Goal: Transaction & Acquisition: Book appointment/travel/reservation

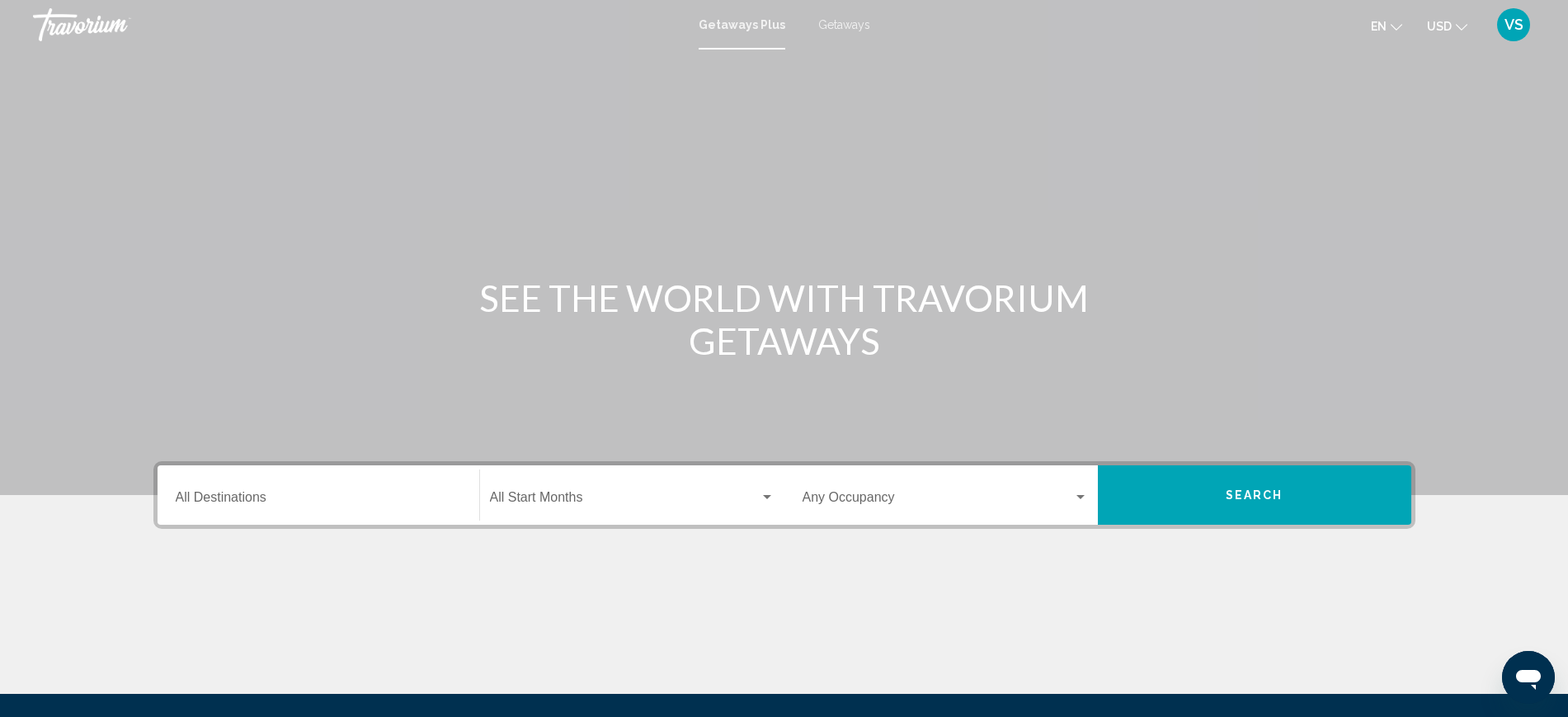
click at [240, 503] on input "Destination All Destinations" at bounding box center [319, 501] width 285 height 15
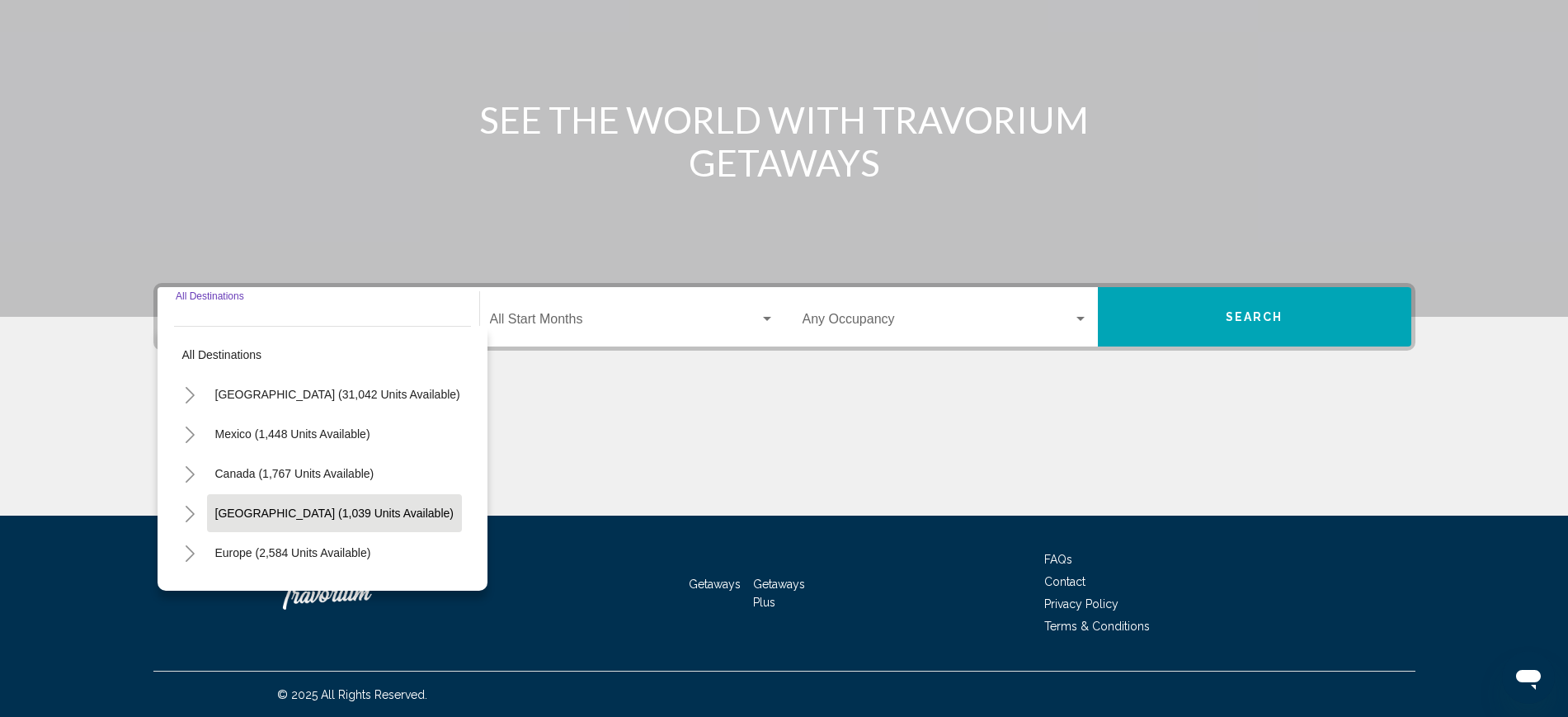
scroll to position [179, 0]
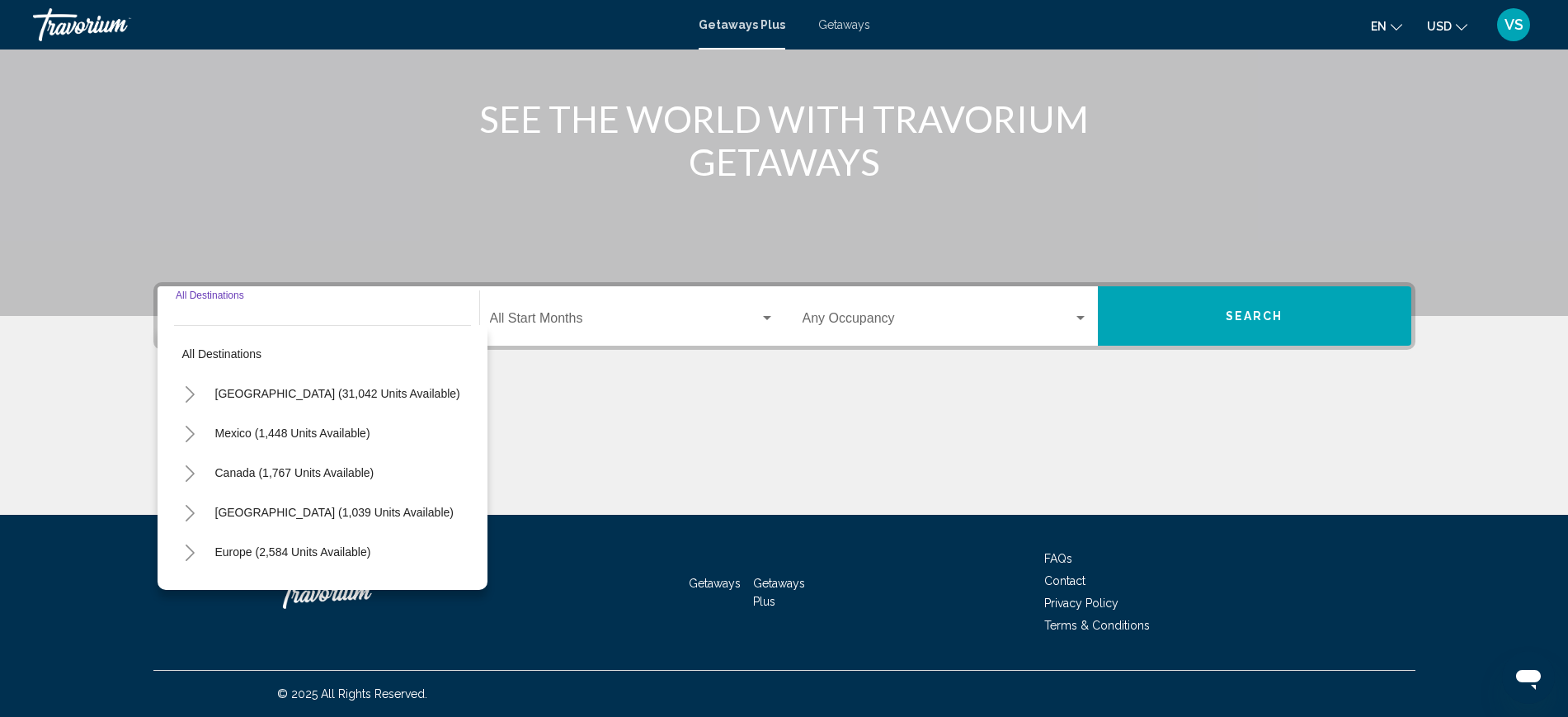
click at [842, 24] on span "Getaways" at bounding box center [844, 24] width 52 height 13
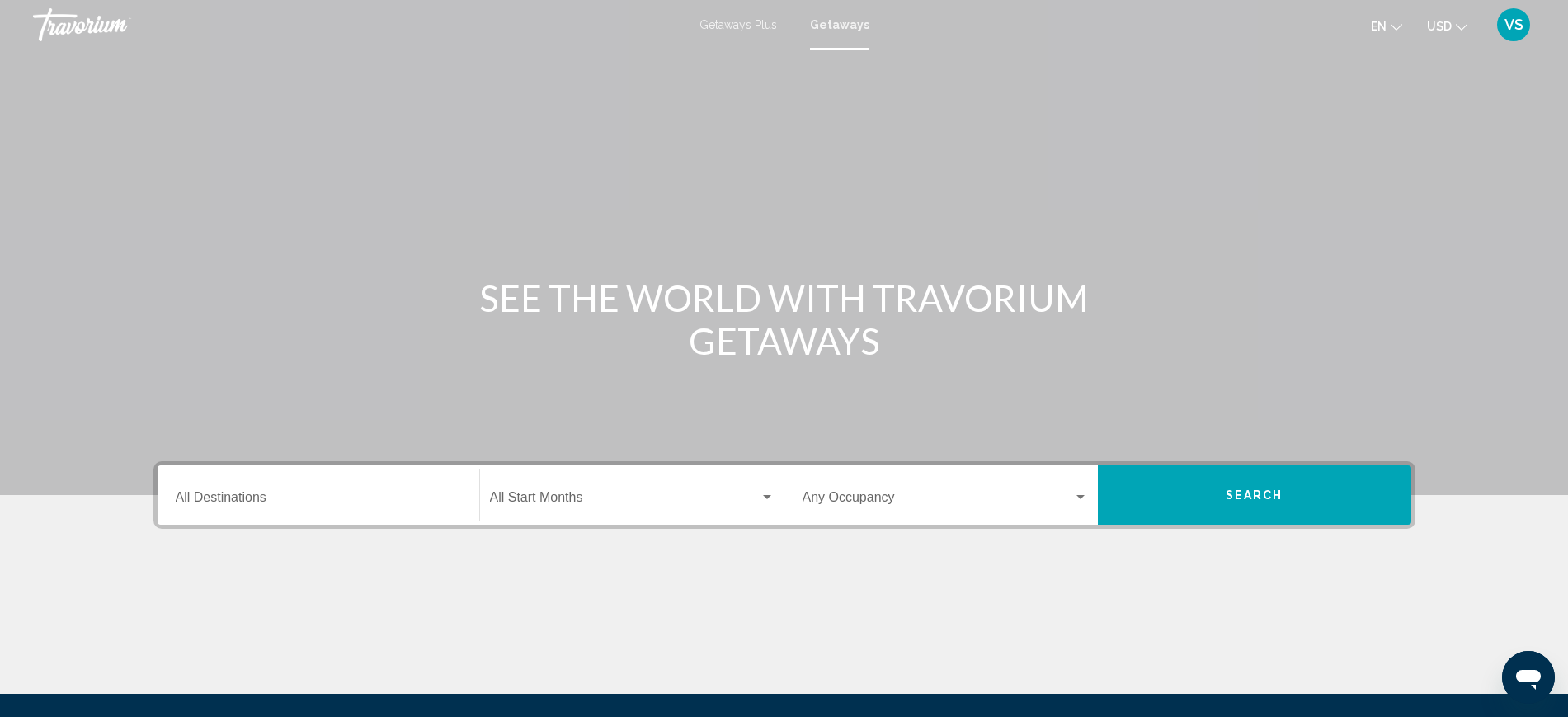
click at [253, 499] on input "Destination All Destinations" at bounding box center [319, 501] width 285 height 15
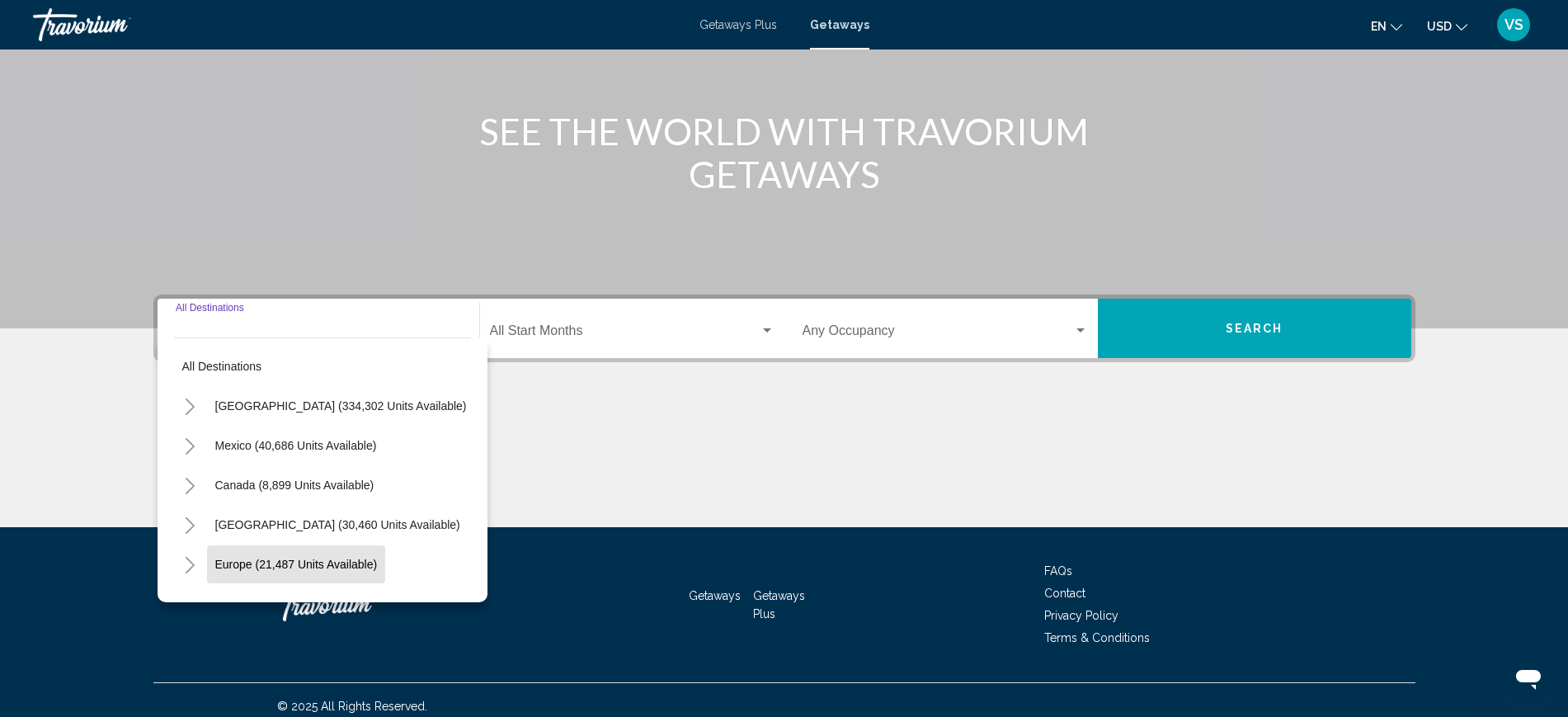
scroll to position [179, 0]
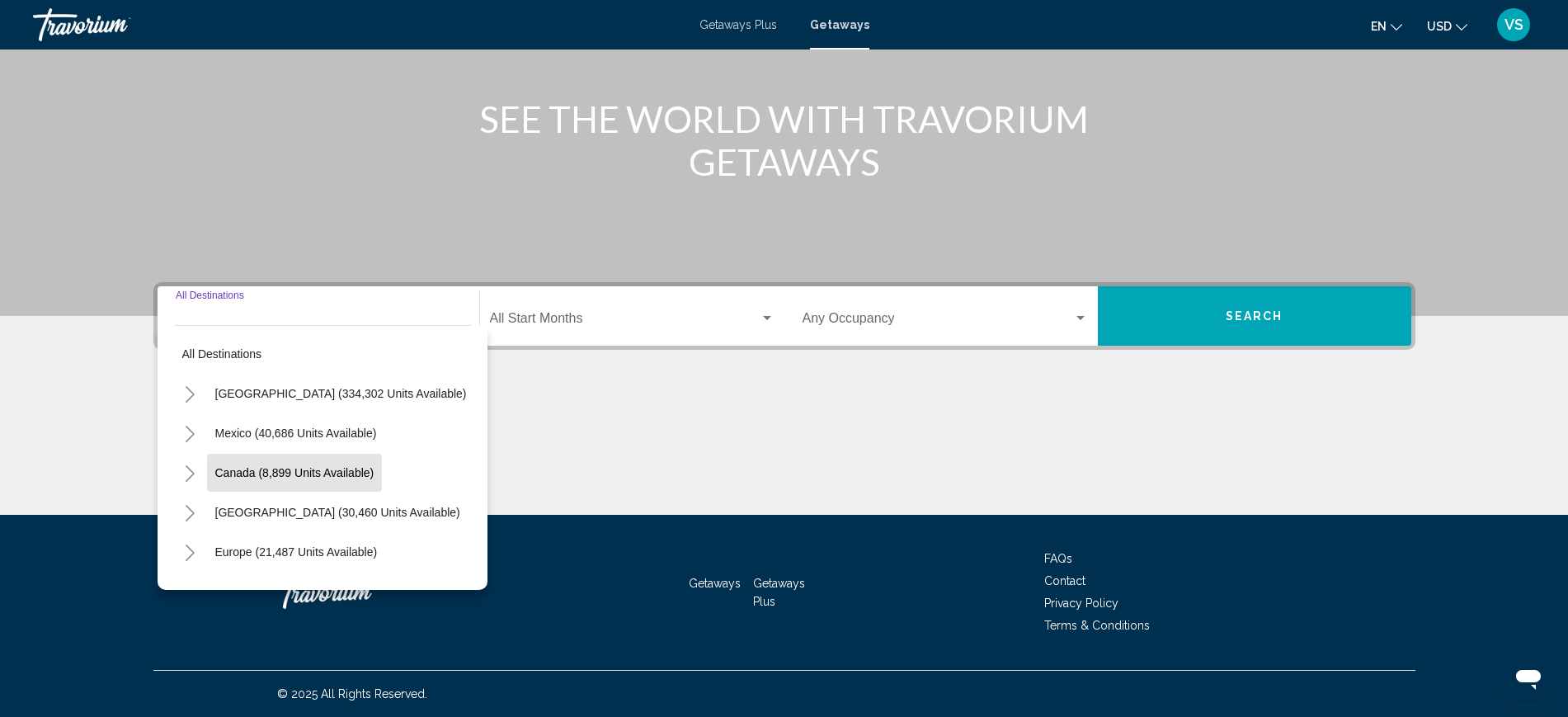
click at [275, 475] on span "Canada (8,899 units available)" at bounding box center [294, 472] width 159 height 13
type input "**********"
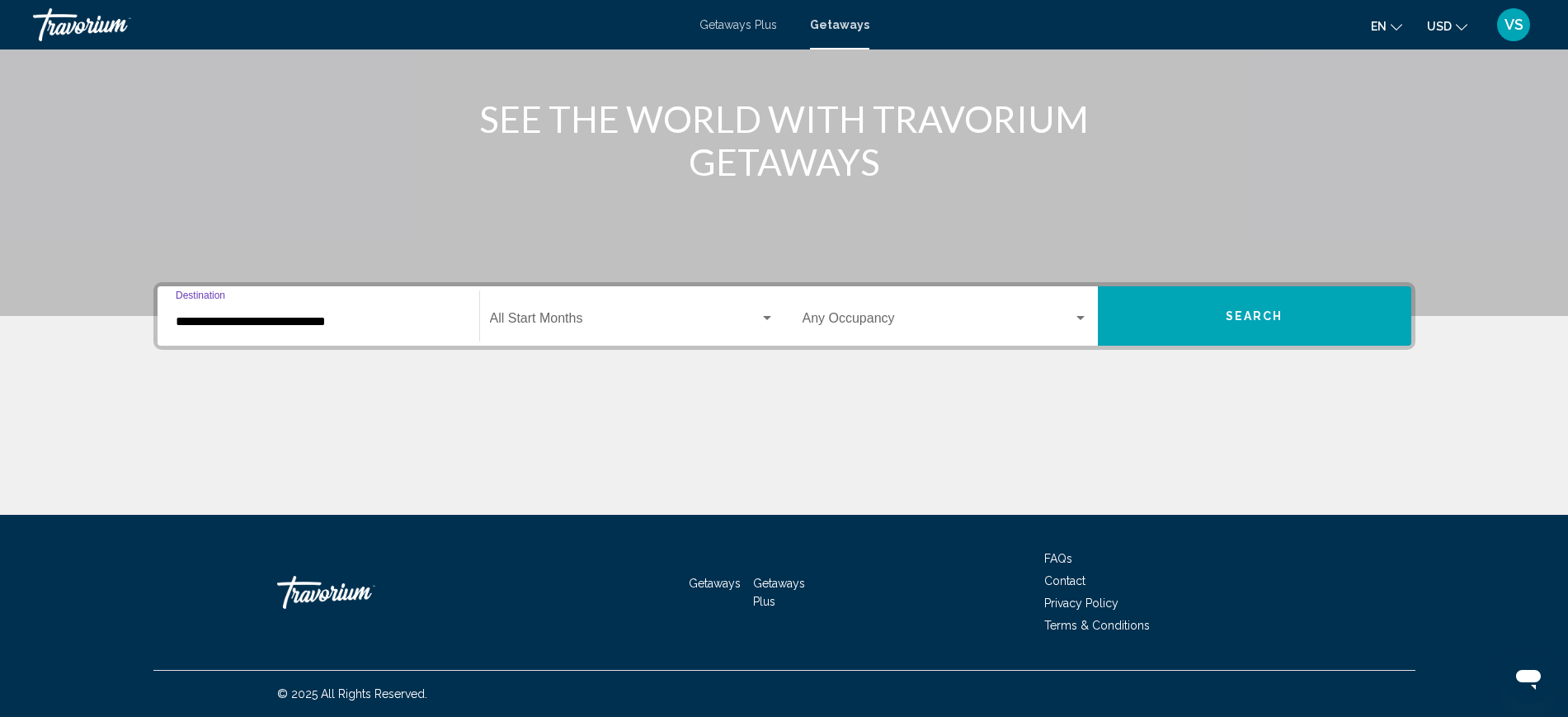
click at [544, 314] on span "Search widget" at bounding box center [625, 321] width 270 height 15
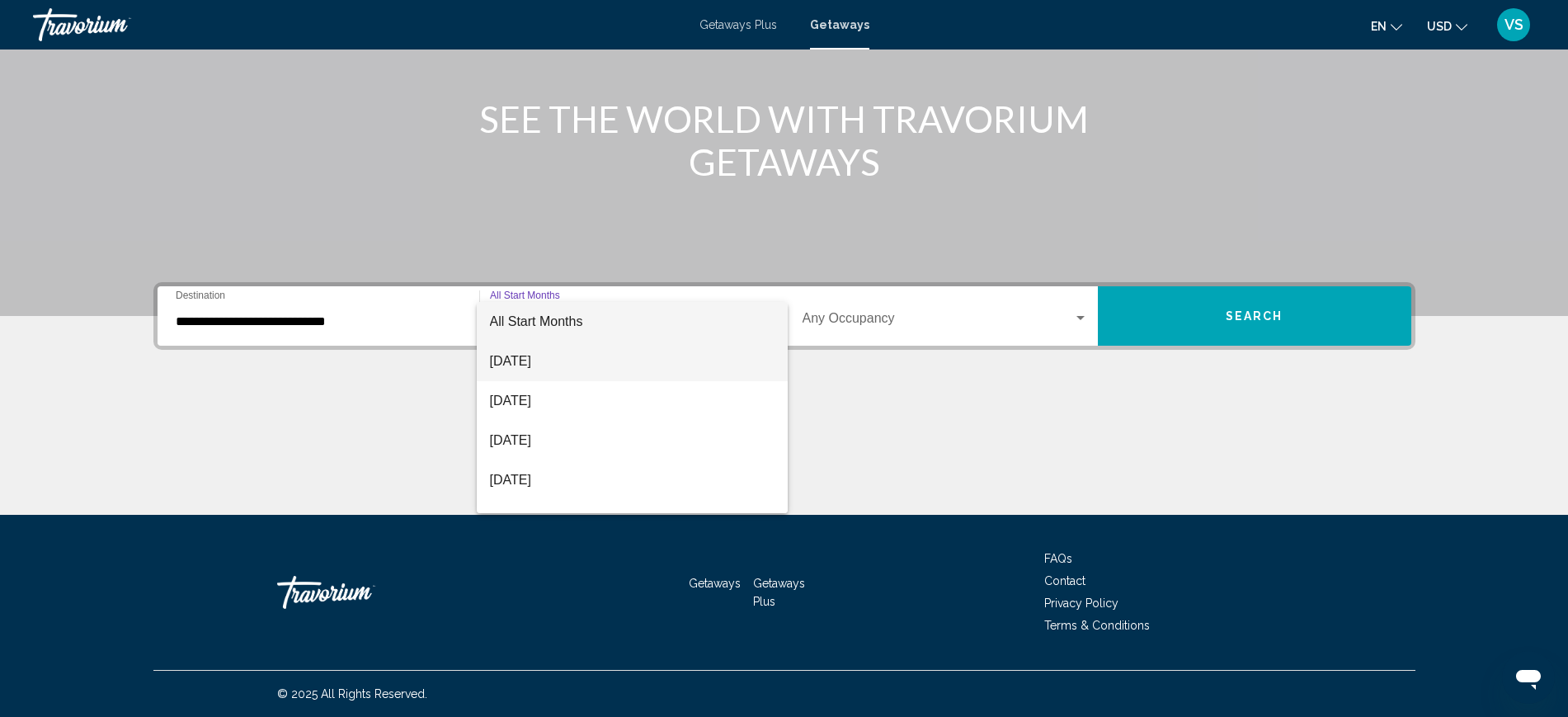
click at [541, 359] on span "[DATE]" at bounding box center [632, 361] width 284 height 39
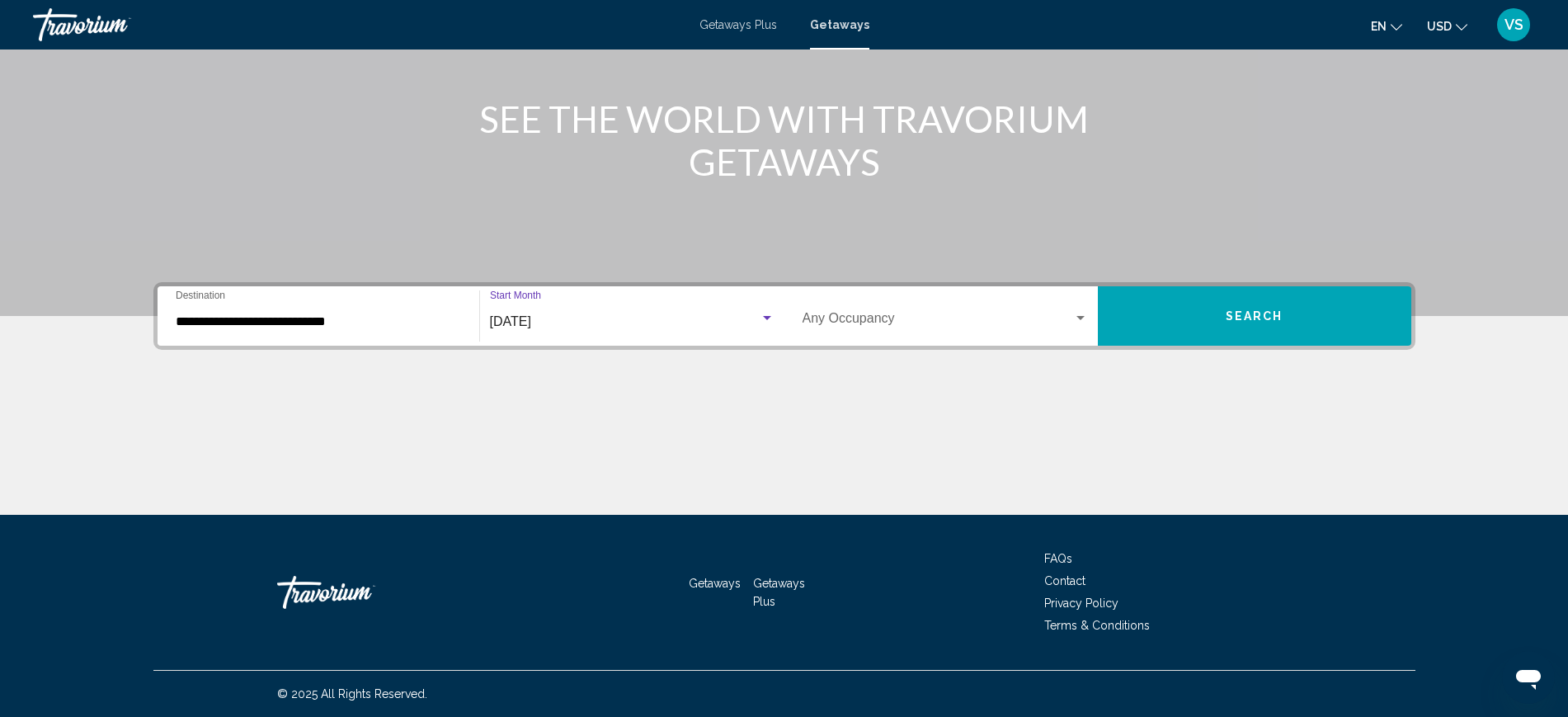
click at [878, 325] on span "Search widget" at bounding box center [937, 321] width 271 height 15
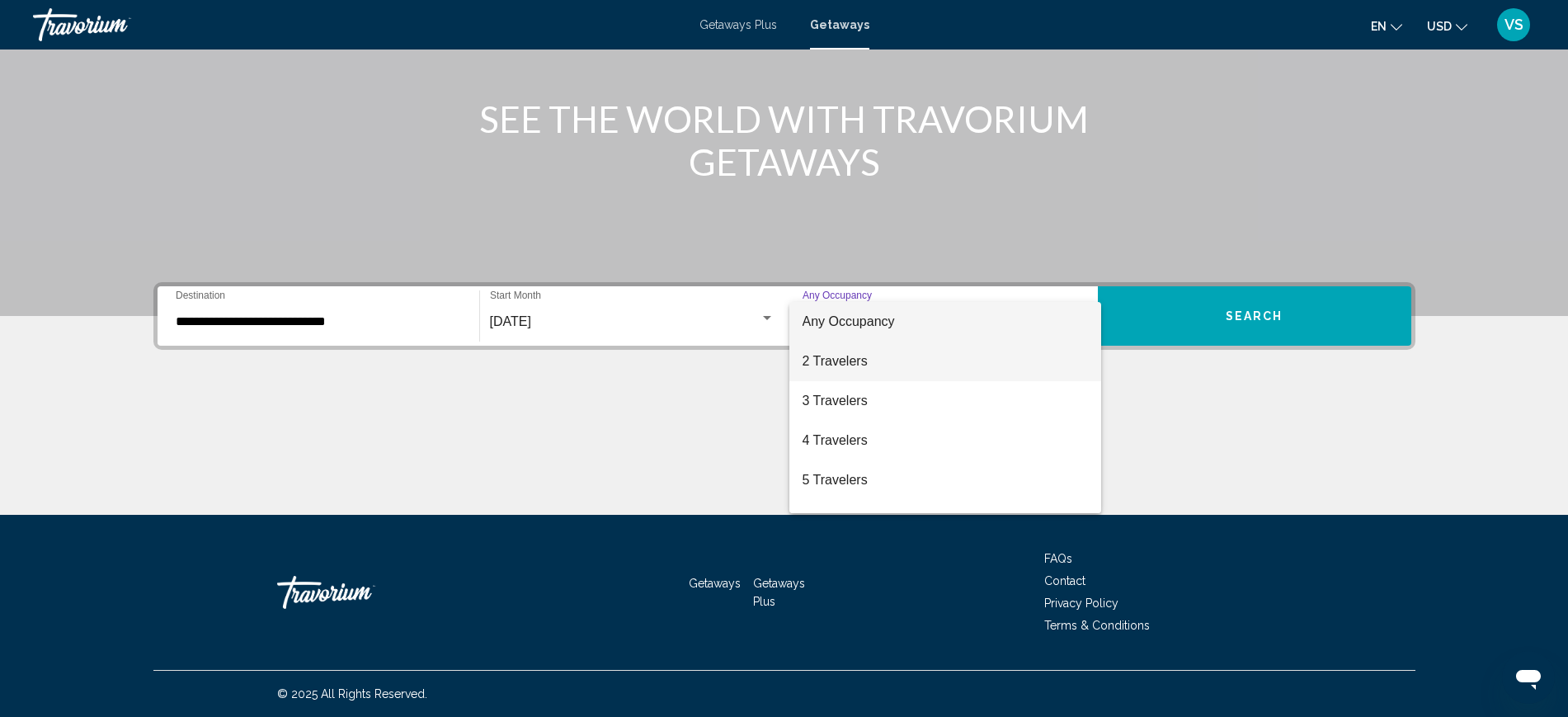
click at [868, 368] on span "2 Travelers" at bounding box center [945, 361] width 285 height 39
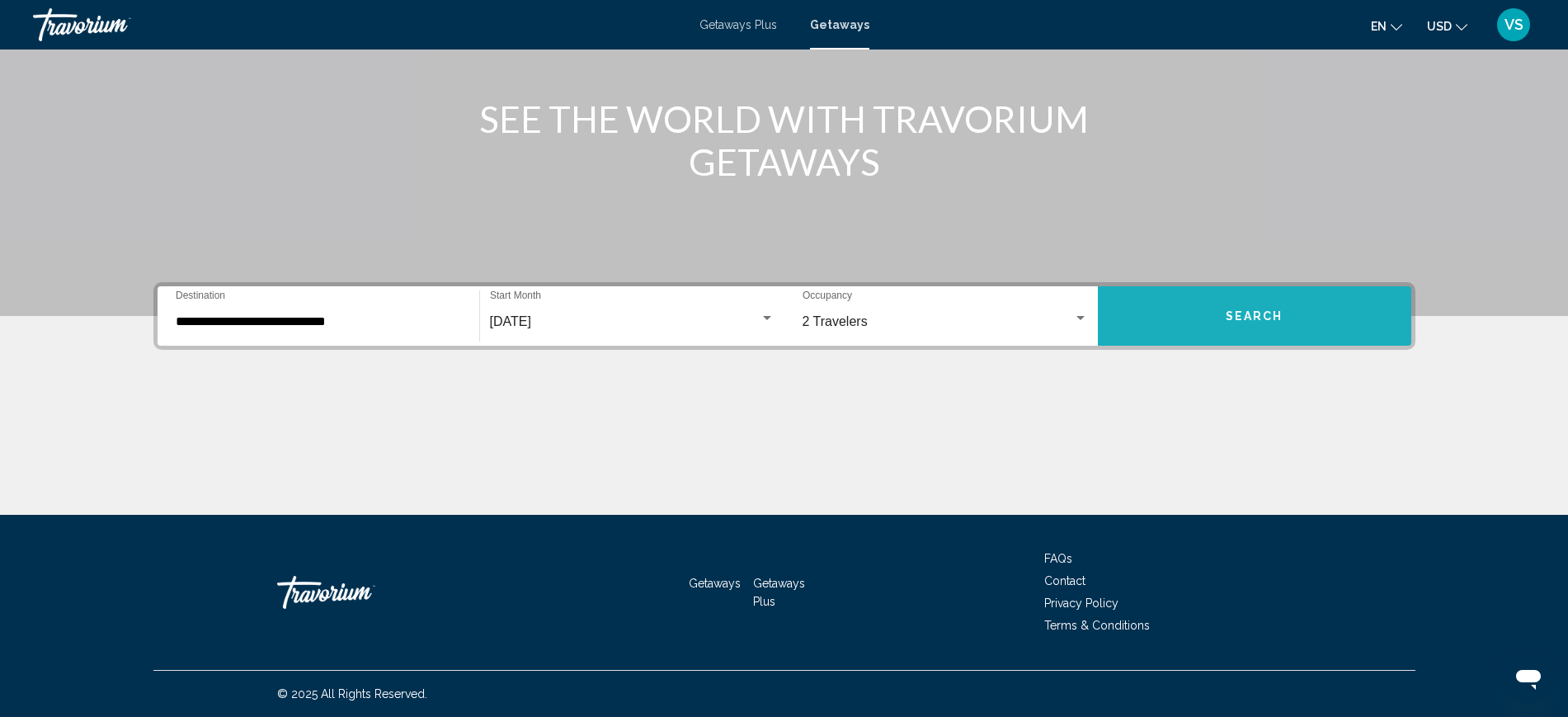
click at [1289, 317] on button "Search" at bounding box center [1254, 316] width 314 height 60
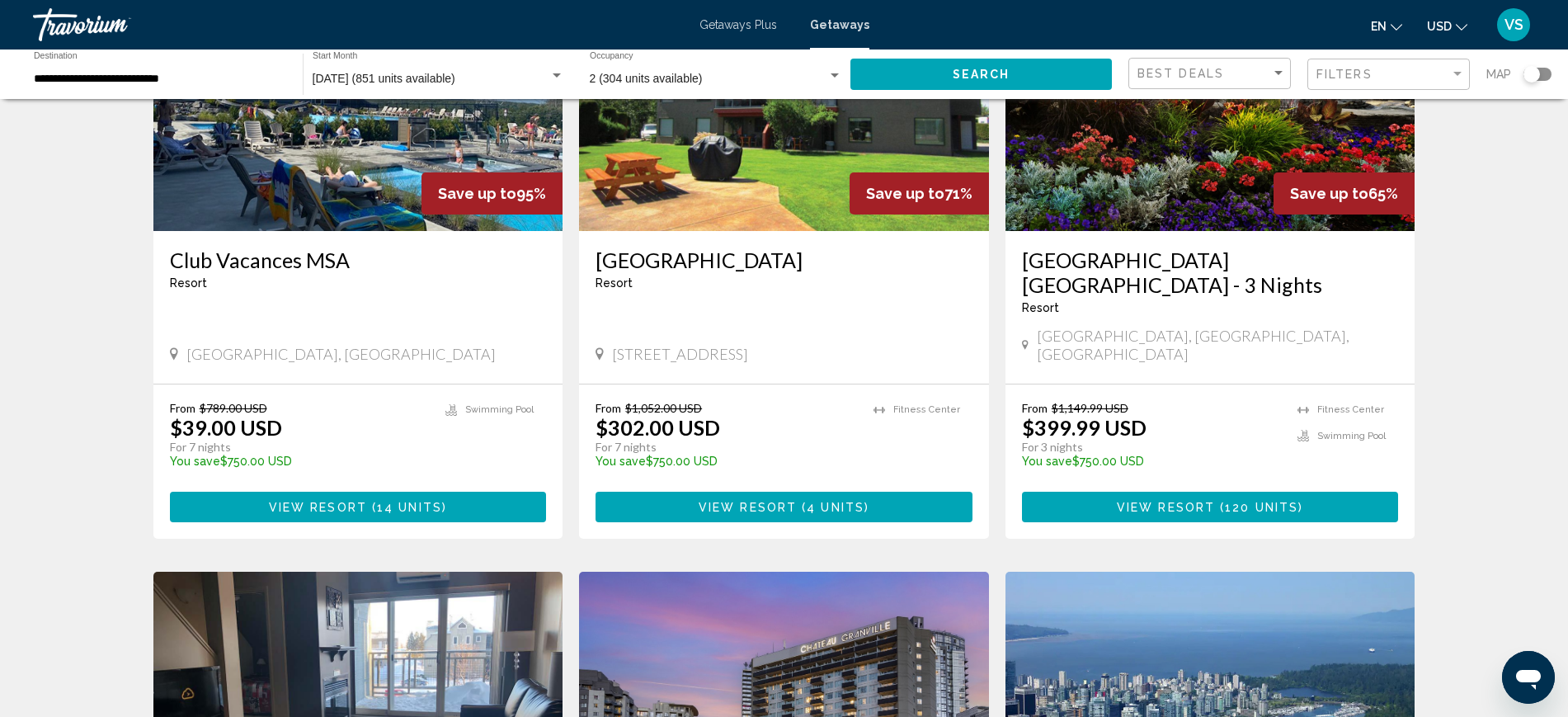
scroll to position [103, 0]
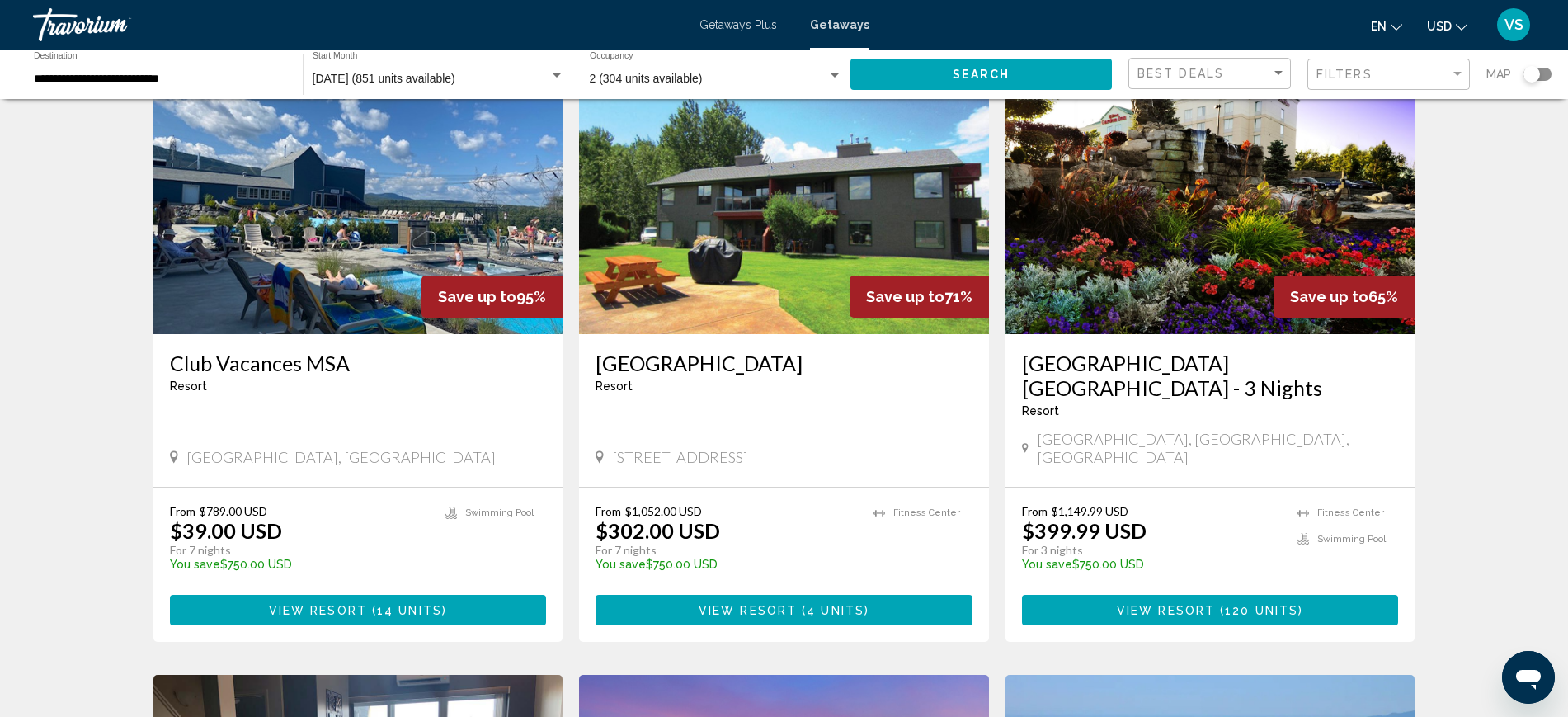
click at [396, 275] on img "Main content" at bounding box center [358, 202] width 410 height 264
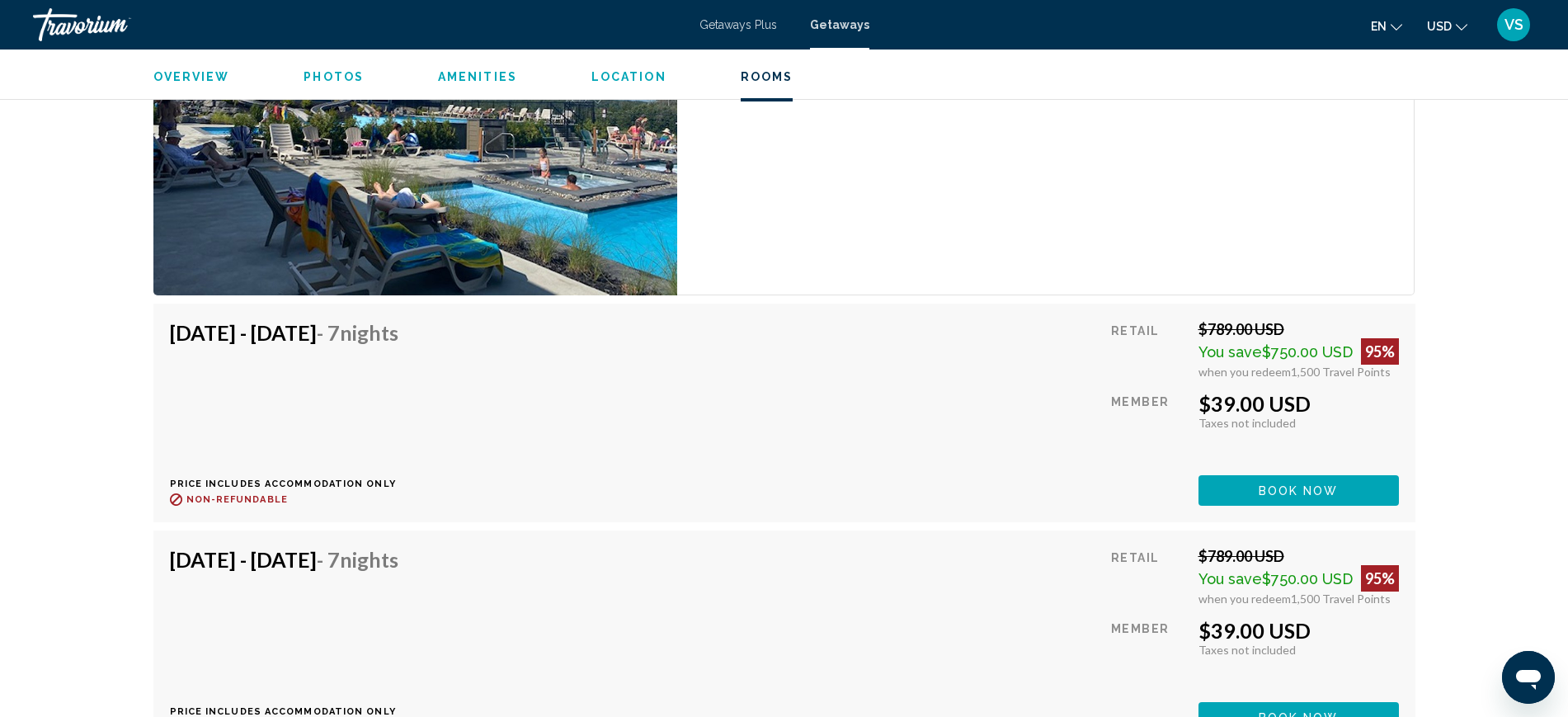
scroll to position [3404, 0]
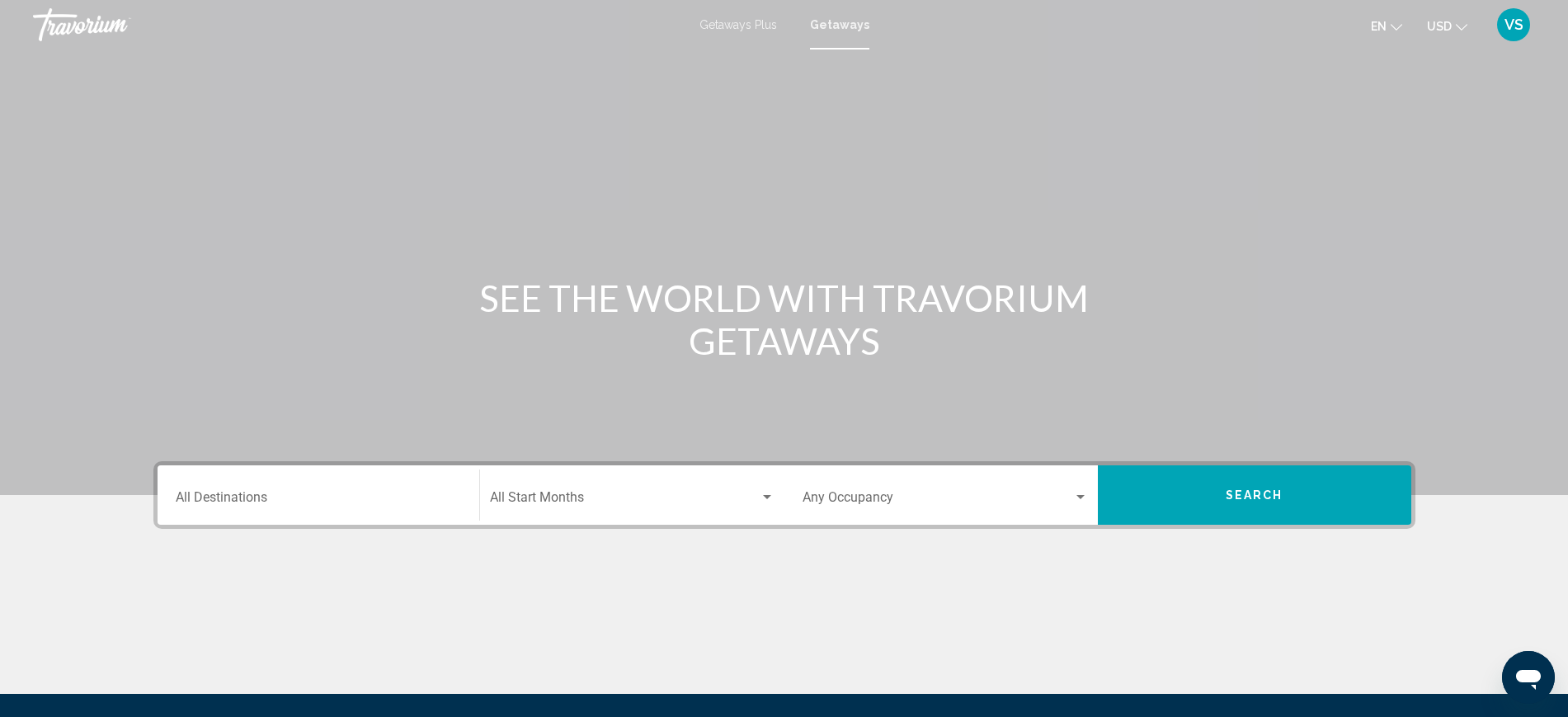
click at [219, 488] on div "Destination All Destinations" at bounding box center [319, 495] width 285 height 52
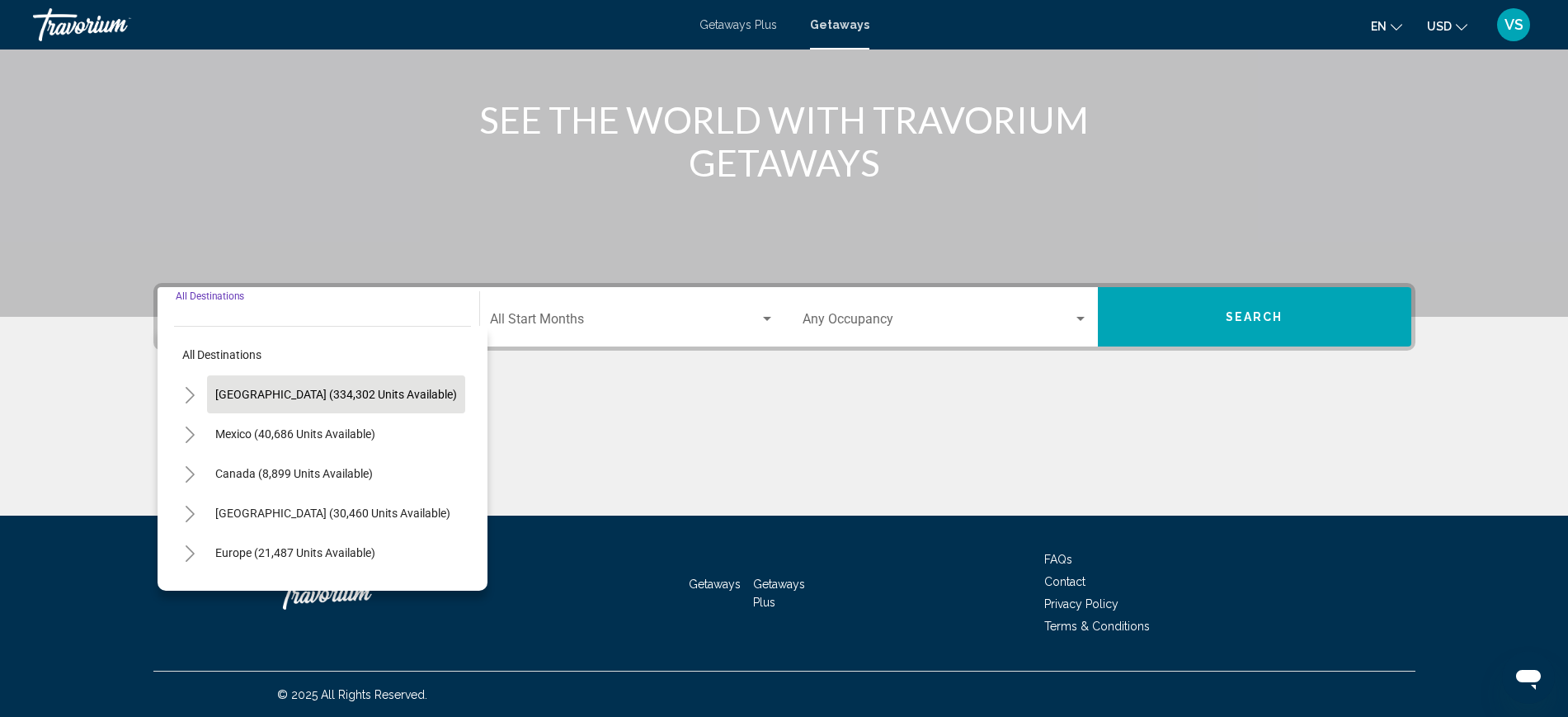
scroll to position [179, 0]
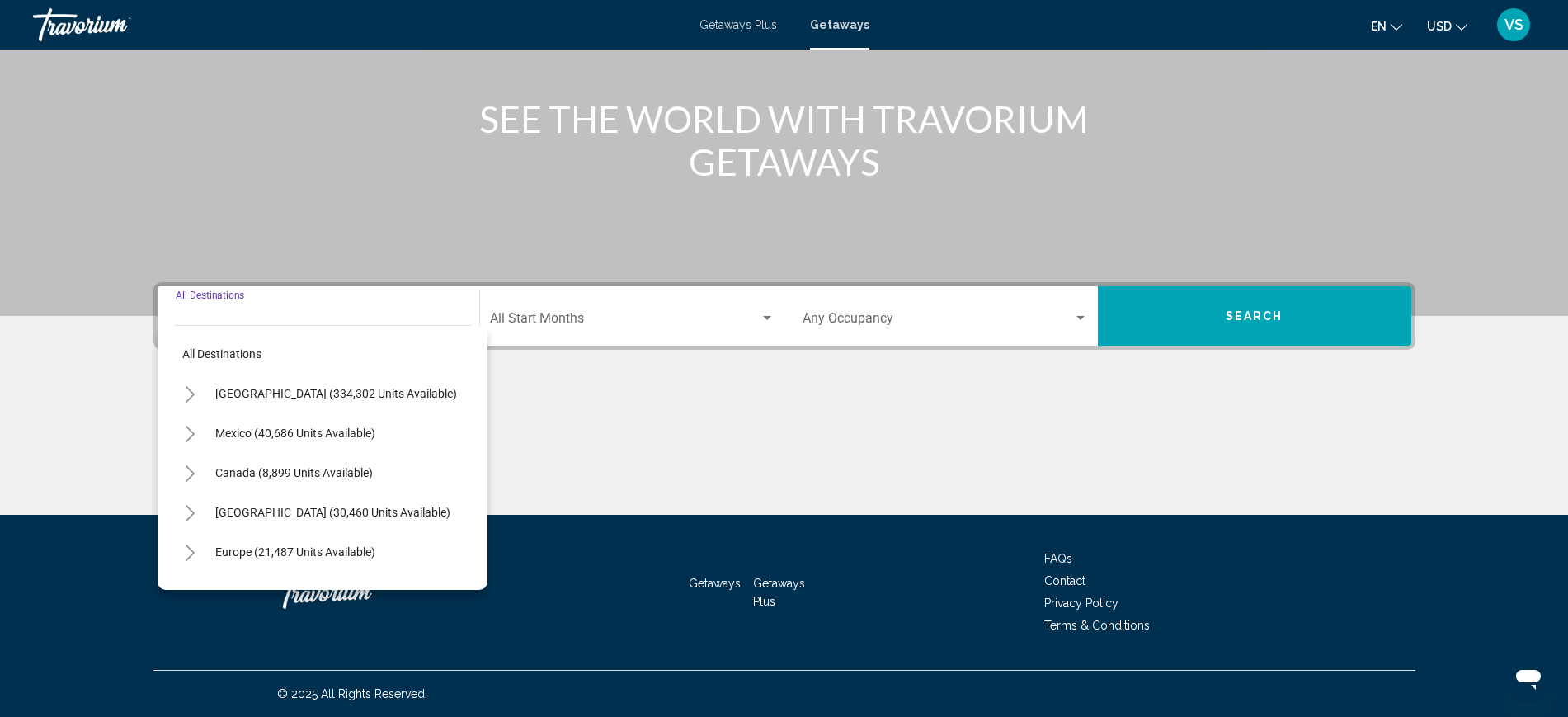
click at [189, 388] on icon "Toggle United States (334,302 units available)" at bounding box center [190, 394] width 13 height 17
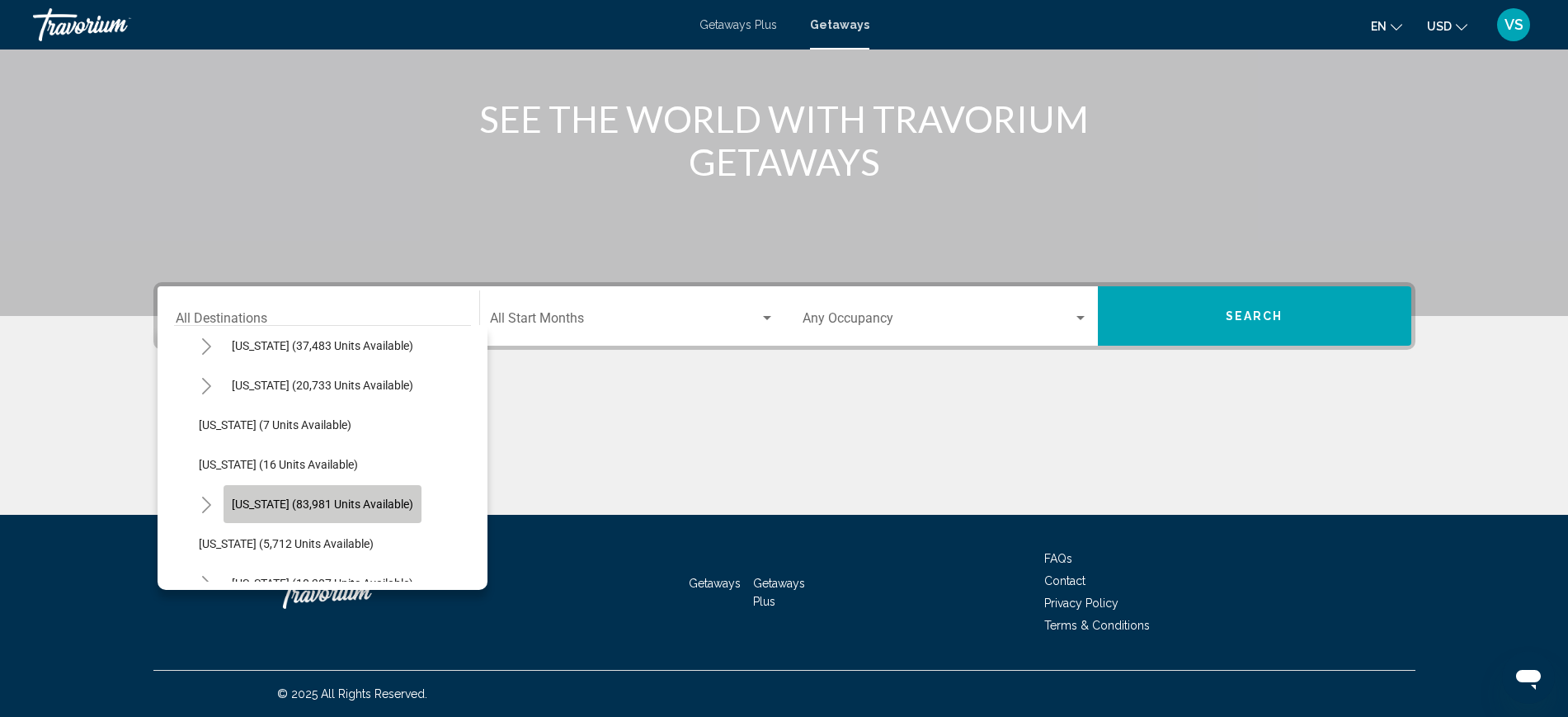
click at [351, 506] on span "Florida (83,981 units available)" at bounding box center [323, 504] width 182 height 13
type input "**********"
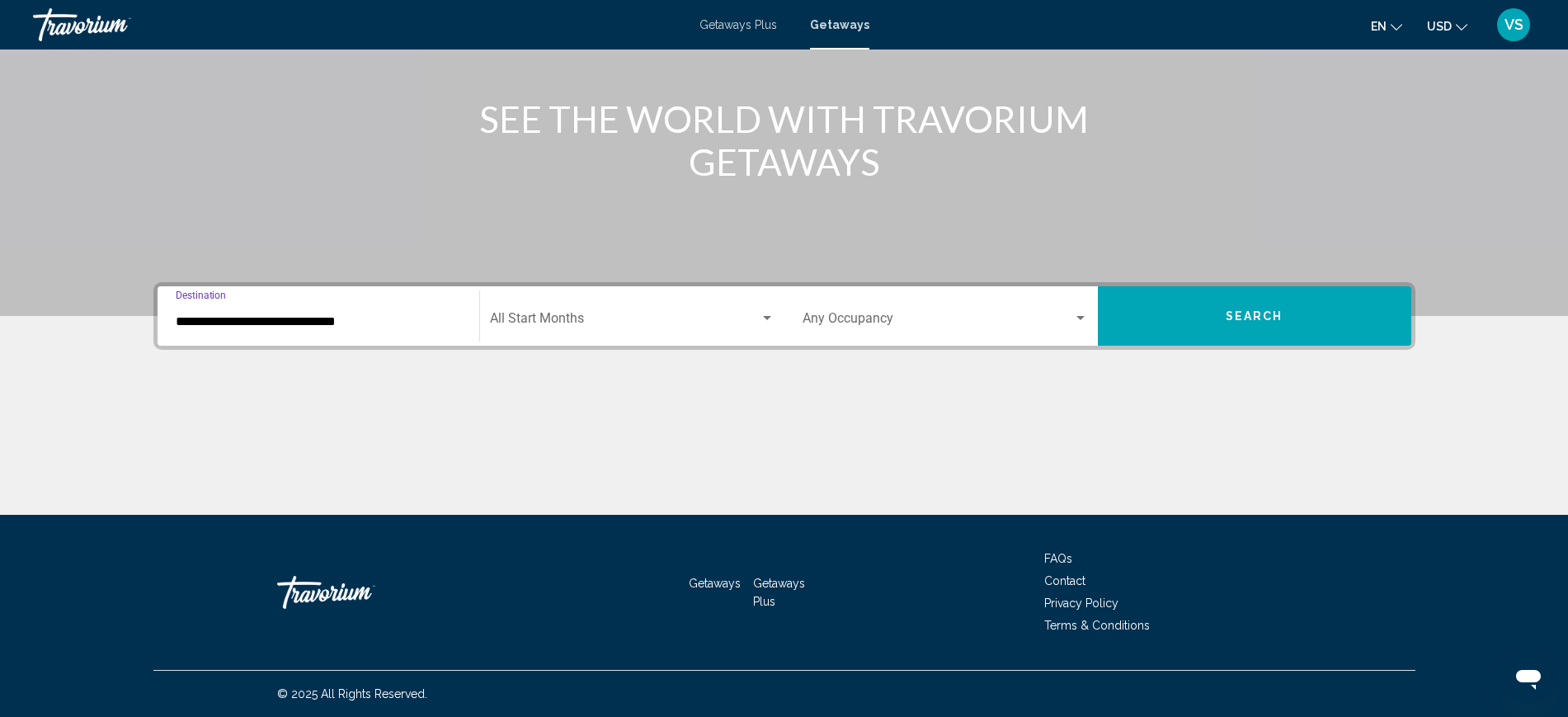
click at [541, 310] on div "Start Month All Start Months" at bounding box center [632, 316] width 284 height 52
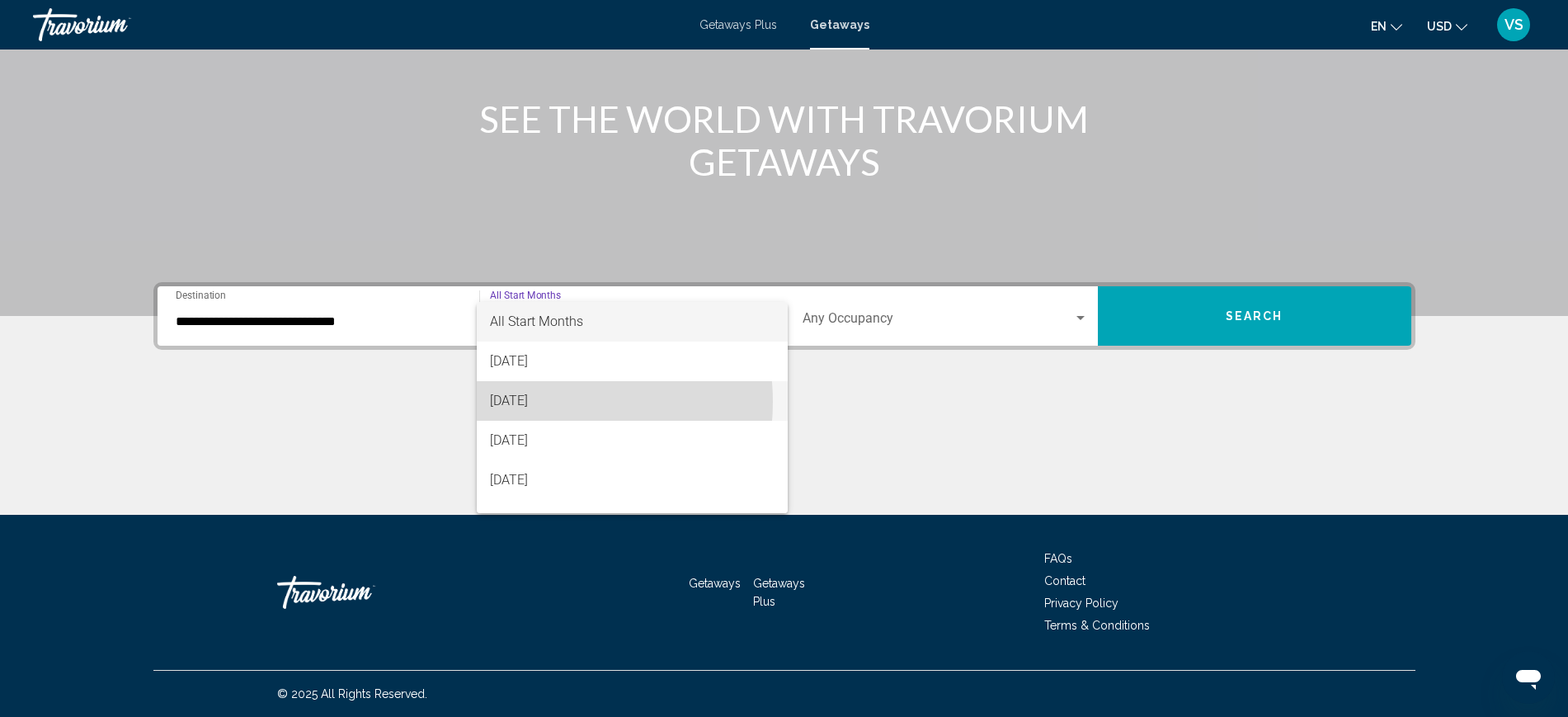
click at [546, 402] on span "[DATE]" at bounding box center [632, 401] width 284 height 39
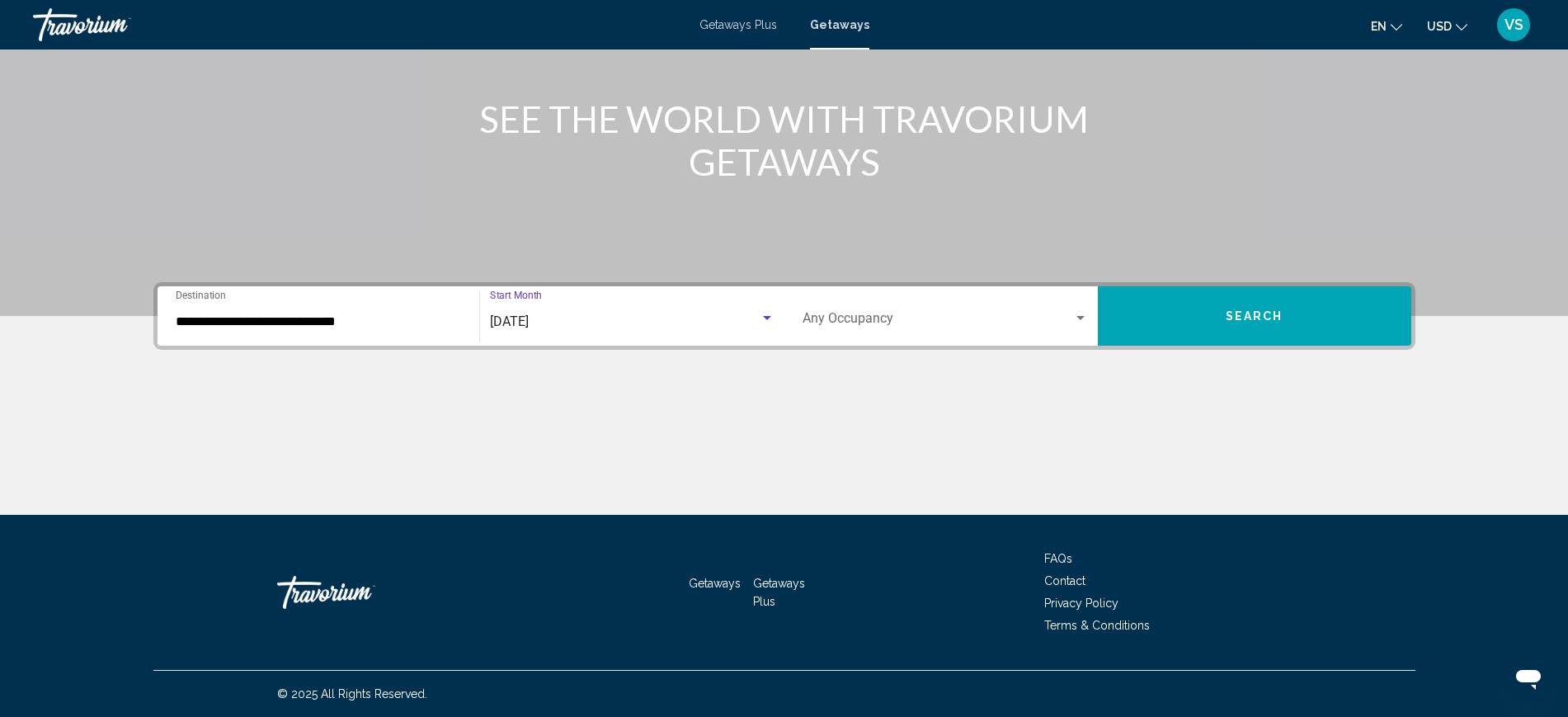
click at [871, 305] on div "Occupancy Any Occupancy" at bounding box center [945, 316] width 285 height 52
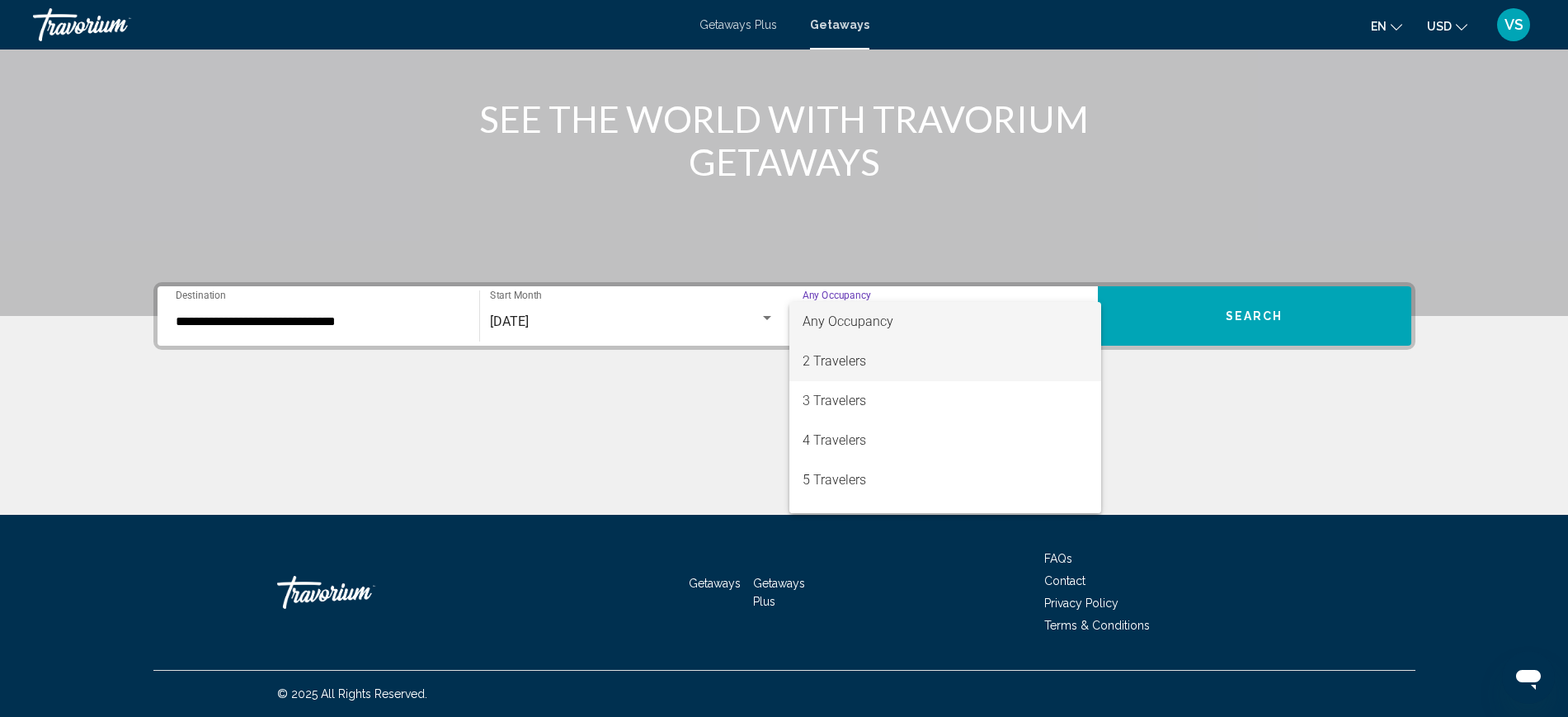
click at [868, 363] on span "2 Travelers" at bounding box center [945, 361] width 285 height 39
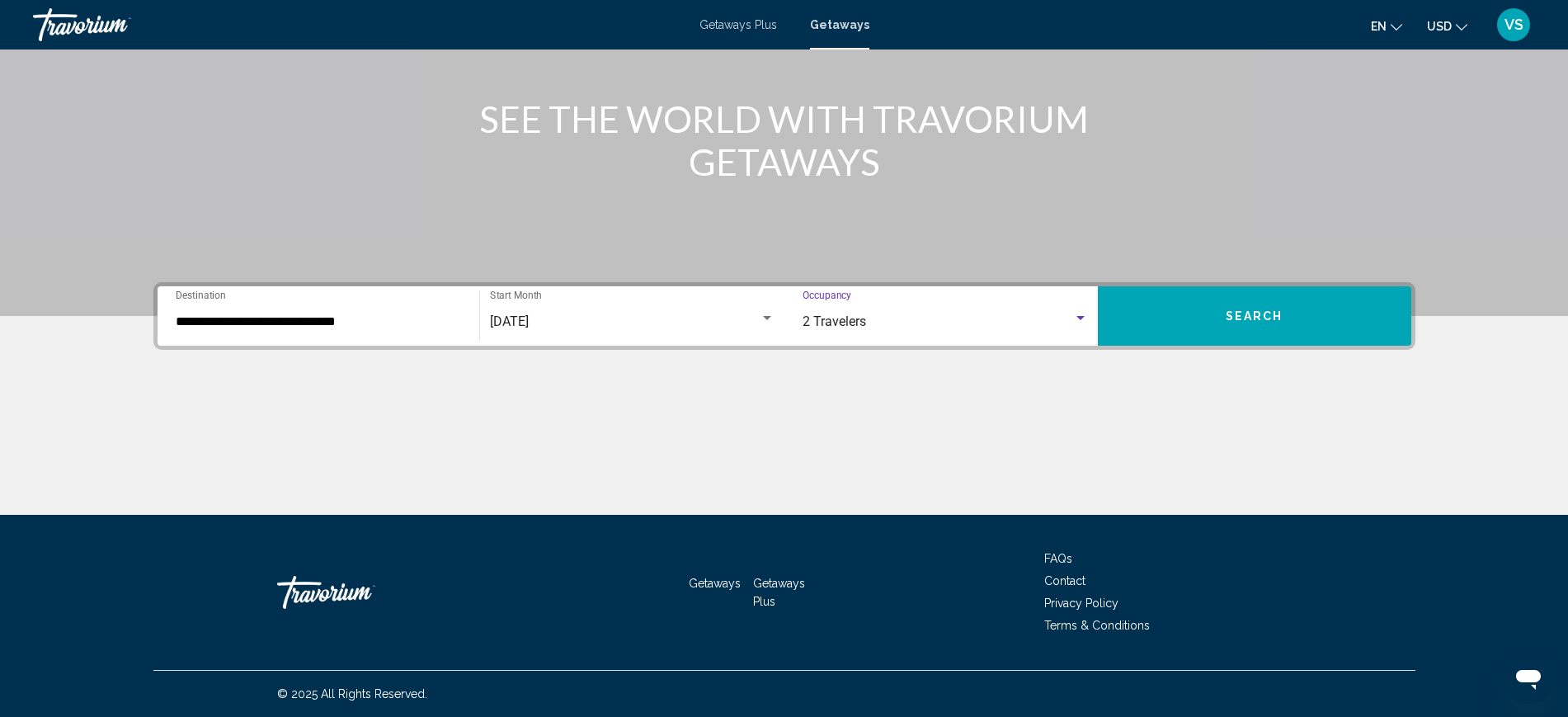
click at [1323, 322] on button "Search" at bounding box center [1254, 316] width 314 height 60
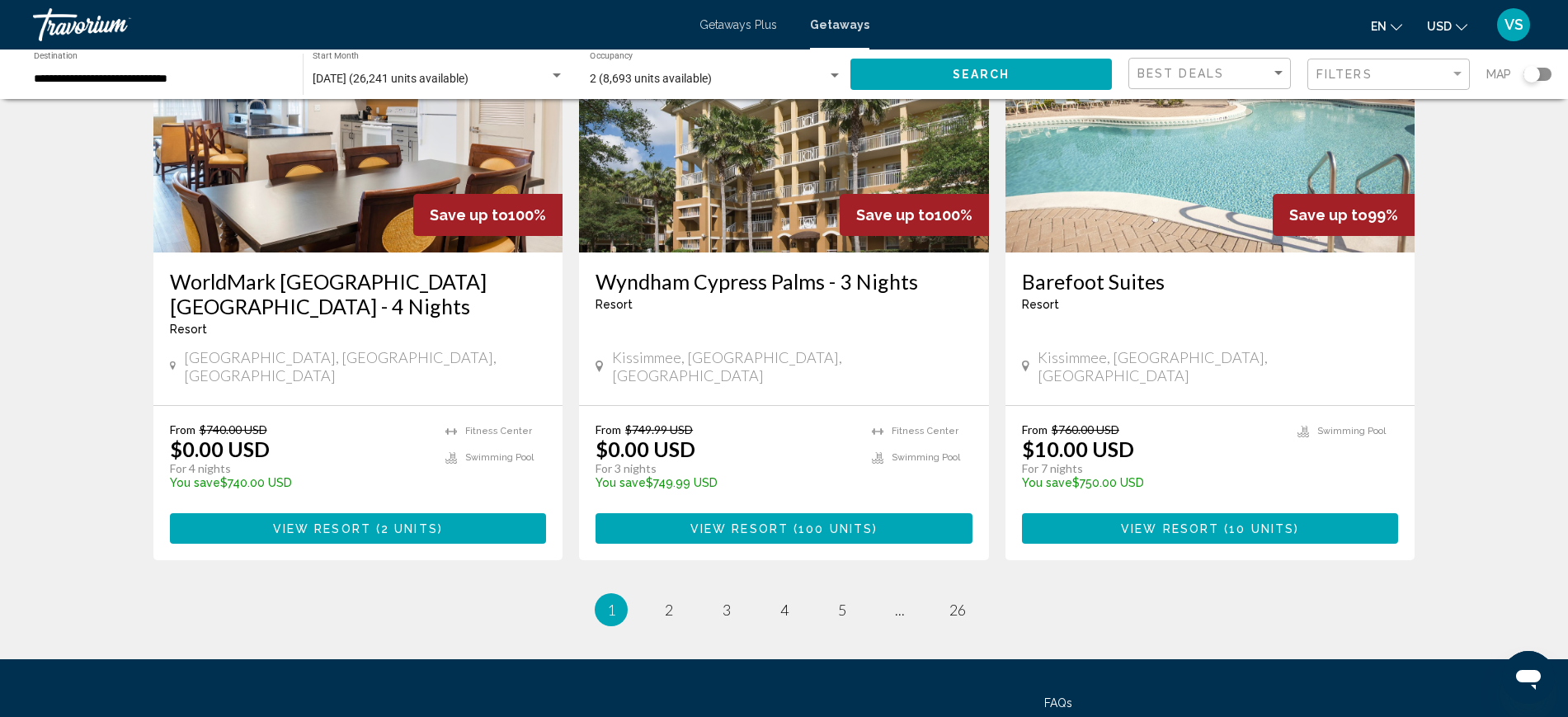
scroll to position [2023, 0]
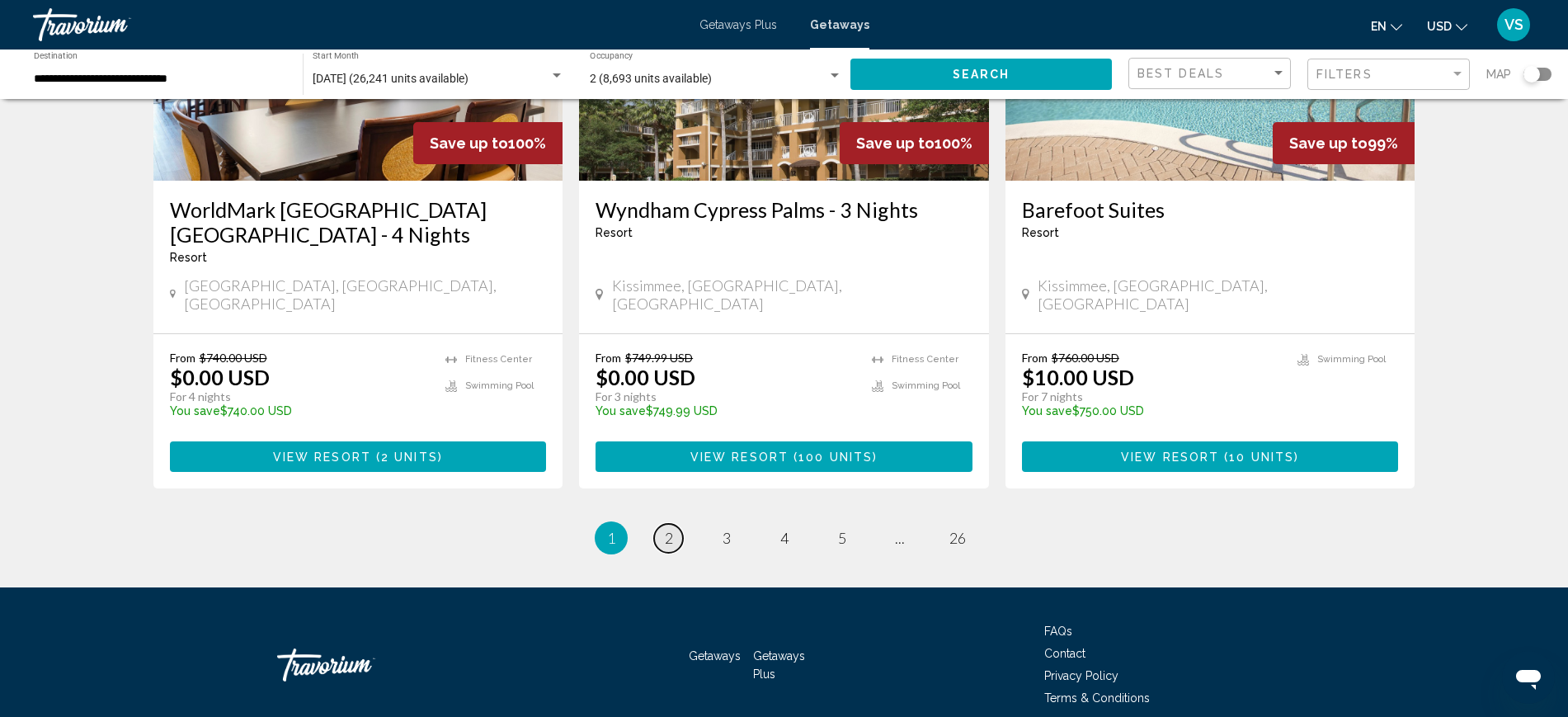
click at [666, 529] on span "2" at bounding box center [669, 538] width 8 height 19
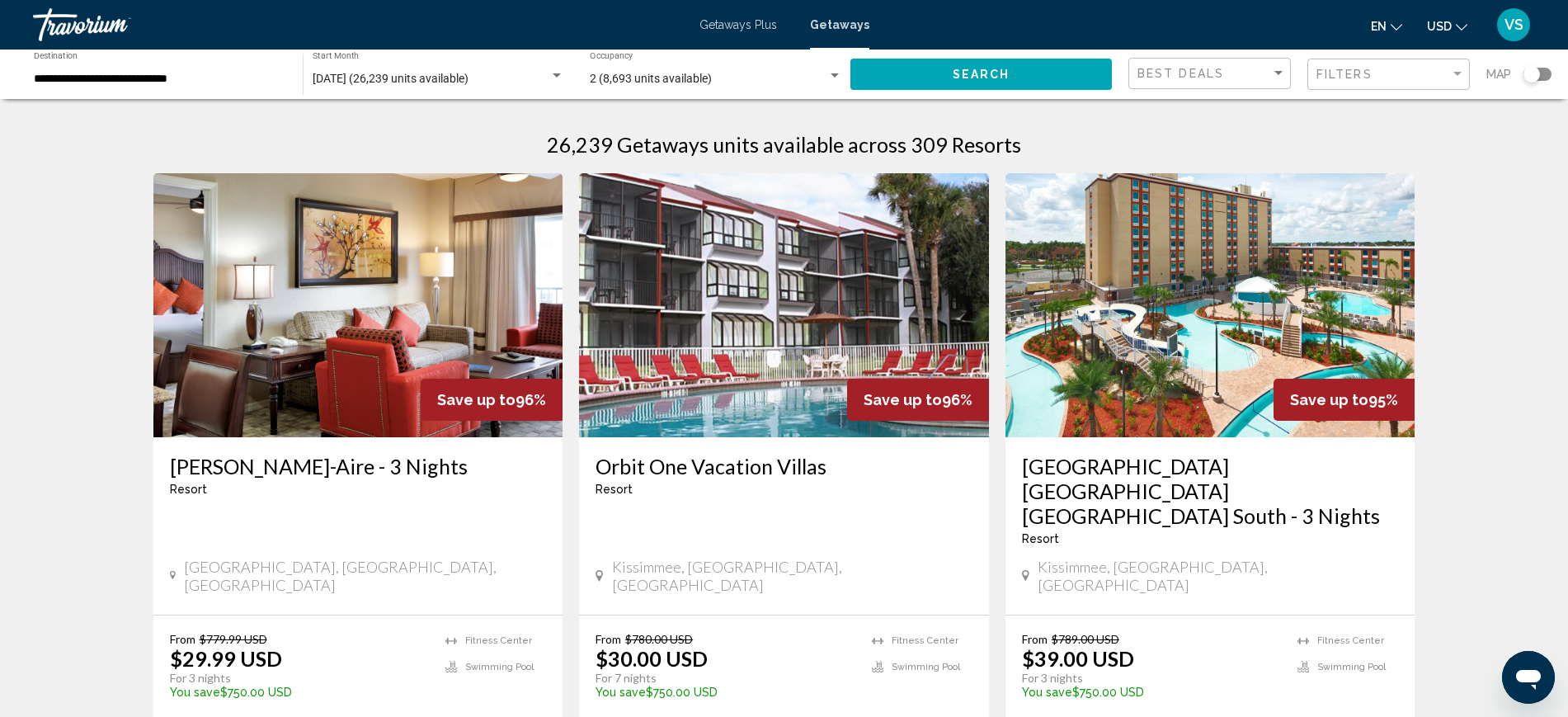
click at [413, 78] on span "October 2025 (26,239 units available)" at bounding box center [390, 77] width 155 height 13
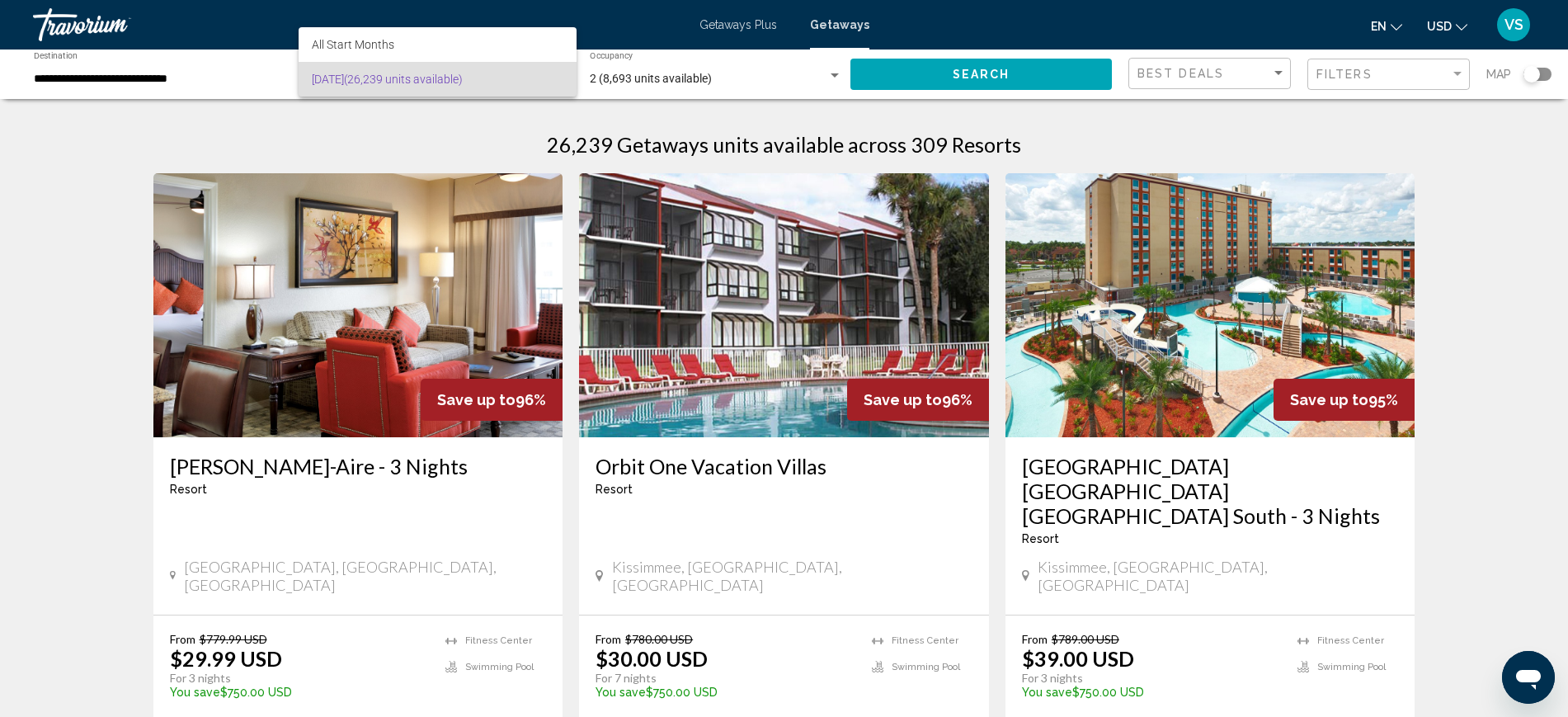
click at [847, 16] on div at bounding box center [784, 358] width 1568 height 717
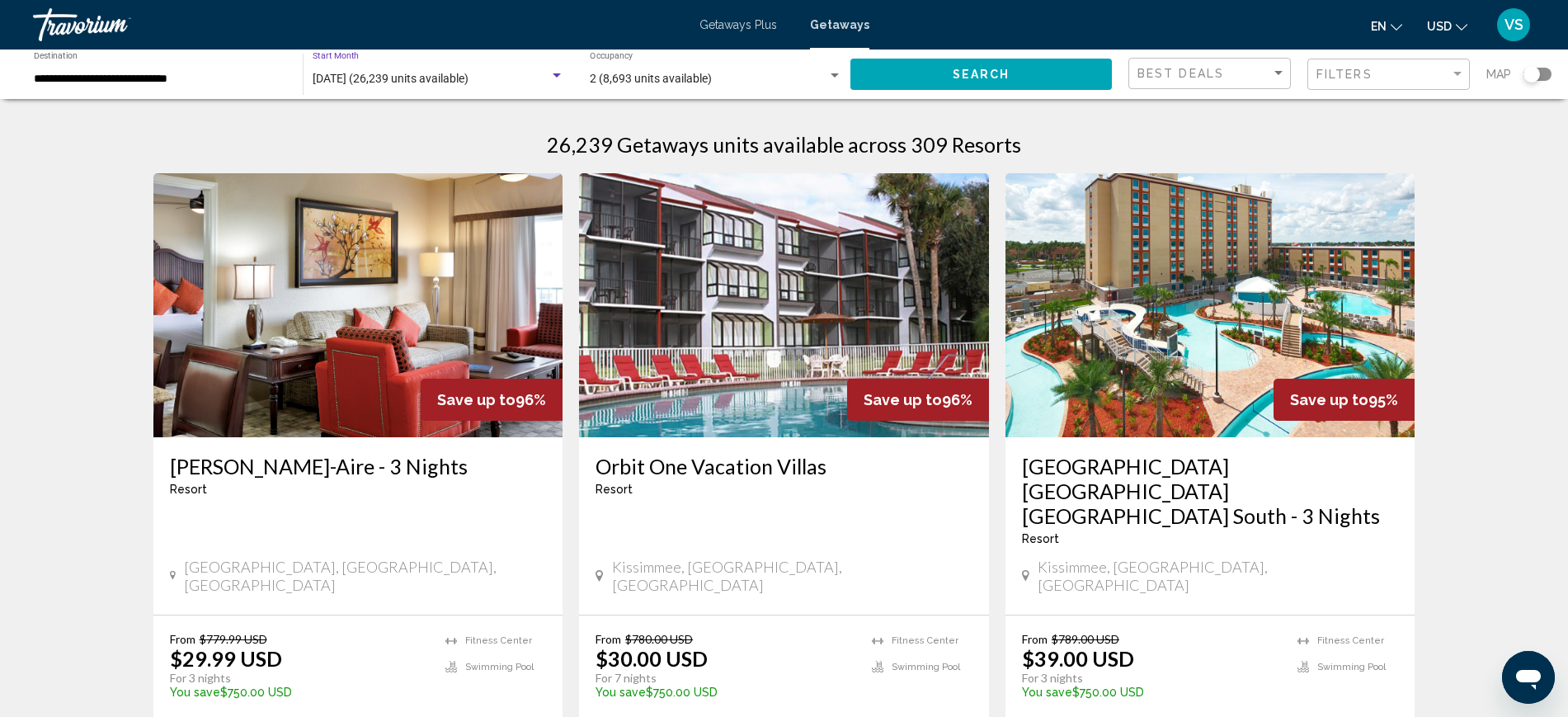
click at [468, 74] on span "October 2025 (26,239 units available)" at bounding box center [390, 77] width 155 height 13
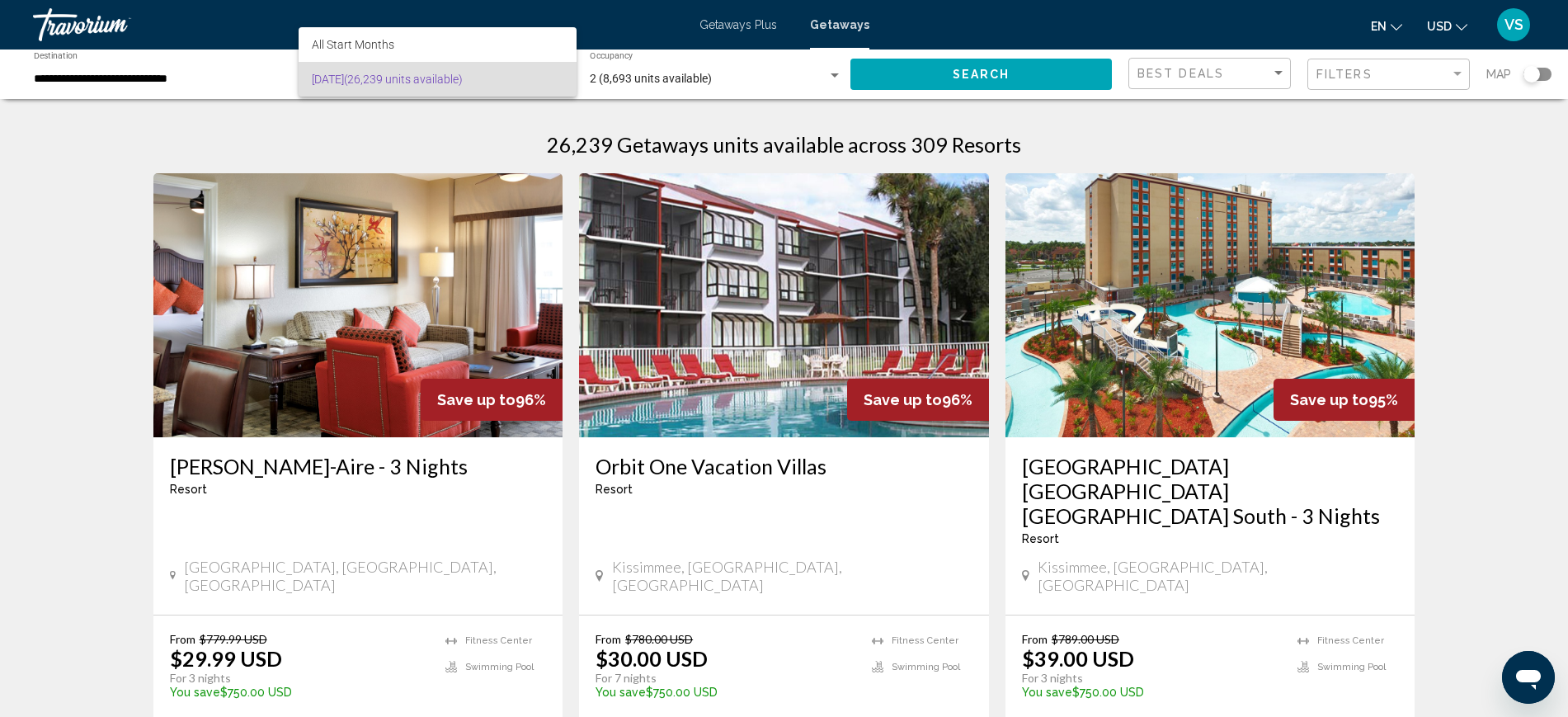
click at [370, 76] on span "October 2025 (26,239 units available)" at bounding box center [437, 78] width 251 height 34
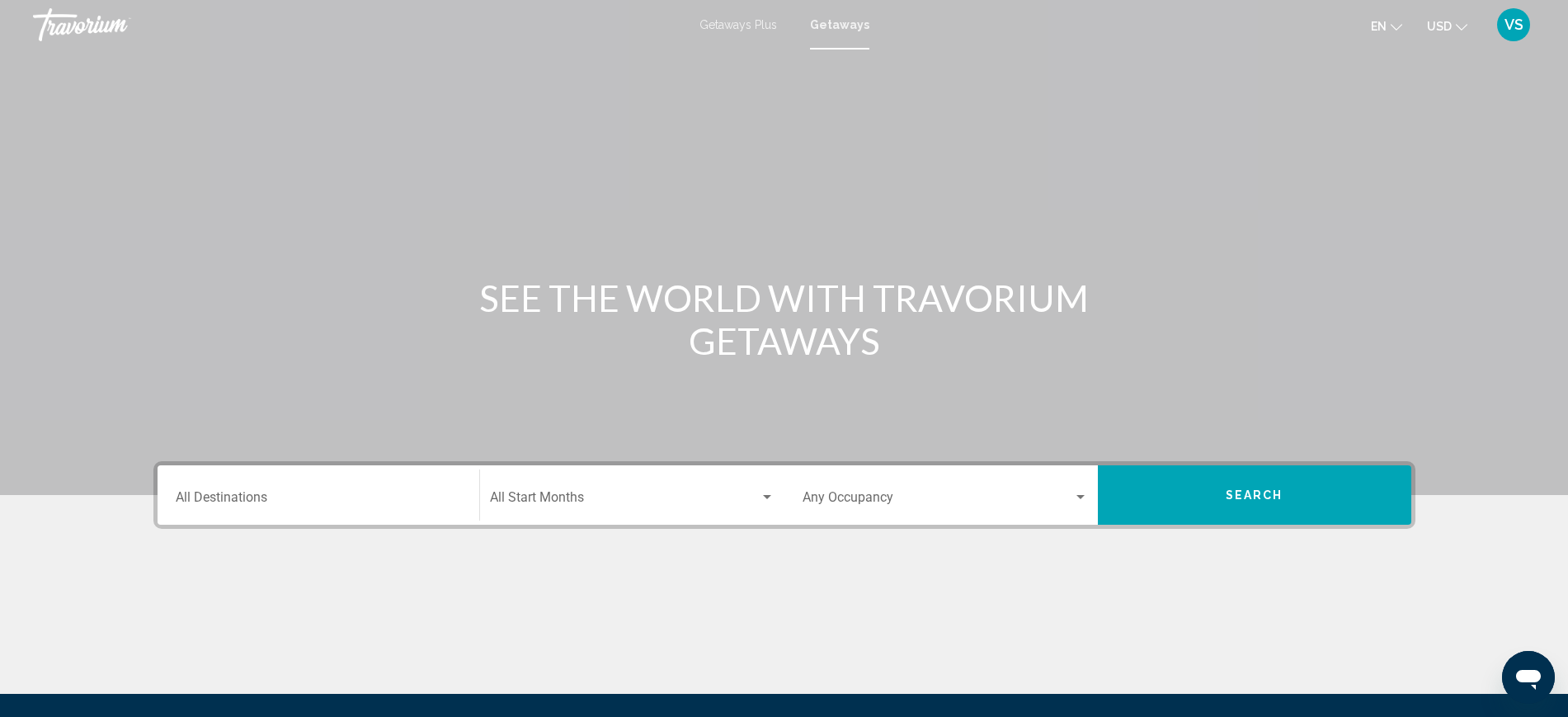
click at [241, 496] on input "Destination All Destinations" at bounding box center [319, 501] width 285 height 15
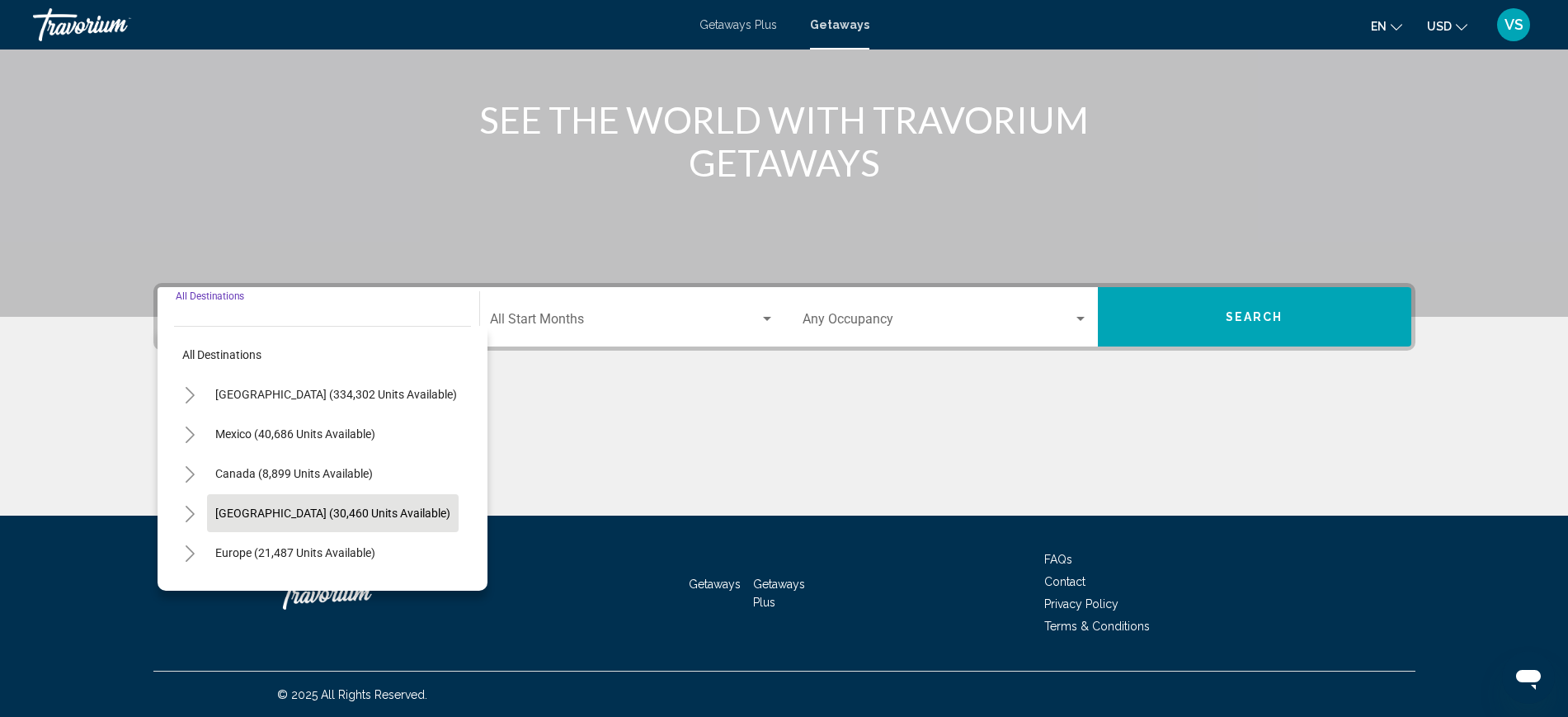
scroll to position [179, 0]
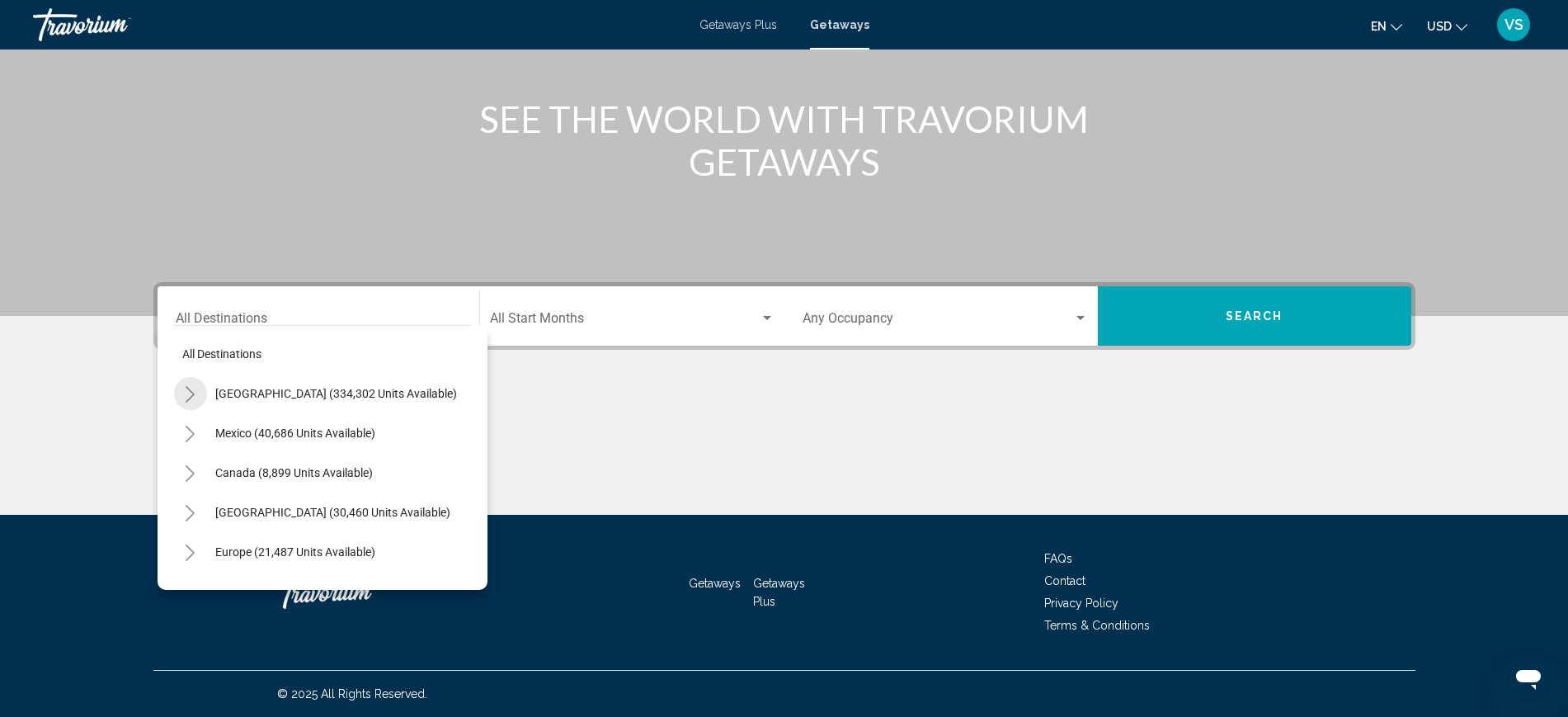
click at [184, 387] on icon "Toggle United States (334,302 units available)" at bounding box center [190, 394] width 13 height 17
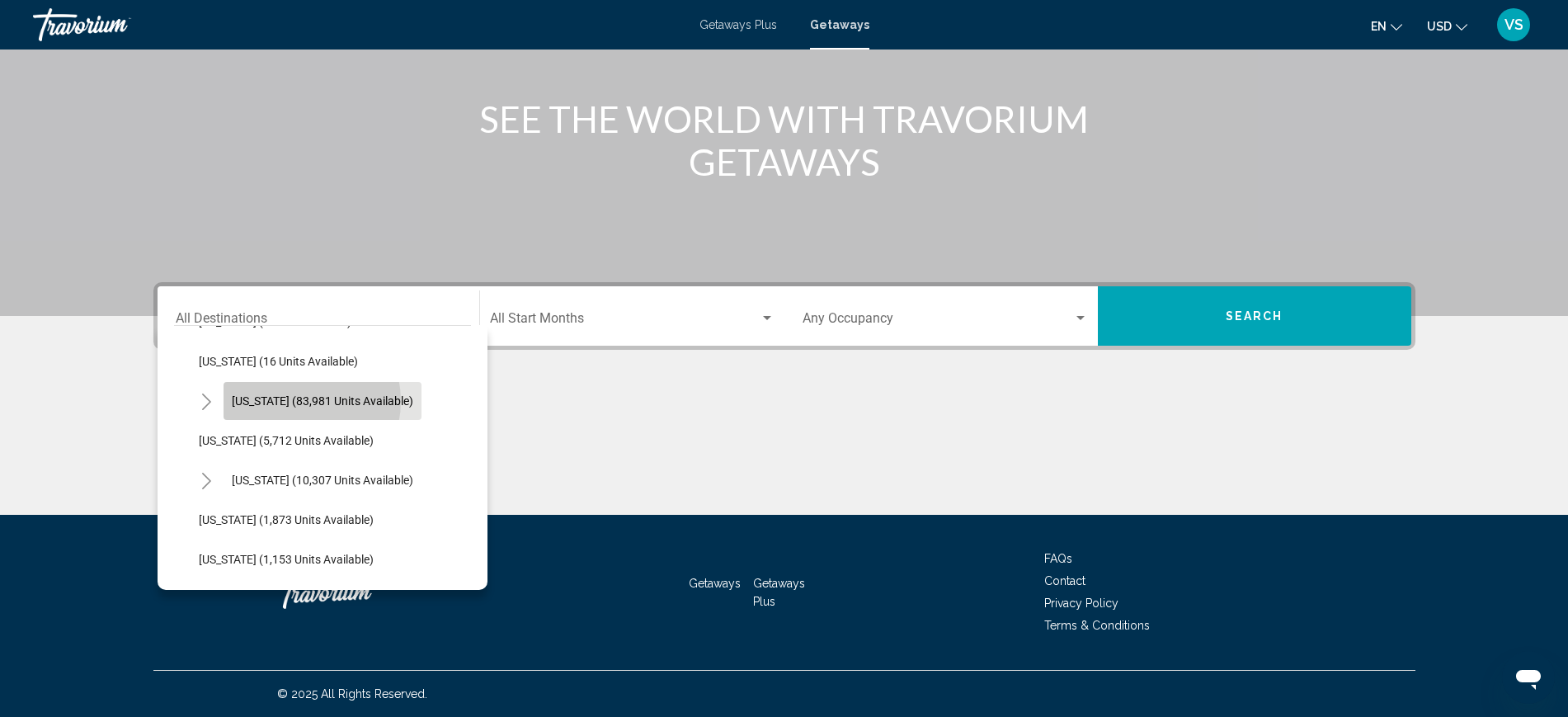
click at [294, 401] on span "Florida (83,981 units available)" at bounding box center [323, 400] width 182 height 13
type input "**********"
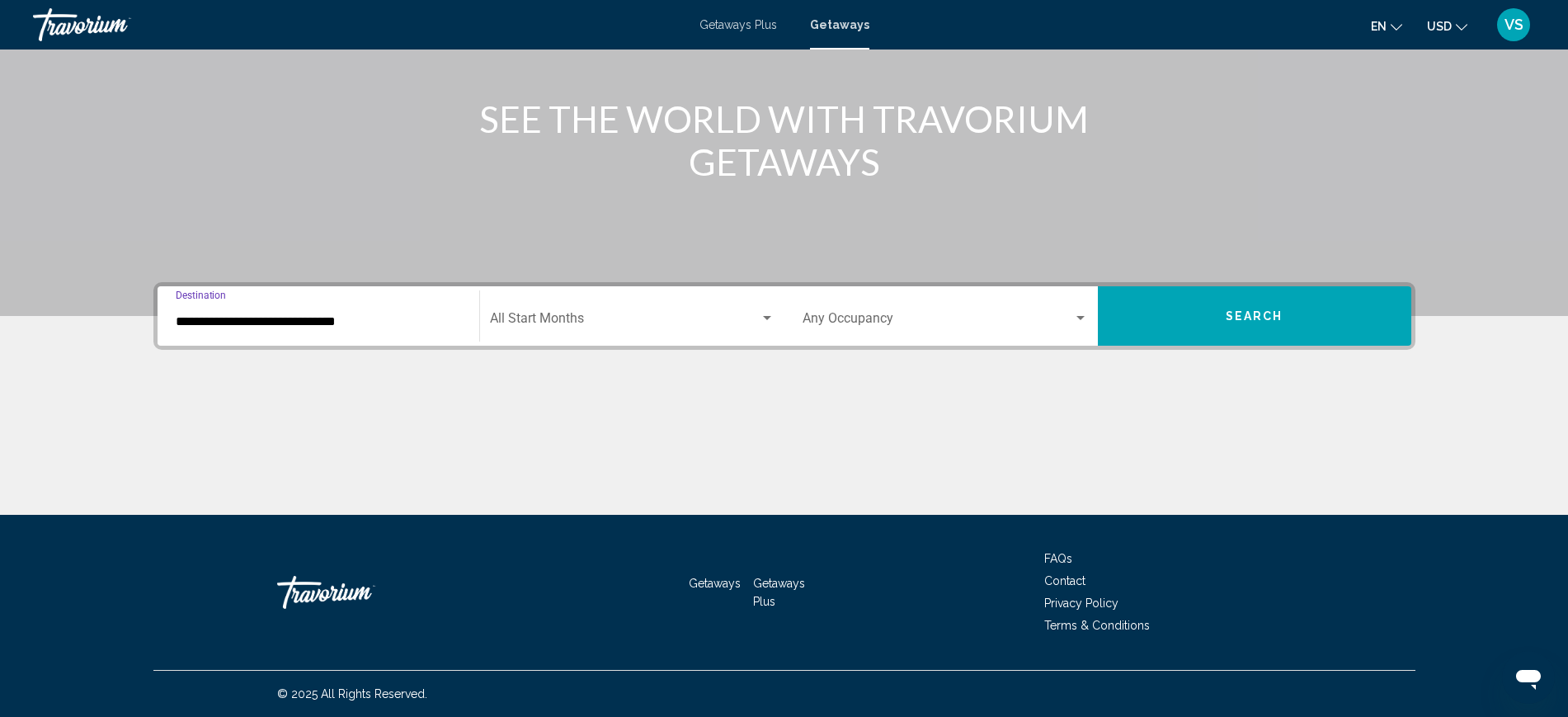
click at [549, 305] on div "Start Month All Start Months" at bounding box center [632, 316] width 284 height 52
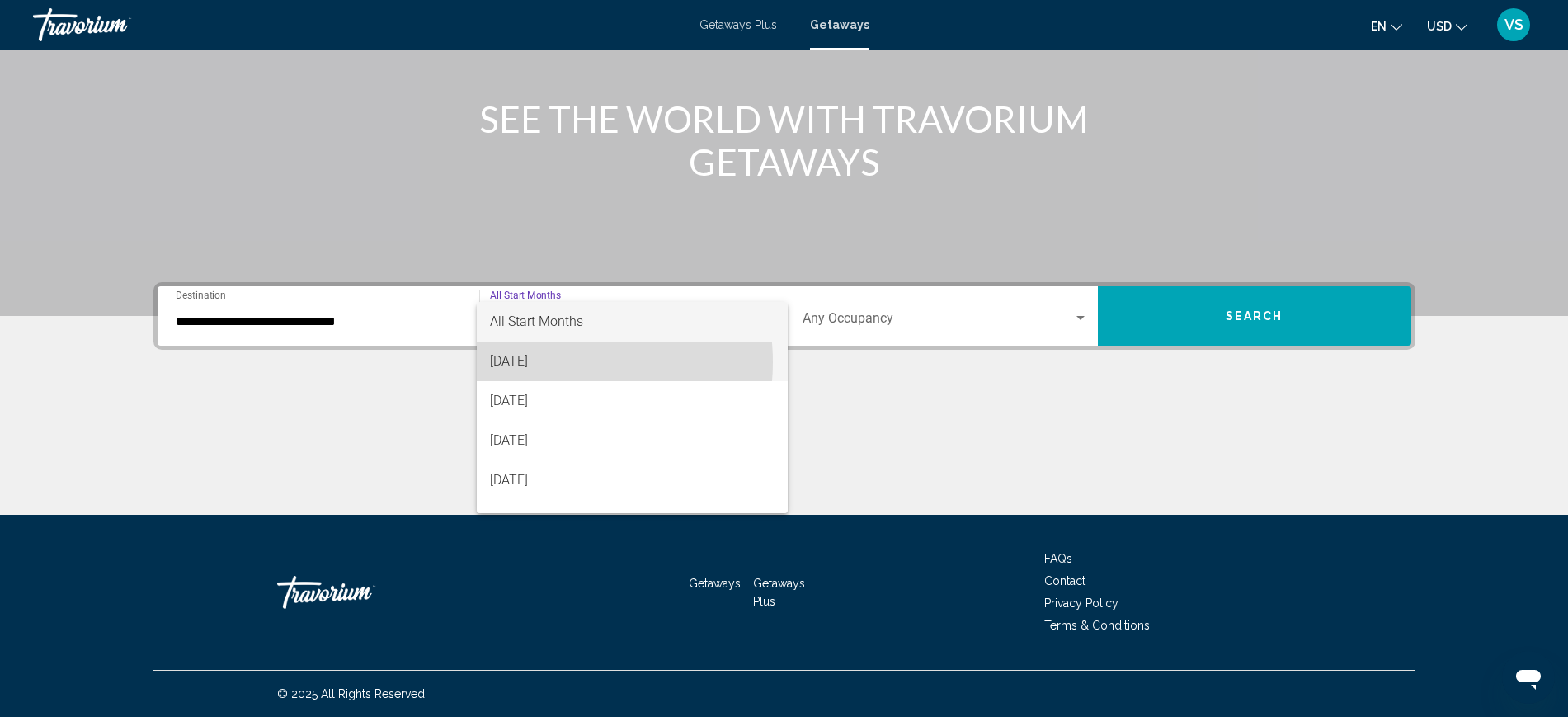
click at [550, 362] on span "[DATE]" at bounding box center [632, 361] width 284 height 39
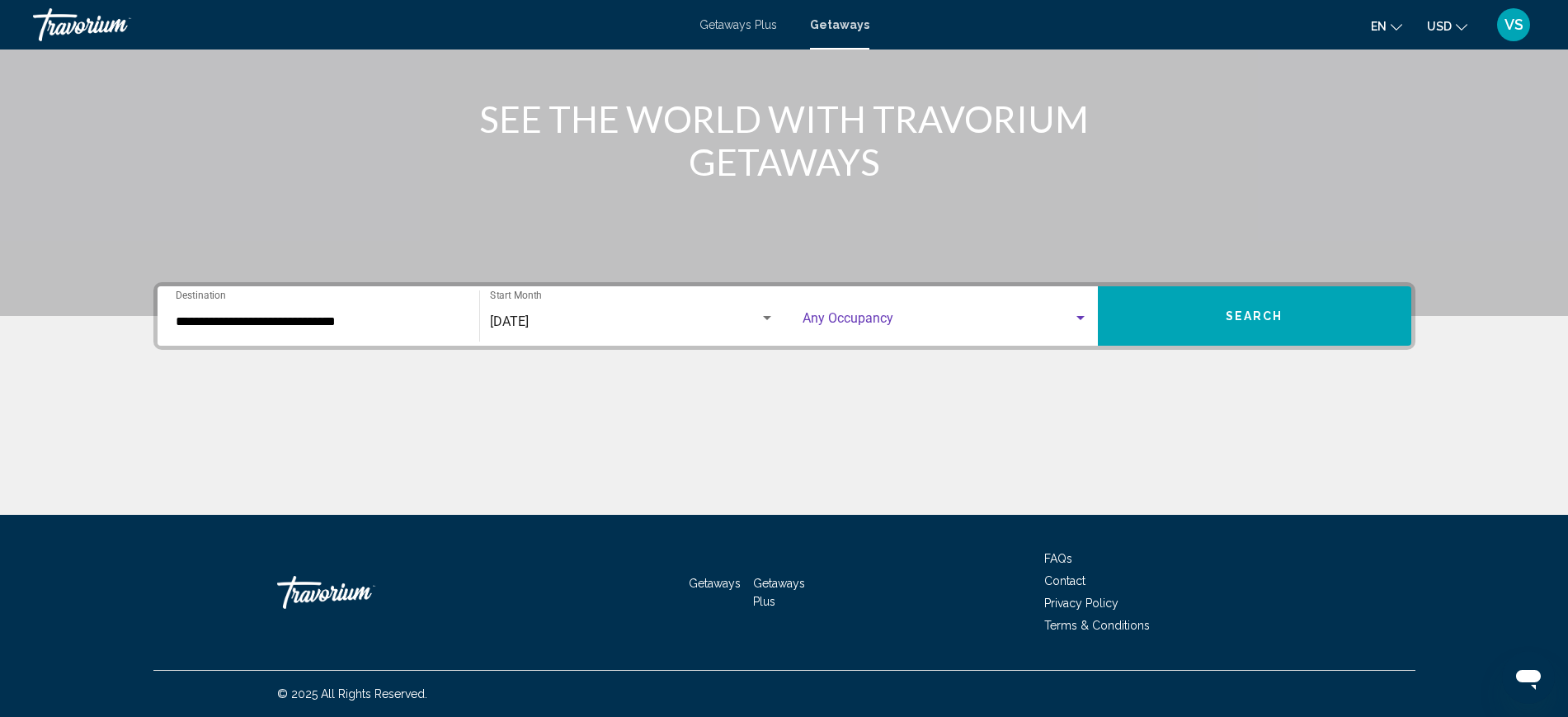
click at [897, 316] on span "Search widget" at bounding box center [937, 321] width 271 height 15
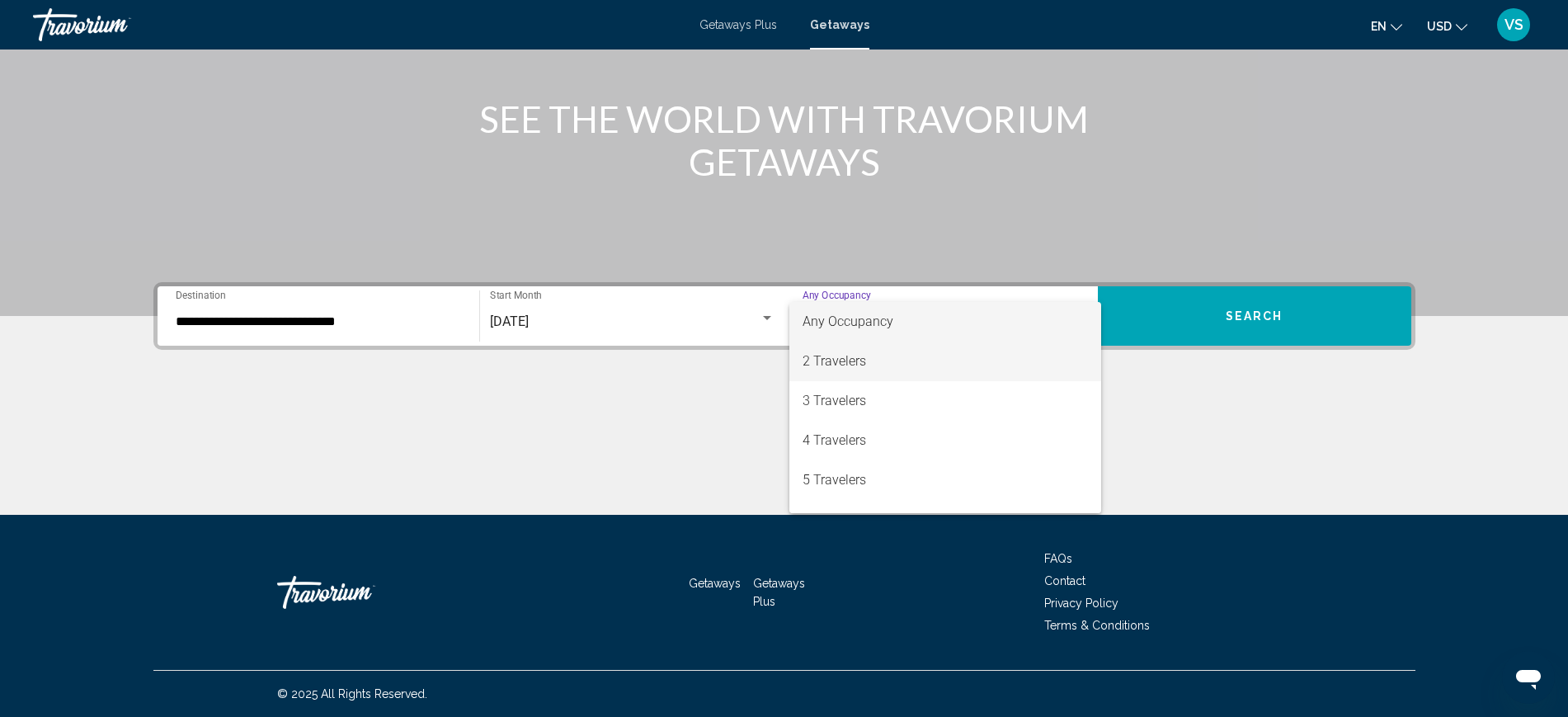
click at [850, 367] on span "2 Travelers" at bounding box center [945, 361] width 285 height 39
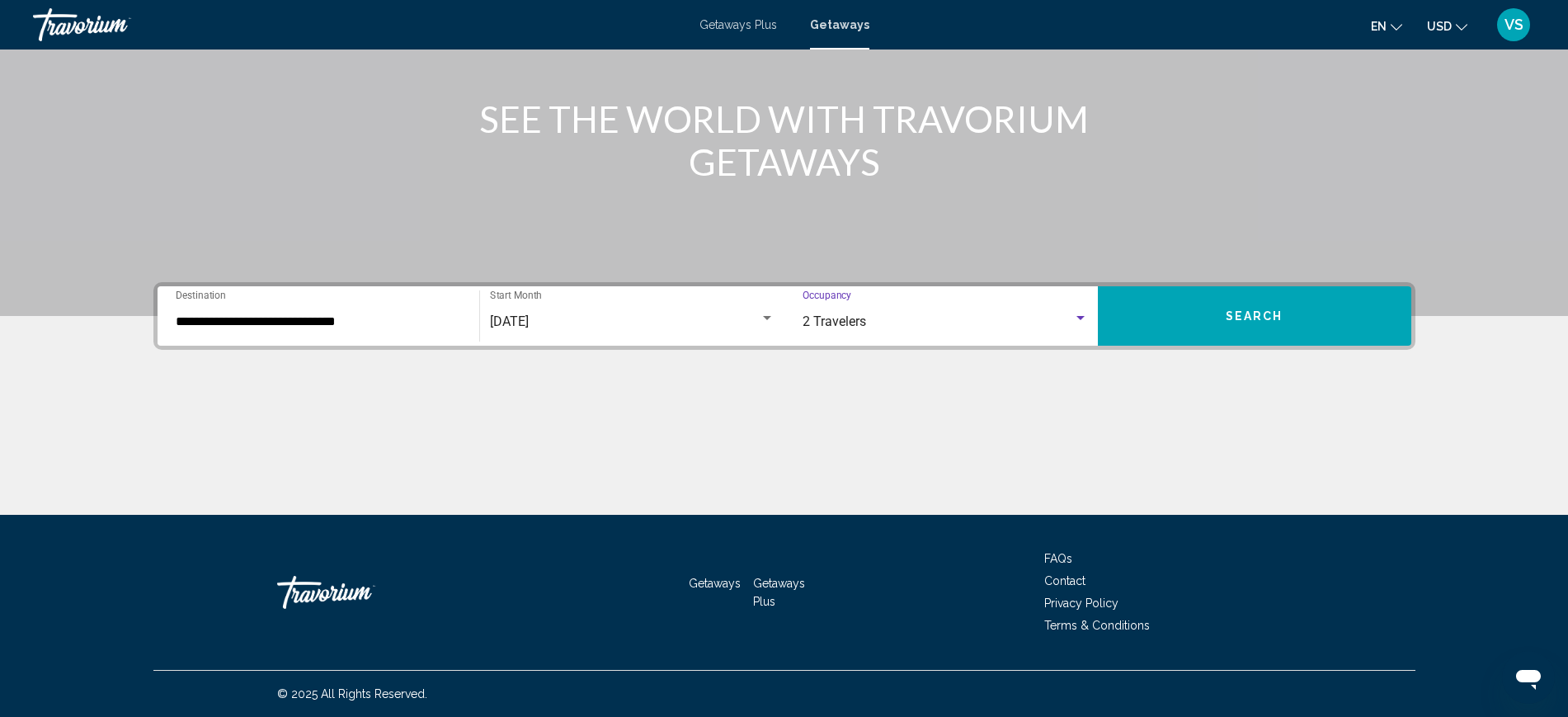
click at [1263, 319] on span "Search" at bounding box center [1254, 316] width 58 height 13
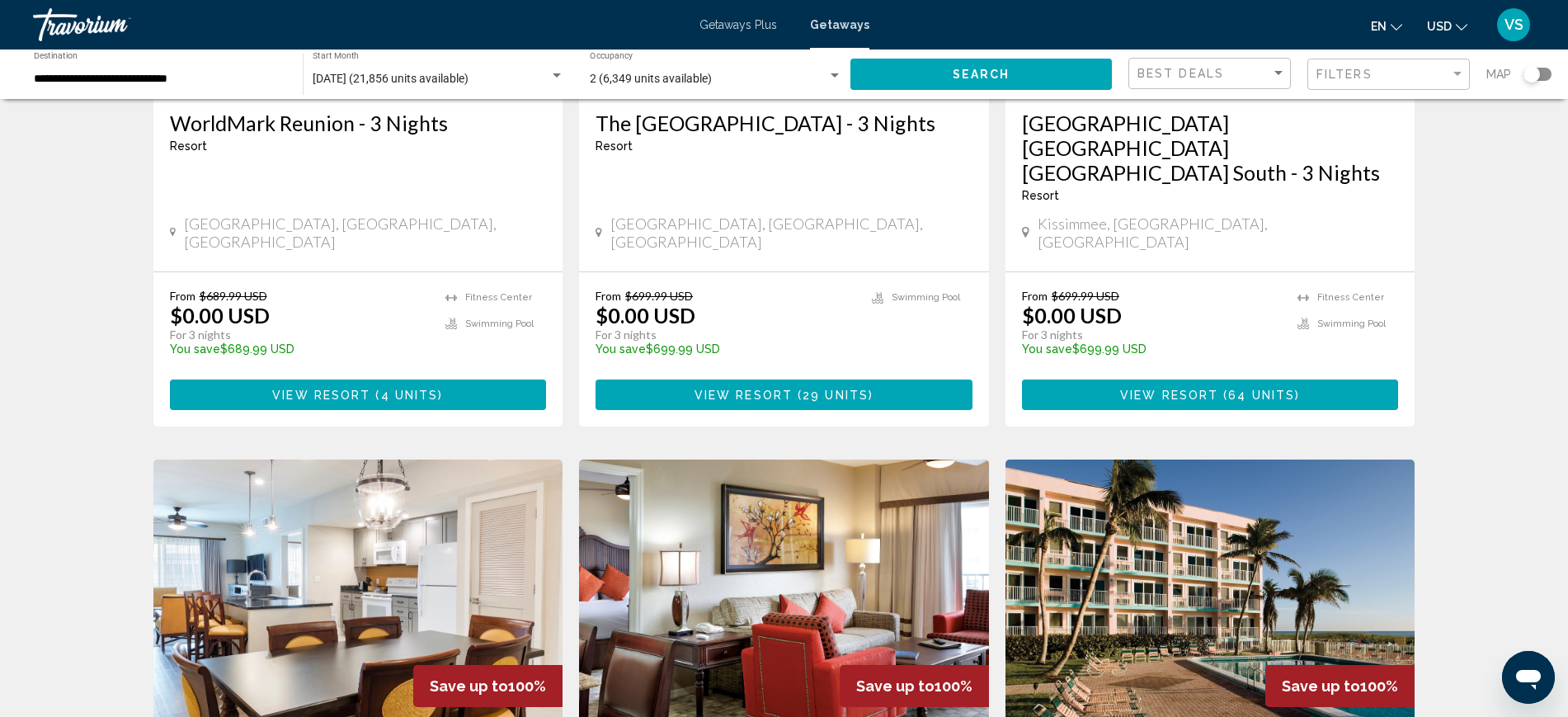
scroll to position [1857, 0]
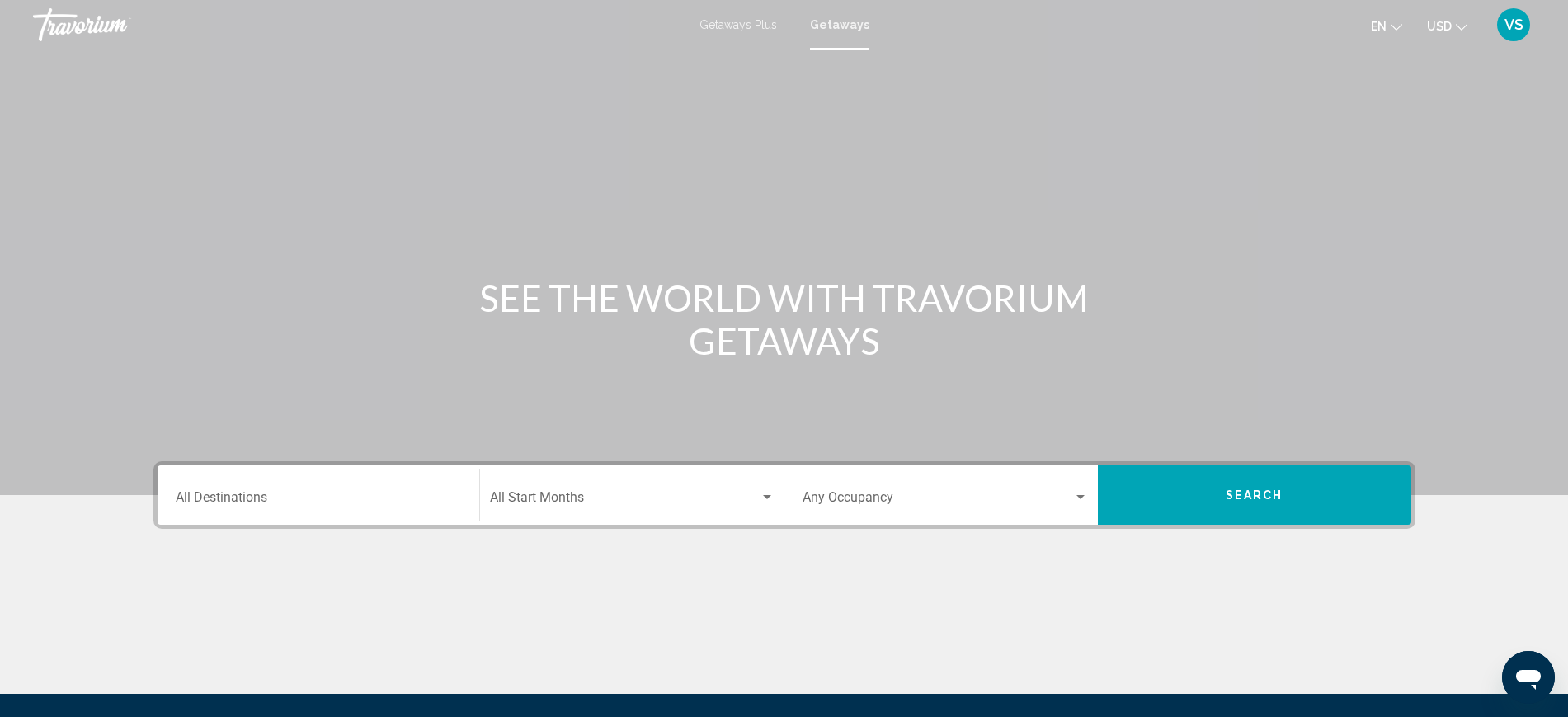
click at [256, 486] on div "Destination All Destinations" at bounding box center [319, 495] width 285 height 52
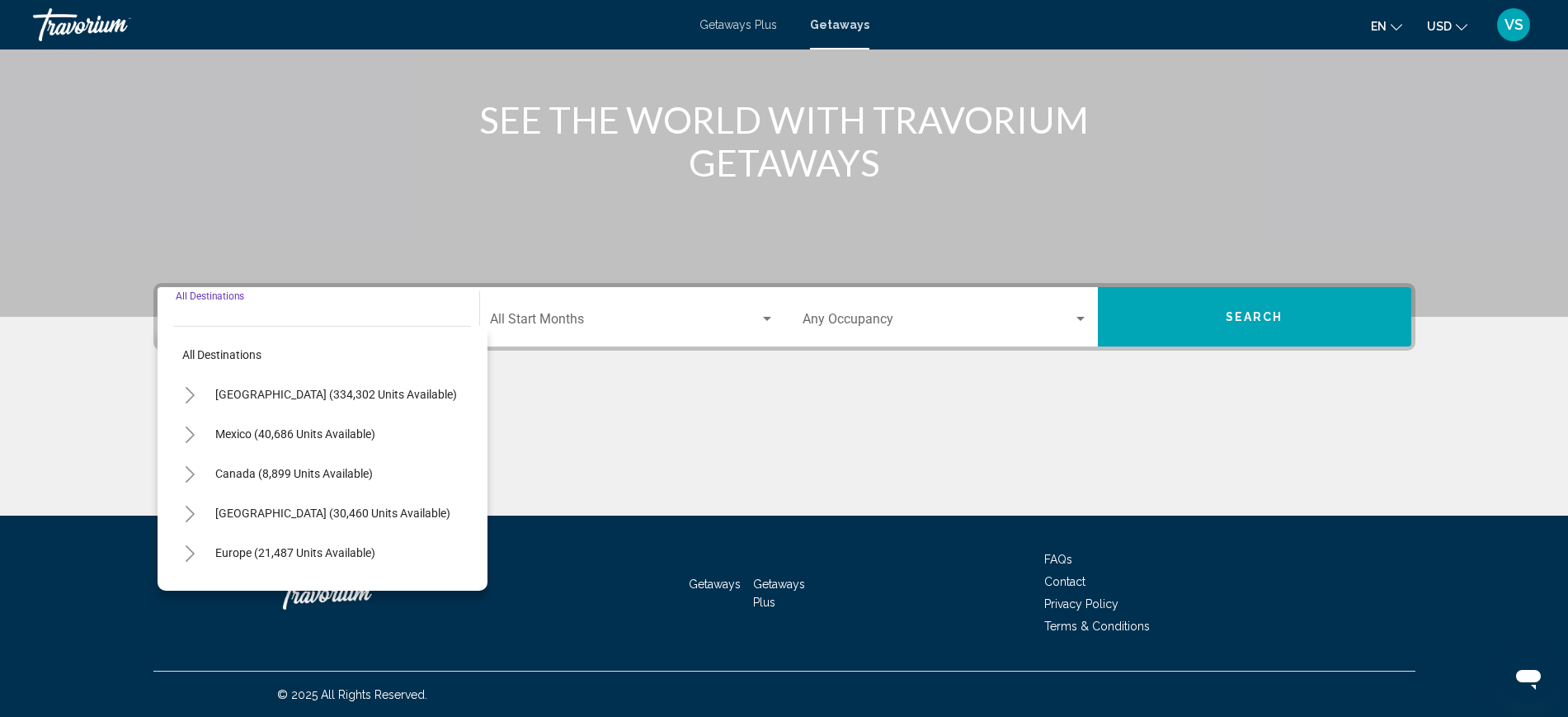
scroll to position [179, 0]
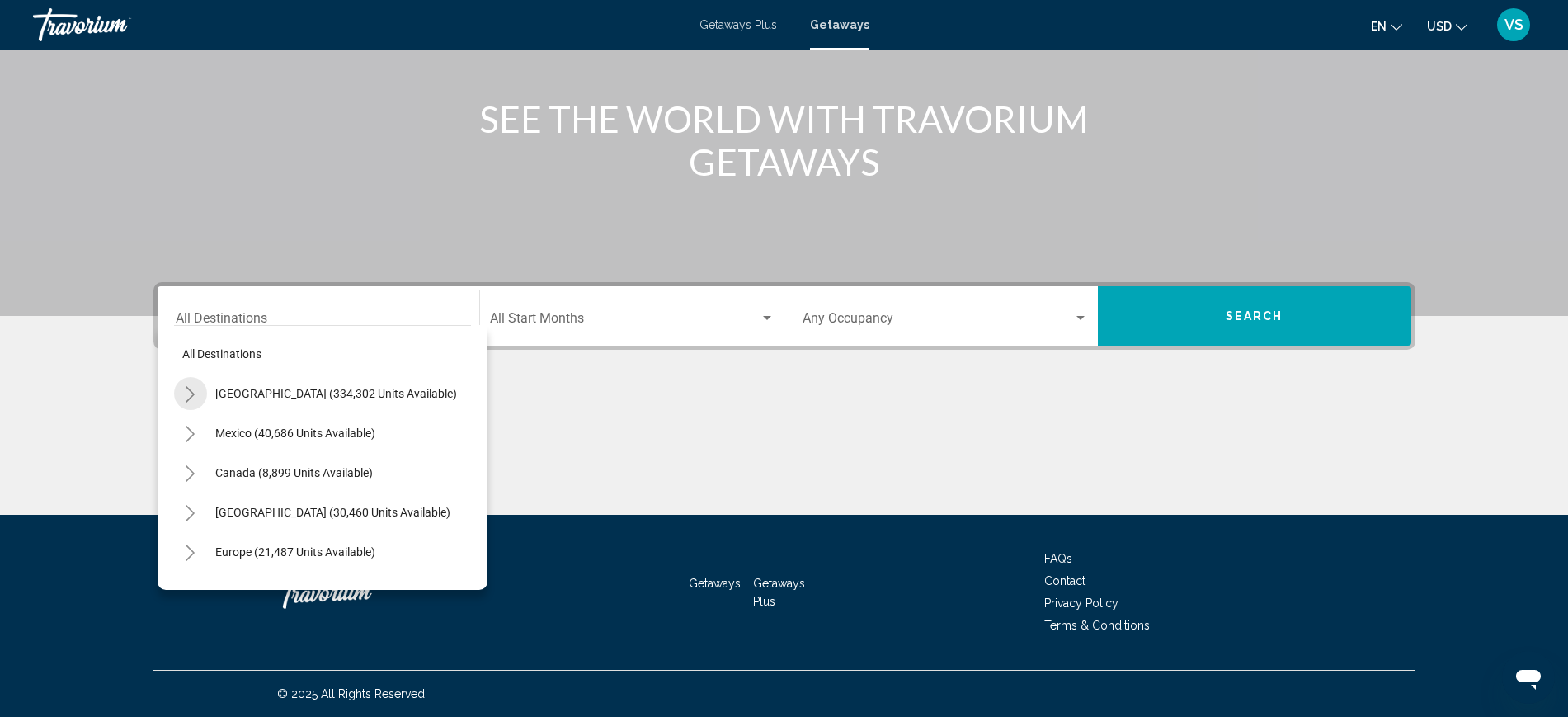
click at [181, 387] on button "Toggle United States (334,302 units available)" at bounding box center [191, 394] width 33 height 33
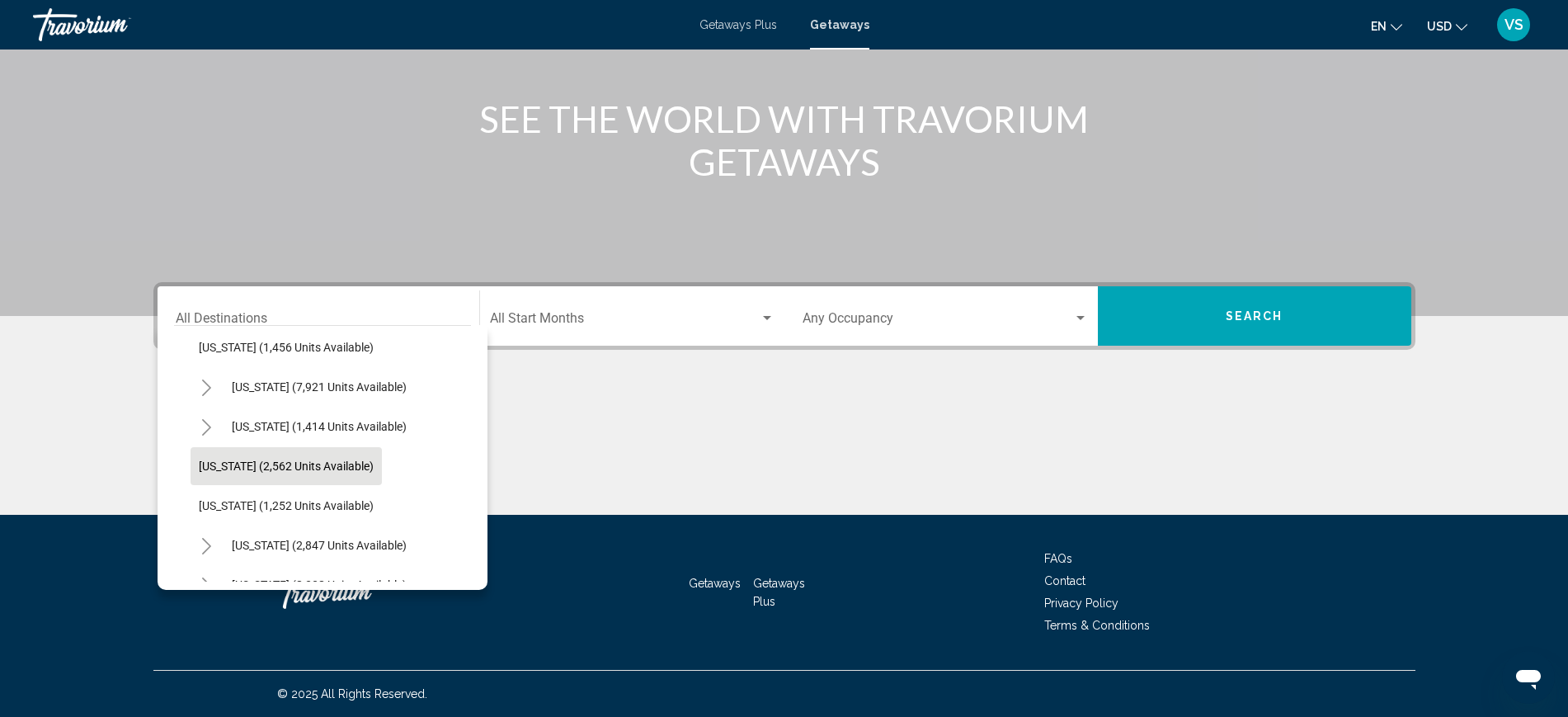
scroll to position [1032, 0]
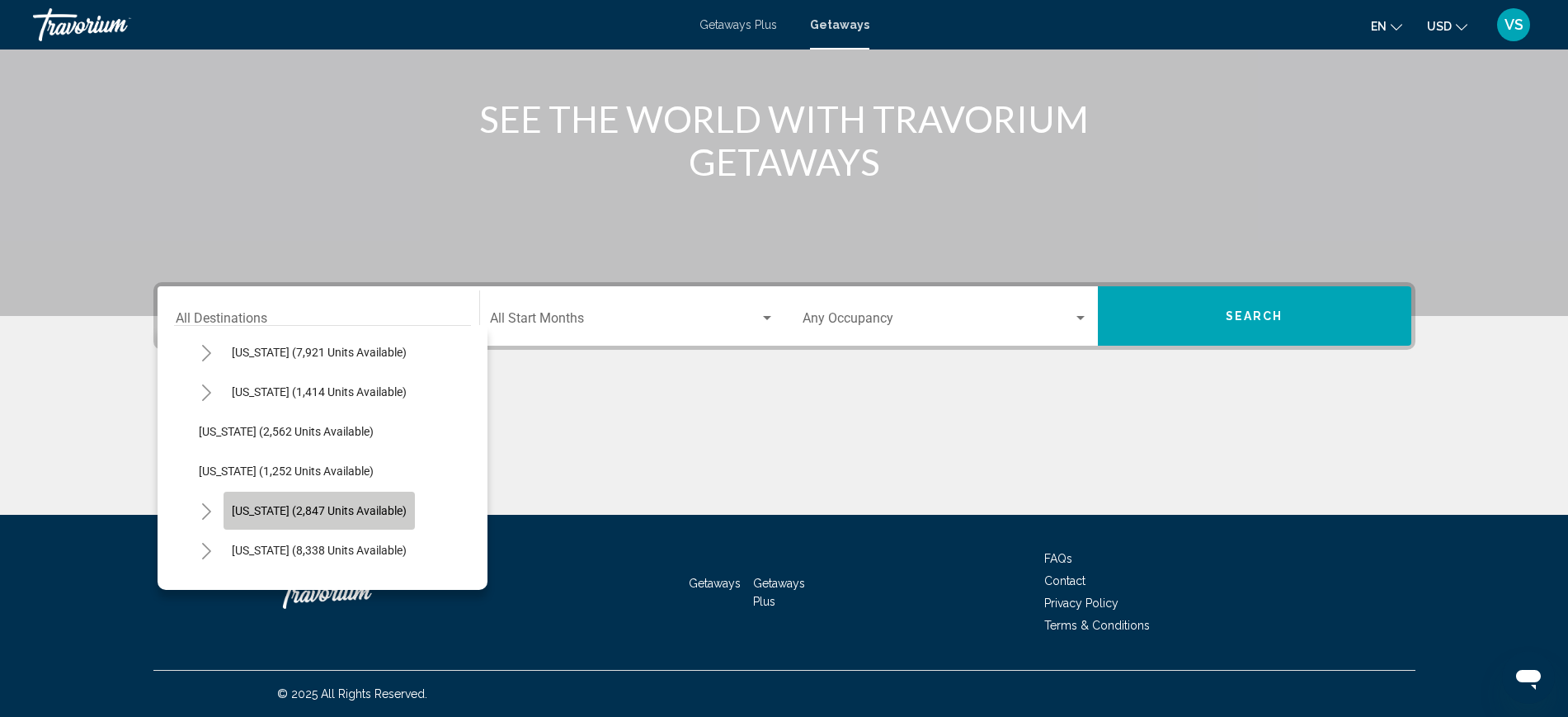
click at [344, 509] on span "New York (2,847 units available)" at bounding box center [319, 510] width 175 height 13
type input "**********"
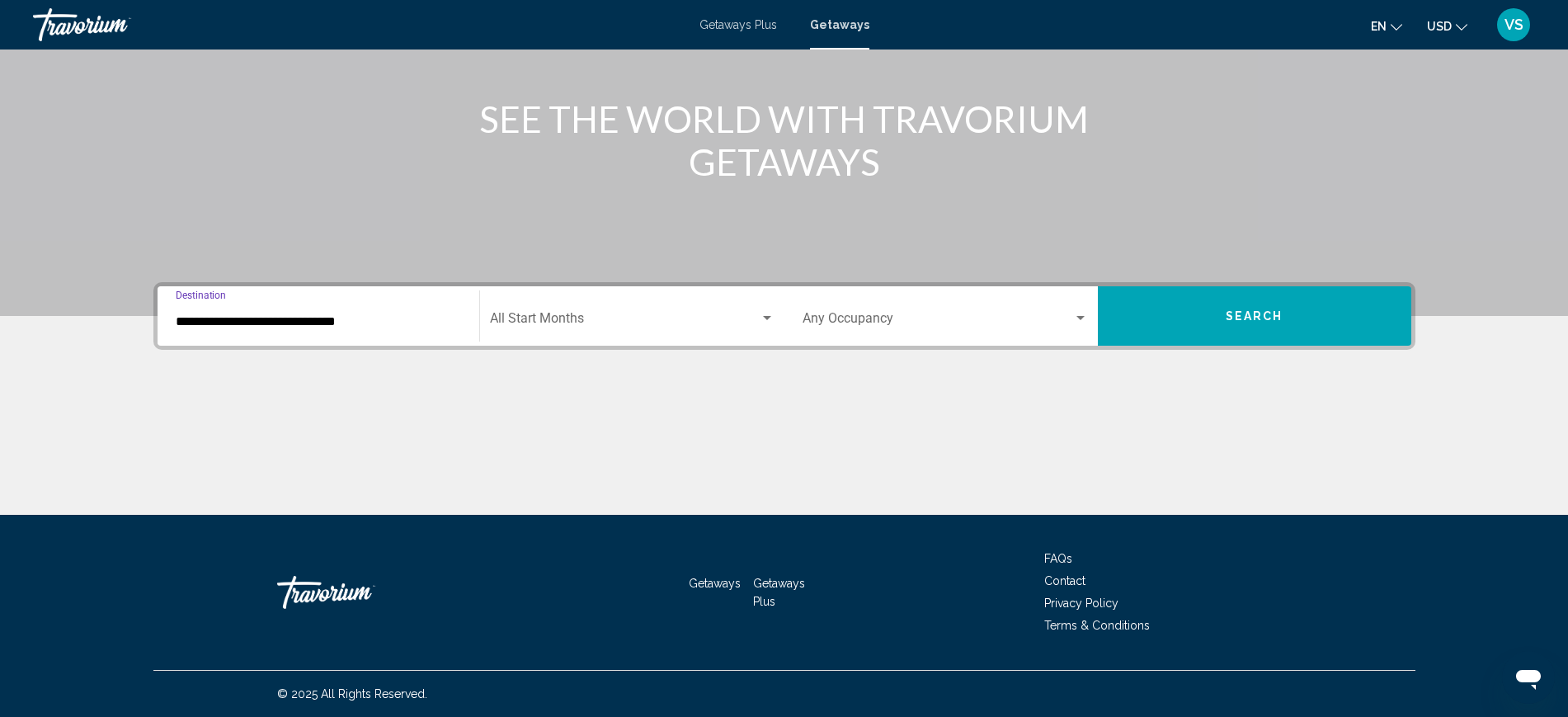
click at [549, 309] on div "Start Month All Start Months" at bounding box center [632, 316] width 284 height 52
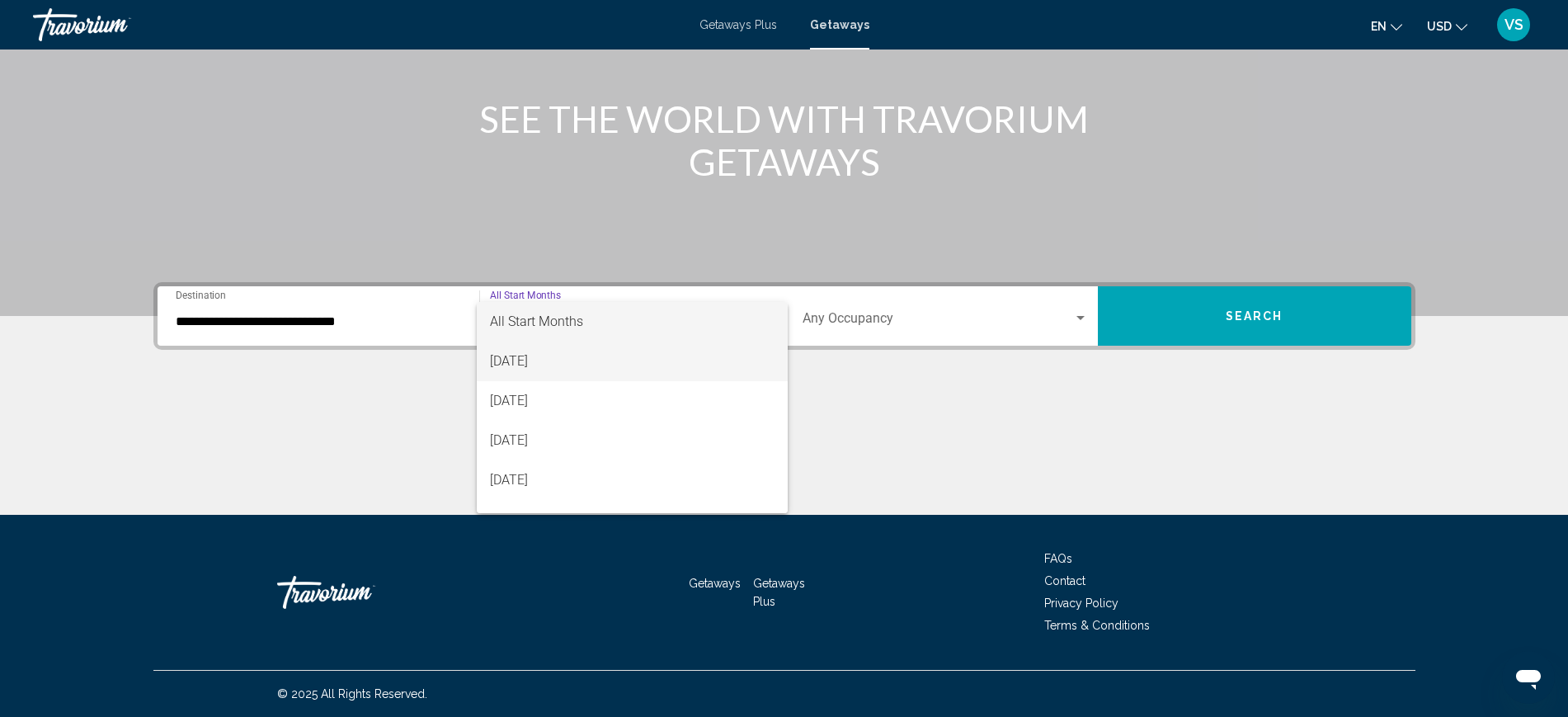
click at [536, 360] on span "[DATE]" at bounding box center [632, 361] width 284 height 39
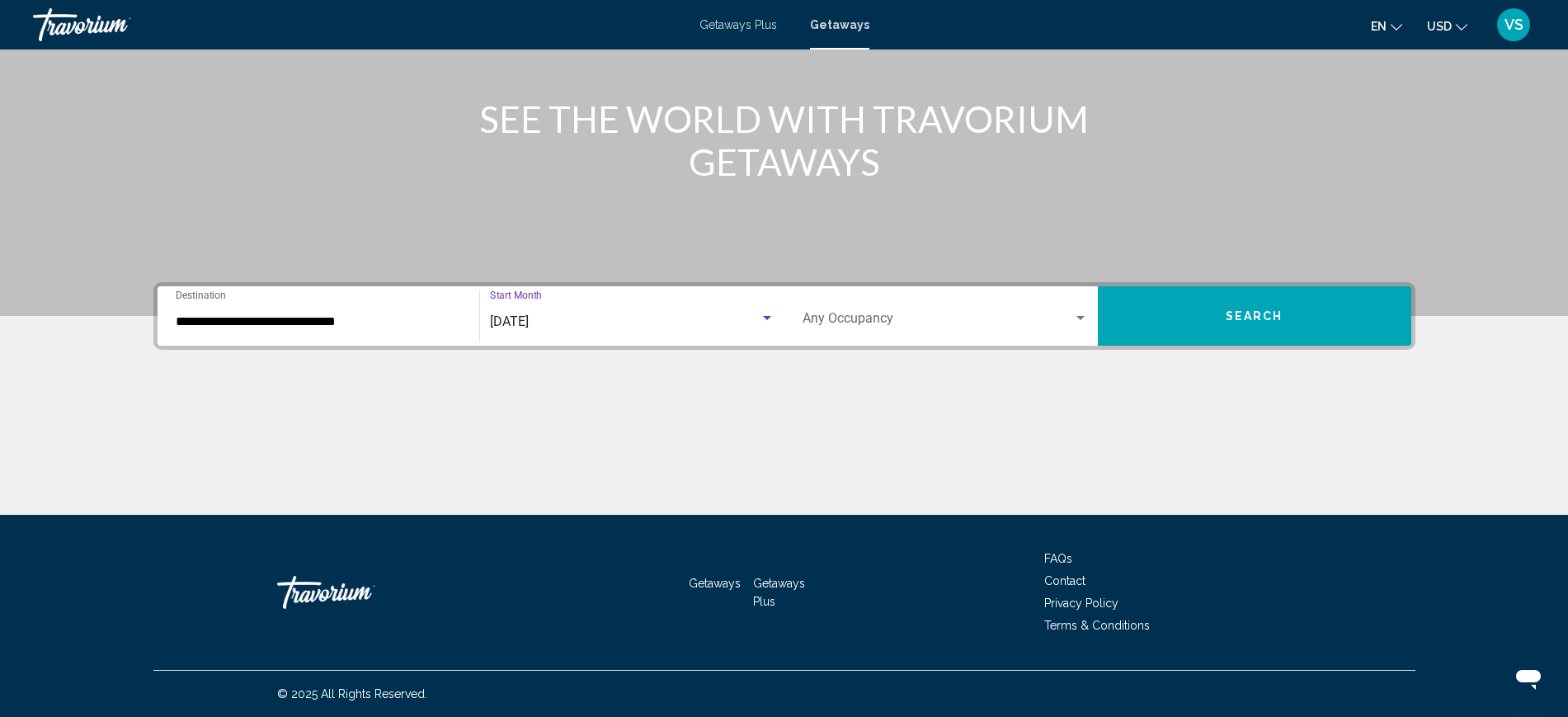
click at [922, 314] on span "Search widget" at bounding box center [937, 321] width 271 height 15
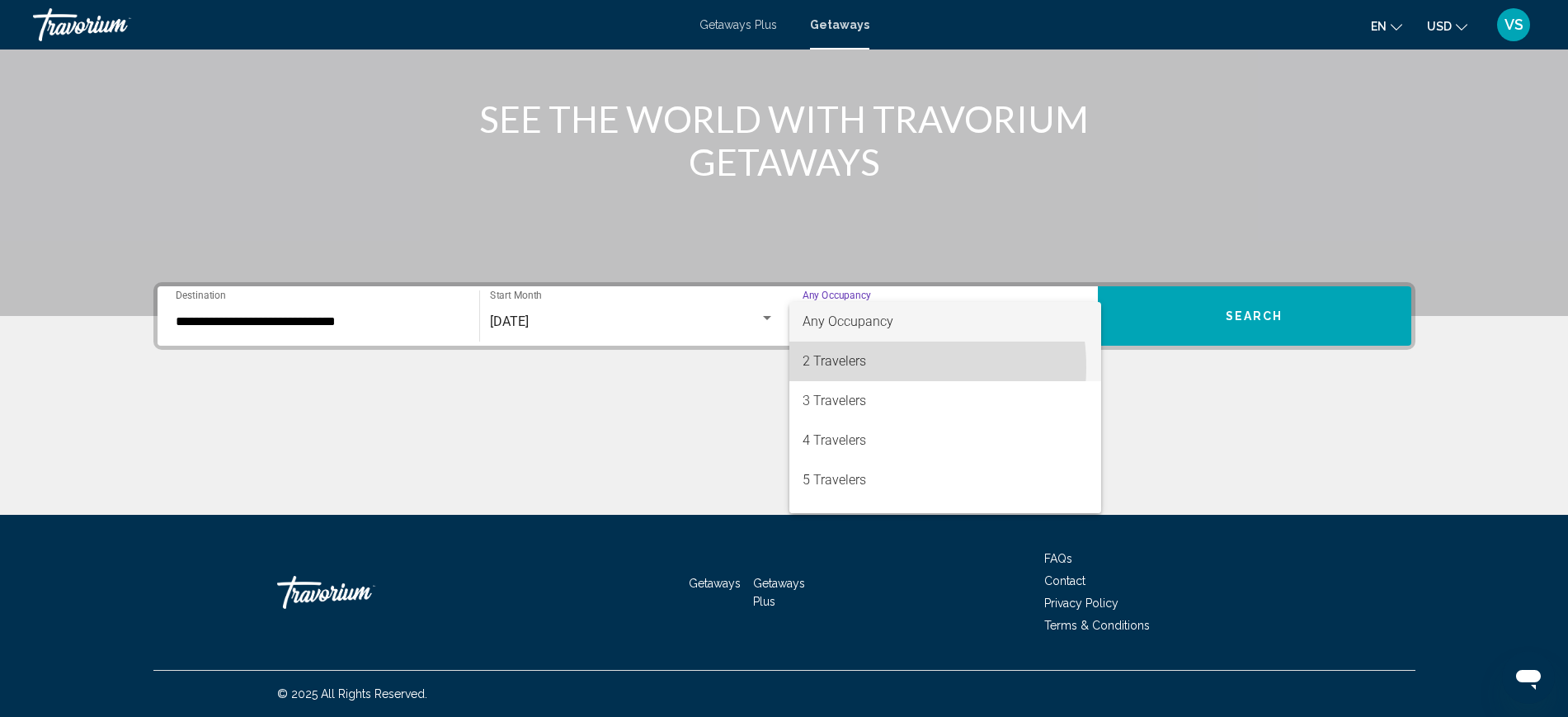
click at [865, 367] on span "2 Travelers" at bounding box center [945, 361] width 285 height 39
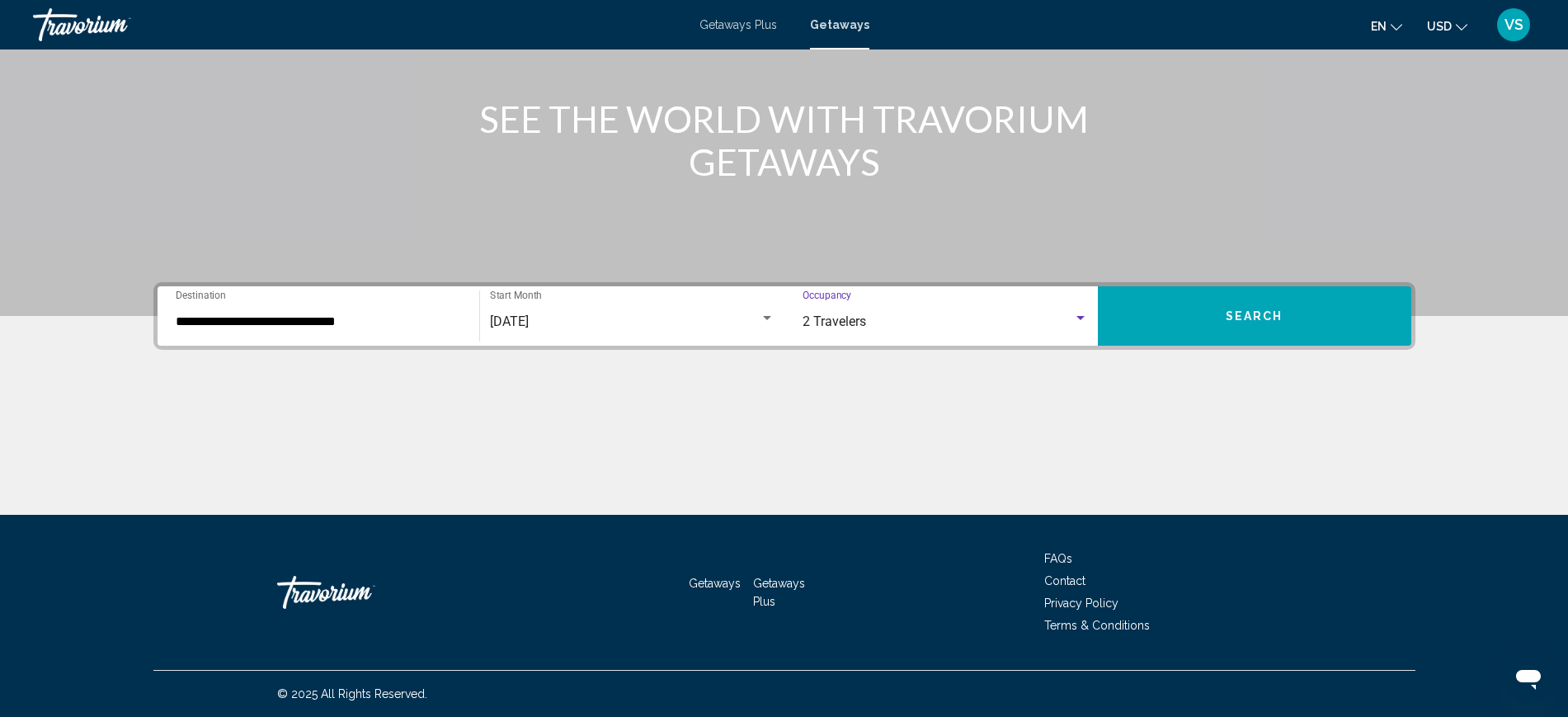
click at [1222, 303] on button "Search" at bounding box center [1254, 316] width 314 height 60
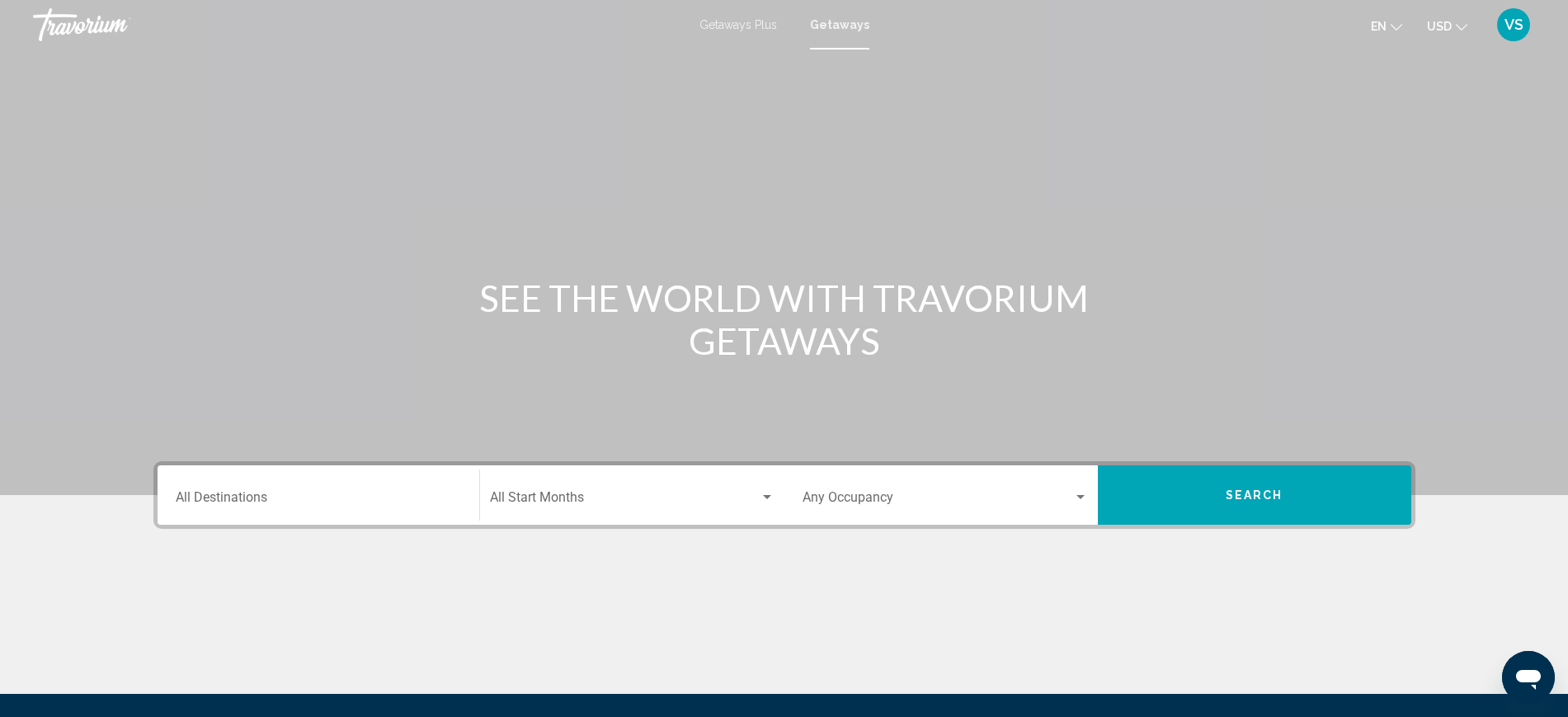
click at [259, 501] on input "Destination All Destinations" at bounding box center [319, 501] width 285 height 15
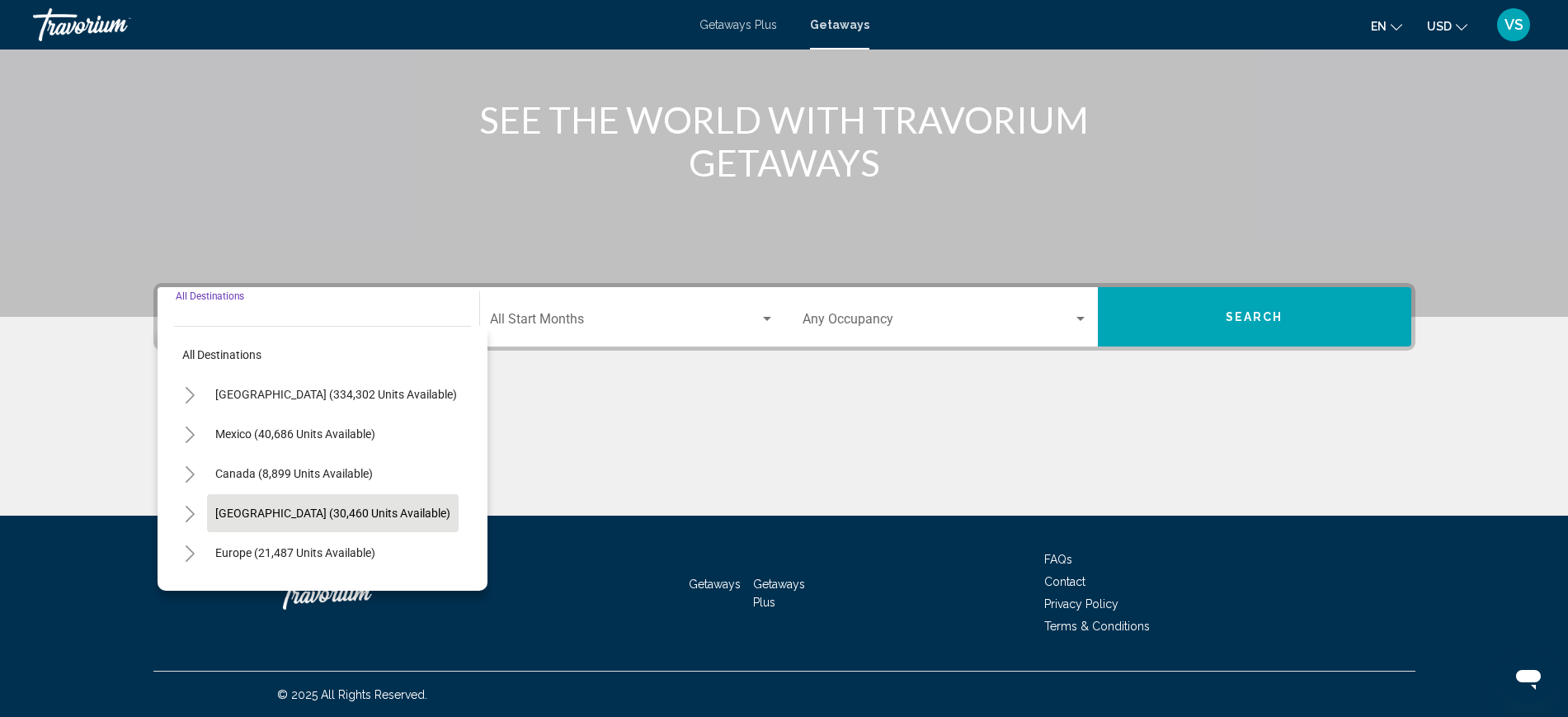
scroll to position [179, 0]
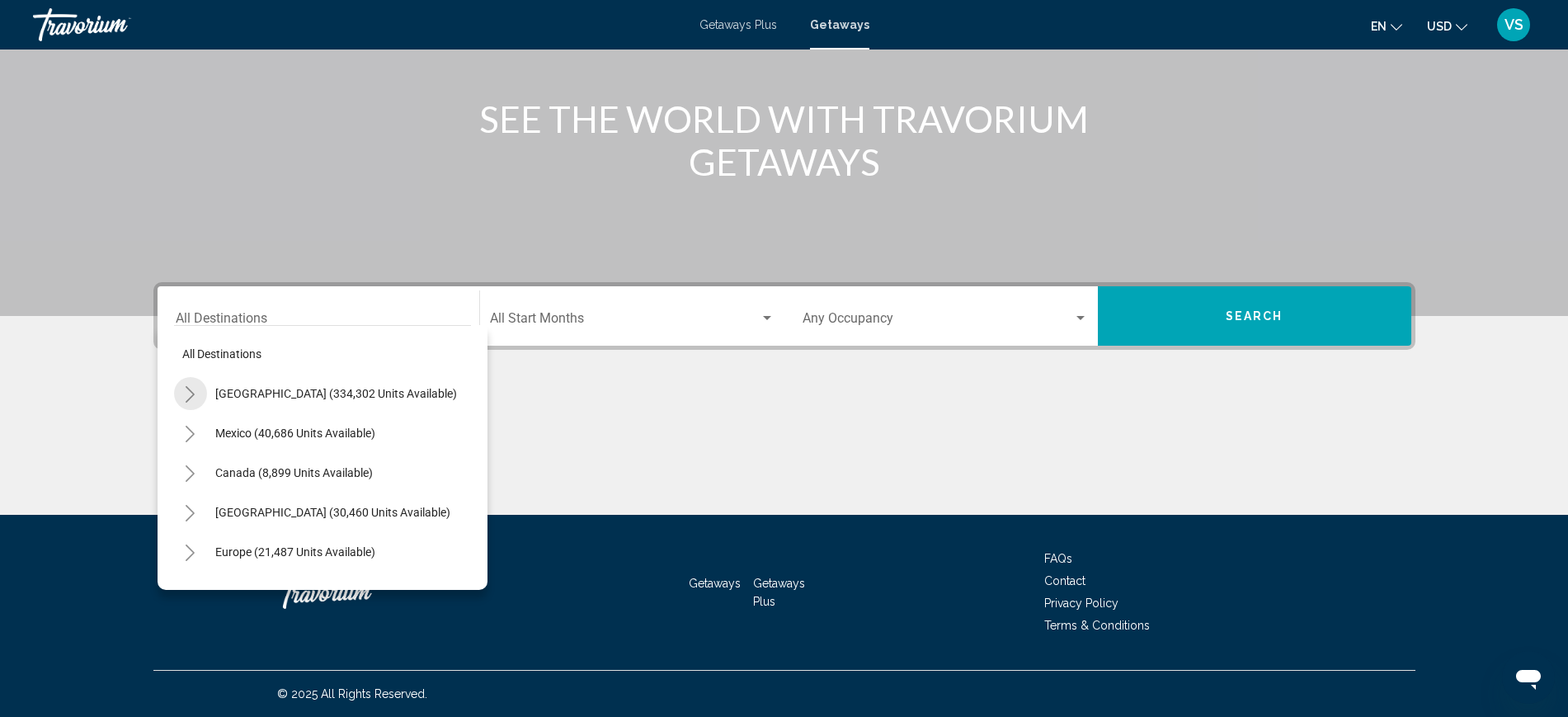
click at [190, 389] on icon "Toggle United States (334,302 units available)" at bounding box center [190, 394] width 9 height 17
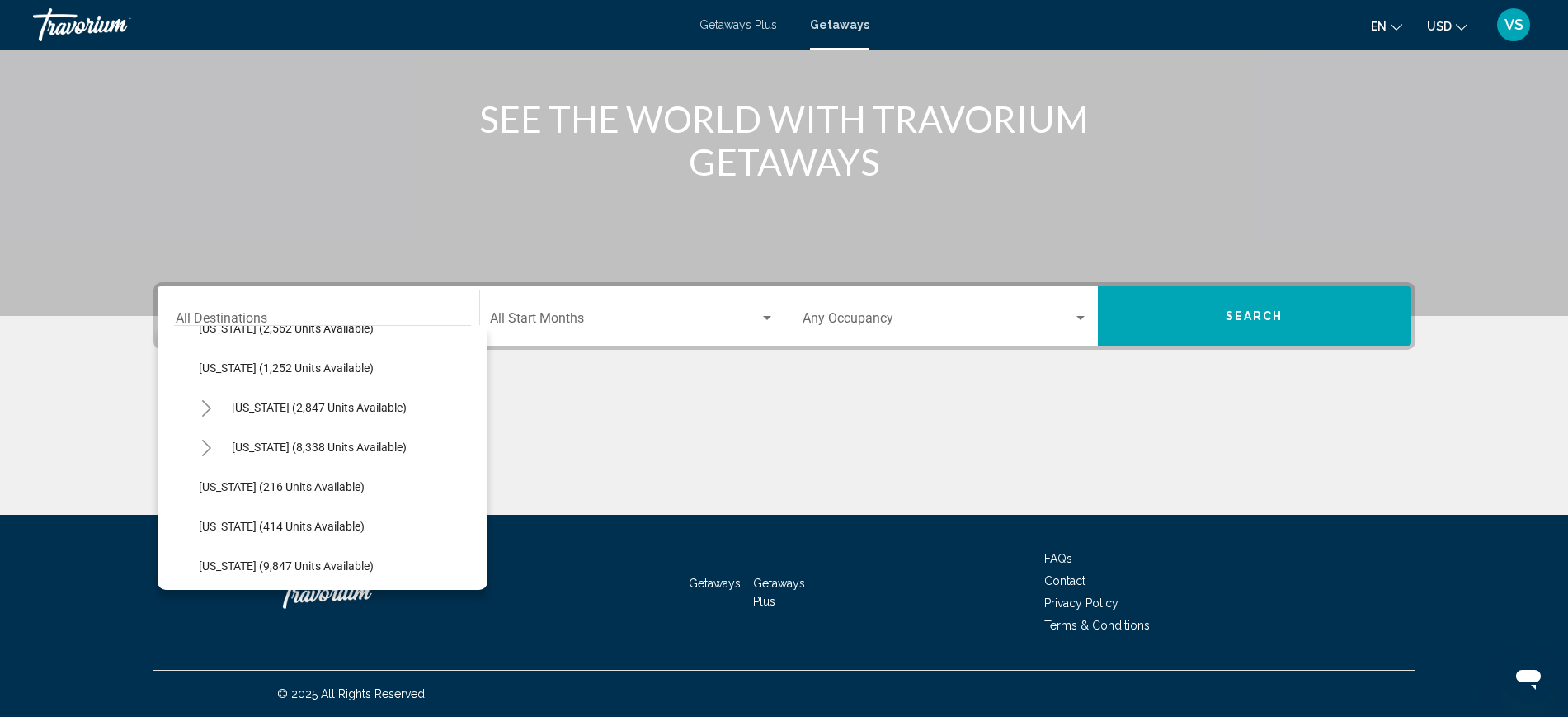
click at [332, 406] on span "New York (2,847 units available)" at bounding box center [319, 407] width 175 height 13
type input "**********"
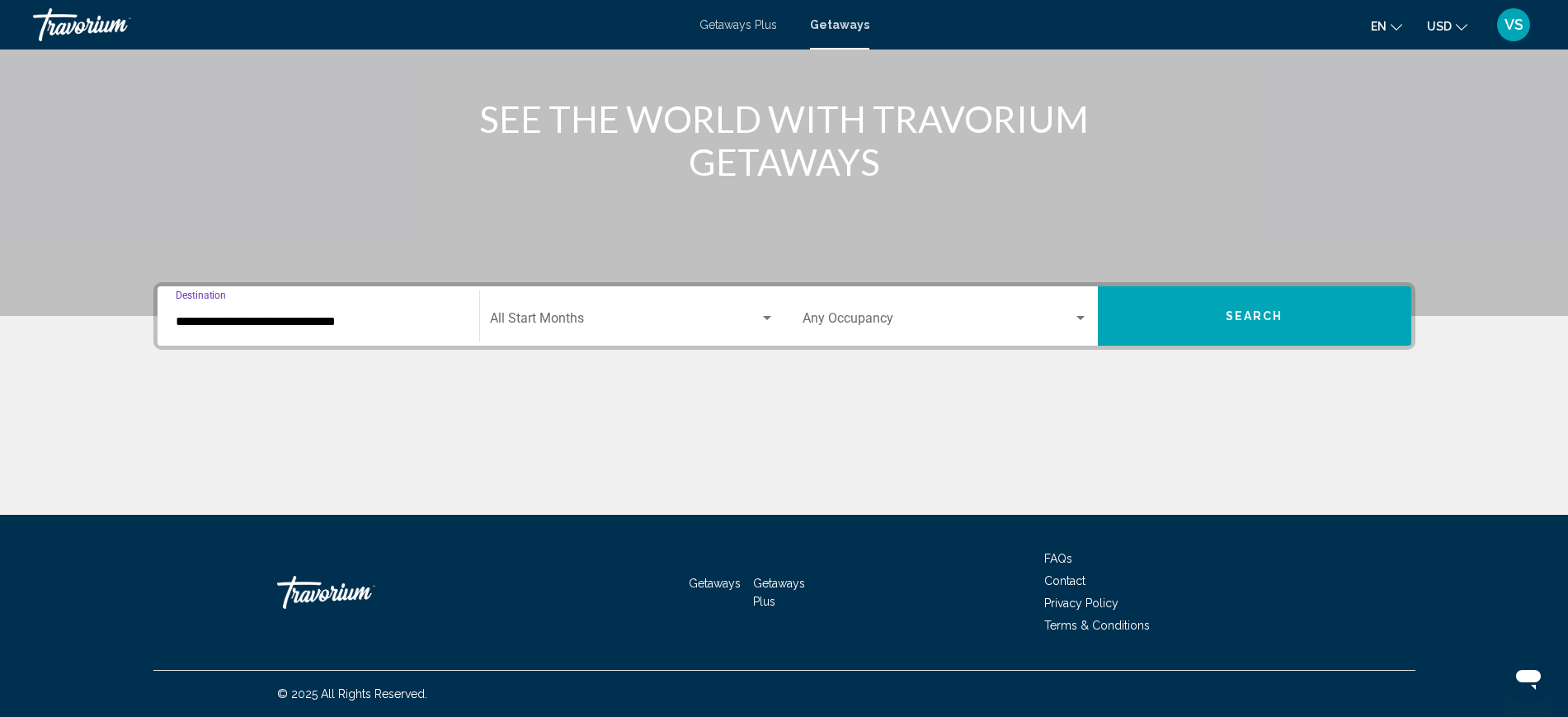
click at [570, 319] on span "Search widget" at bounding box center [625, 321] width 270 height 15
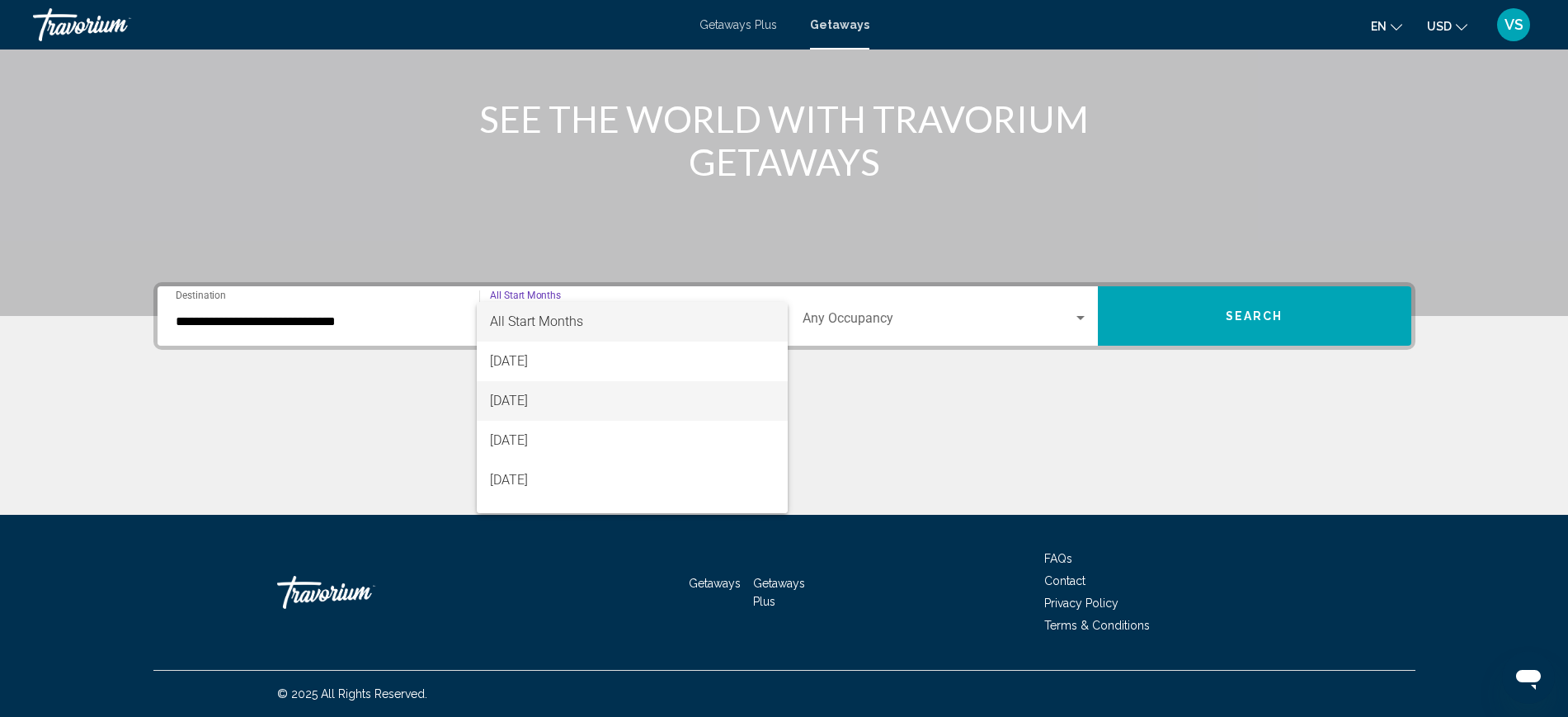
click at [573, 396] on span "[DATE]" at bounding box center [632, 401] width 284 height 39
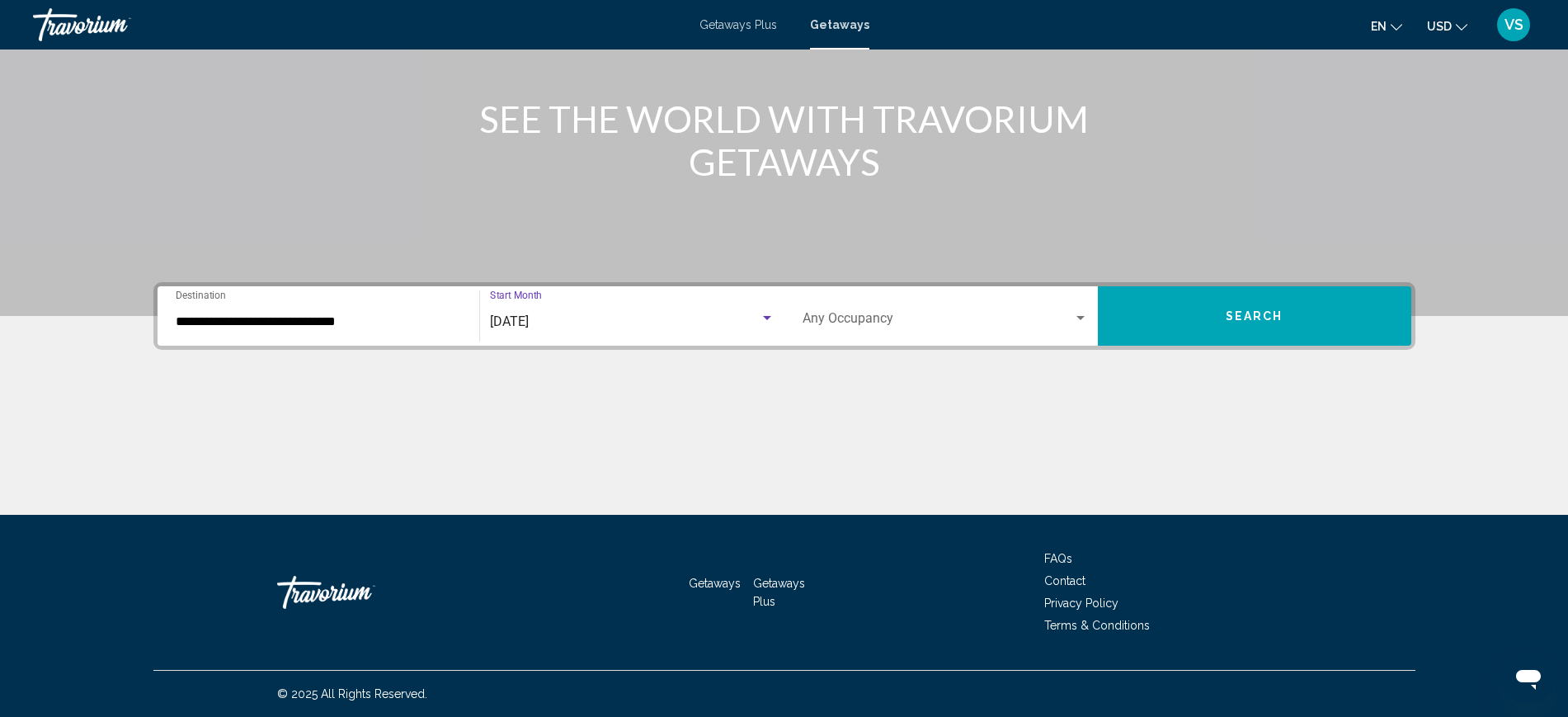
click at [896, 312] on div "Occupancy Any Occupancy" at bounding box center [945, 316] width 285 height 52
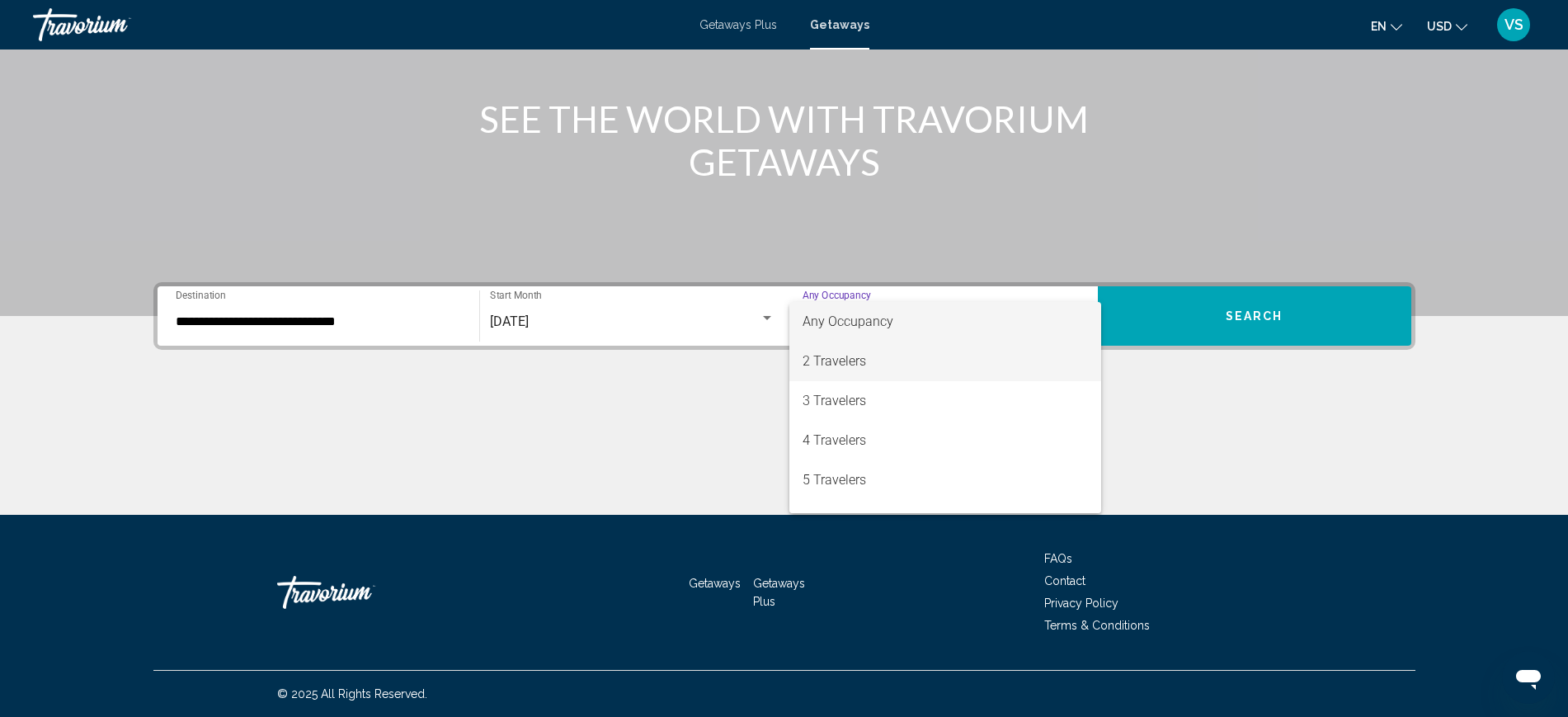
click at [873, 359] on span "2 Travelers" at bounding box center [945, 361] width 285 height 39
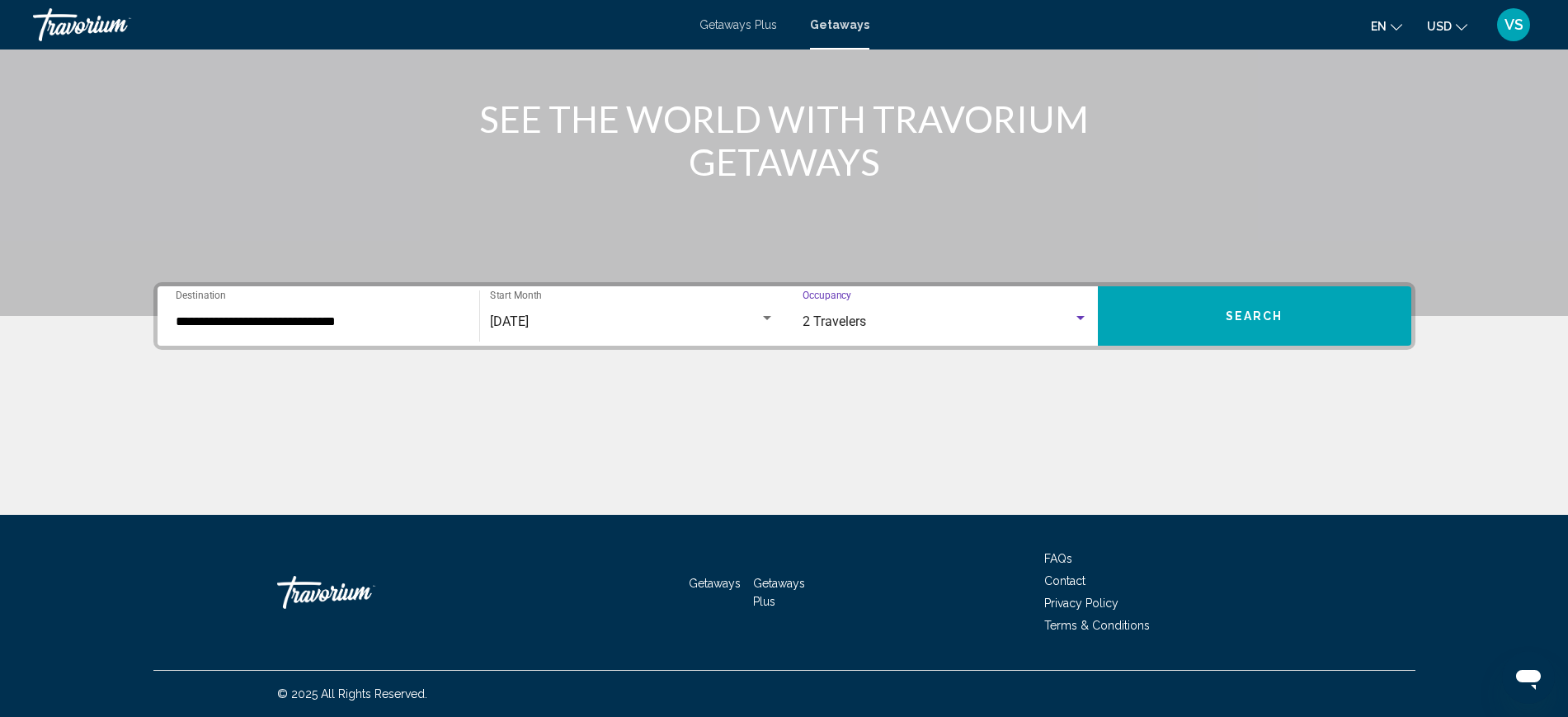
click at [1307, 320] on button "Search" at bounding box center [1254, 316] width 314 height 60
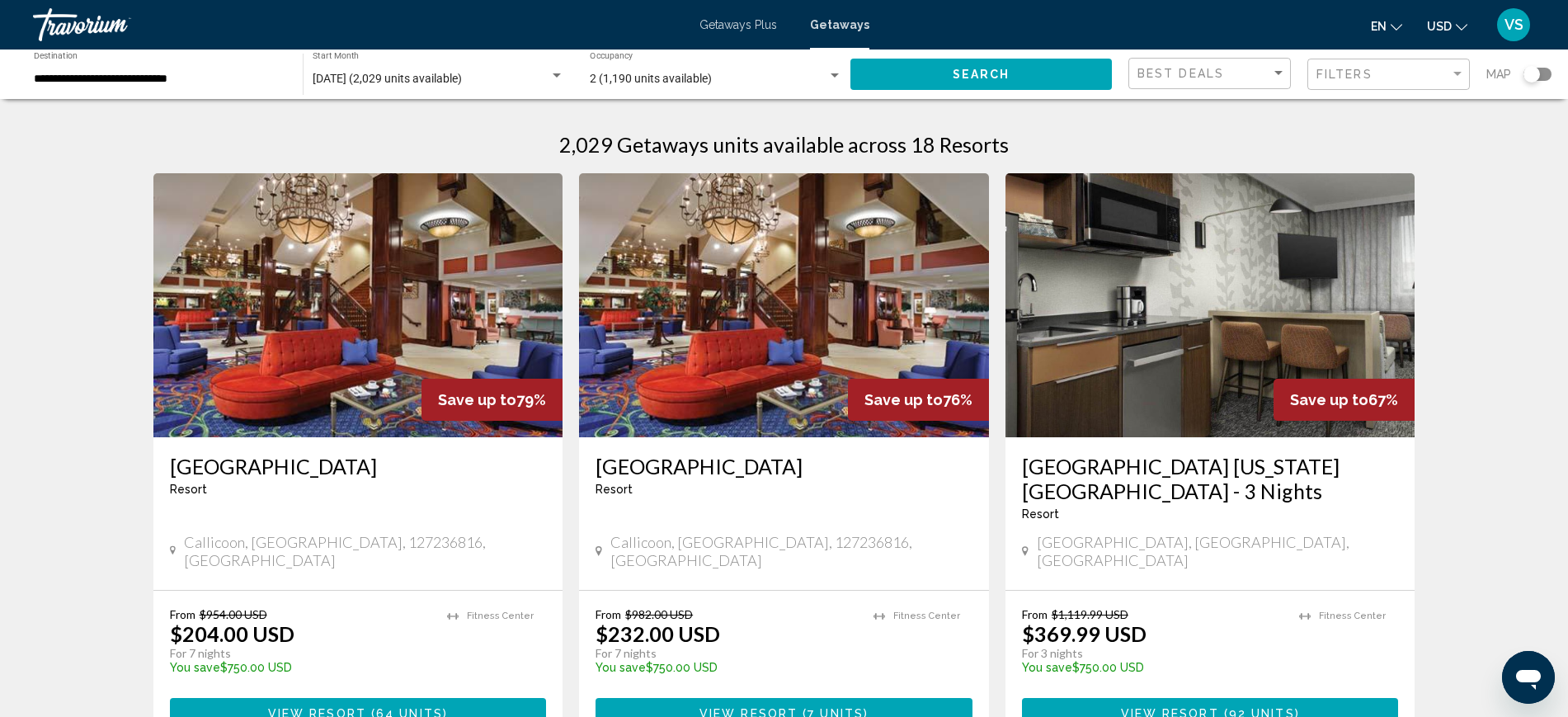
click at [61, 76] on input "**********" at bounding box center [160, 78] width 252 height 13
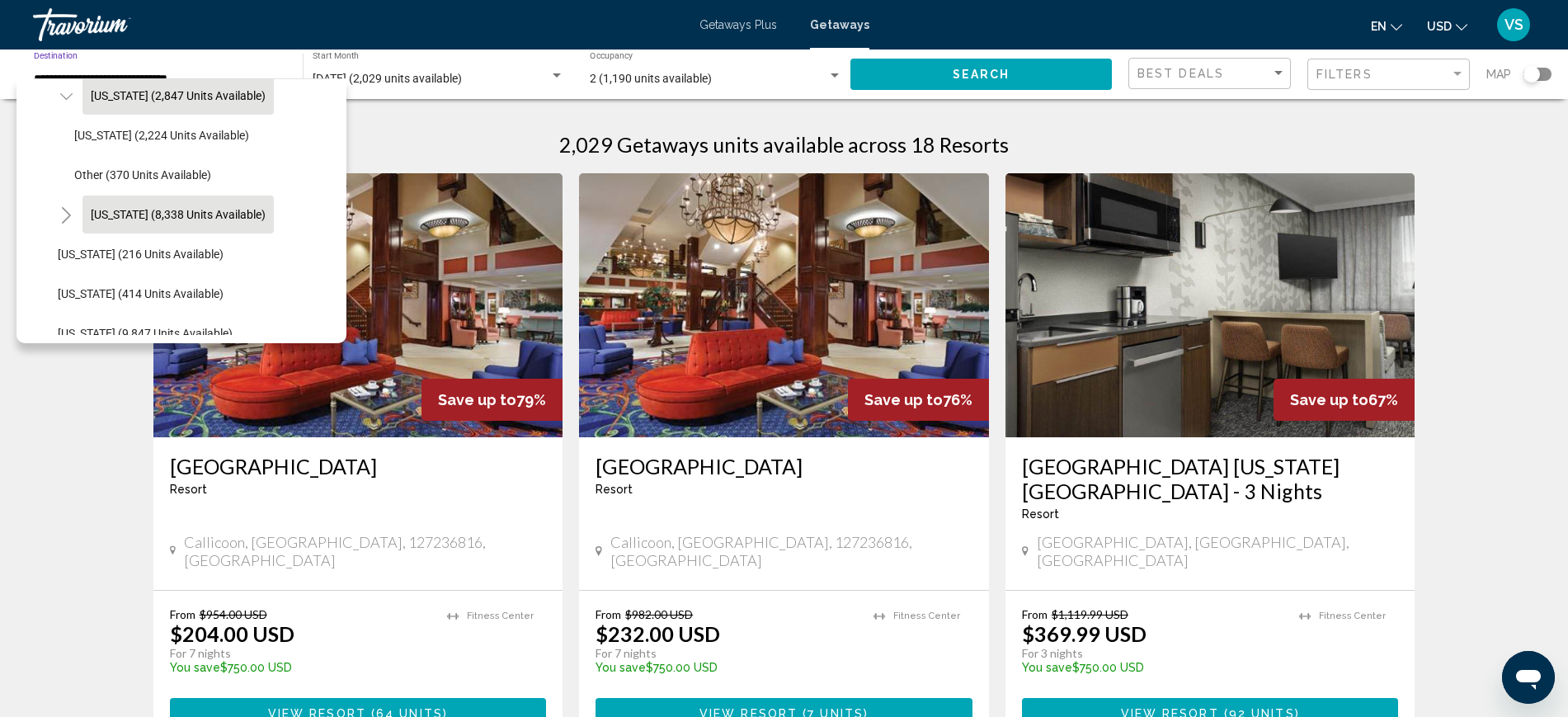
scroll to position [1303, 0]
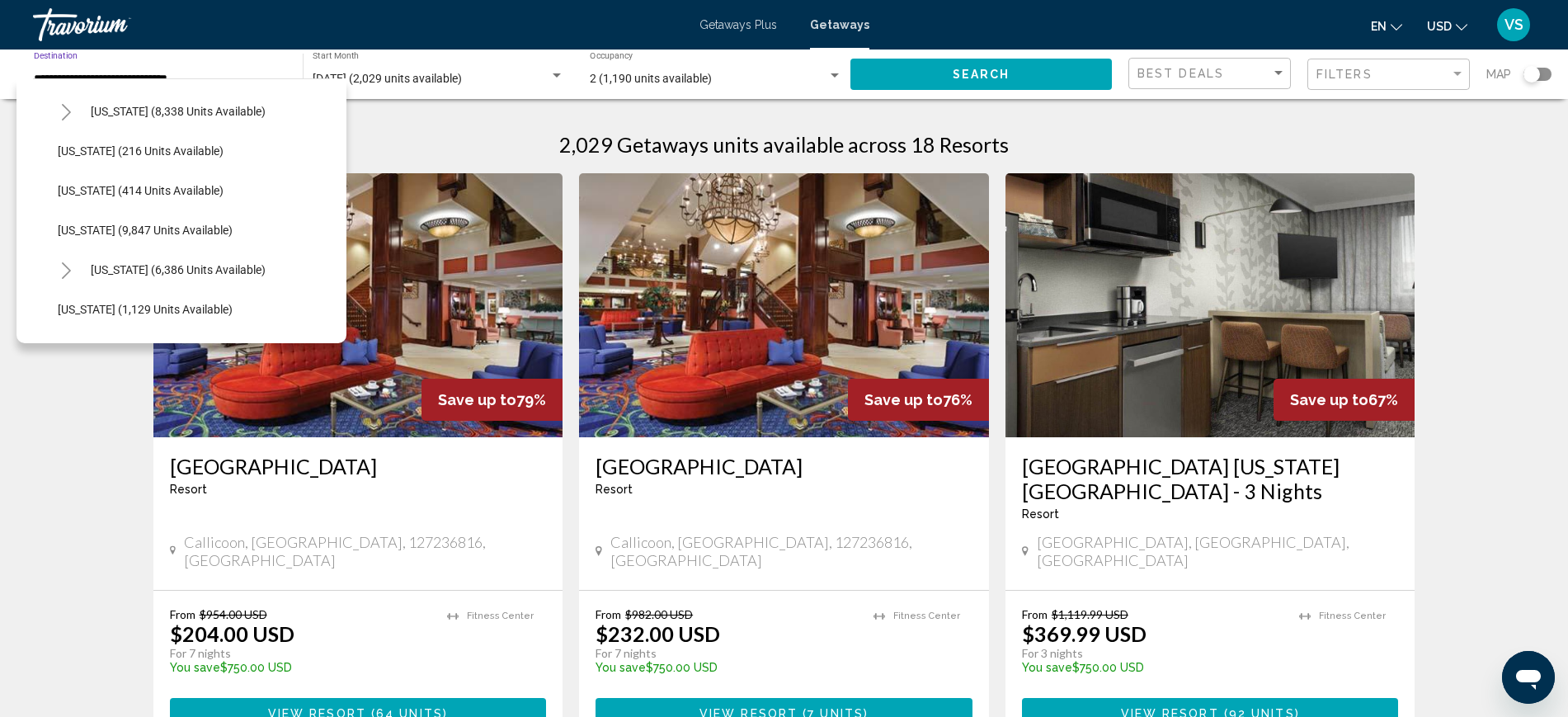
click at [213, 269] on span "Pennsylvania (6,386 units available)" at bounding box center [178, 269] width 175 height 13
type input "**********"
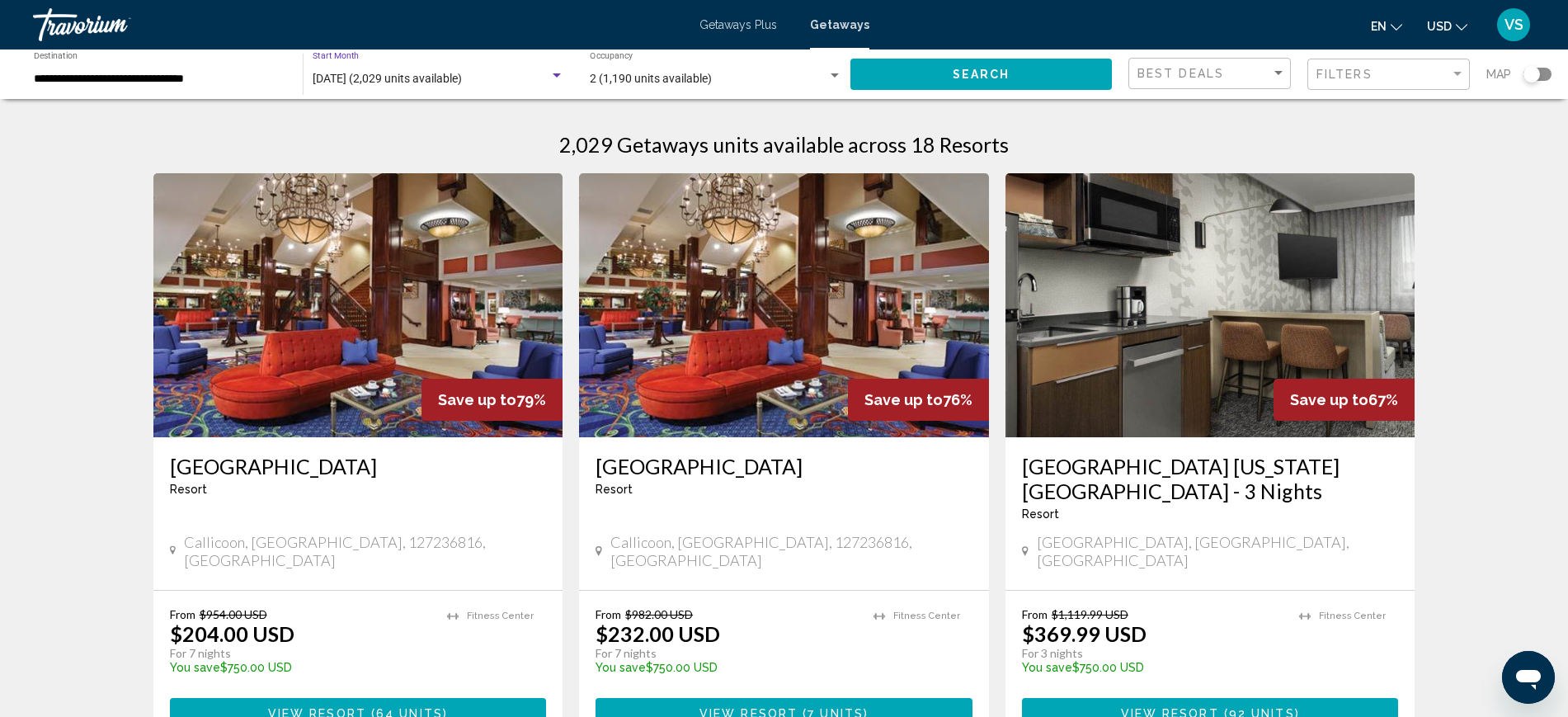
click at [424, 84] on span "October 2025 (2,029 units available)" at bounding box center [387, 77] width 150 height 13
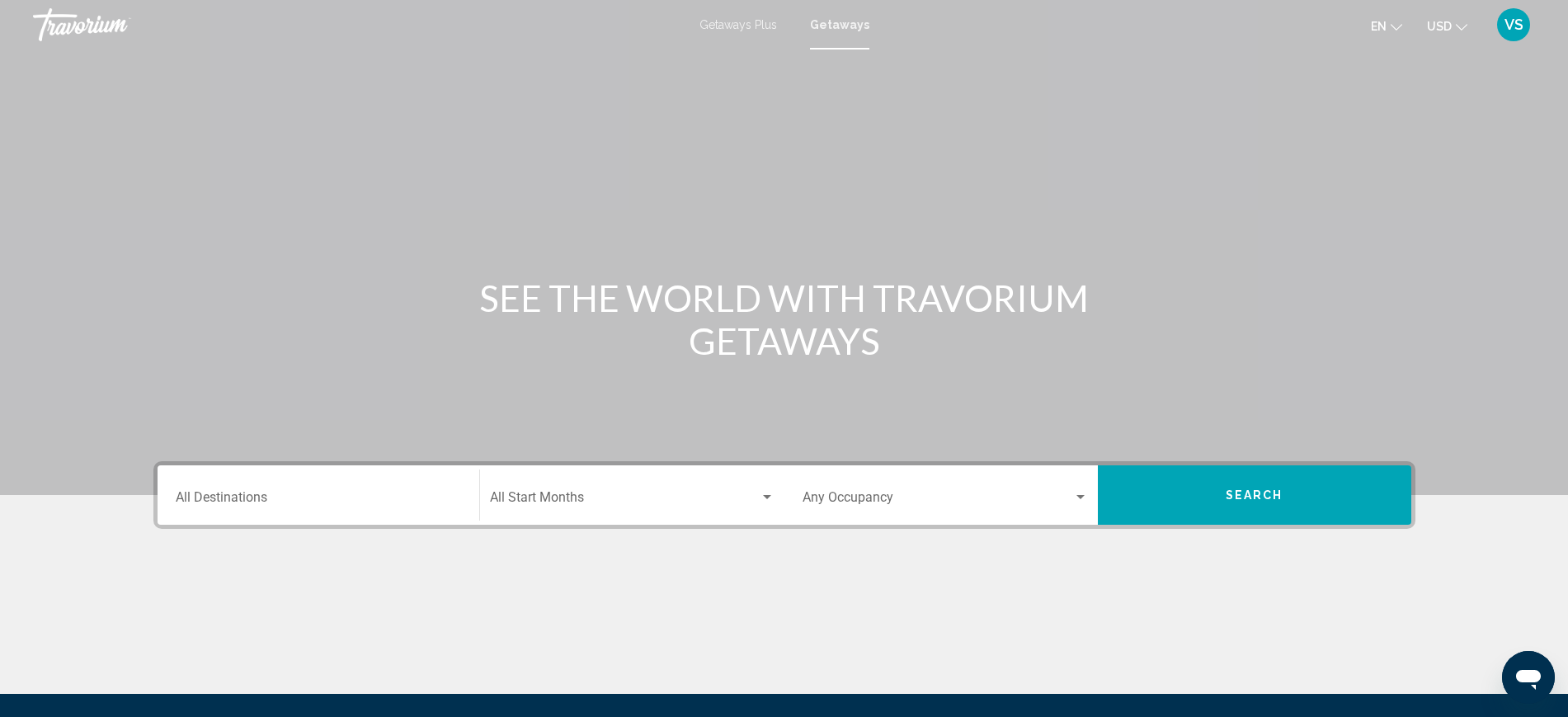
click at [221, 497] on input "Destination All Destinations" at bounding box center [319, 501] width 285 height 15
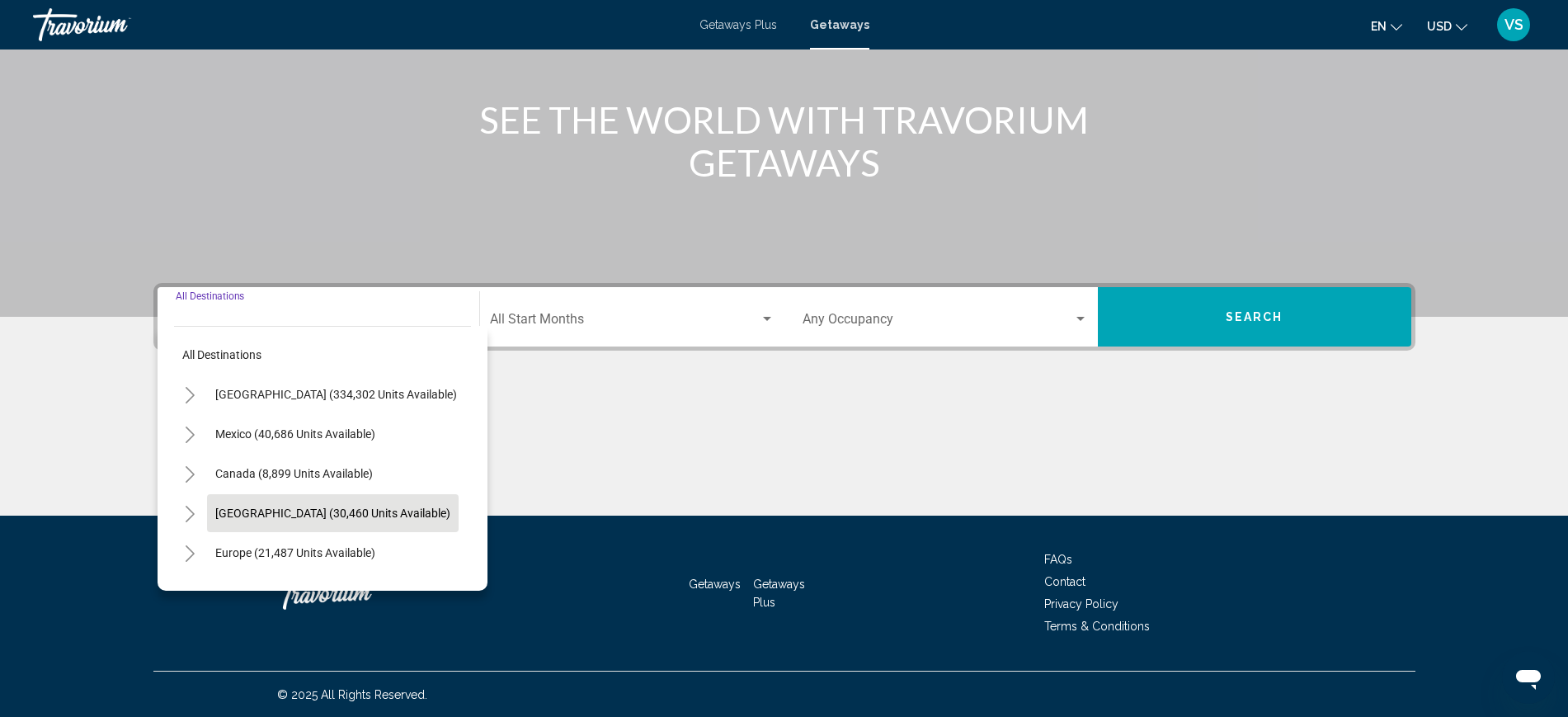
scroll to position [179, 0]
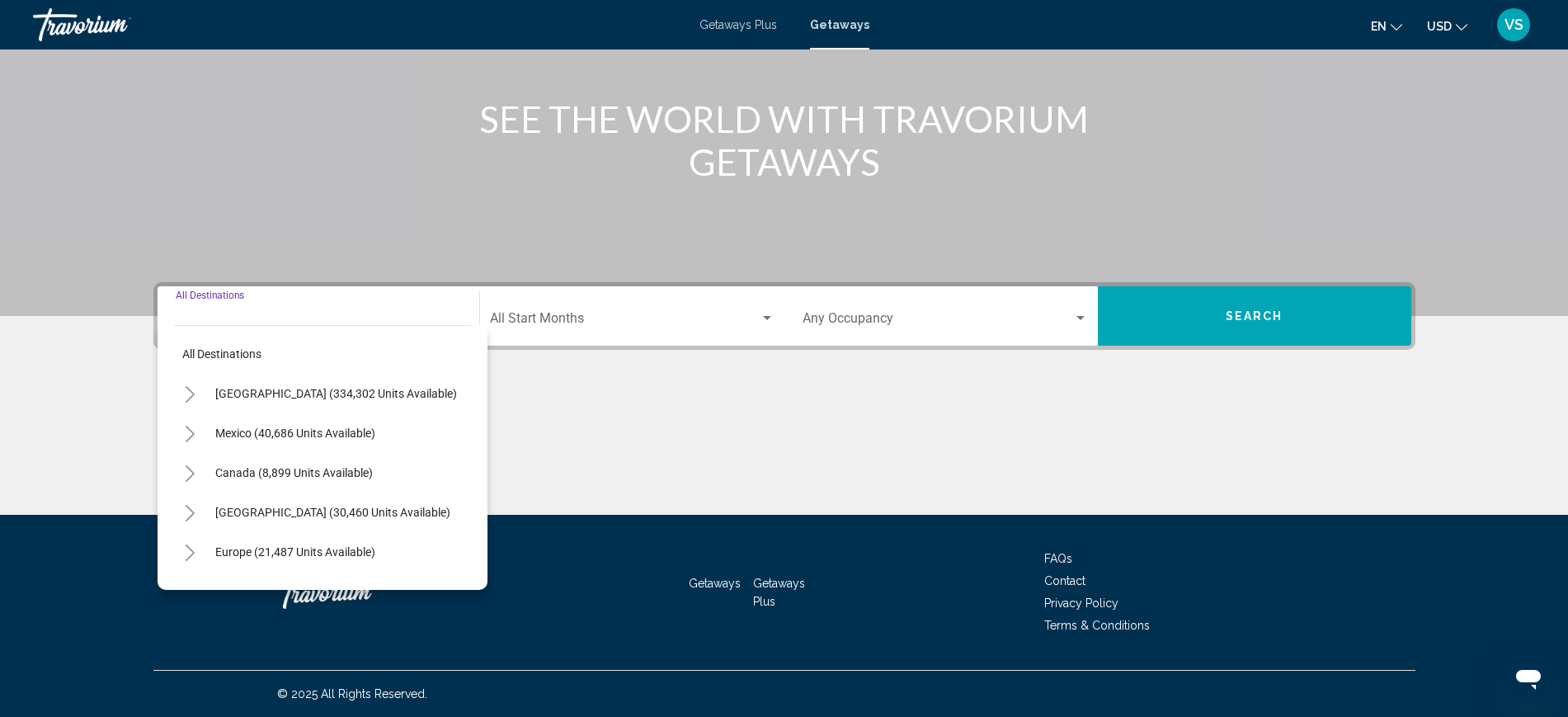
click at [196, 388] on icon "Toggle United States (334,302 units available)" at bounding box center [190, 394] width 13 height 17
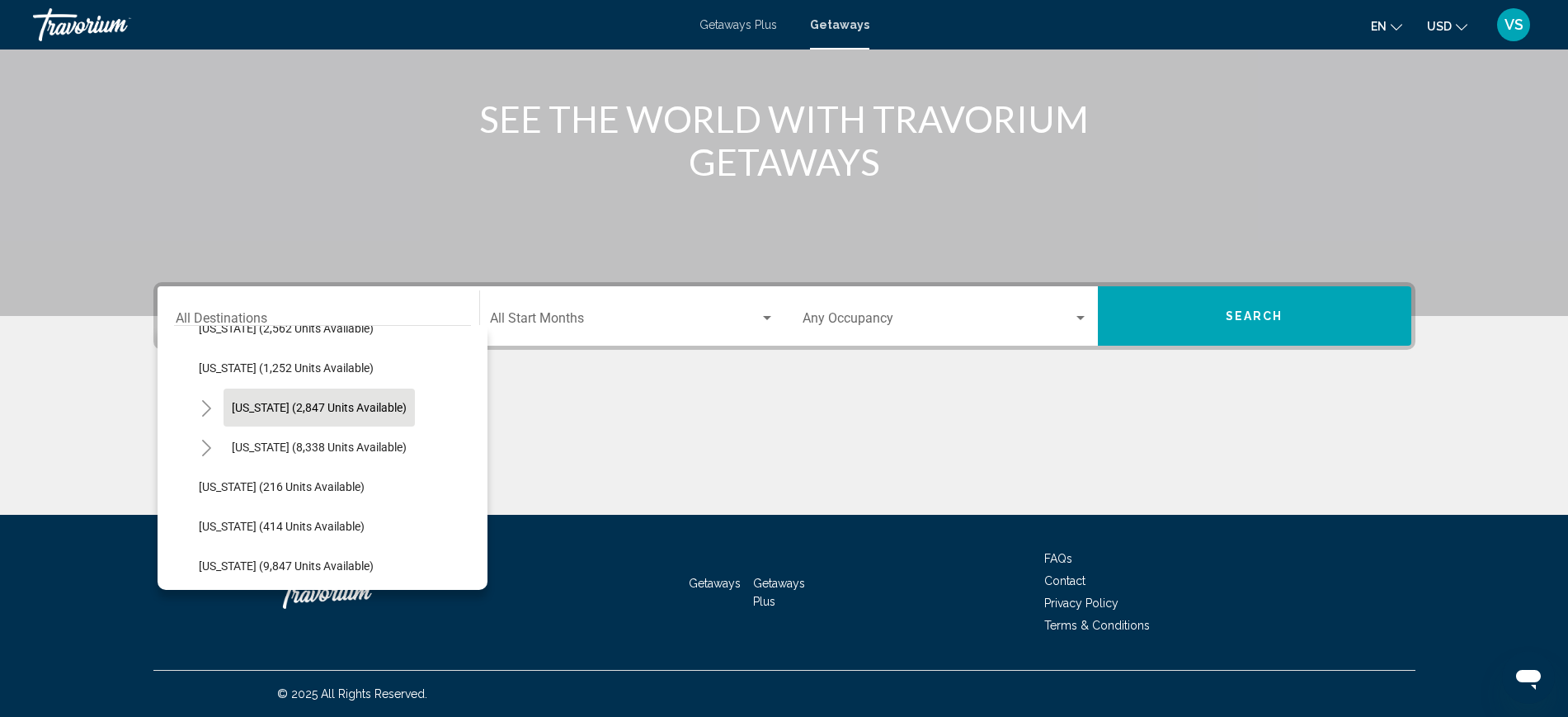
scroll to position [1237, 0]
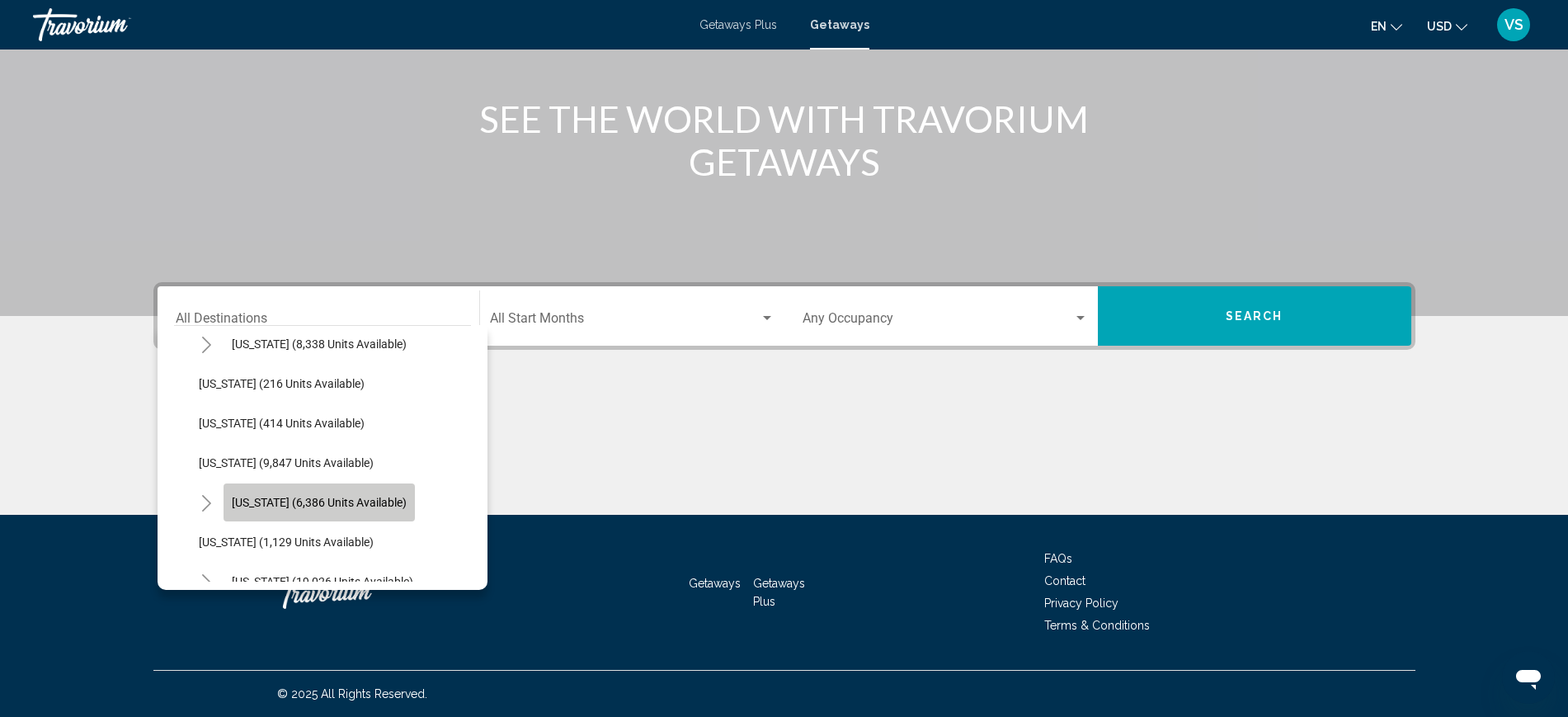
click at [325, 502] on span "Pennsylvania (6,386 units available)" at bounding box center [319, 502] width 175 height 13
type input "**********"
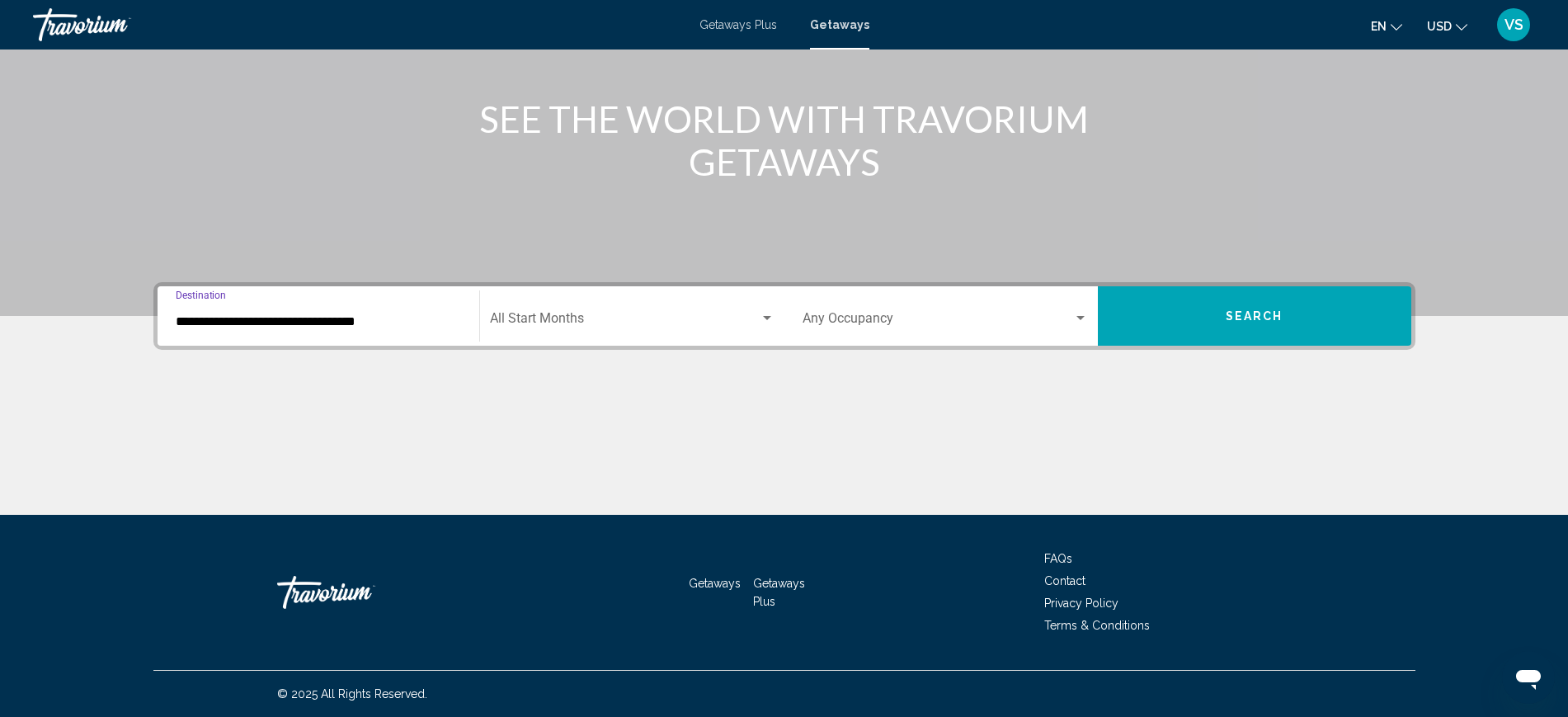
click at [569, 317] on span "Search widget" at bounding box center [625, 321] width 270 height 15
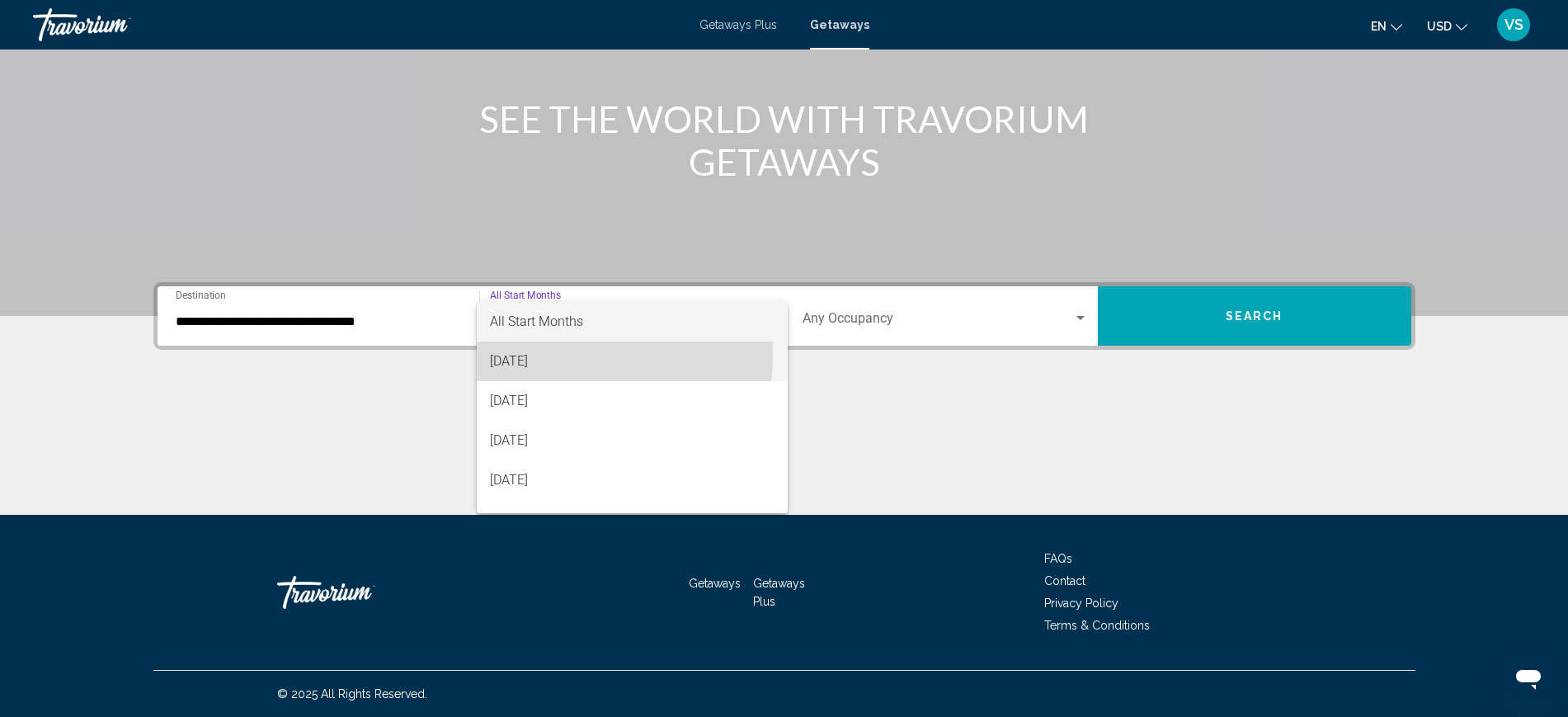
click at [544, 356] on span "[DATE]" at bounding box center [632, 361] width 284 height 39
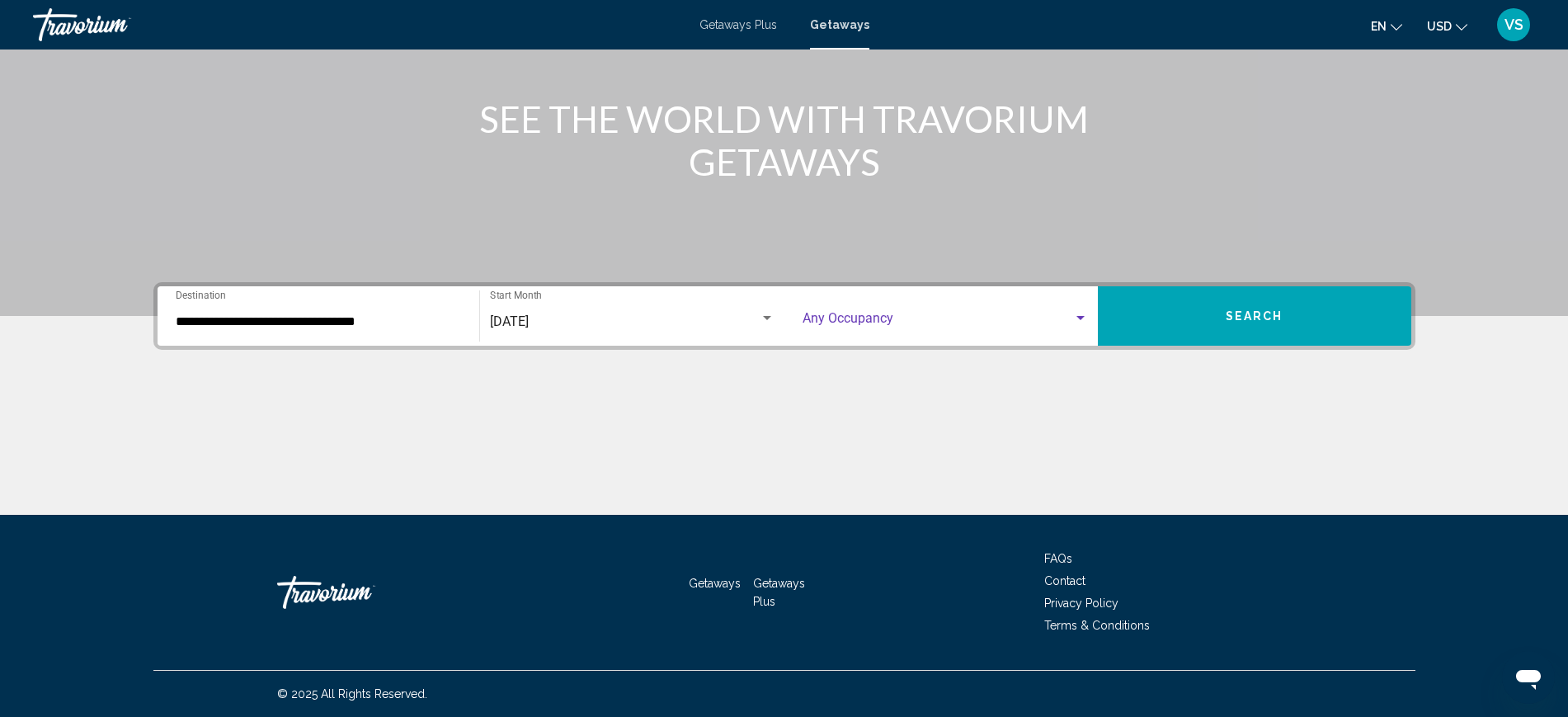
click at [871, 316] on span "Search widget" at bounding box center [937, 321] width 271 height 15
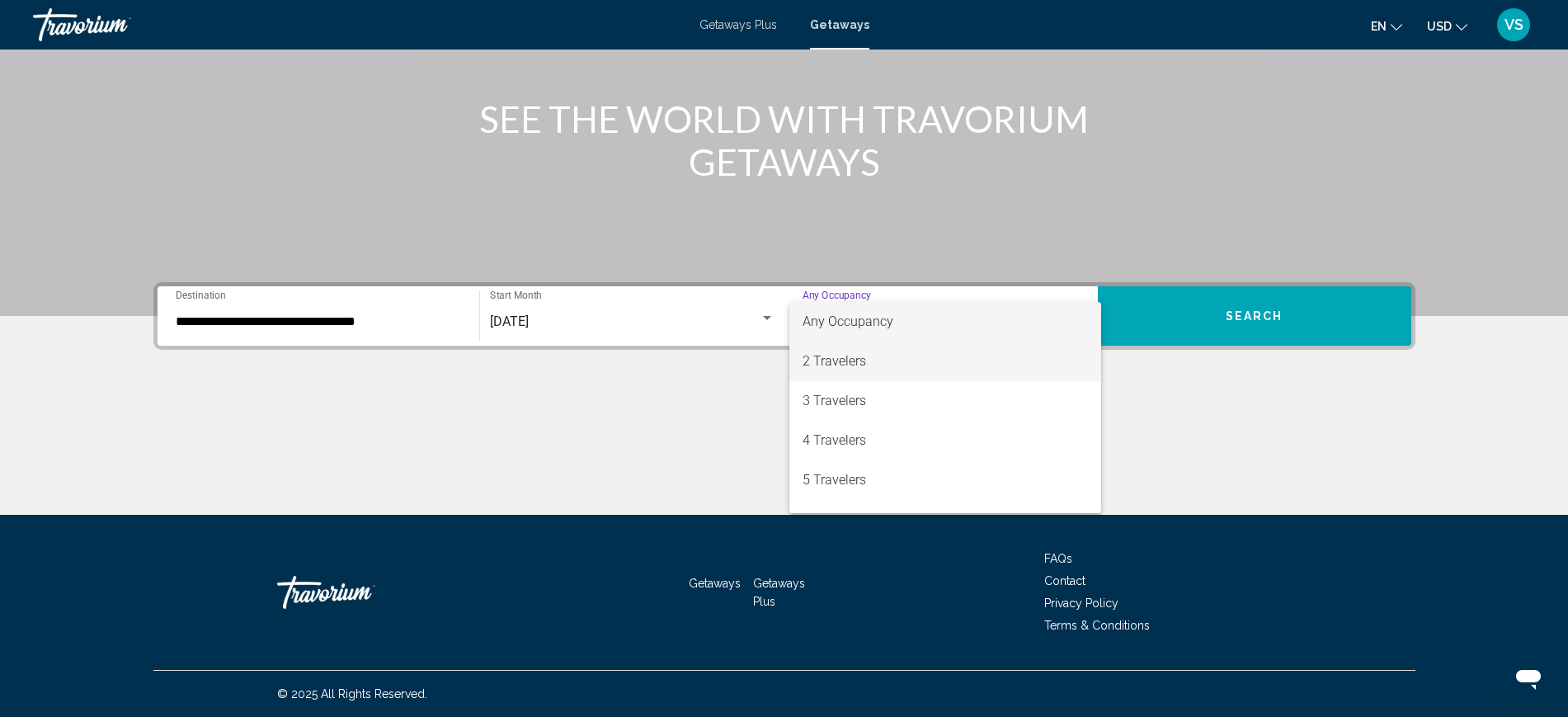
click at [852, 362] on span "2 Travelers" at bounding box center [945, 361] width 285 height 39
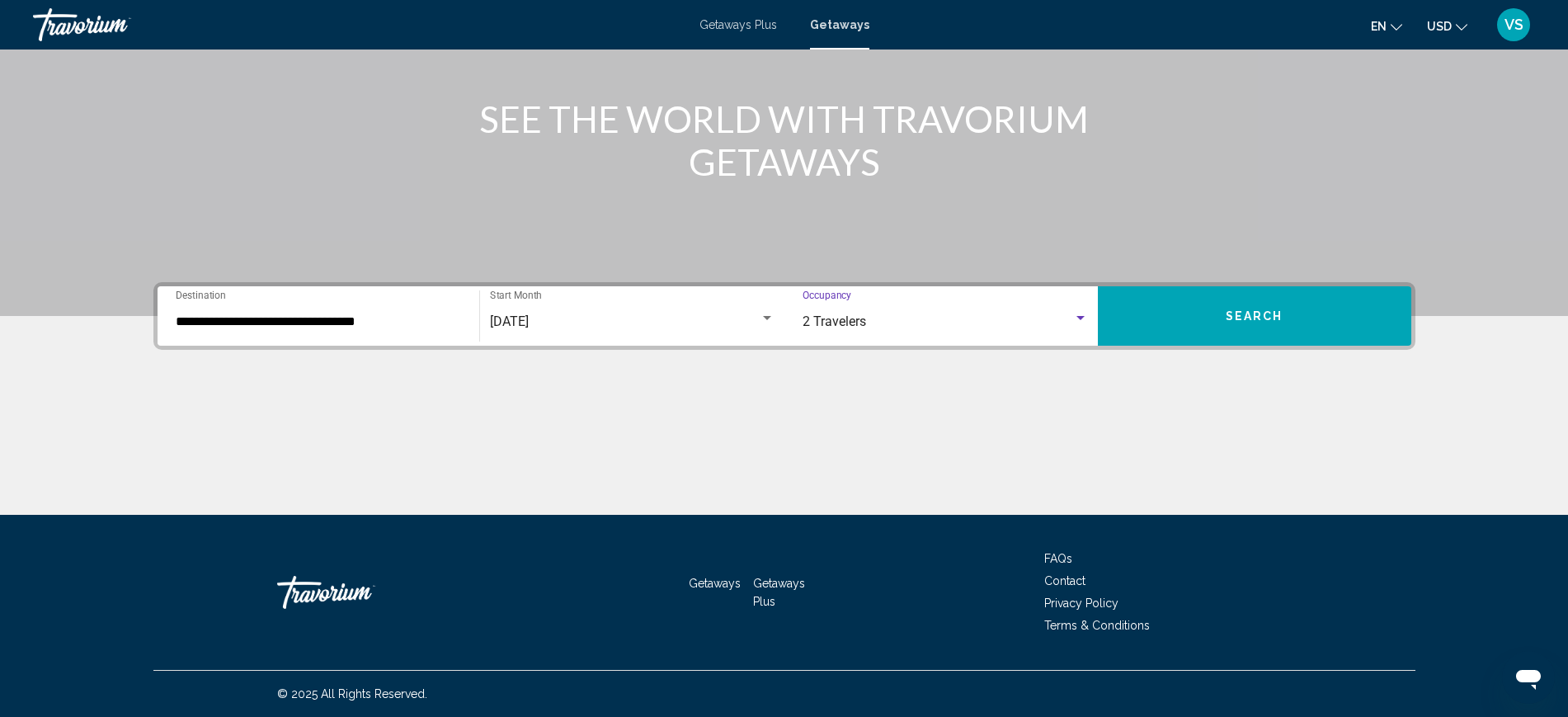
click at [1249, 309] on span "Search" at bounding box center [1254, 315] width 58 height 13
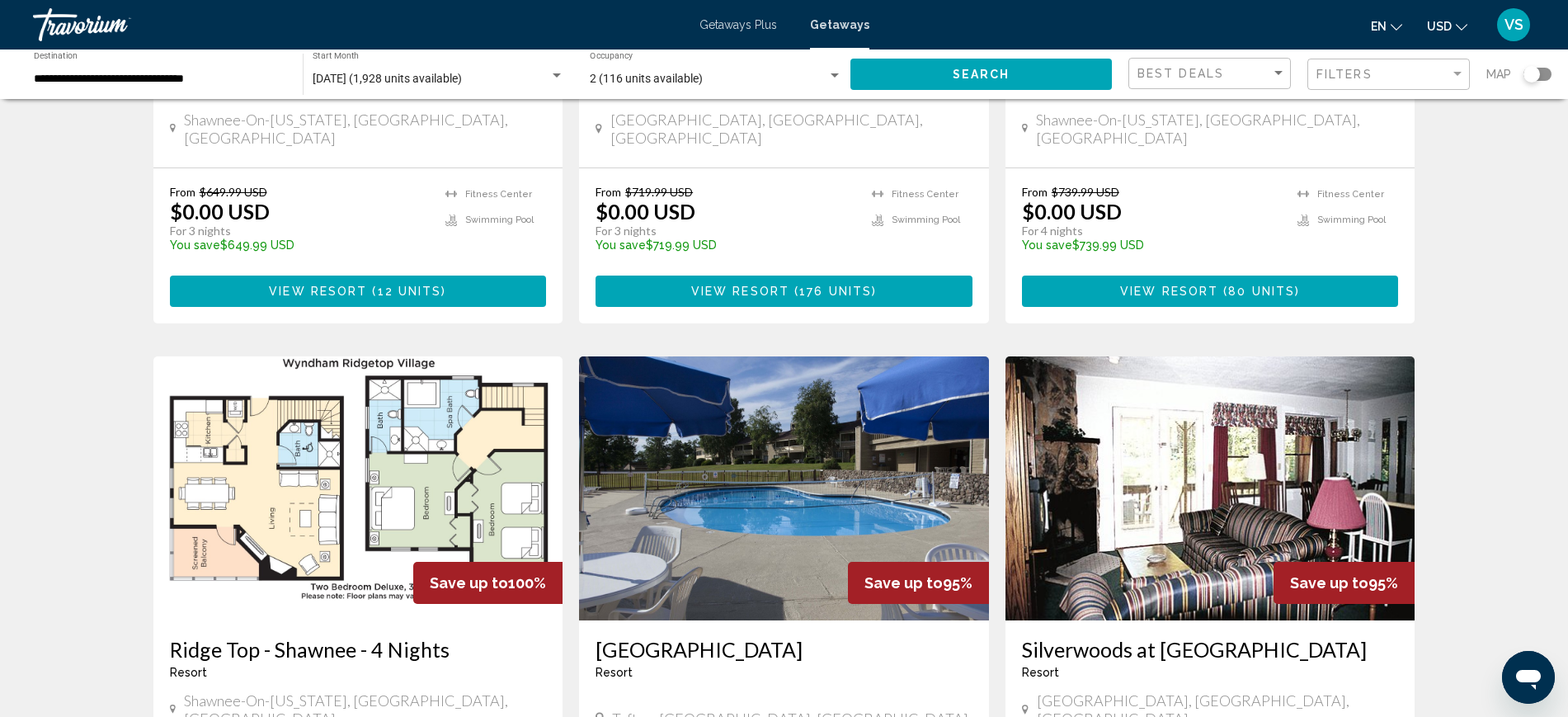
scroll to position [1135, 0]
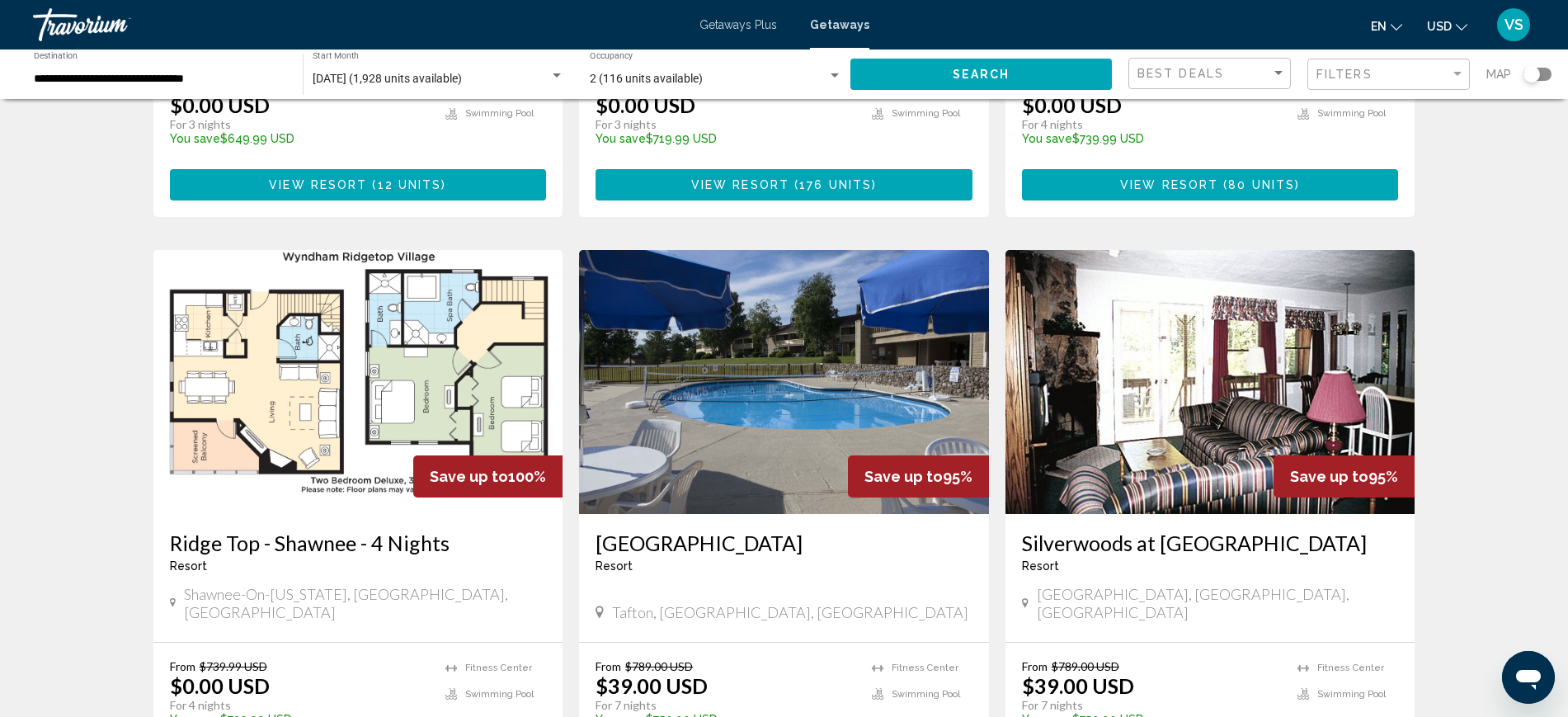
click at [689, 315] on img "Main content" at bounding box center [783, 382] width 410 height 264
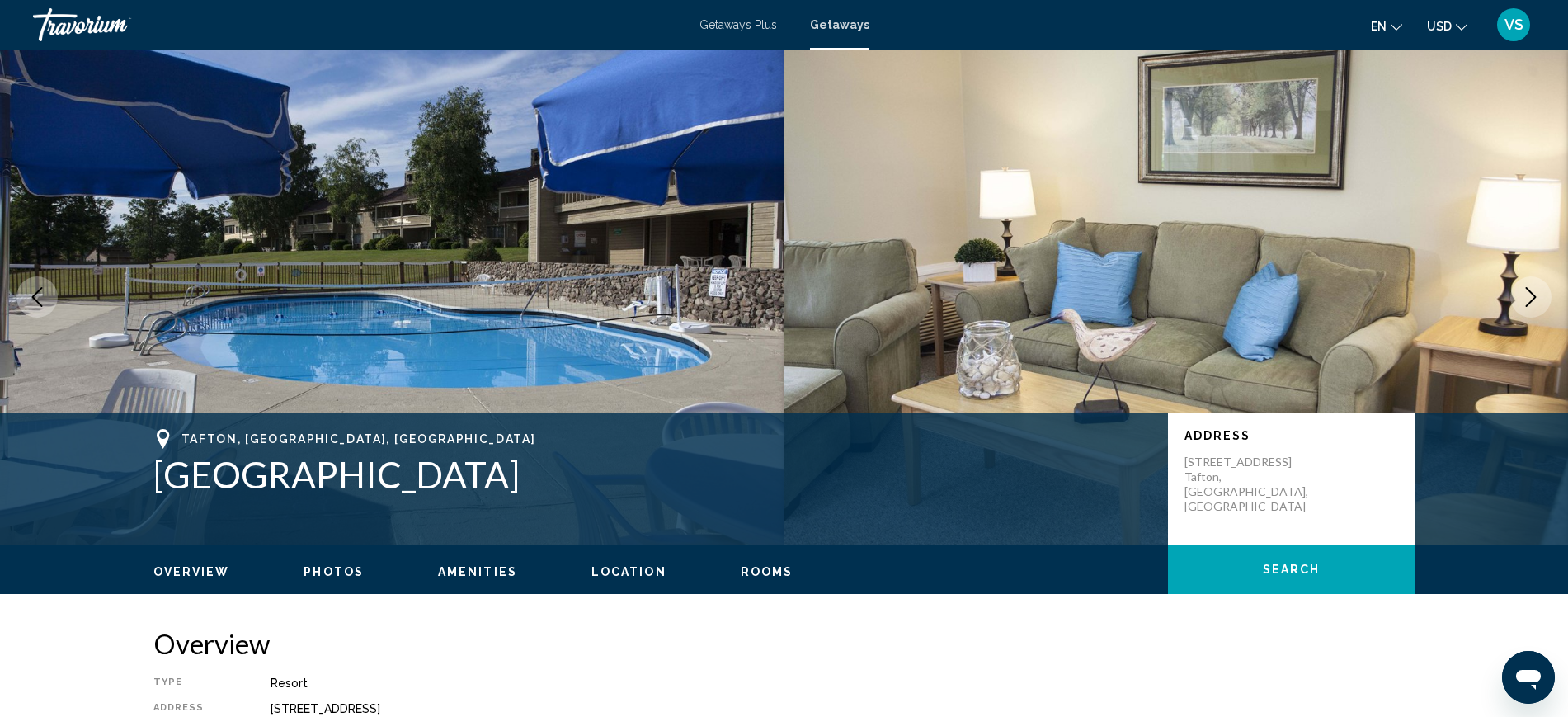
click at [1544, 303] on button "Next image" at bounding box center [1531, 297] width 41 height 41
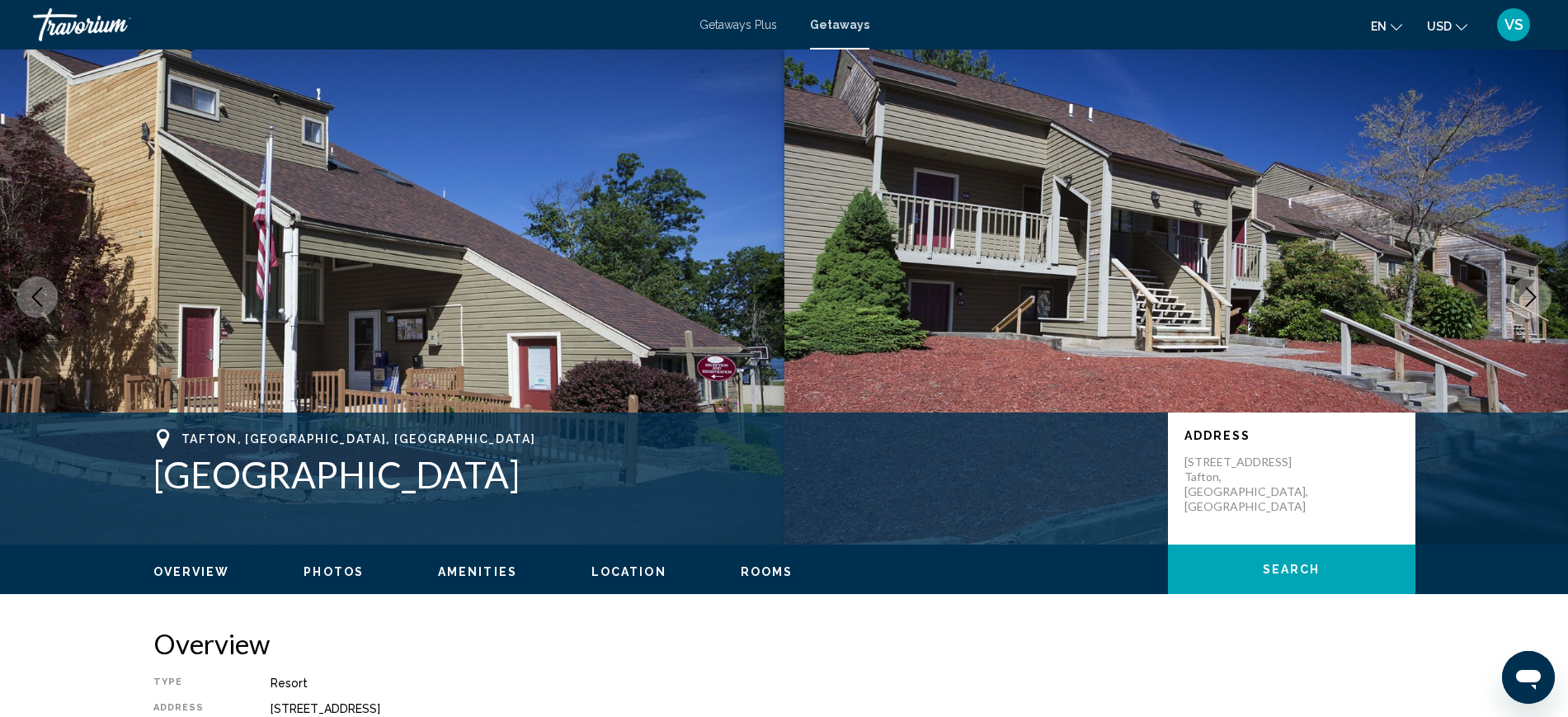
click at [1544, 303] on button "Next image" at bounding box center [1531, 297] width 41 height 41
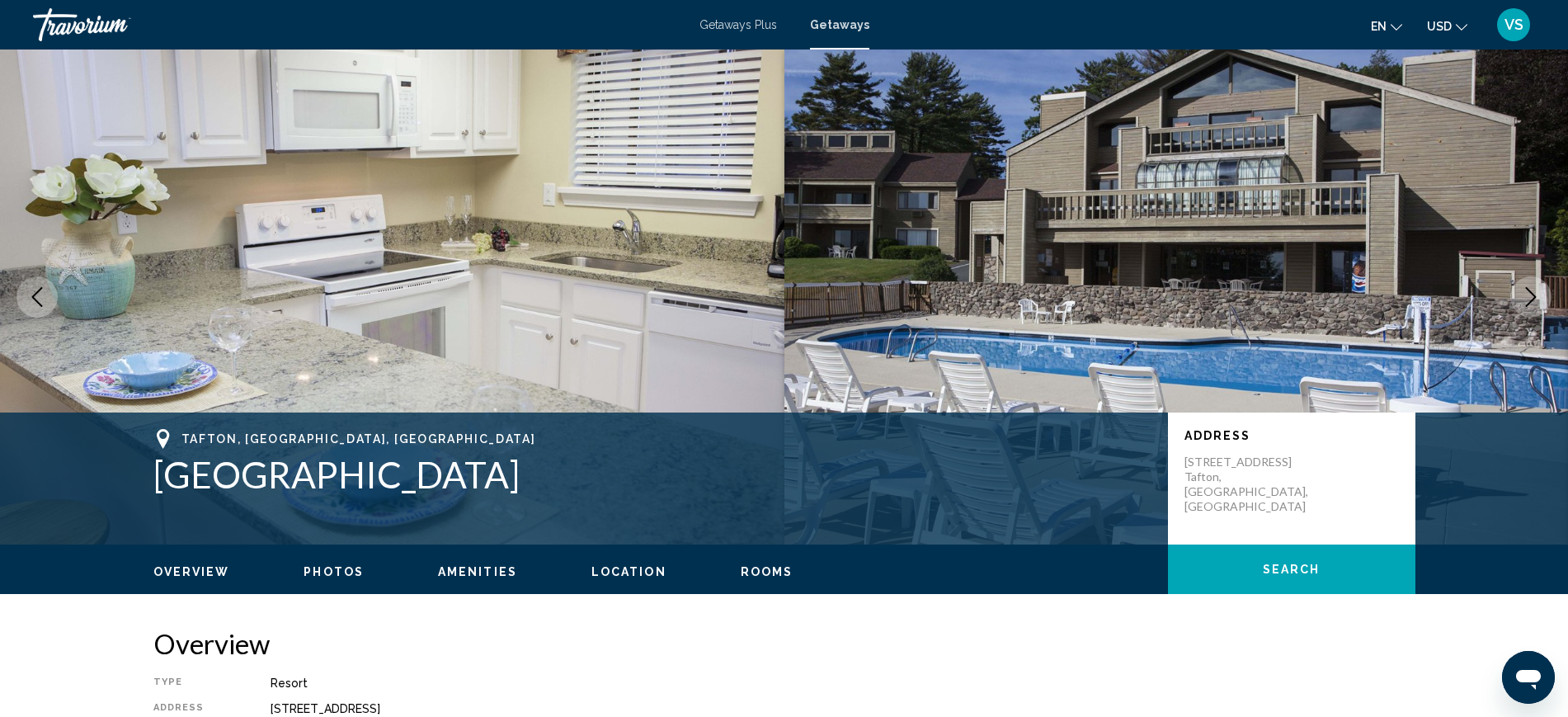
click at [1535, 299] on icon "Next image" at bounding box center [1531, 297] width 20 height 20
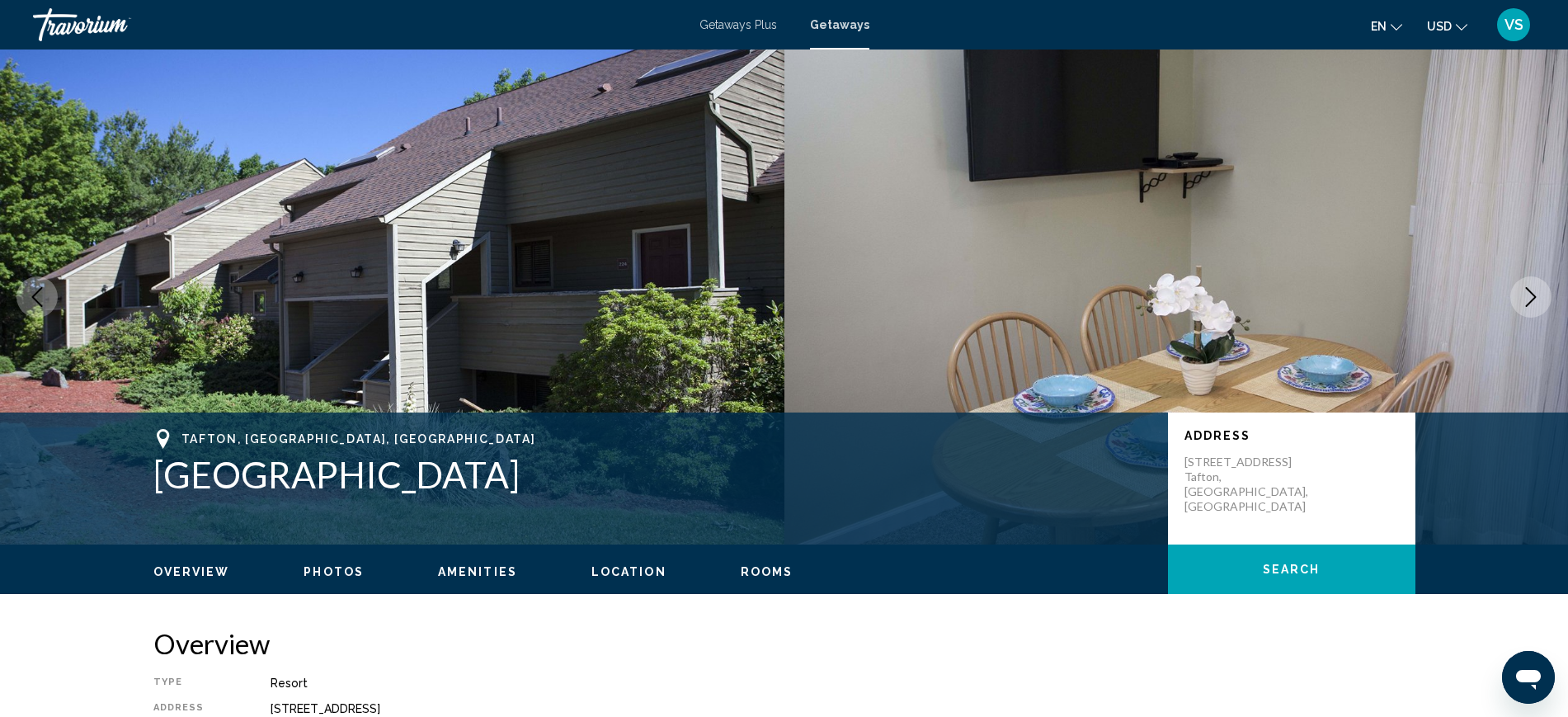
click at [1531, 298] on icon "Next image" at bounding box center [1531, 297] width 20 height 20
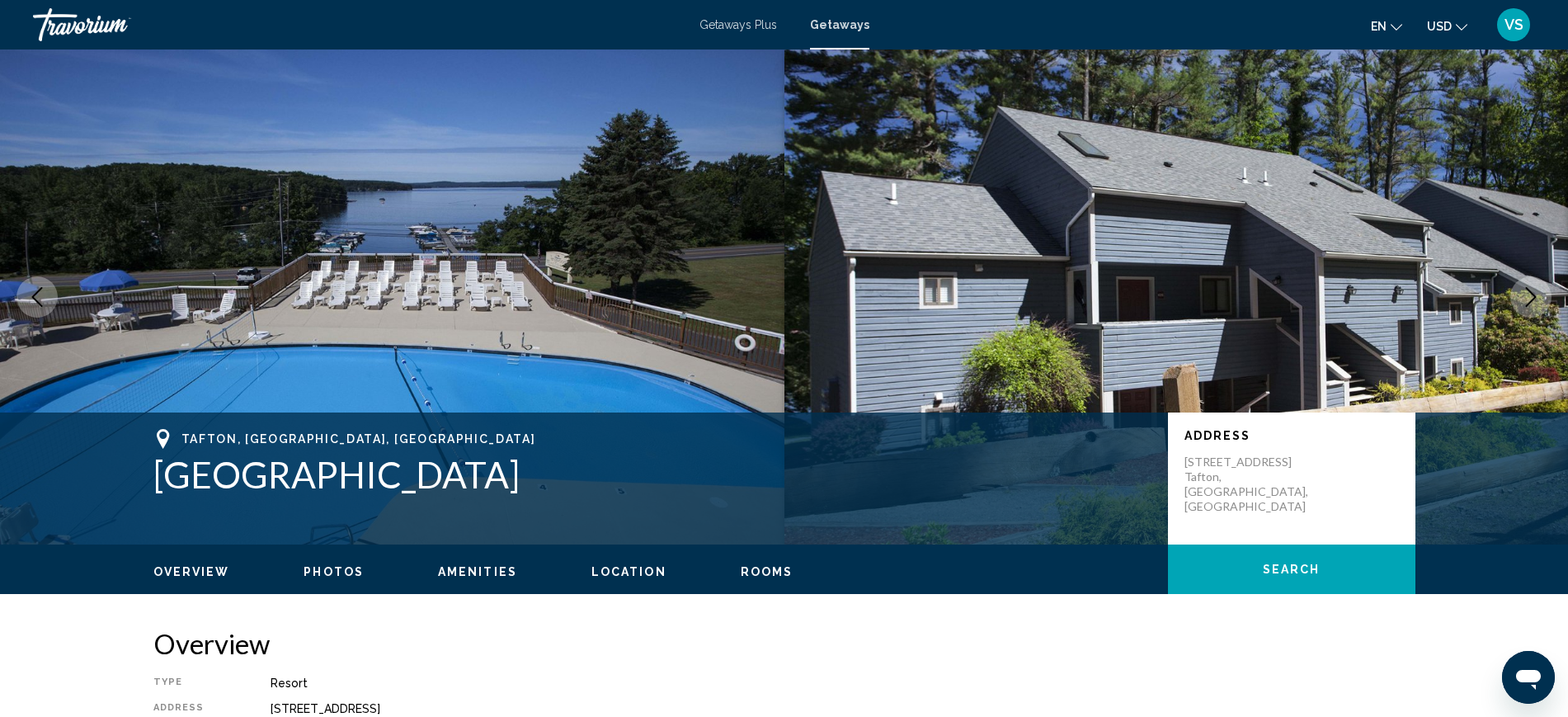
click at [1529, 295] on icon "Next image" at bounding box center [1531, 297] width 20 height 20
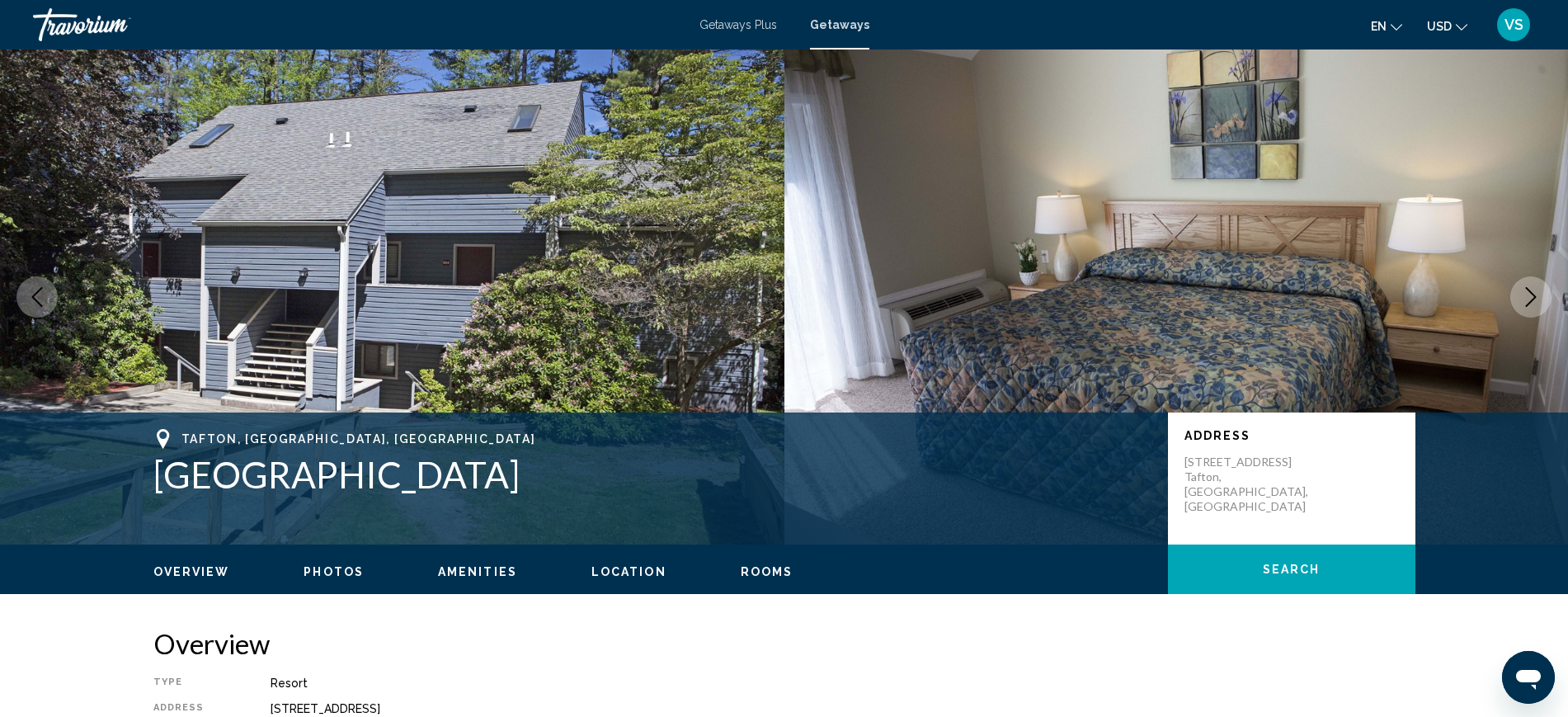
click at [1529, 295] on icon "Next image" at bounding box center [1531, 297] width 20 height 20
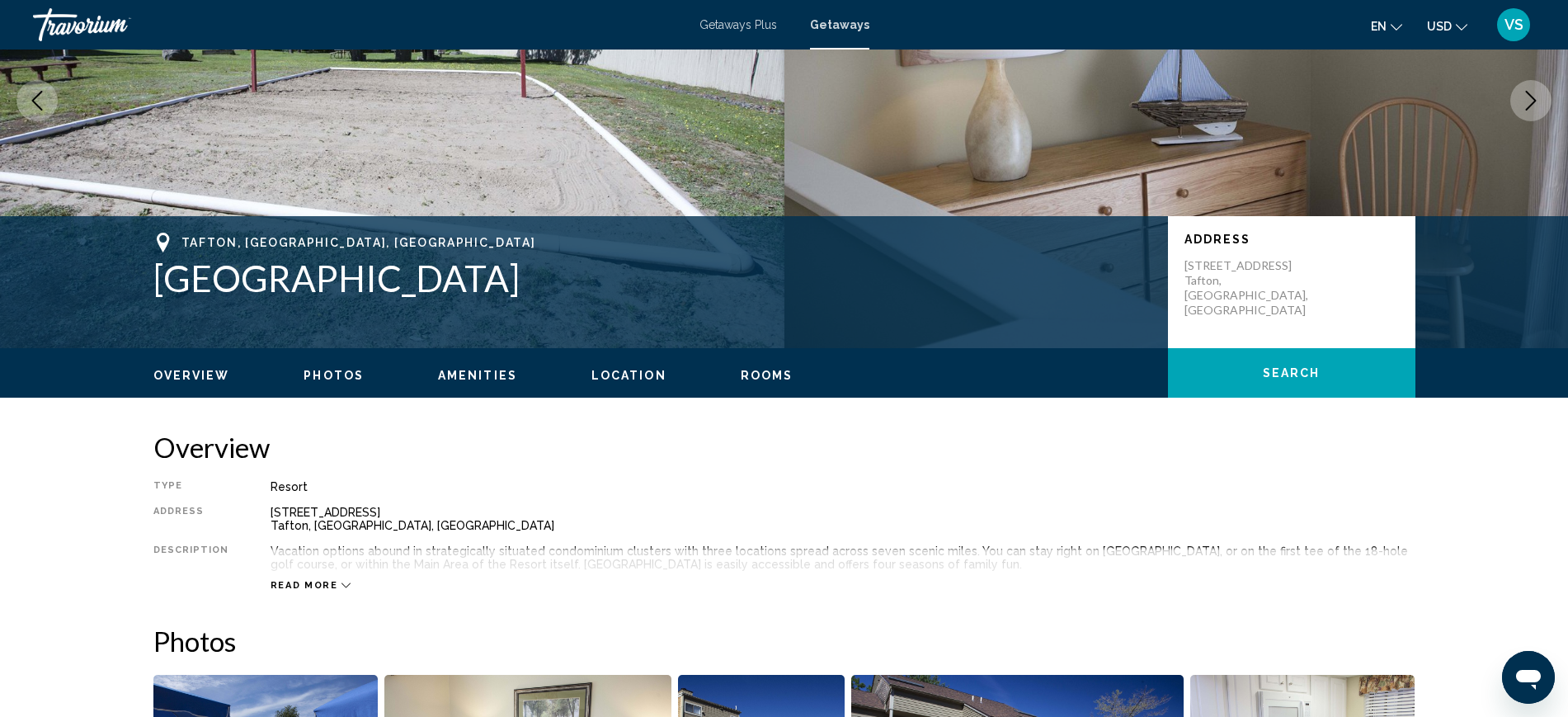
scroll to position [206, 0]
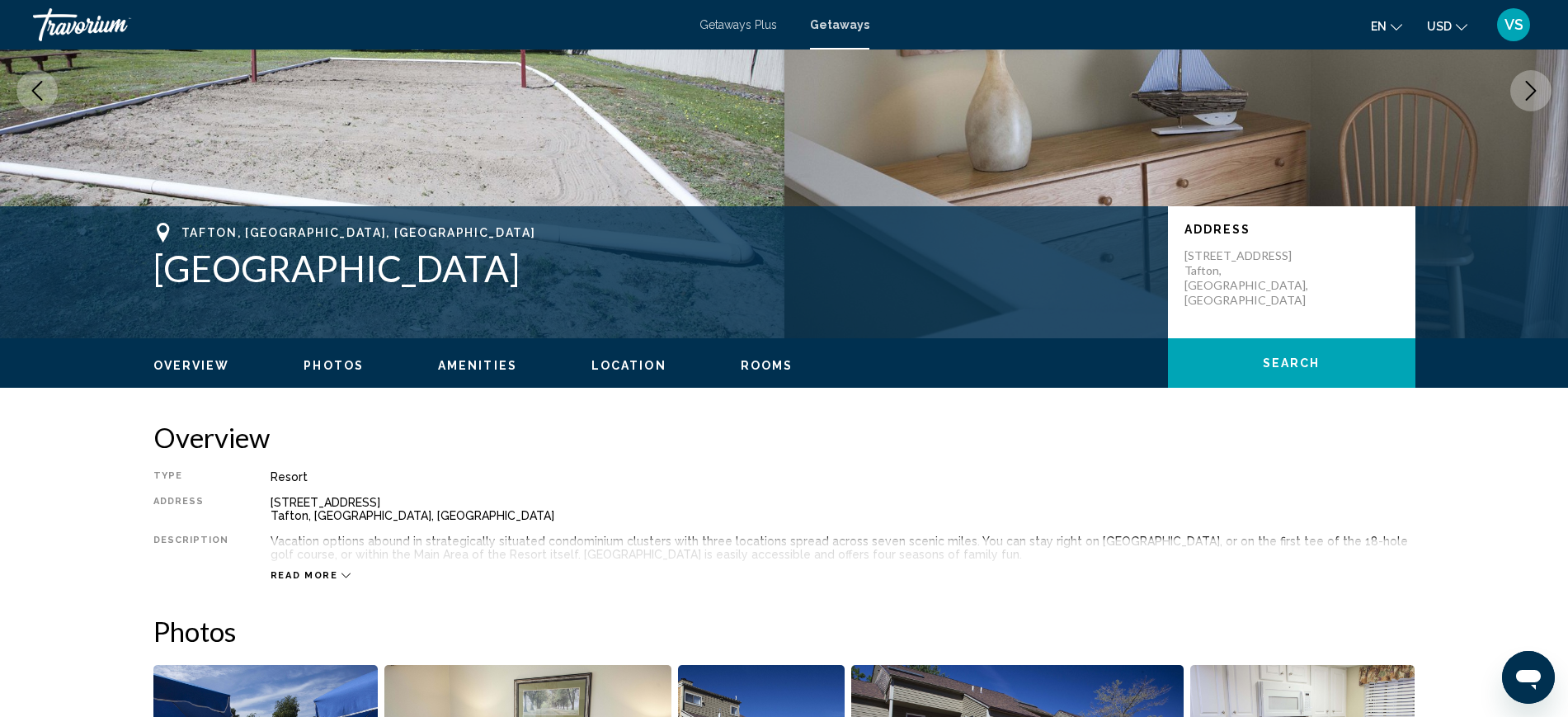
click at [289, 570] on span "Read more" at bounding box center [304, 575] width 67 height 11
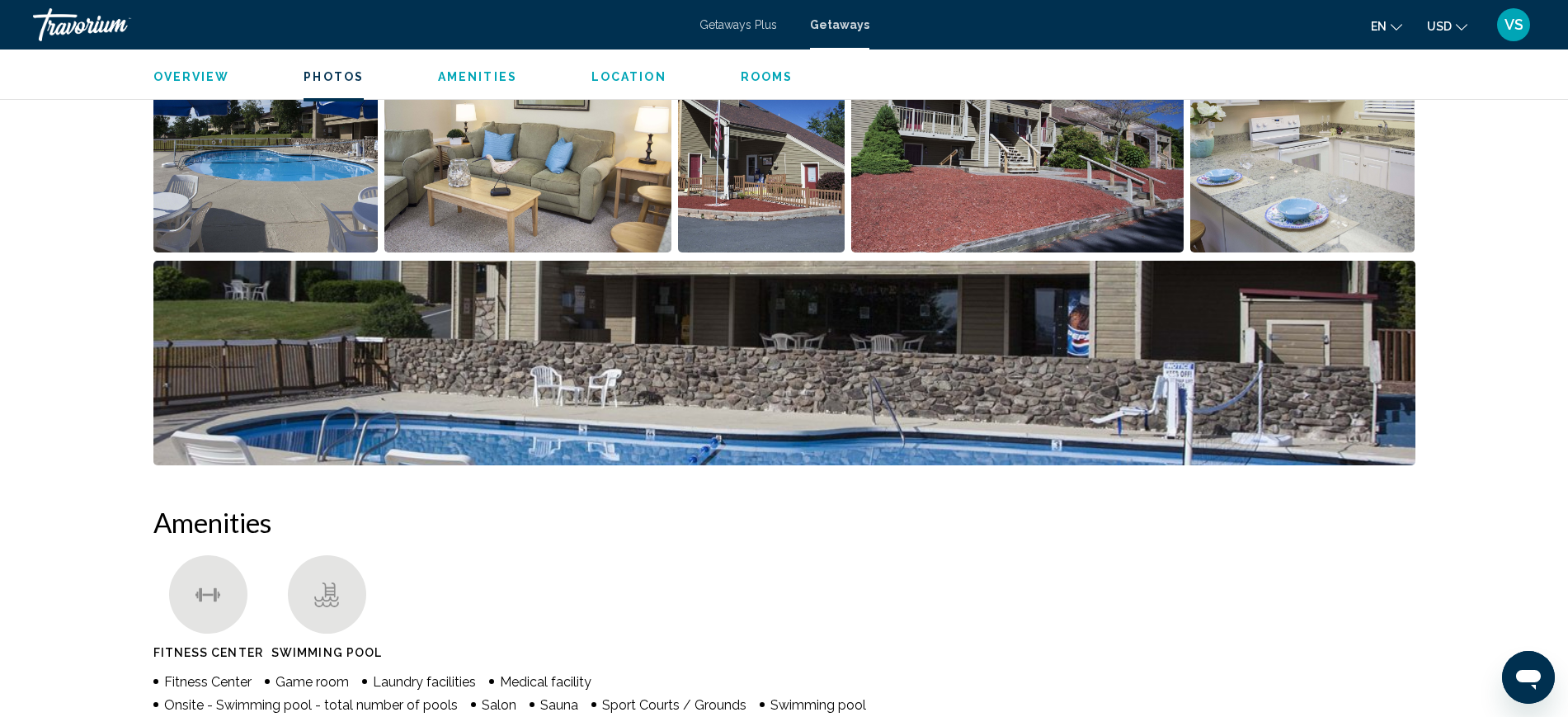
scroll to position [826, 0]
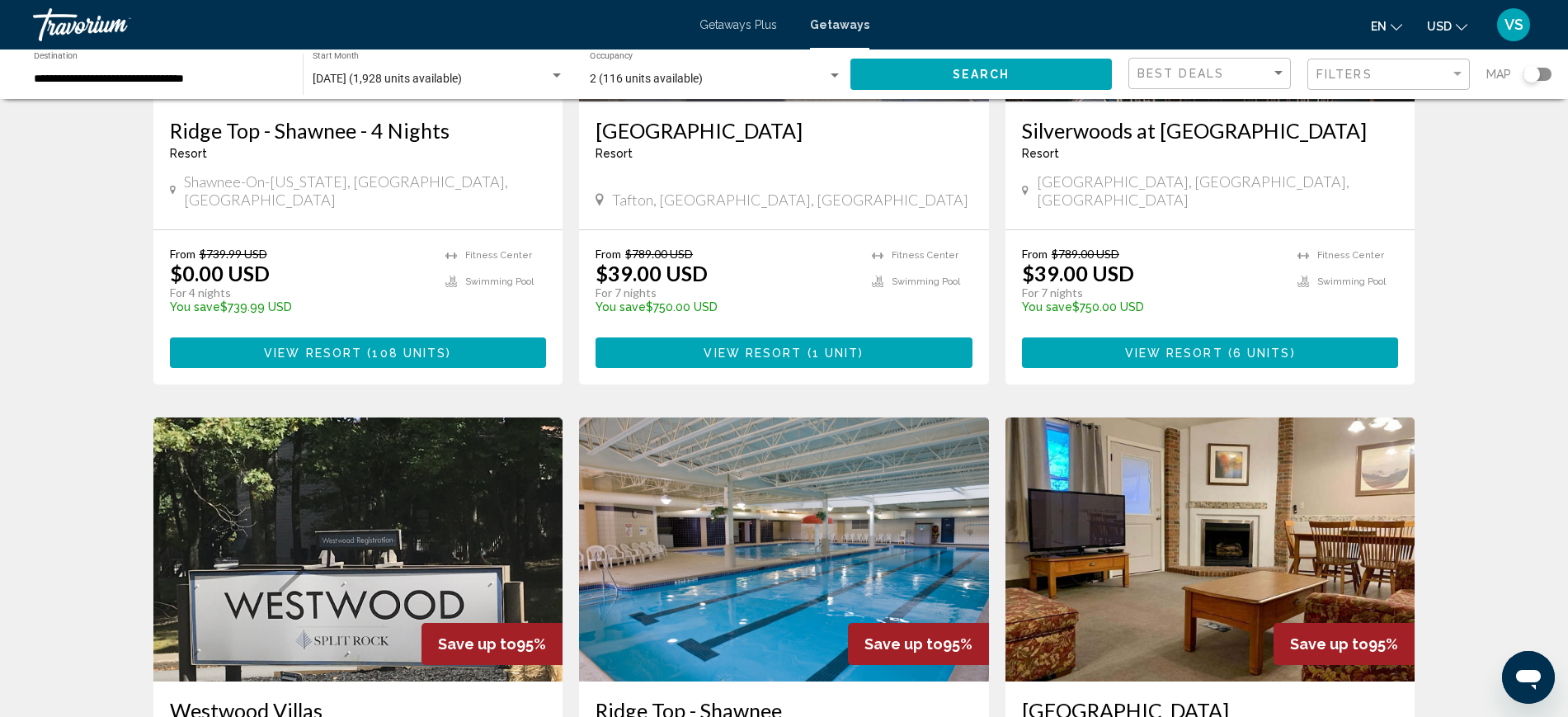
scroll to position [1754, 0]
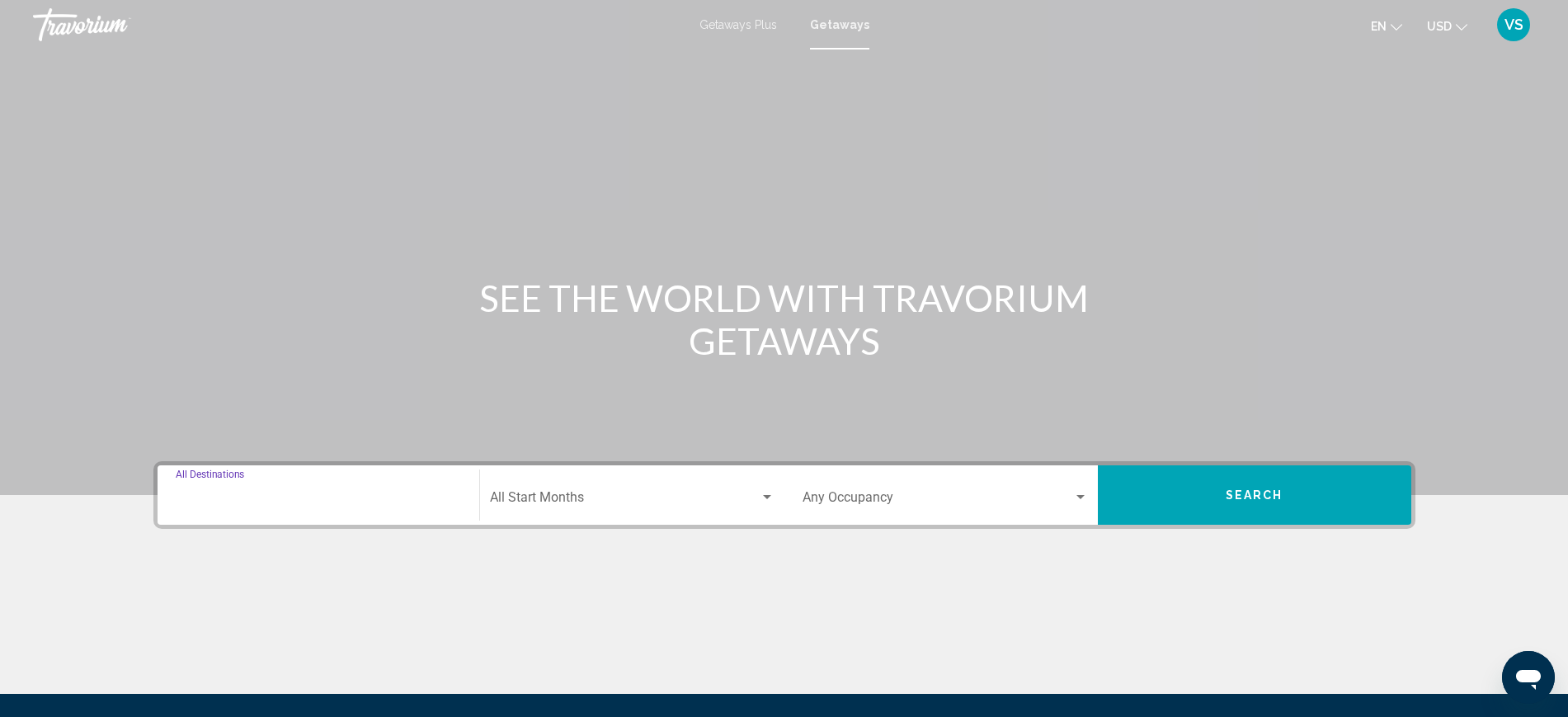
click at [218, 495] on input "Destination All Destinations" at bounding box center [319, 501] width 285 height 15
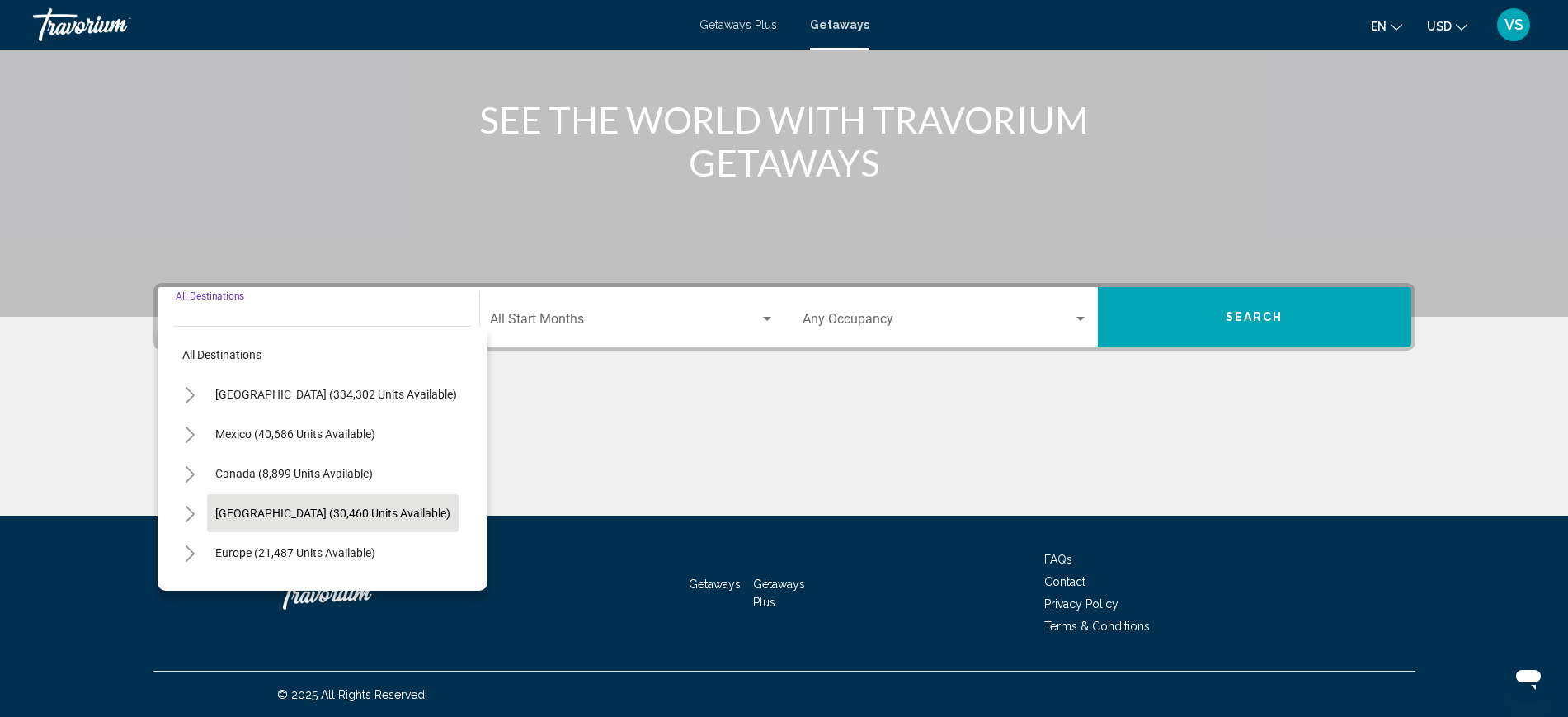
scroll to position [179, 0]
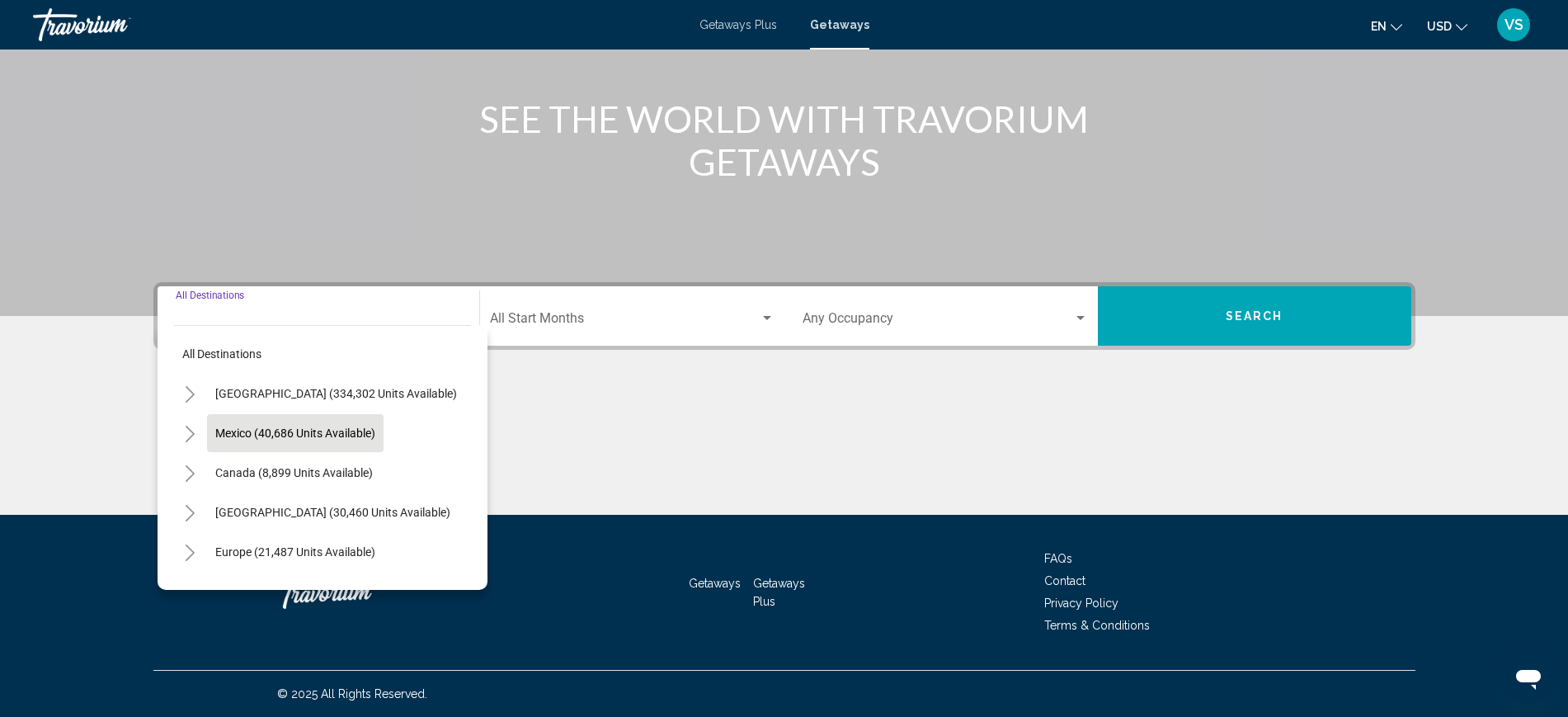
click at [229, 428] on span "Mexico (40,686 units available)" at bounding box center [295, 432] width 160 height 13
type input "**********"
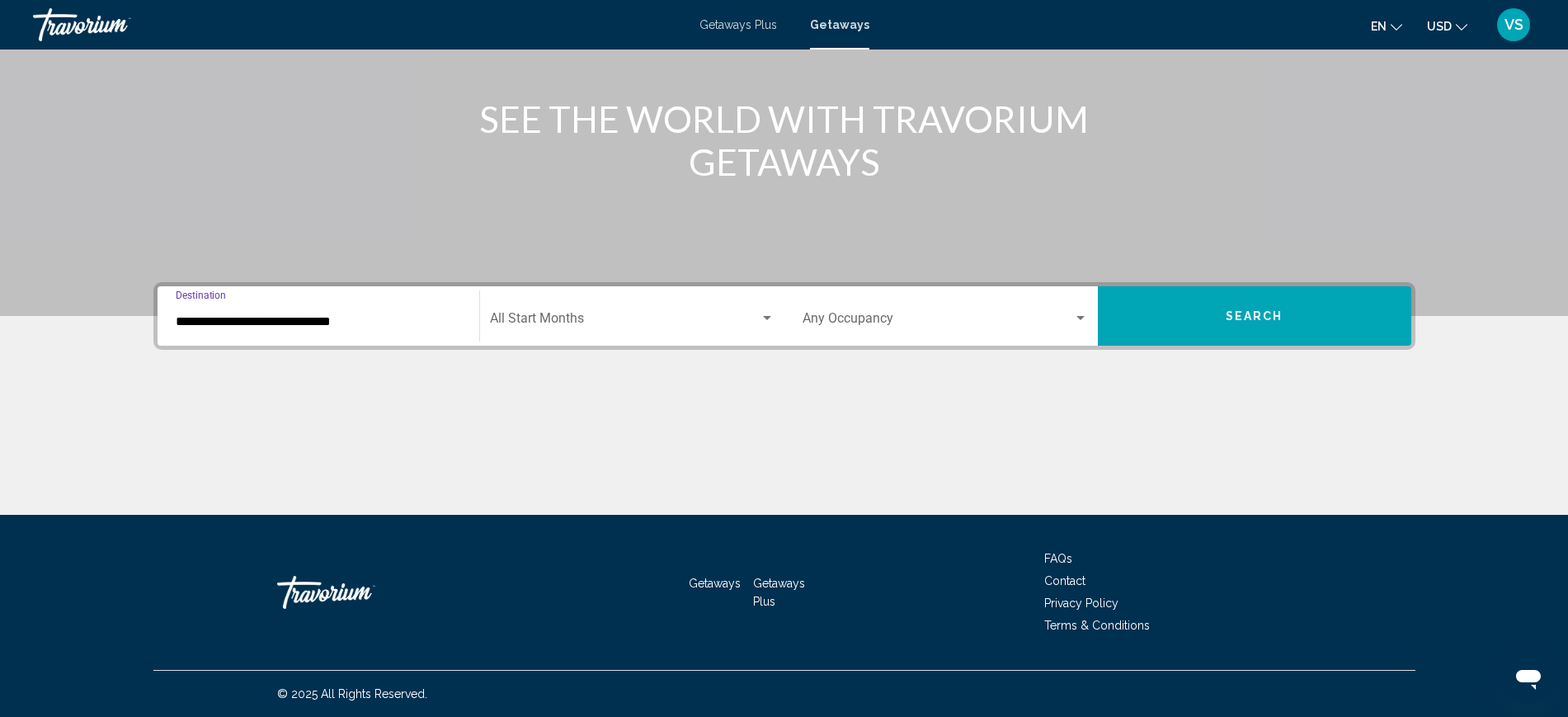
click at [530, 298] on div "Start Month All Start Months" at bounding box center [632, 316] width 284 height 52
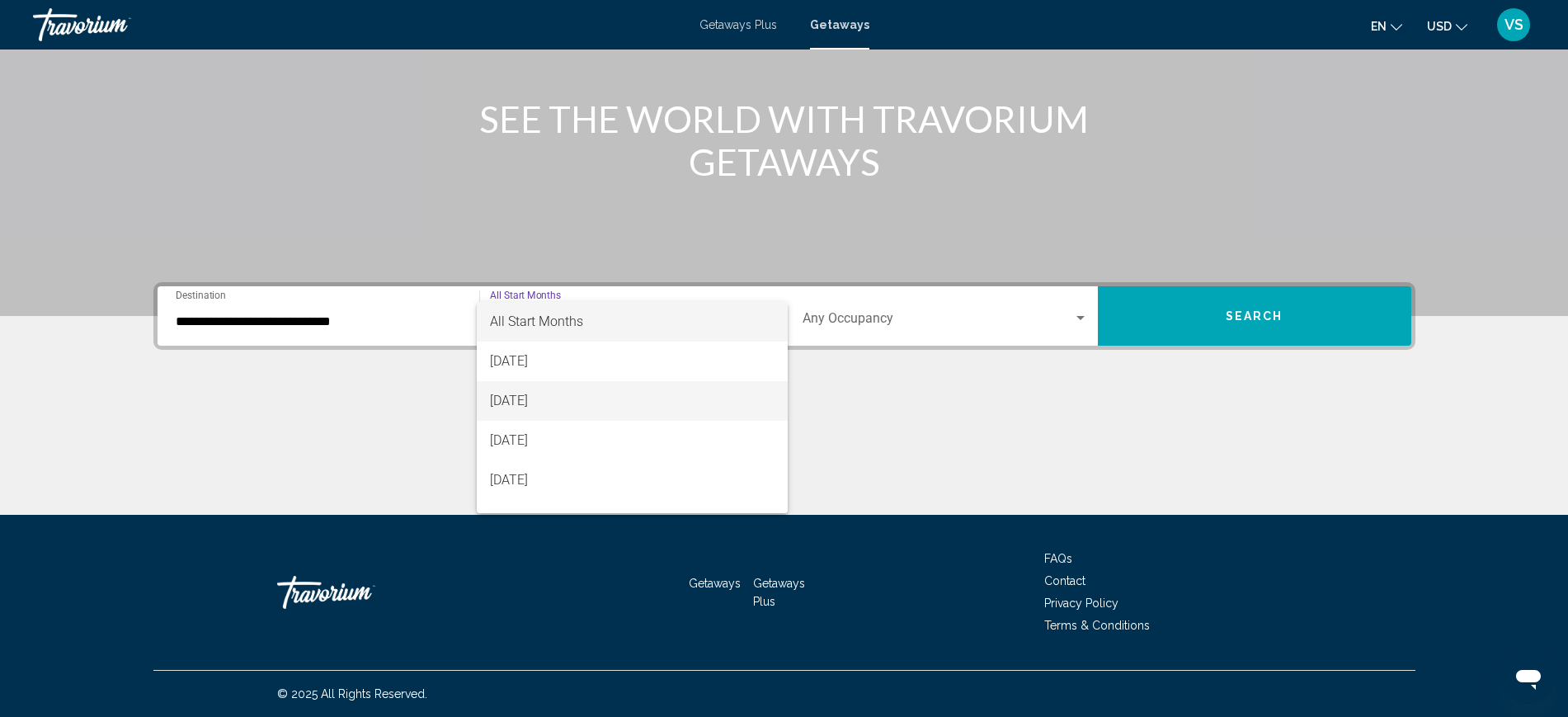
click at [545, 399] on span "[DATE]" at bounding box center [632, 401] width 284 height 39
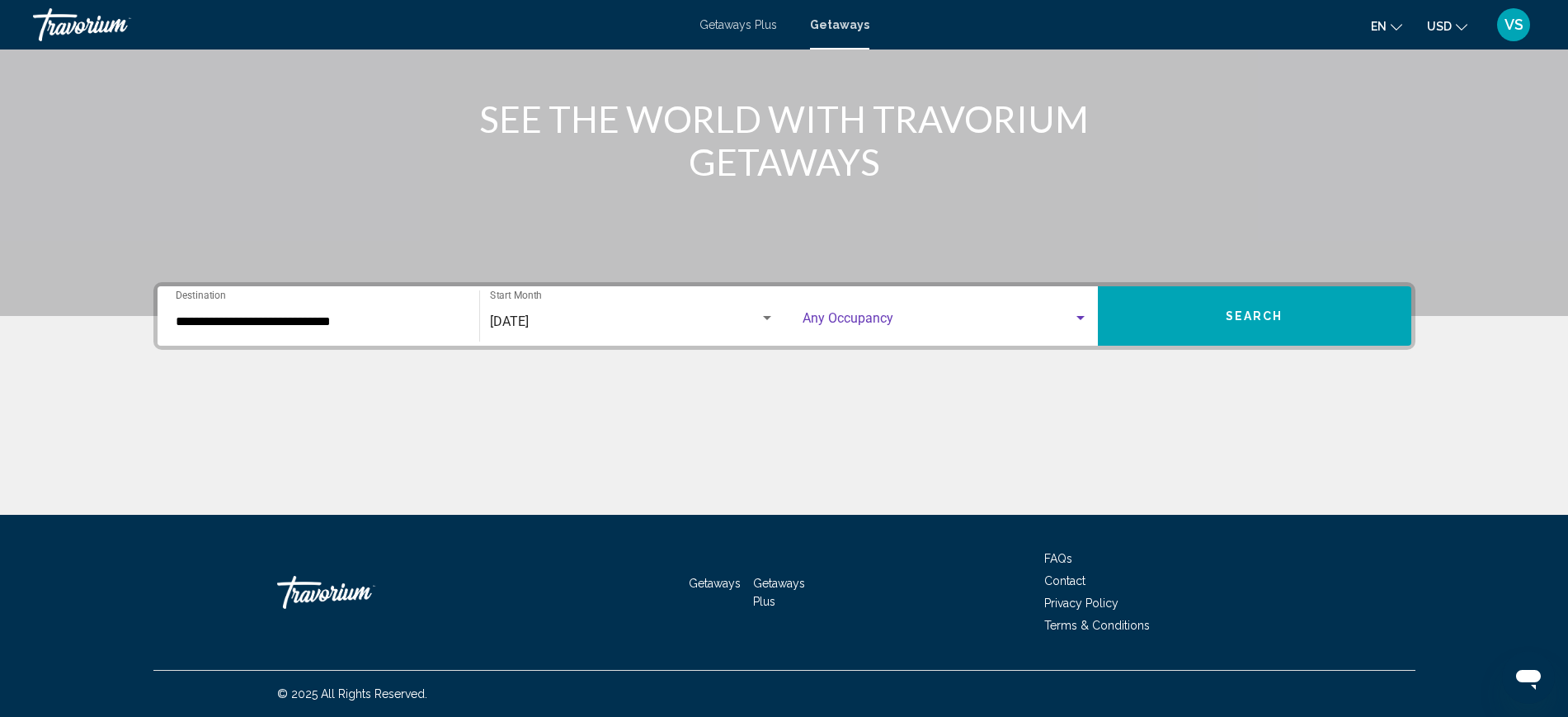
click at [864, 318] on span "Search widget" at bounding box center [937, 321] width 271 height 15
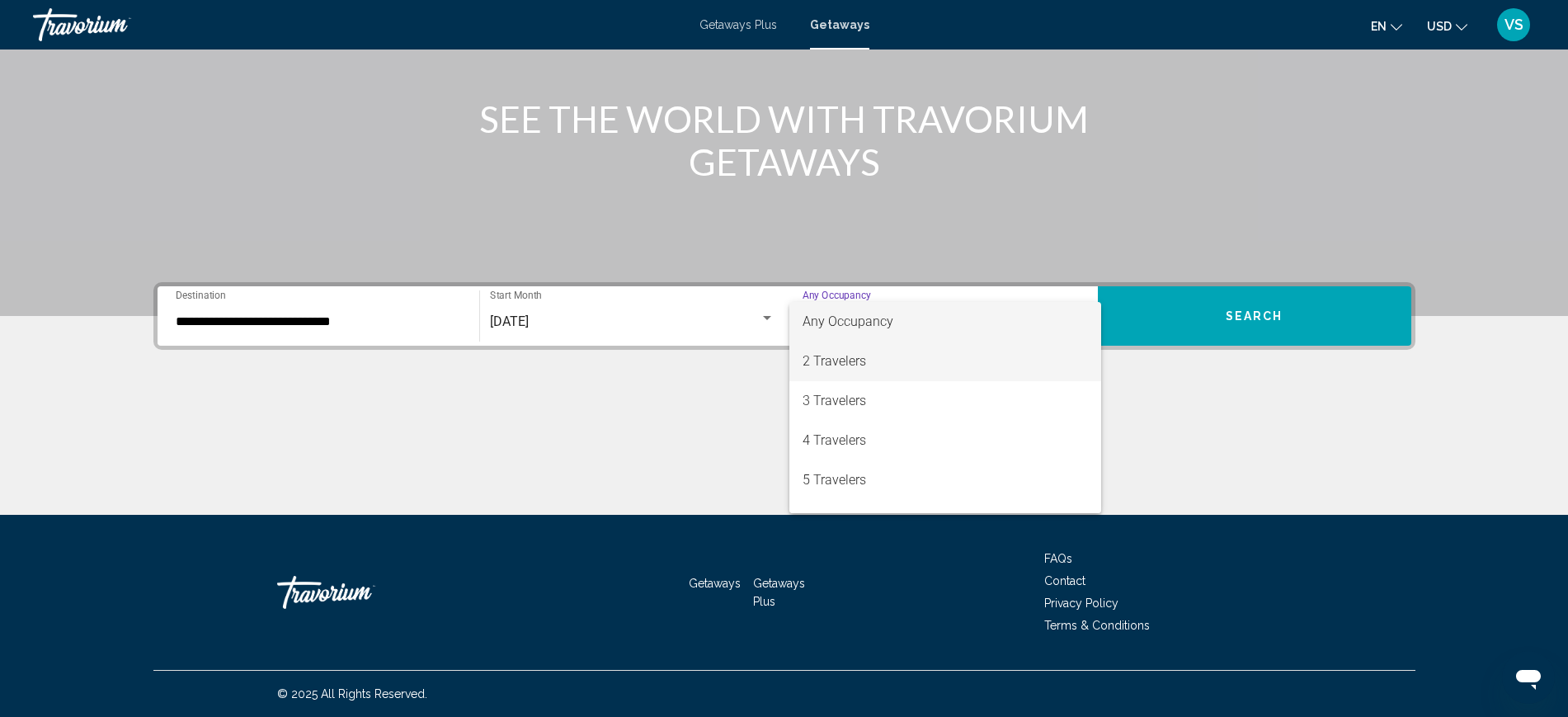
click at [851, 362] on span "2 Travelers" at bounding box center [945, 361] width 285 height 39
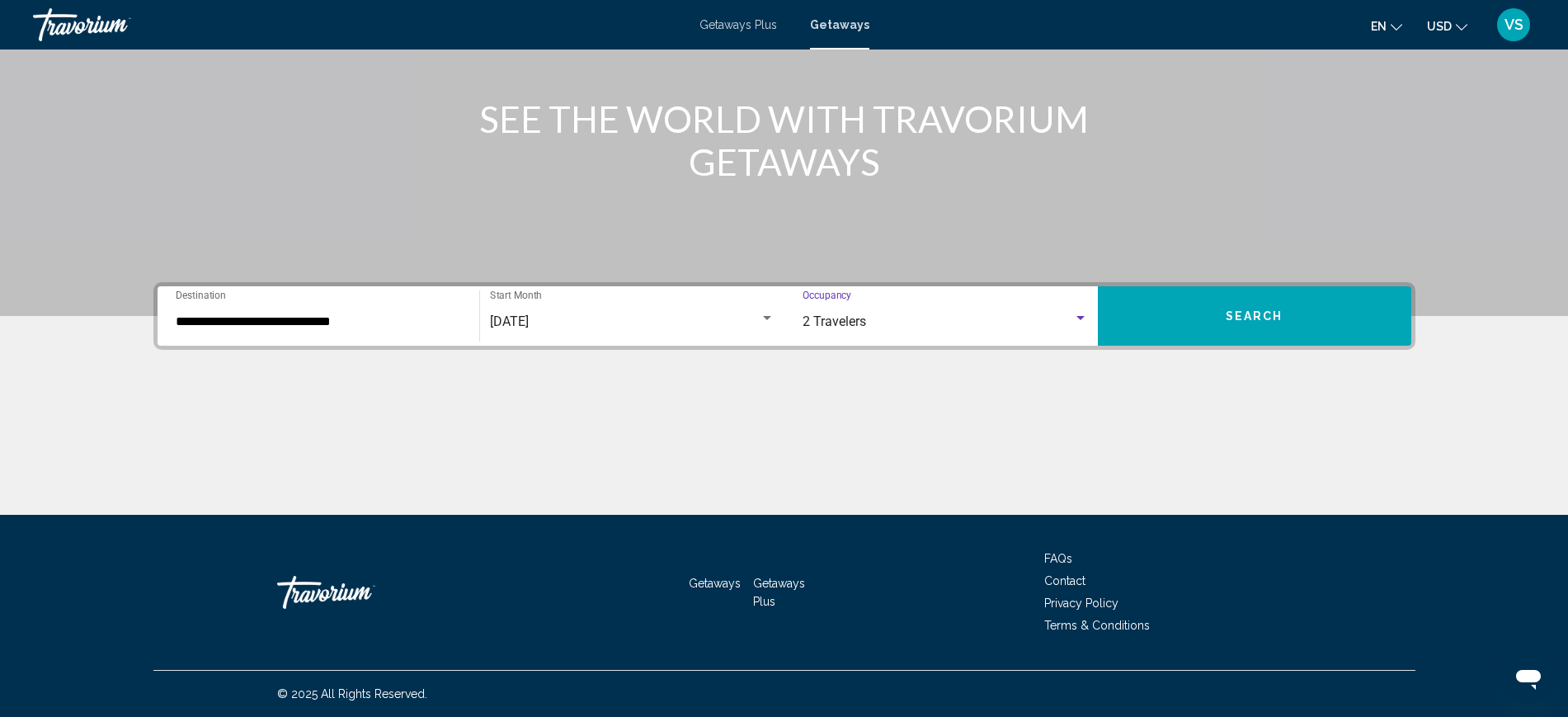
click at [1271, 314] on span "Search" at bounding box center [1254, 316] width 58 height 13
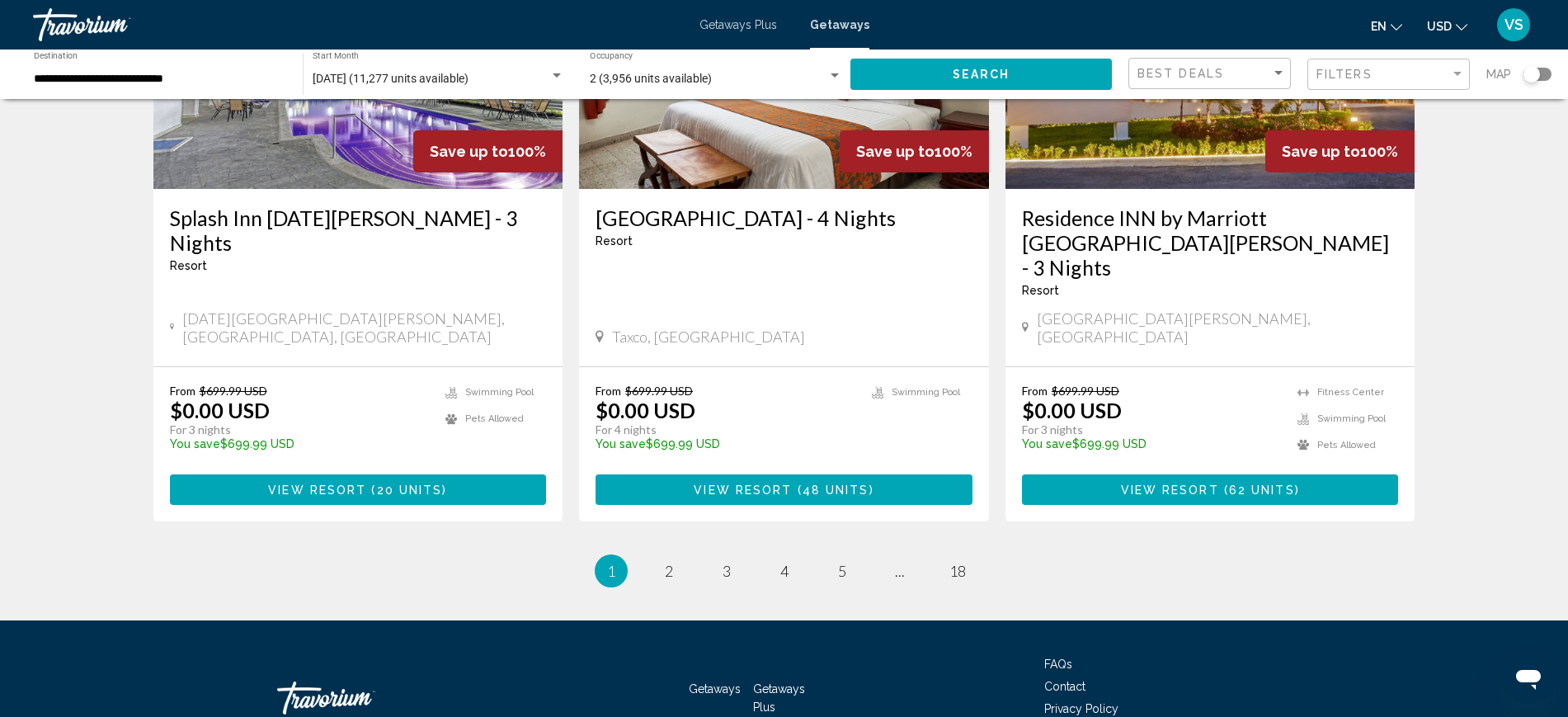
scroll to position [2048, 0]
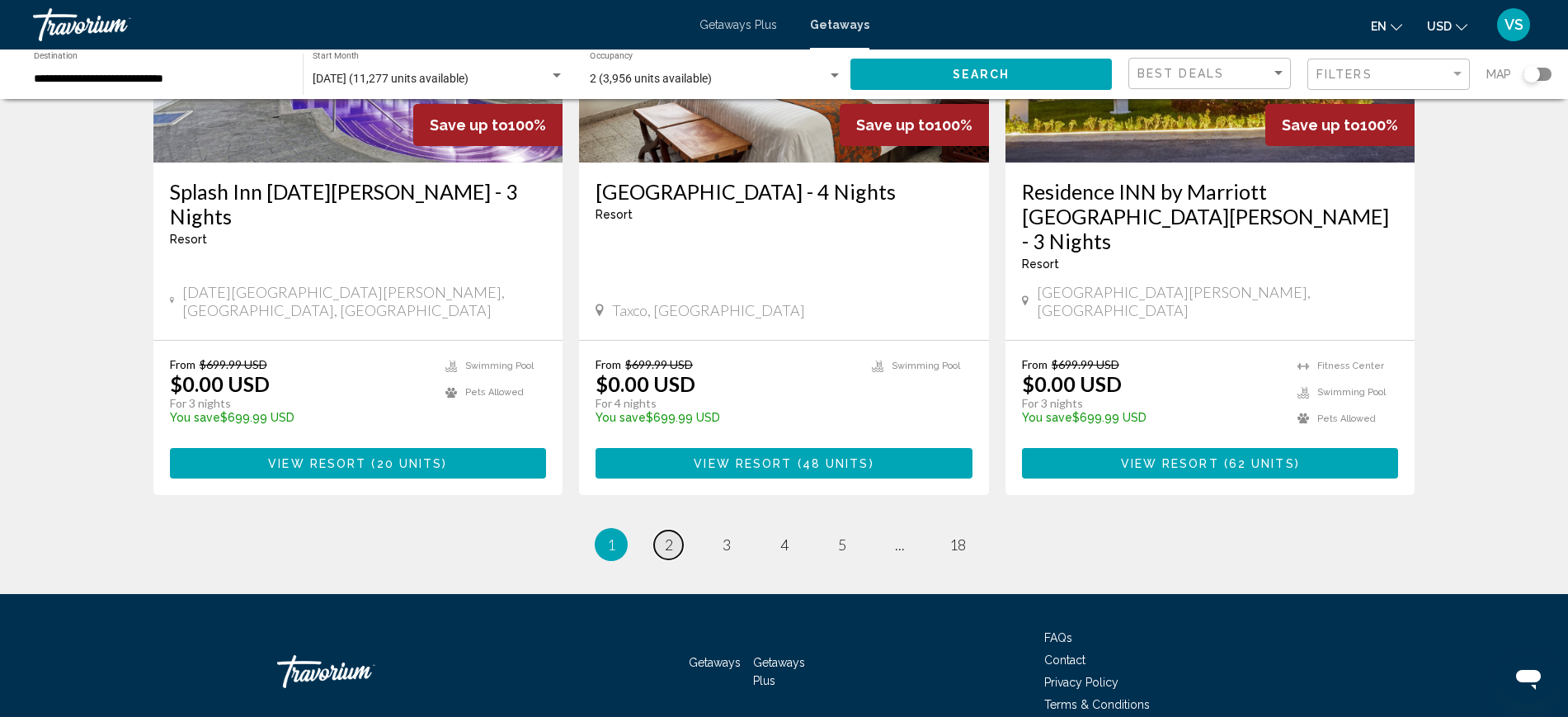
click at [678, 530] on link "page 2" at bounding box center [669, 545] width 29 height 29
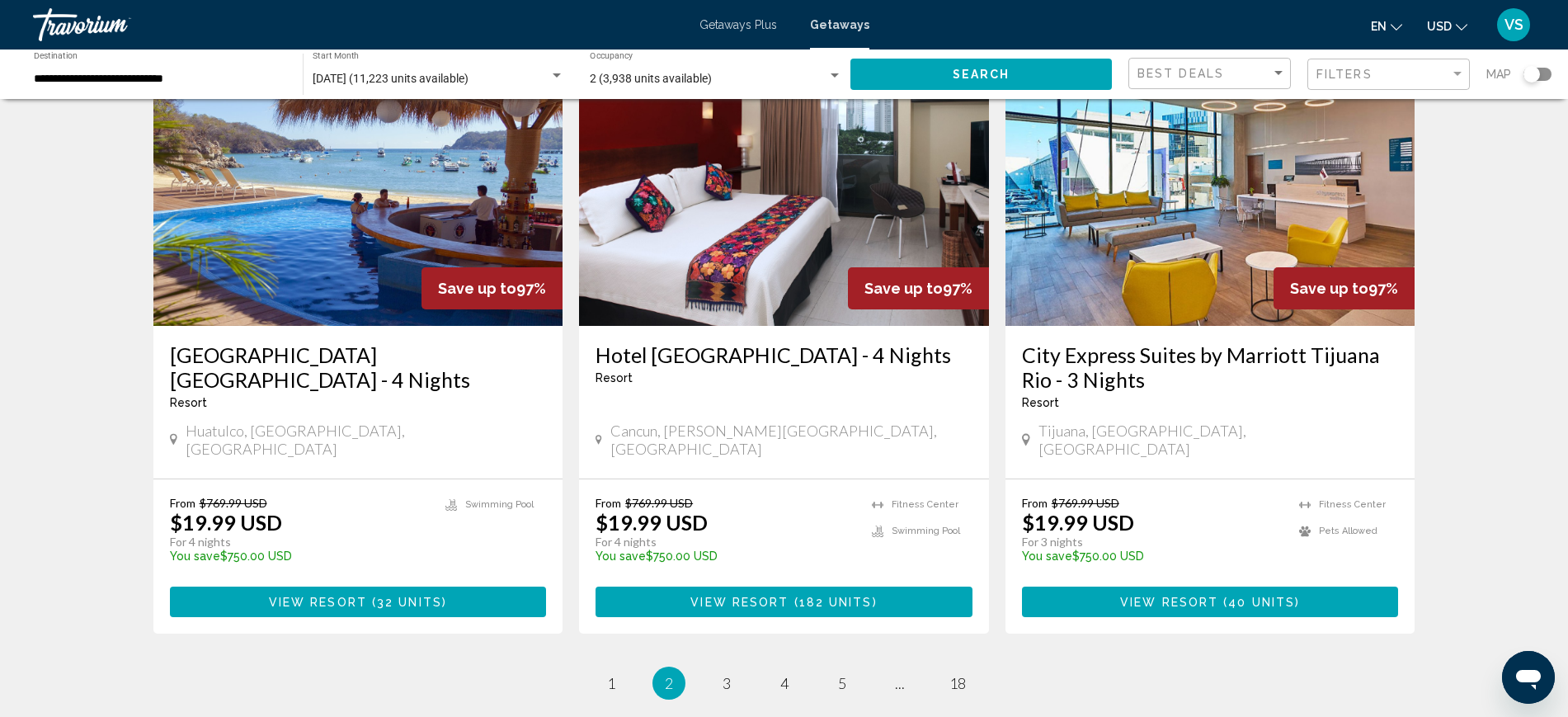
scroll to position [1960, 0]
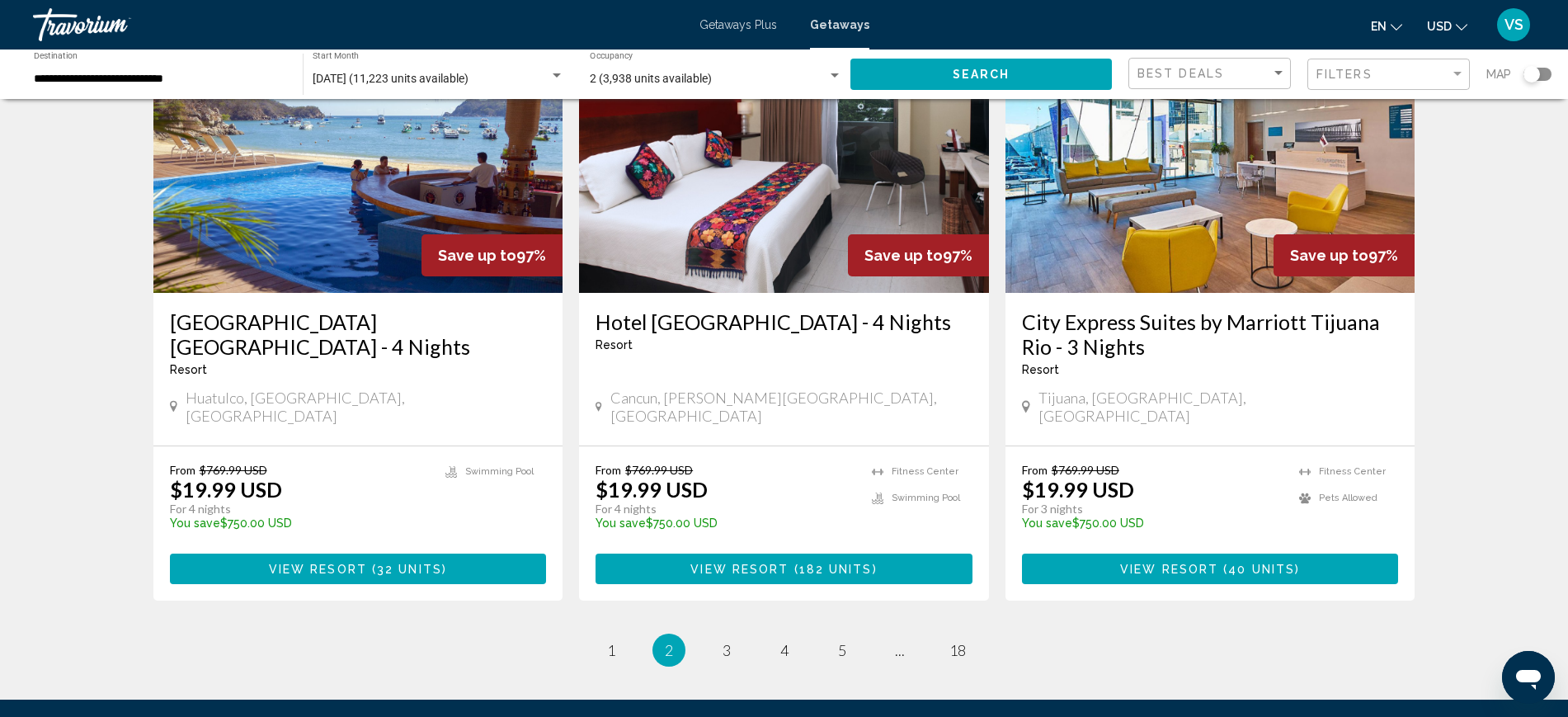
click at [741, 208] on img "Main content" at bounding box center [783, 161] width 410 height 264
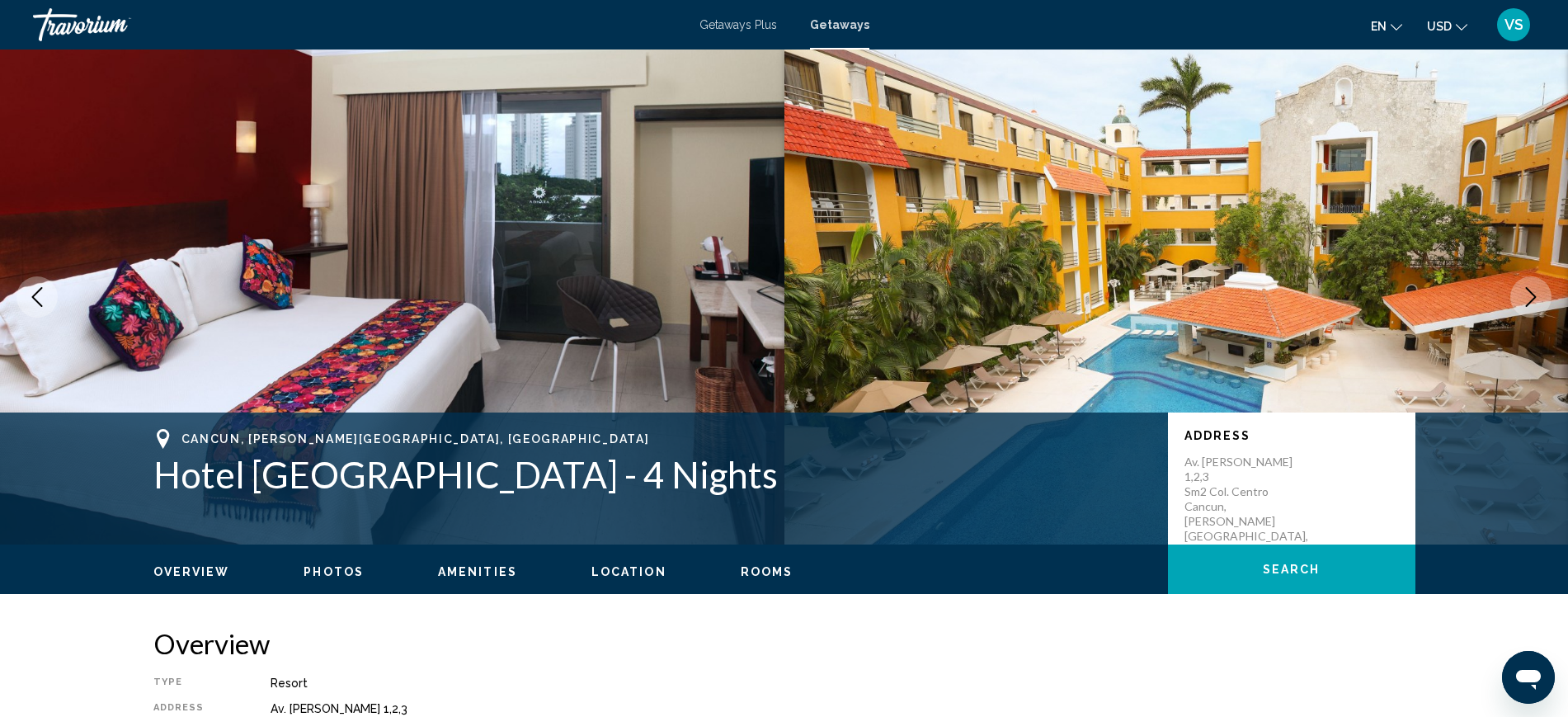
click at [1542, 298] on button "Next image" at bounding box center [1531, 297] width 41 height 41
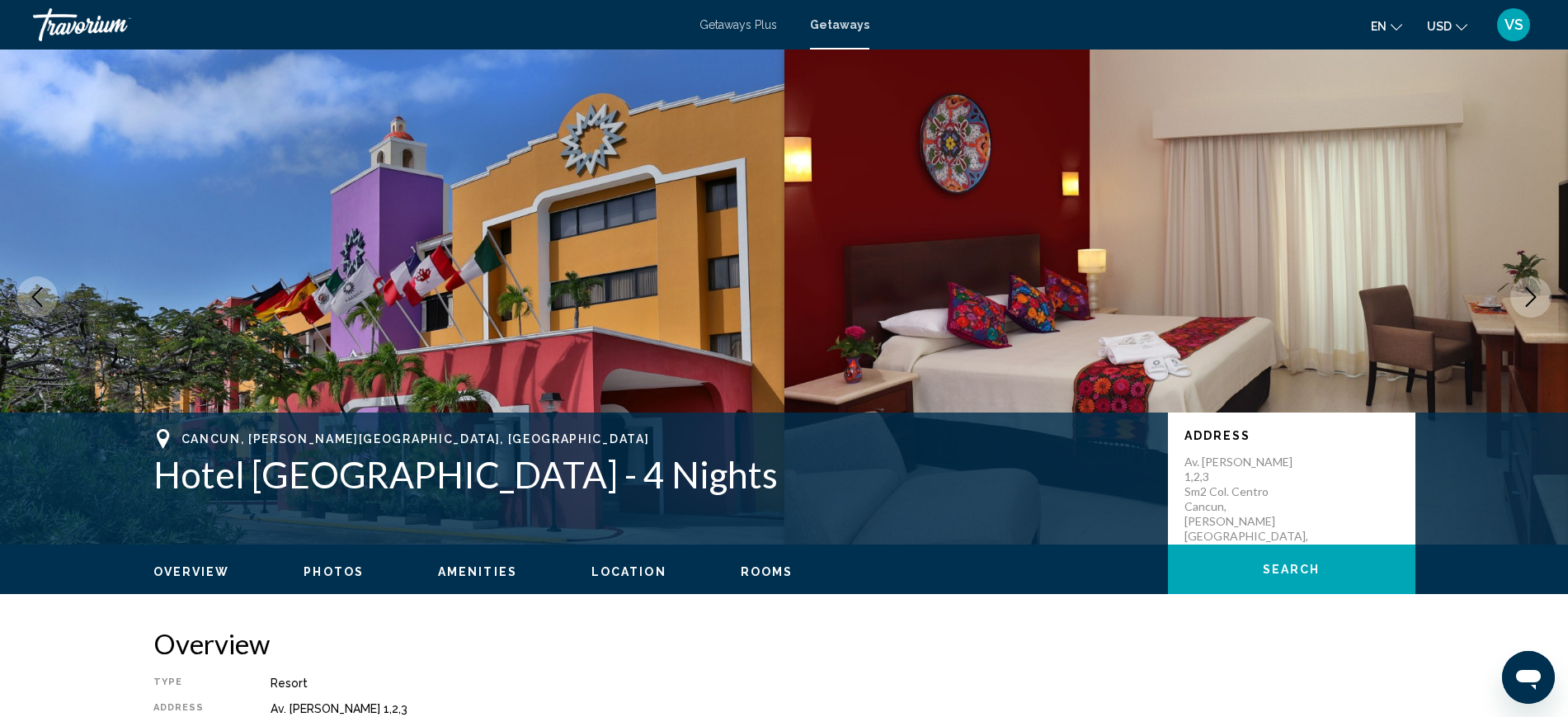
click at [1542, 298] on button "Next image" at bounding box center [1531, 297] width 41 height 41
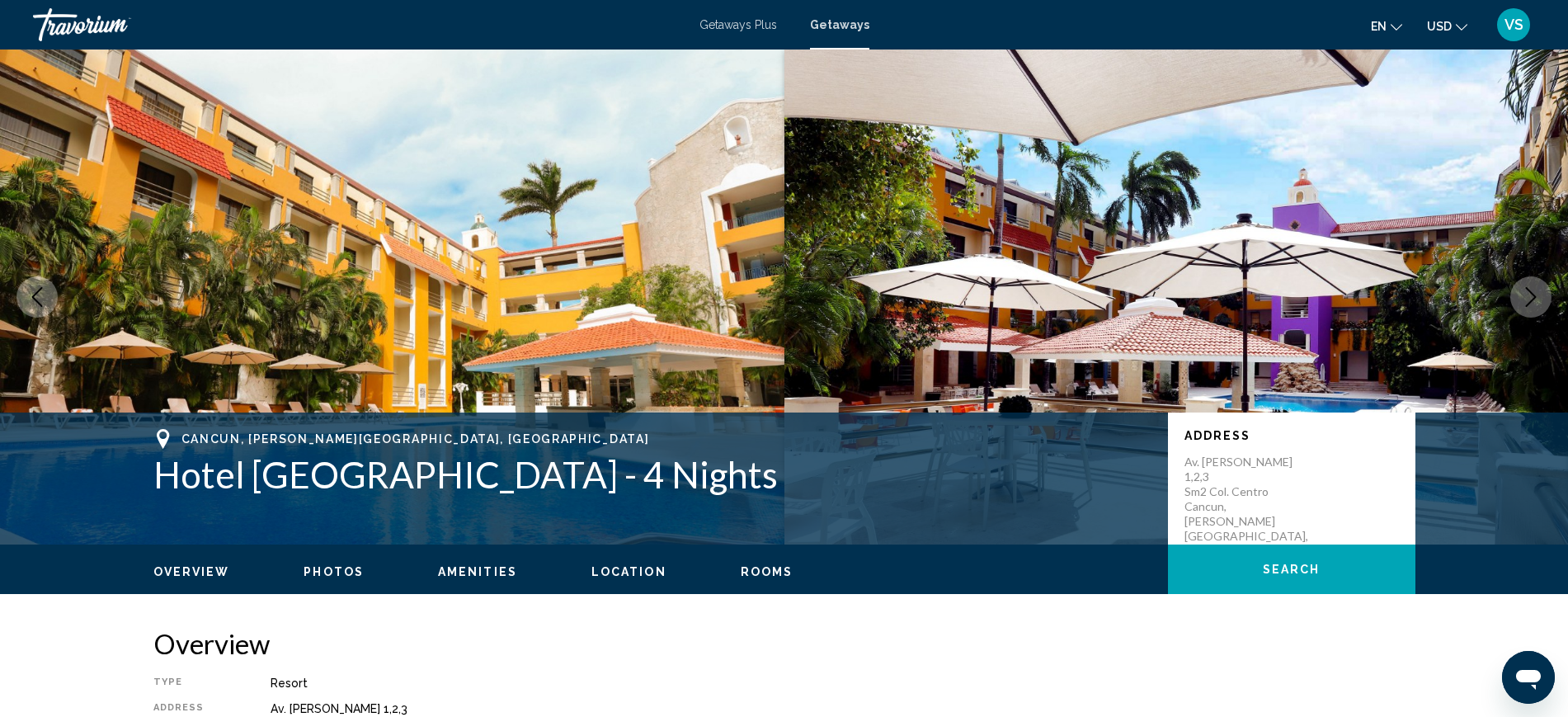
click at [1542, 298] on button "Next image" at bounding box center [1531, 297] width 41 height 41
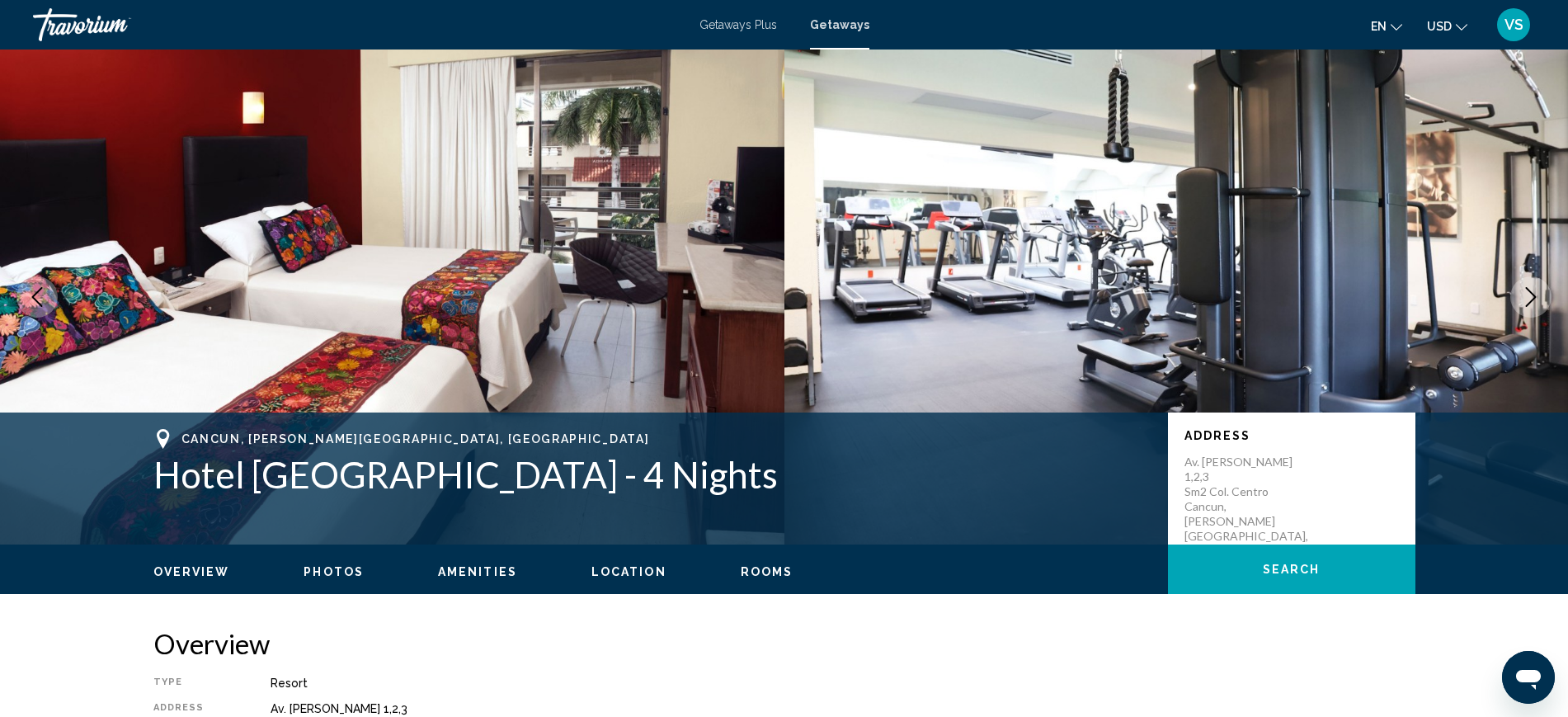
click at [1542, 298] on button "Next image" at bounding box center [1531, 297] width 41 height 41
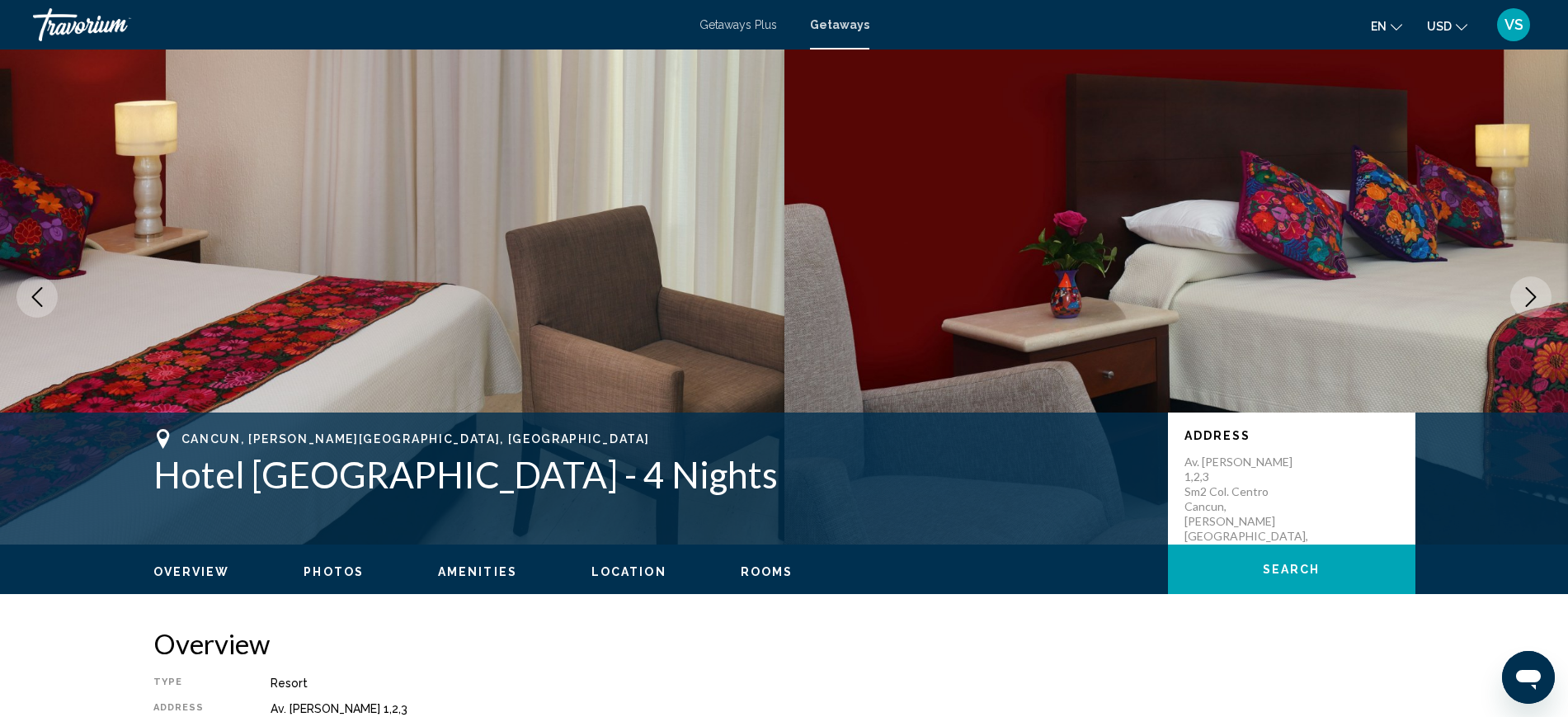
click at [1542, 298] on button "Next image" at bounding box center [1531, 297] width 41 height 41
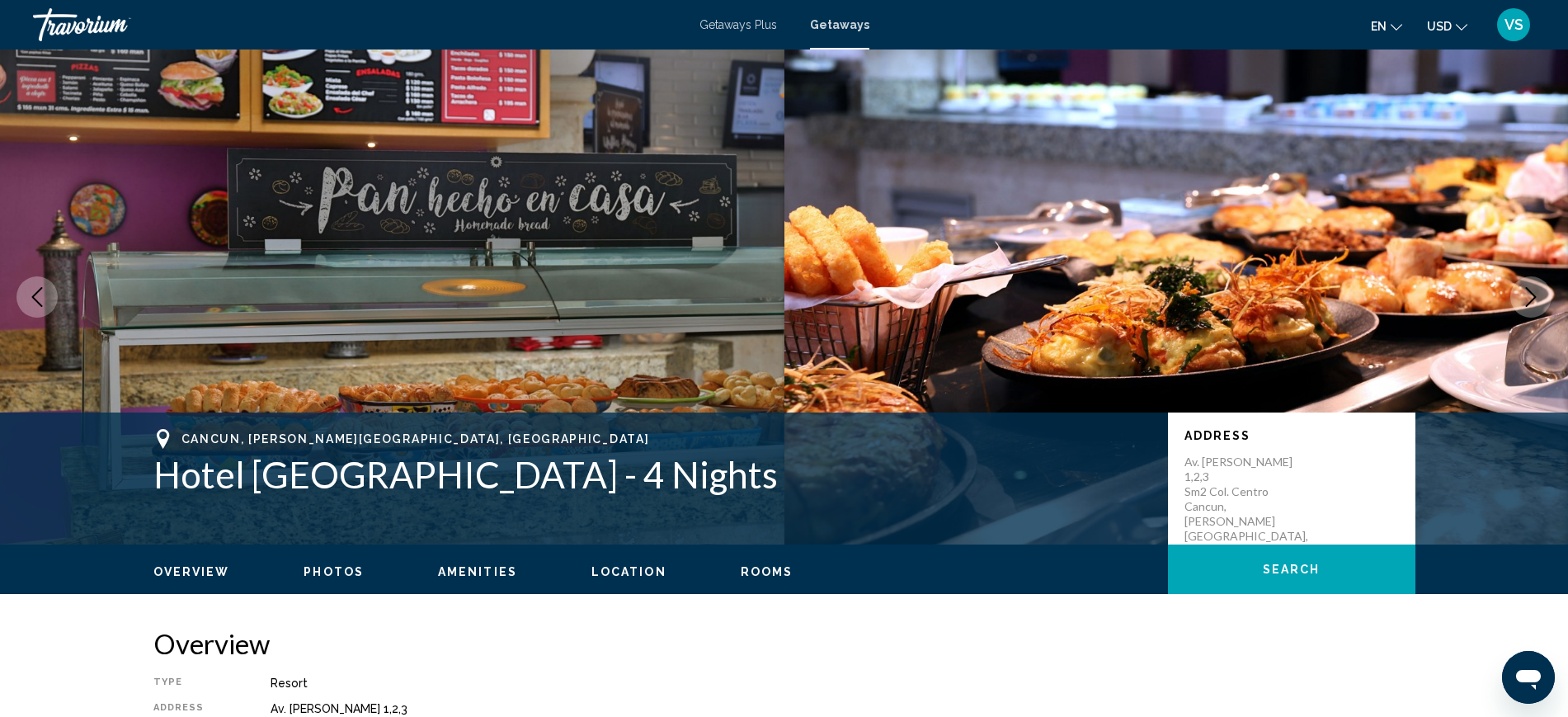
click at [1542, 298] on button "Next image" at bounding box center [1531, 297] width 41 height 41
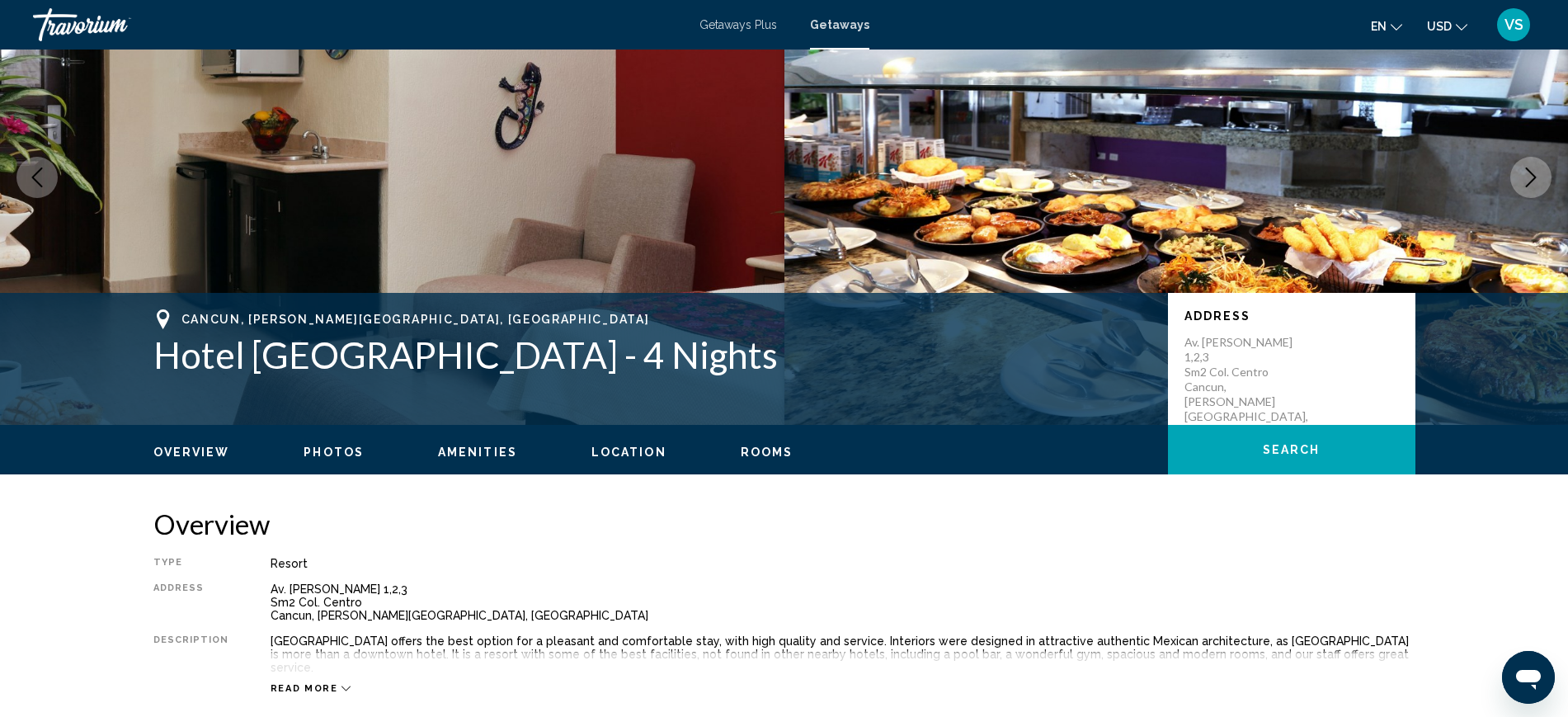
scroll to position [206, 0]
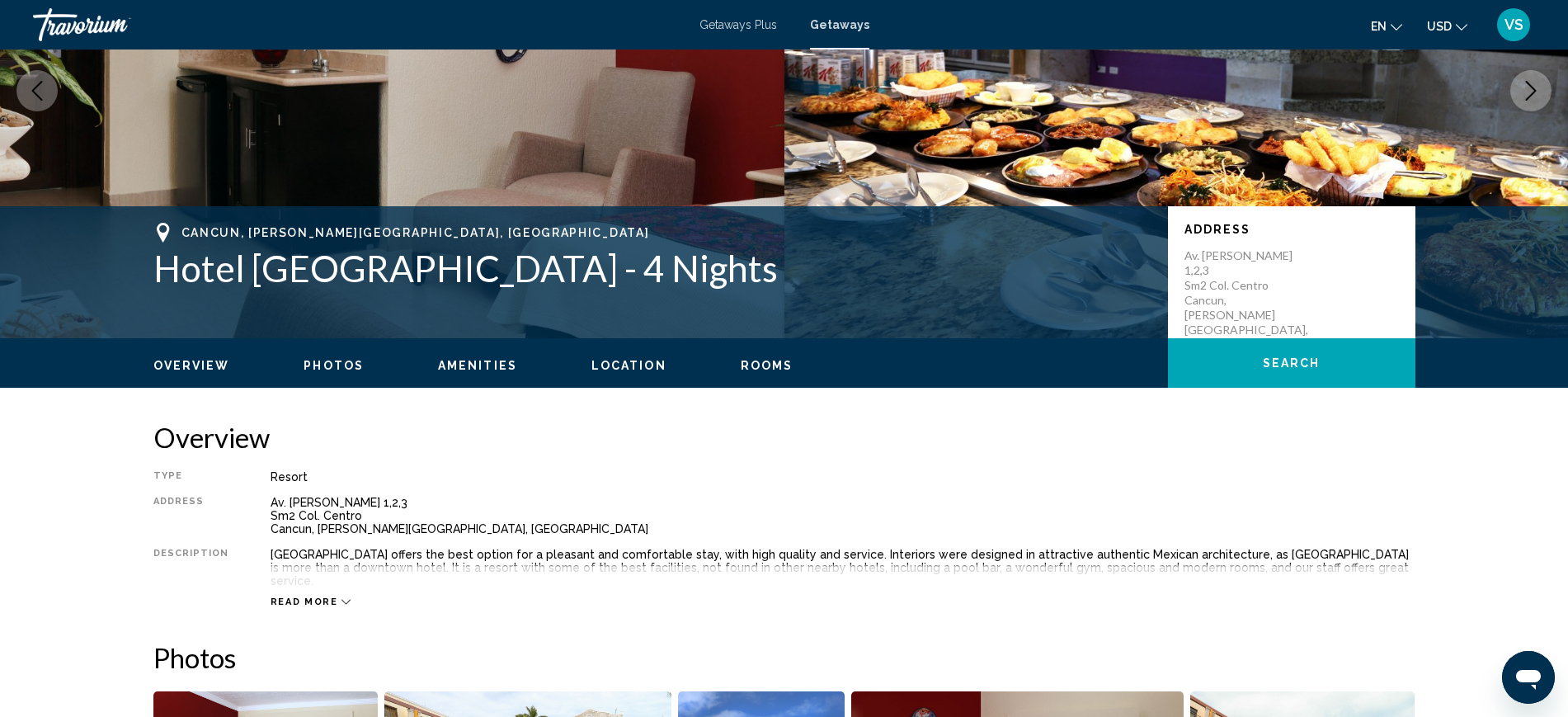
drag, startPoint x: 287, startPoint y: 603, endPoint x: 329, endPoint y: 612, distance: 43.0
click at [287, 602] on span "Read more" at bounding box center [304, 602] width 67 height 11
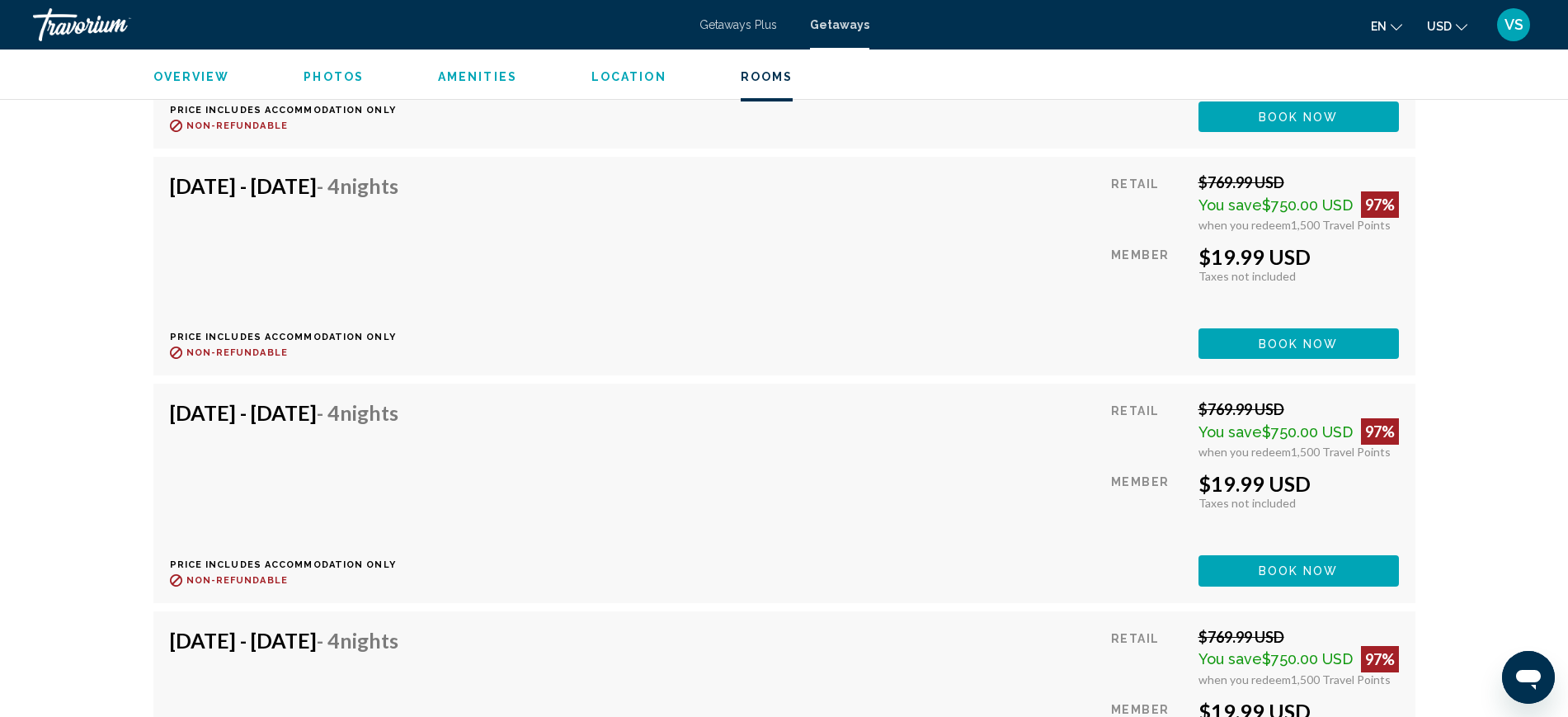
scroll to position [3713, 0]
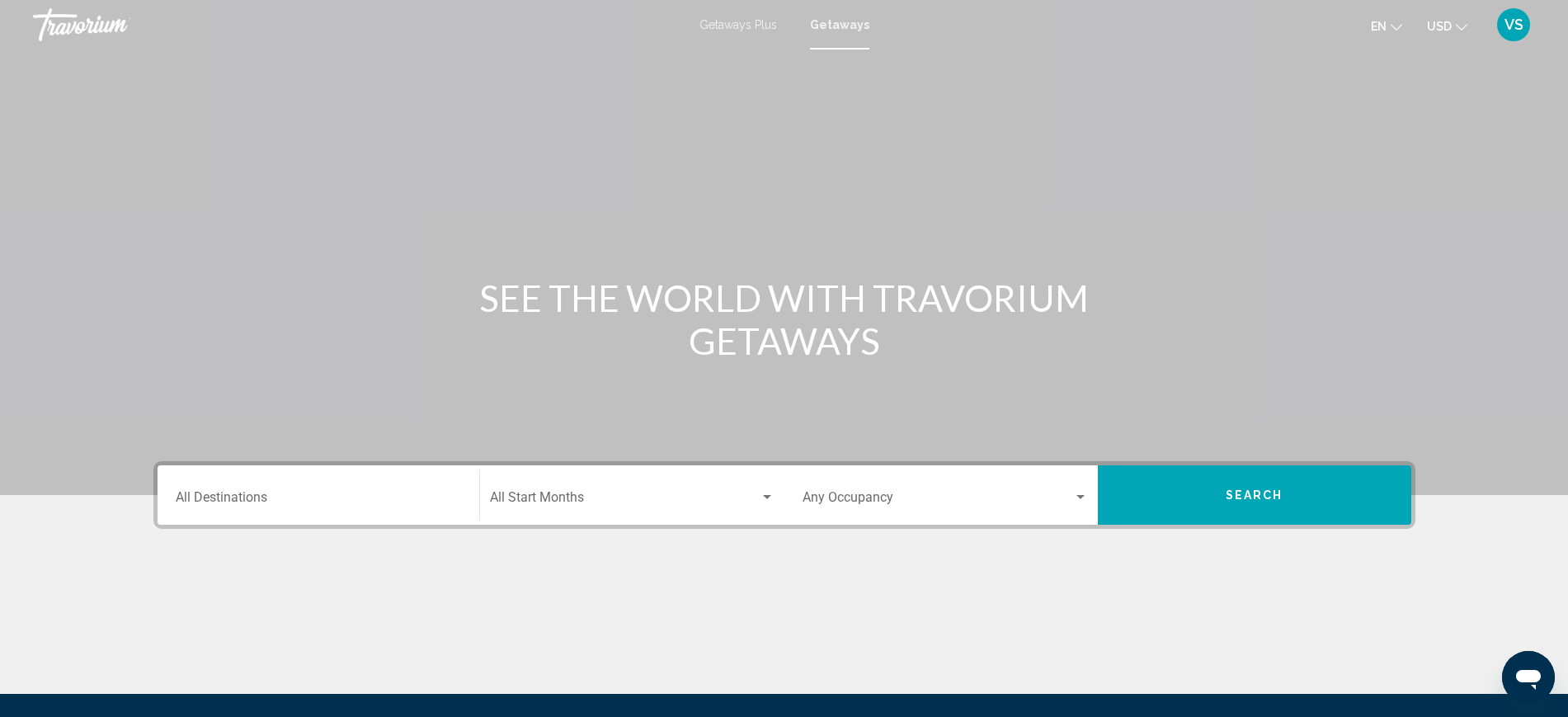
click at [256, 499] on input "Destination All Destinations" at bounding box center [319, 501] width 285 height 15
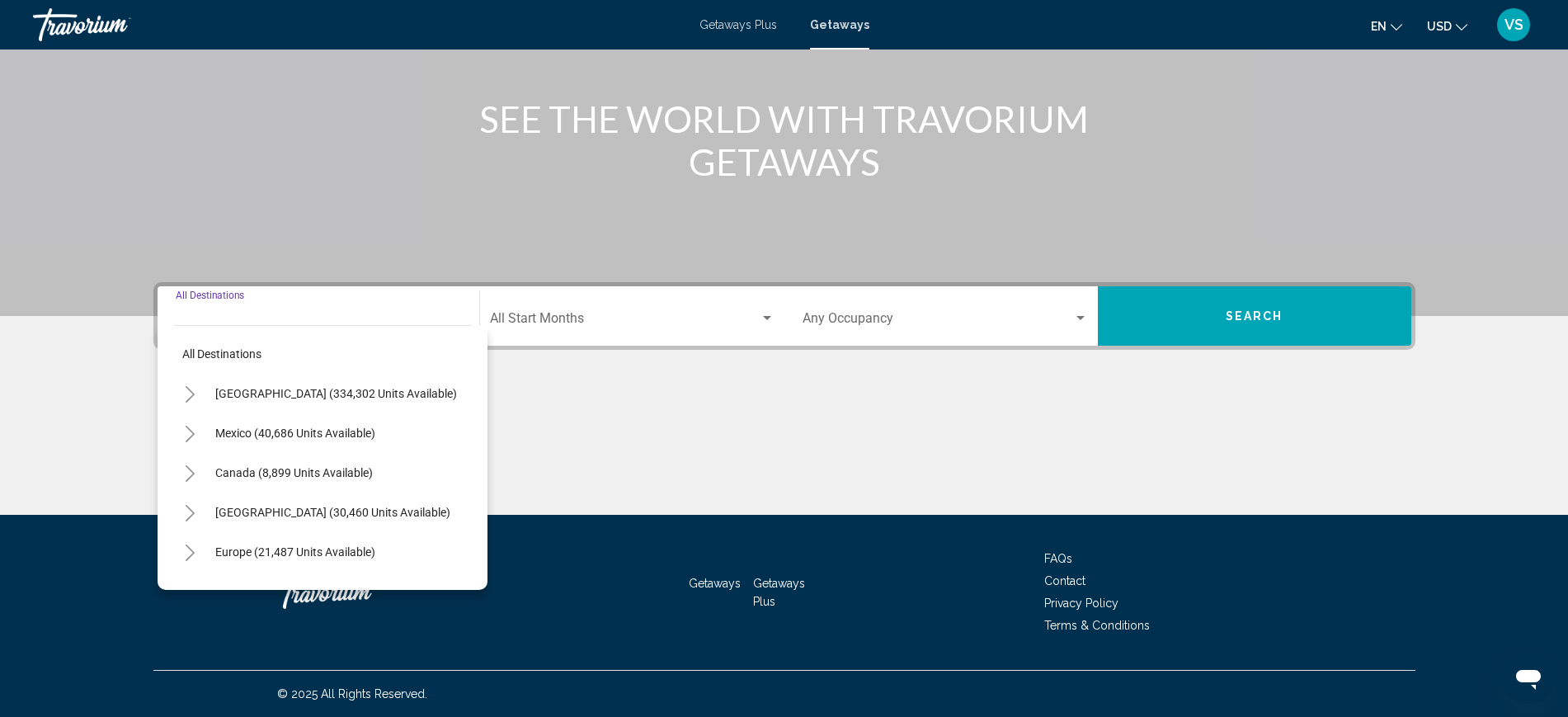
click at [189, 395] on icon "Toggle United States (334,302 units available)" at bounding box center [190, 394] width 13 height 17
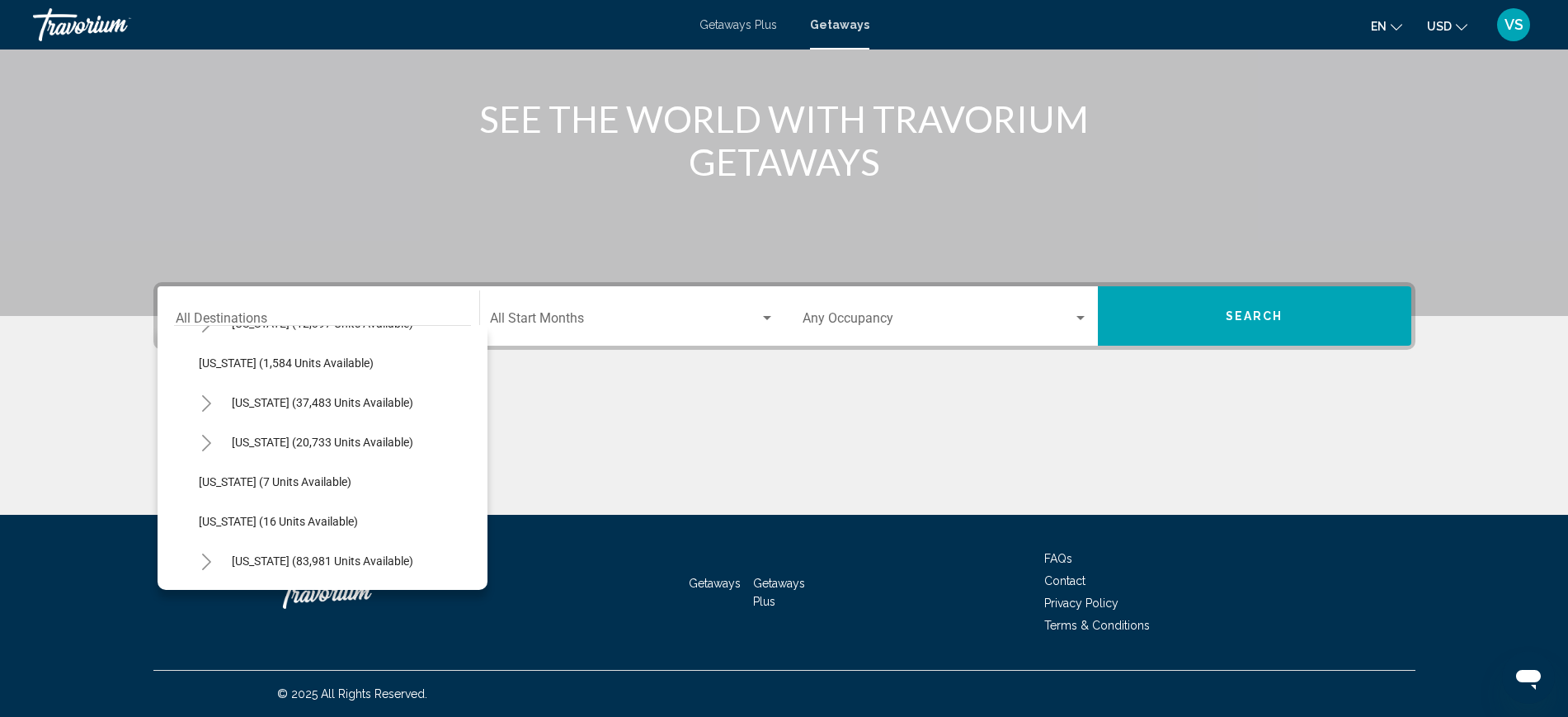
scroll to position [206, 0]
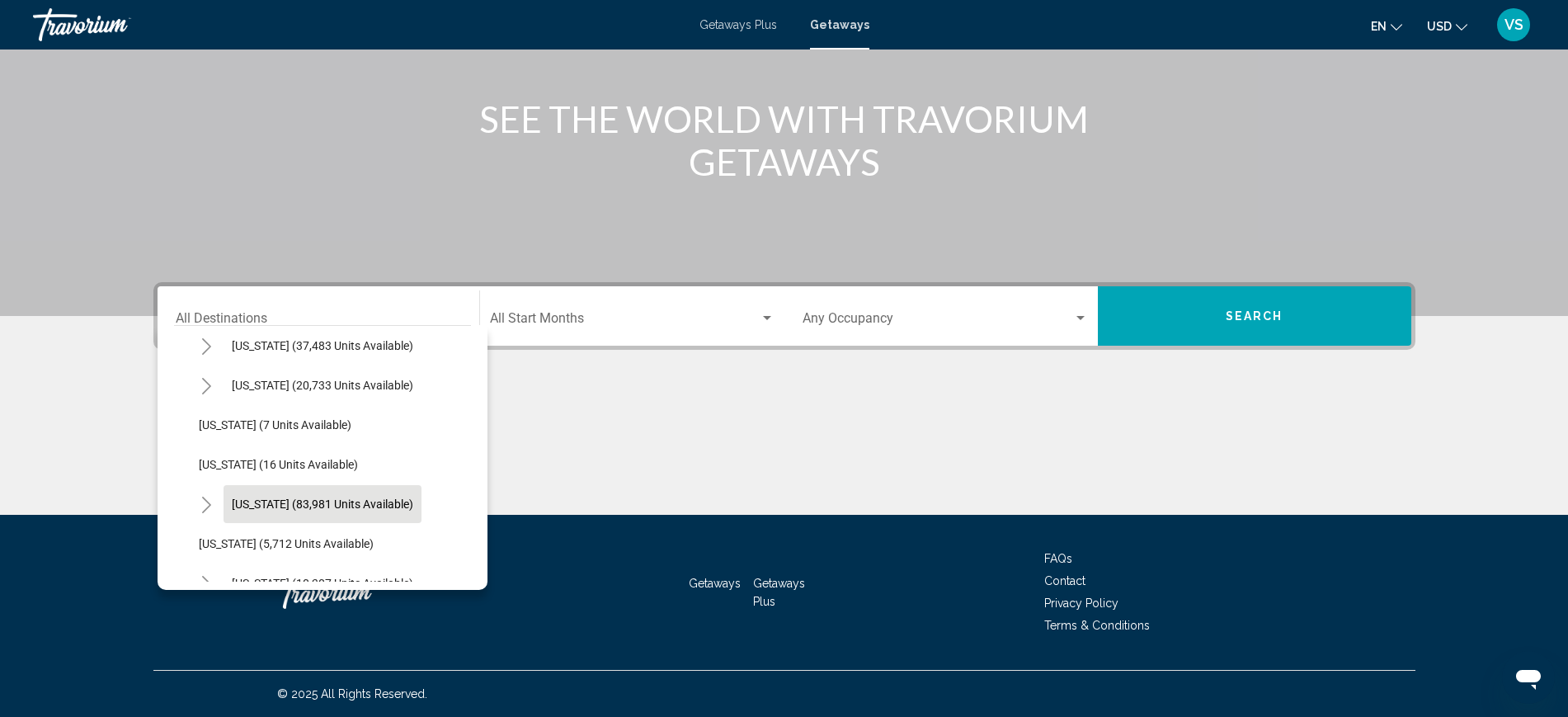
click at [277, 500] on span "Florida (83,981 units available)" at bounding box center [323, 504] width 182 height 13
type input "**********"
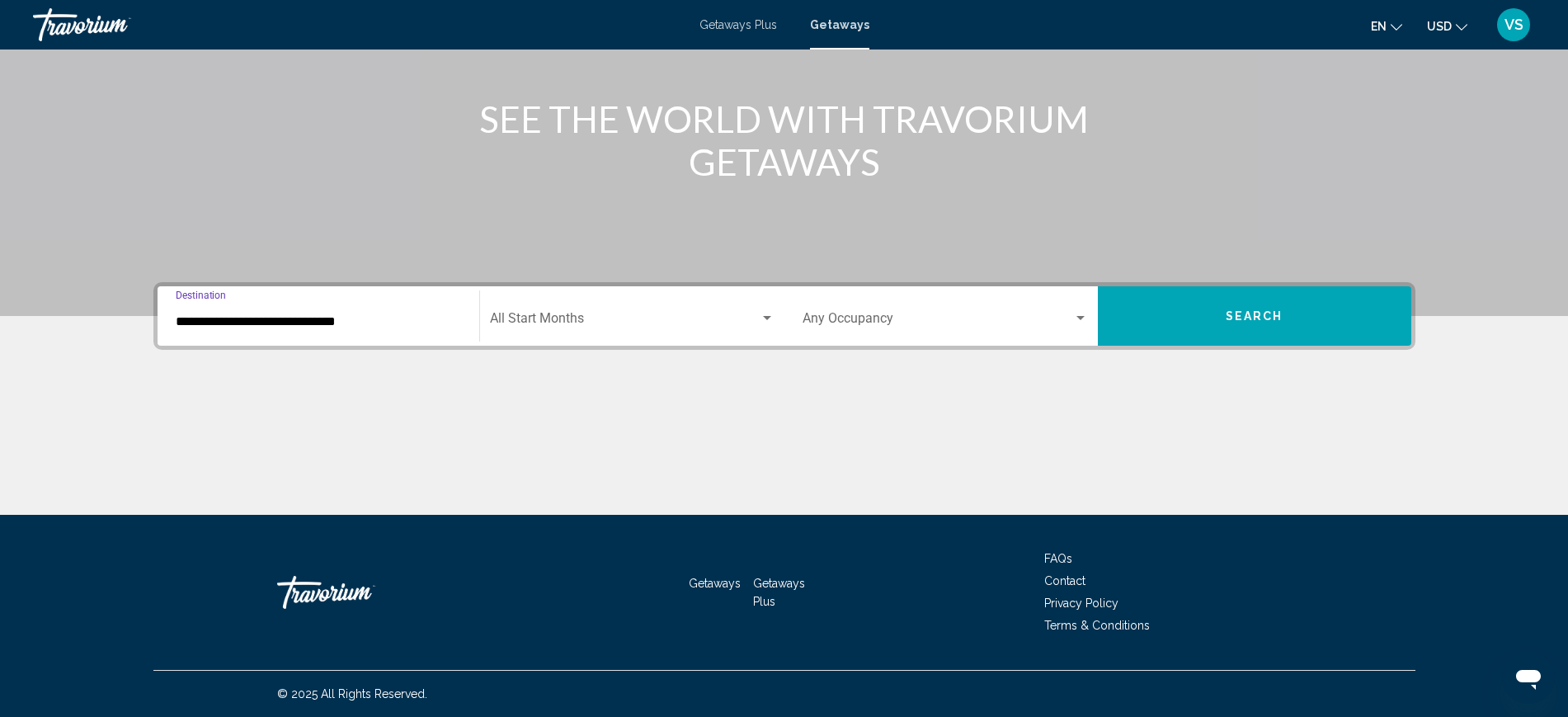
click at [562, 306] on div "Start Month All Start Months" at bounding box center [632, 316] width 284 height 52
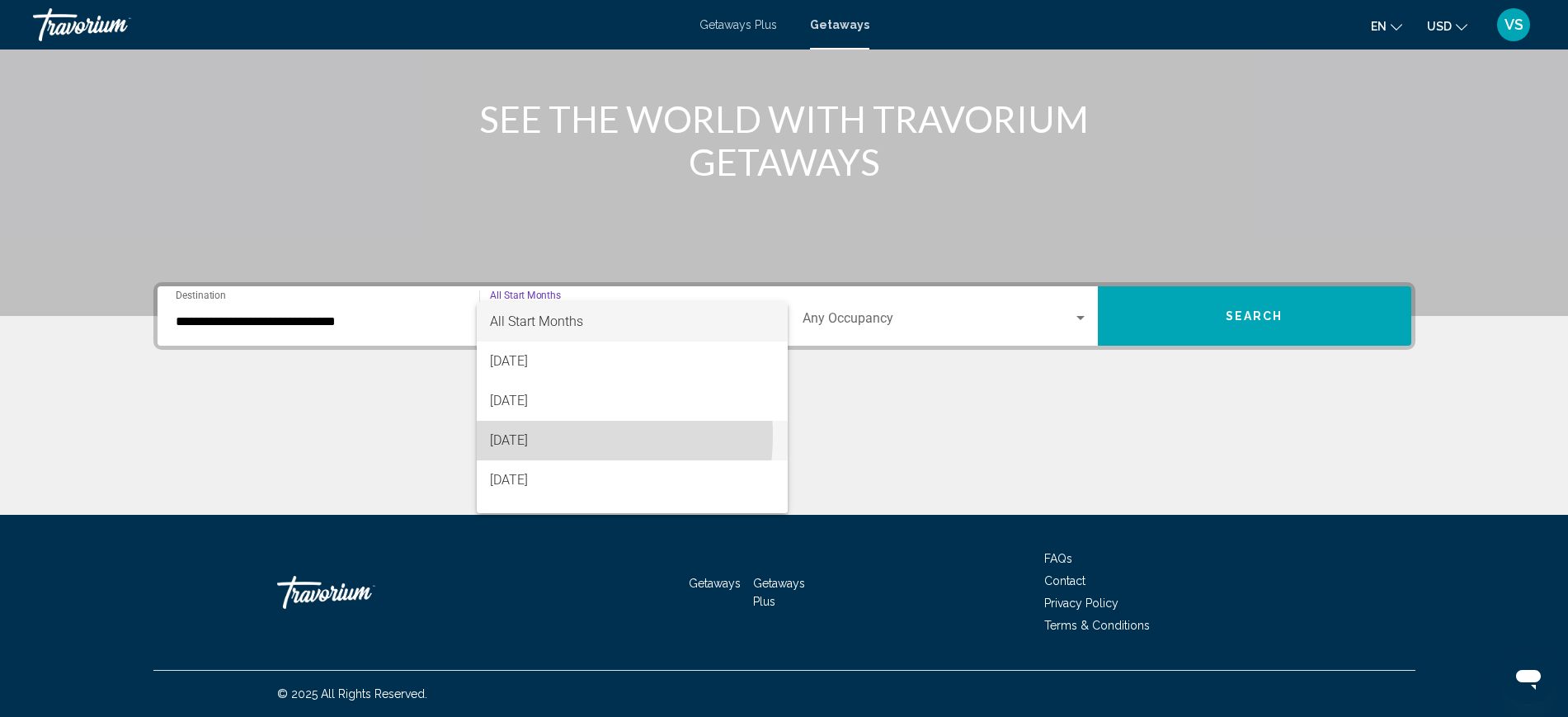
click at [544, 435] on span "[DATE]" at bounding box center [632, 440] width 284 height 39
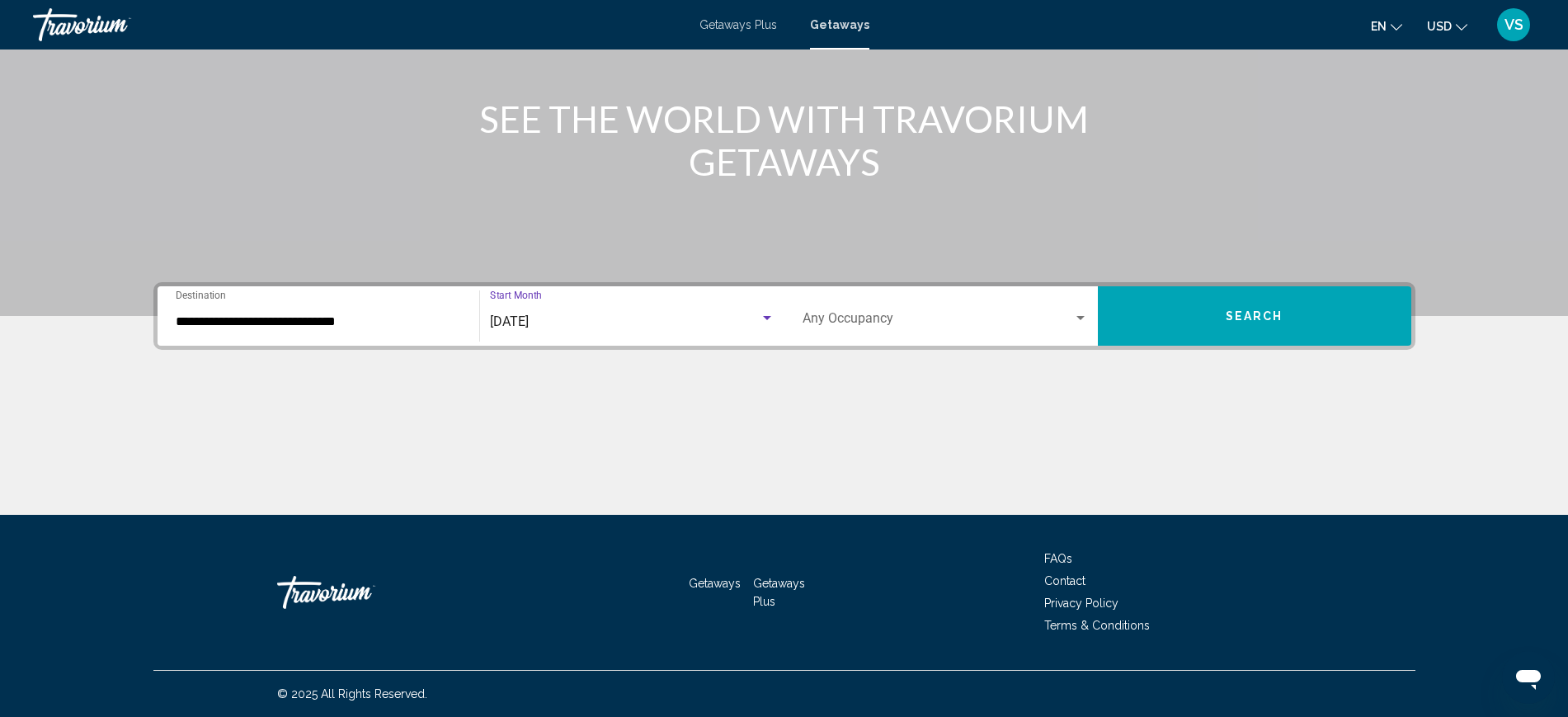
click at [817, 309] on div "Occupancy Any Occupancy" at bounding box center [945, 316] width 285 height 52
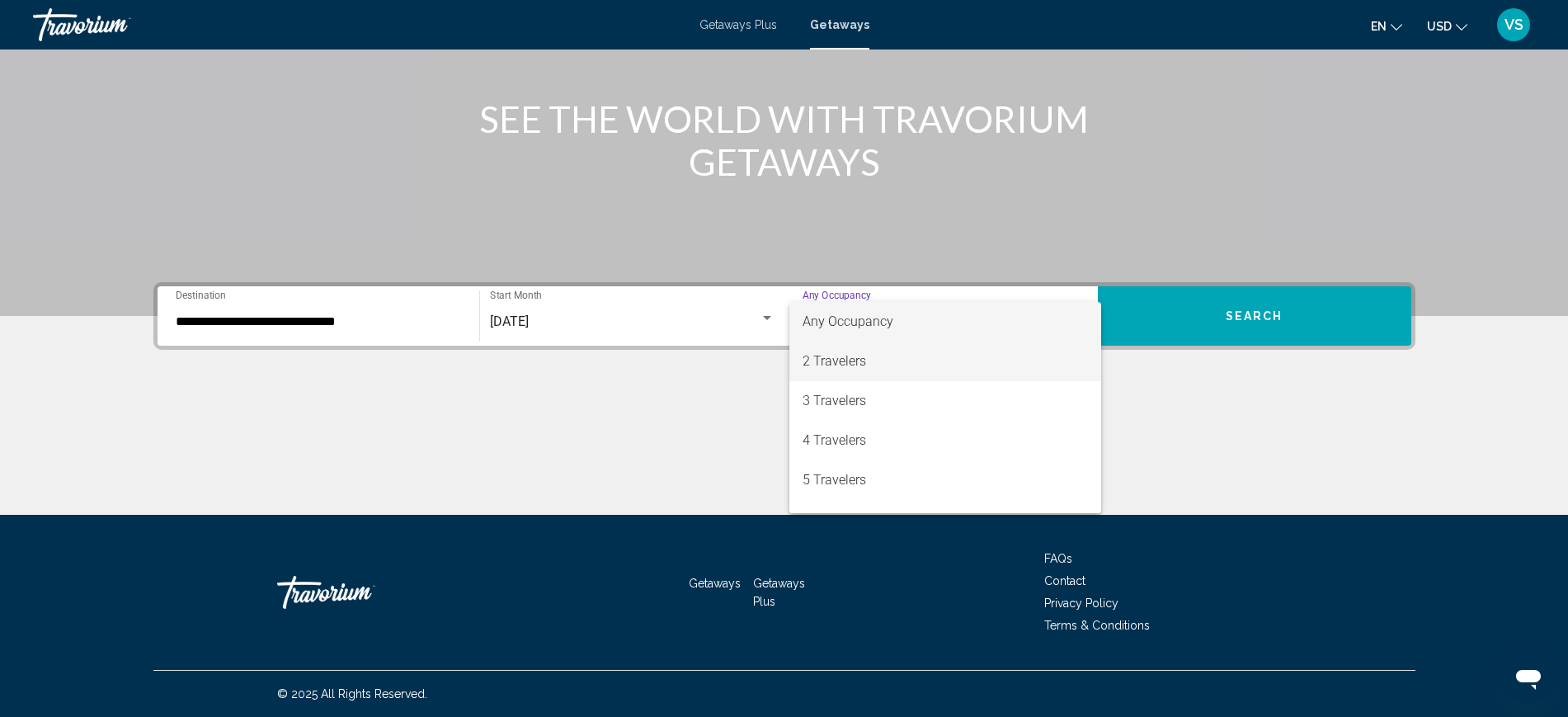
click at [848, 363] on span "2 Travelers" at bounding box center [945, 361] width 285 height 39
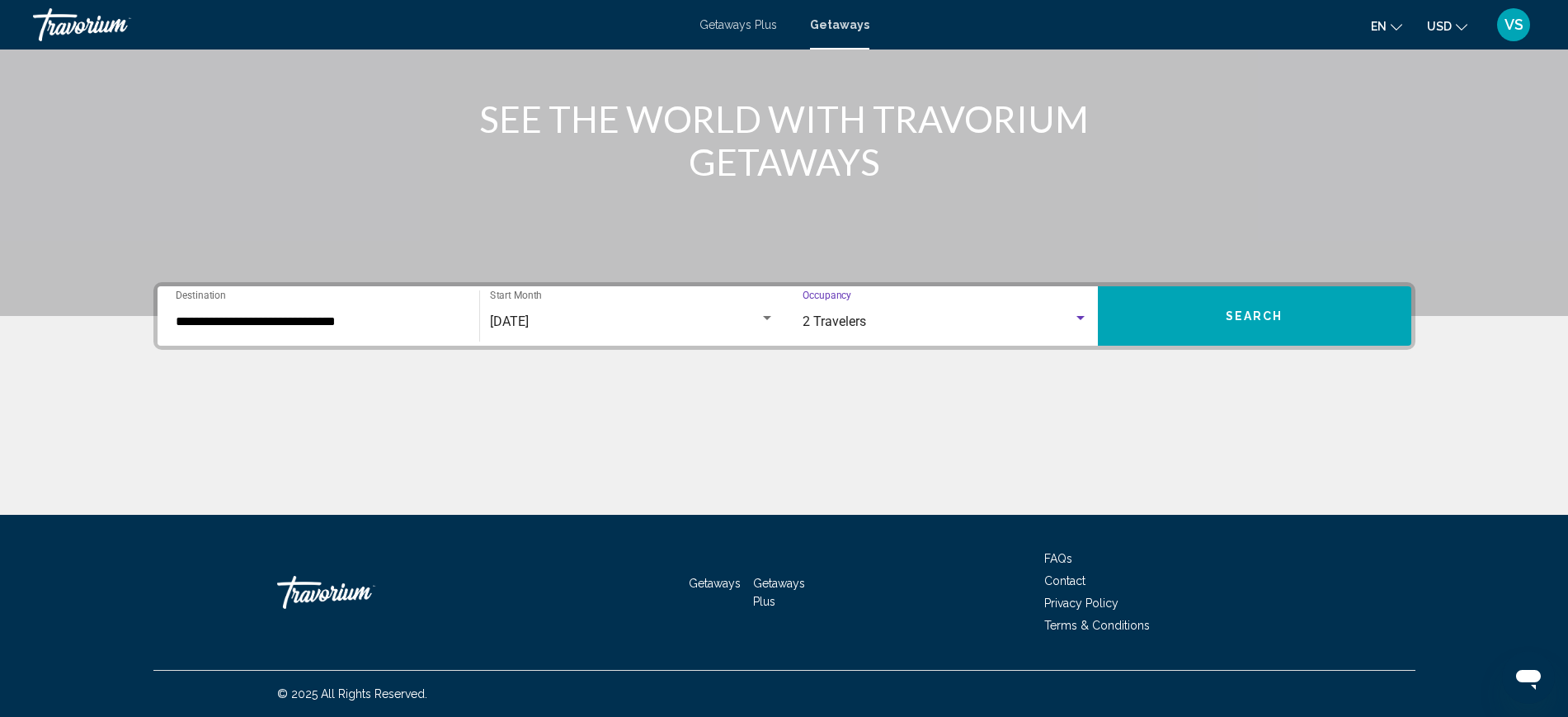
click at [1259, 314] on span "Search" at bounding box center [1254, 316] width 58 height 13
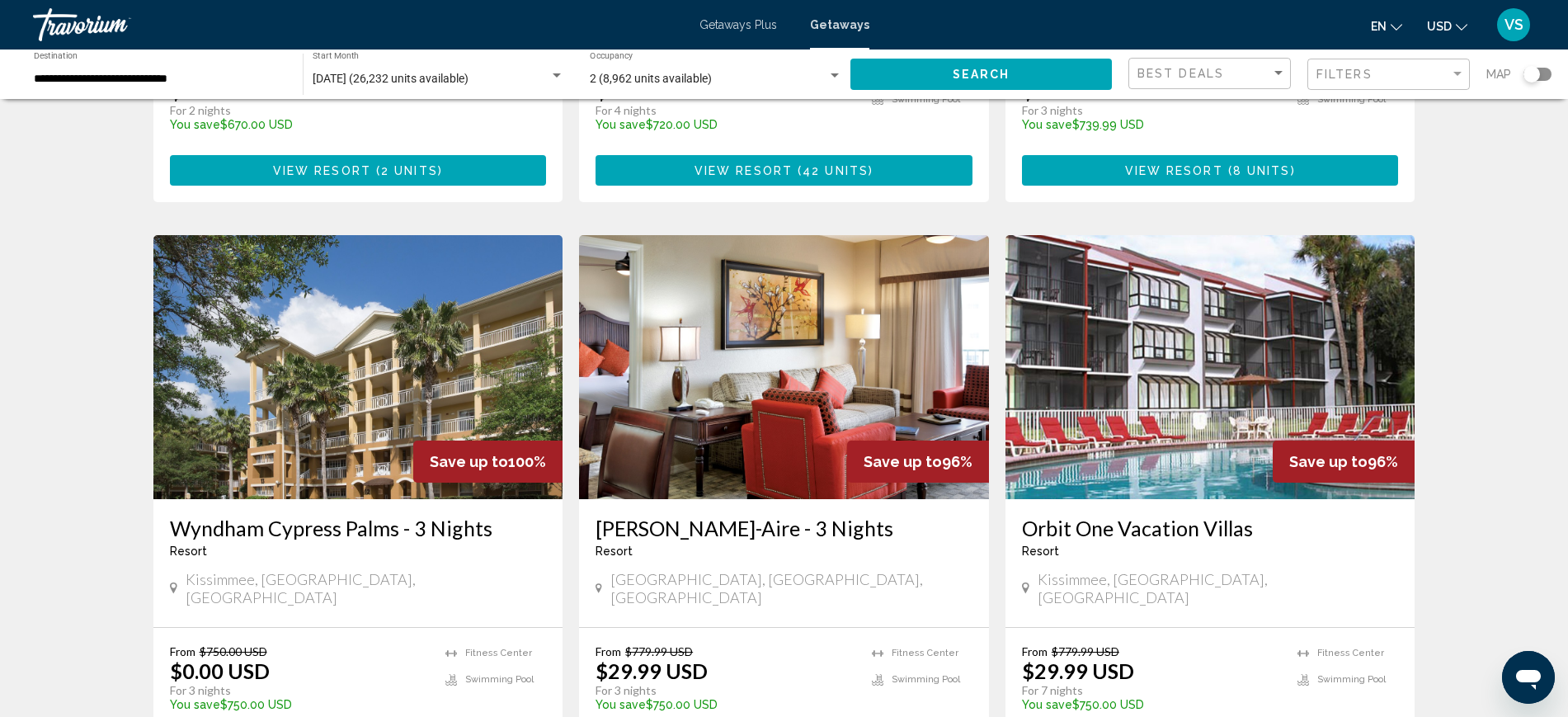
scroll to position [1960, 0]
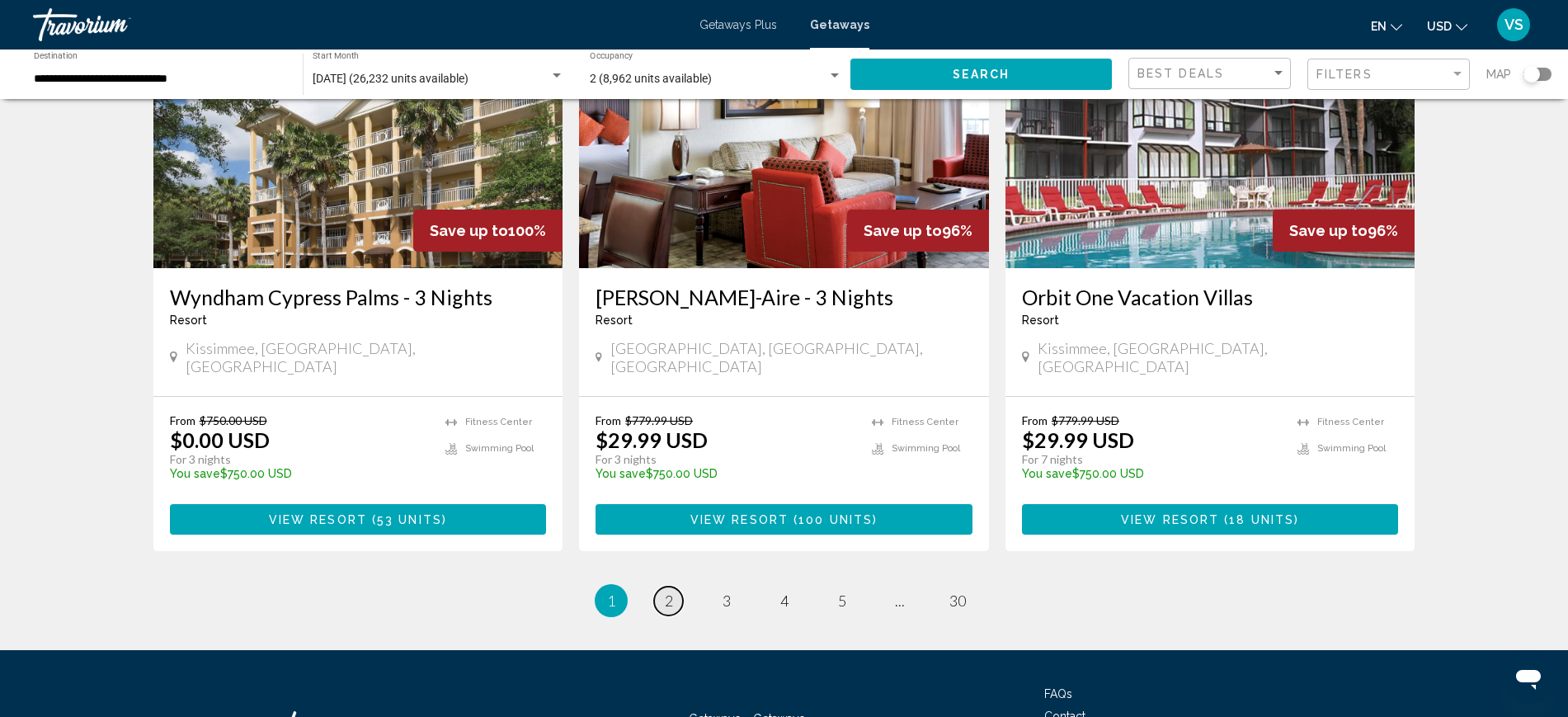
click at [661, 587] on link "page 2" at bounding box center [669, 602] width 29 height 29
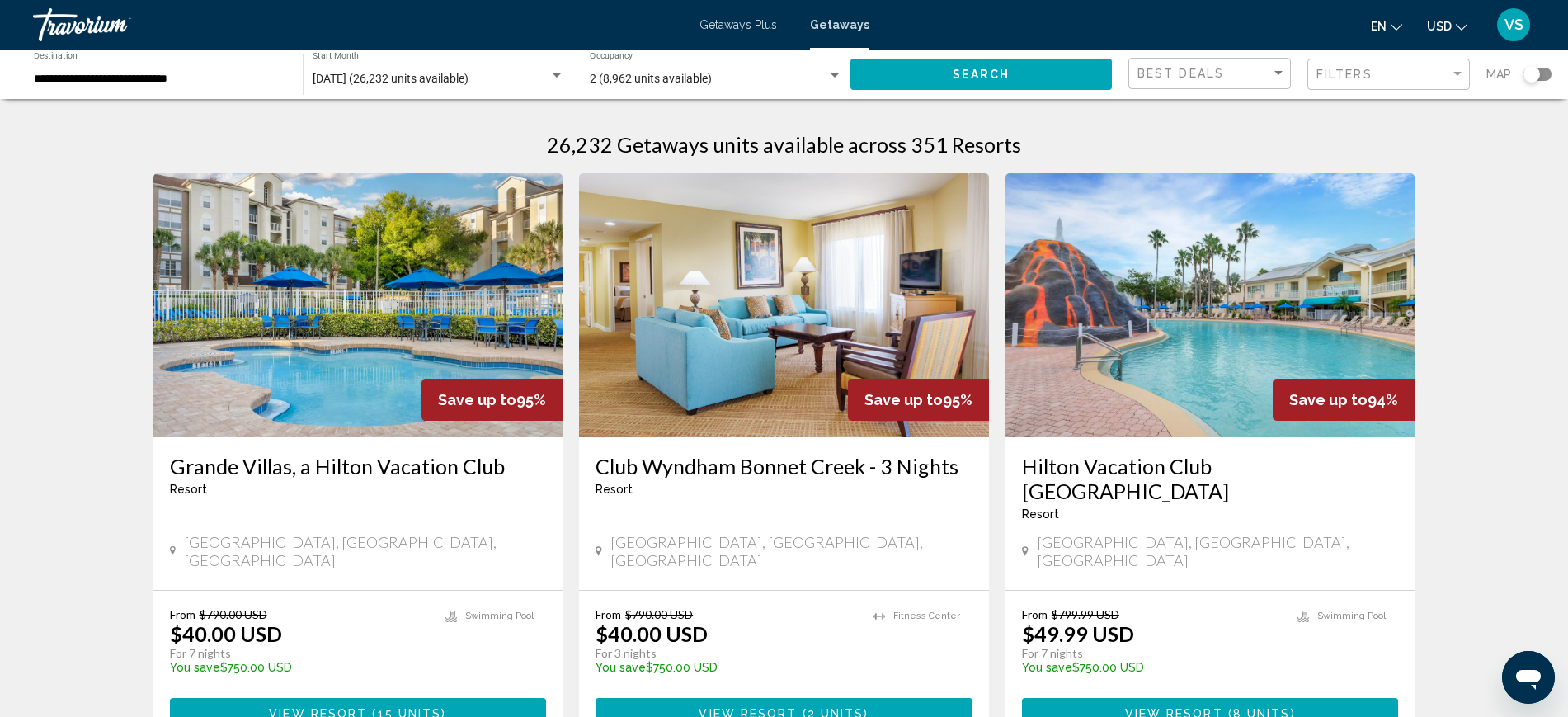
click at [746, 23] on span "Getaways Plus" at bounding box center [737, 24] width 77 height 13
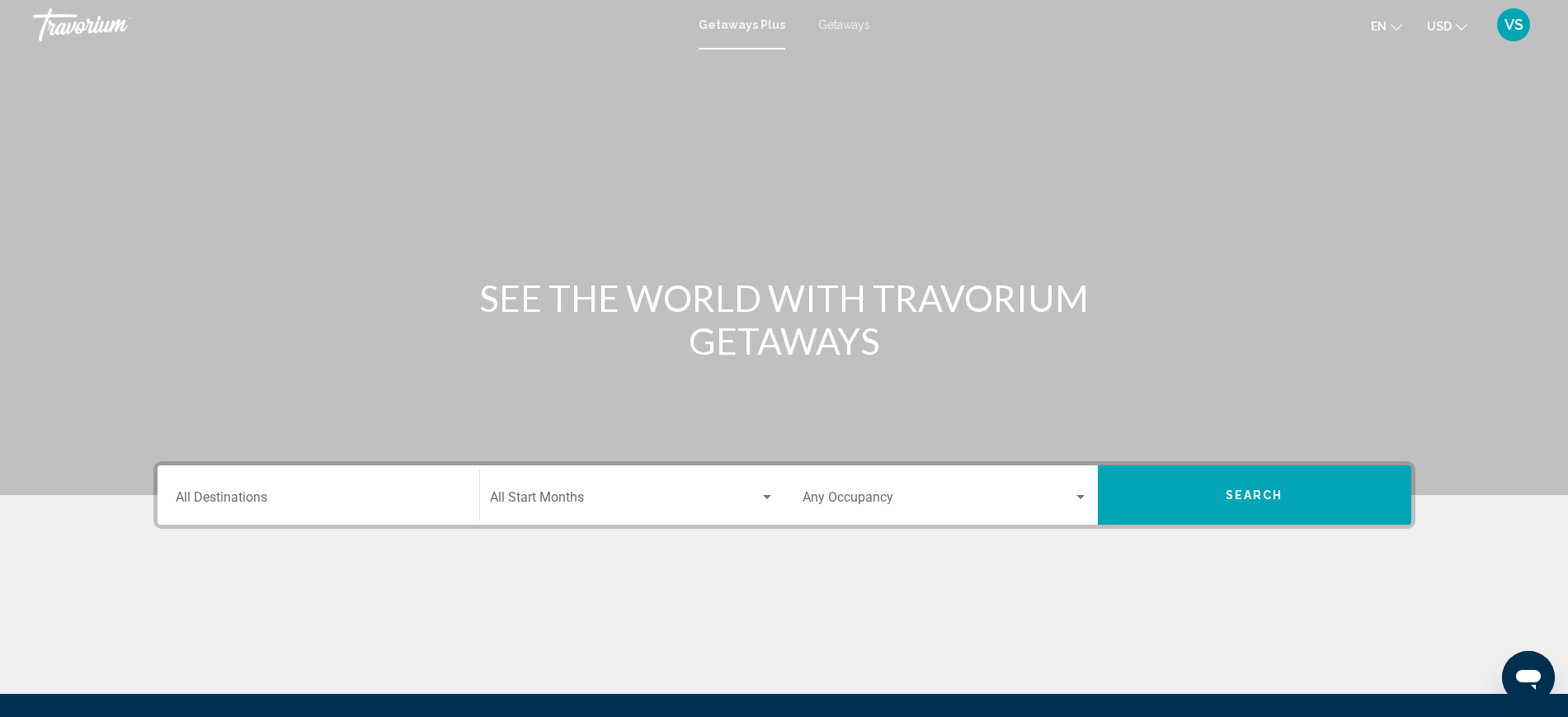
click at [226, 499] on input "Destination All Destinations" at bounding box center [319, 501] width 285 height 15
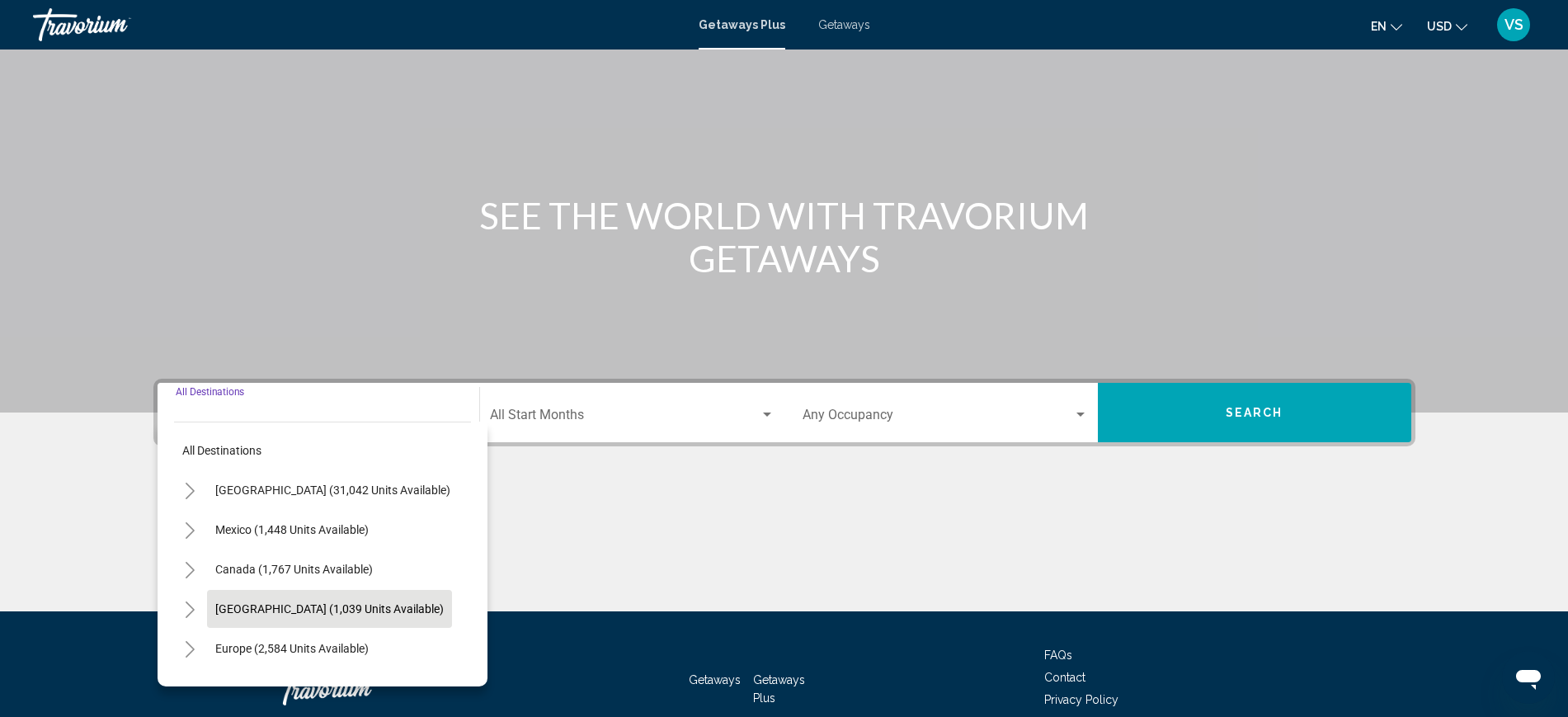
scroll to position [179, 0]
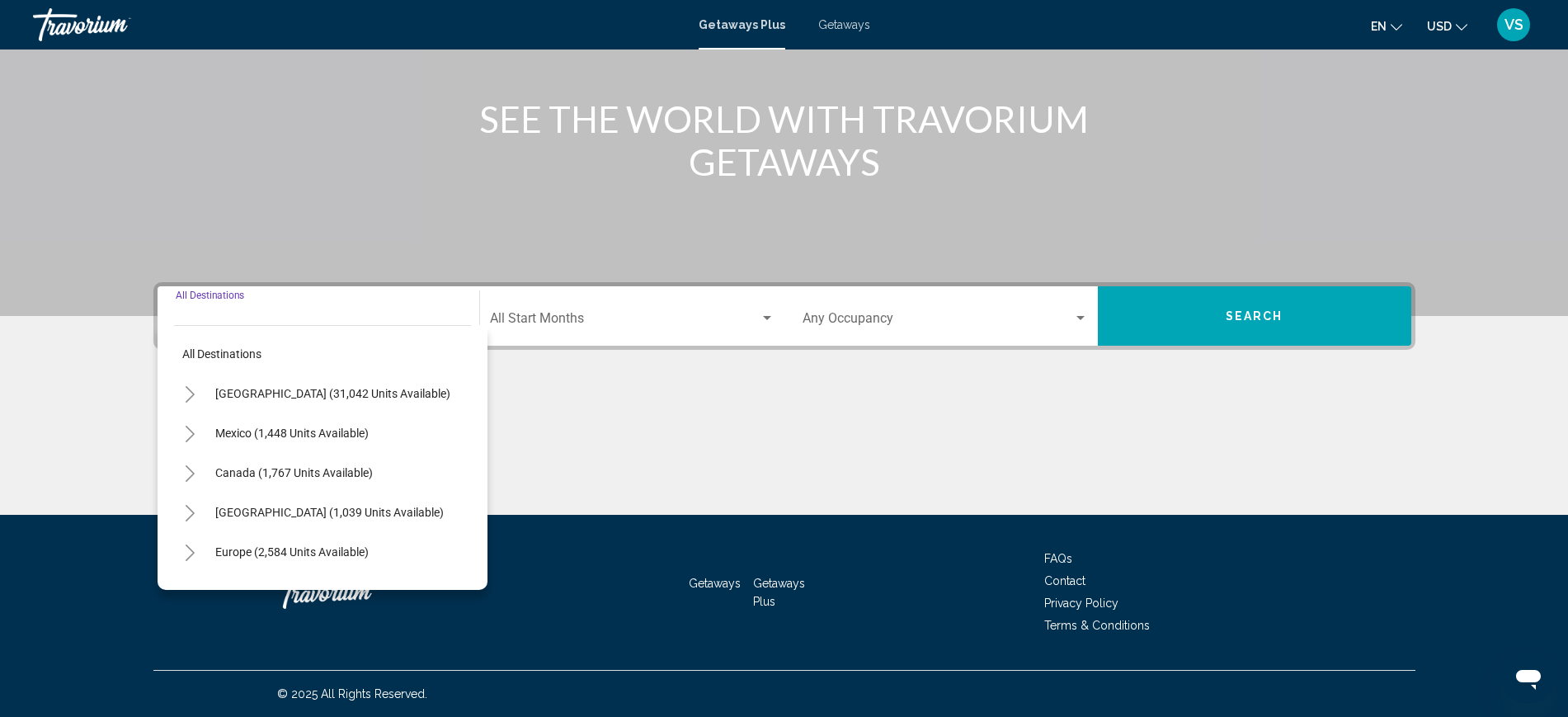
click at [189, 390] on icon "Toggle United States (31,042 units available)" at bounding box center [190, 394] width 13 height 17
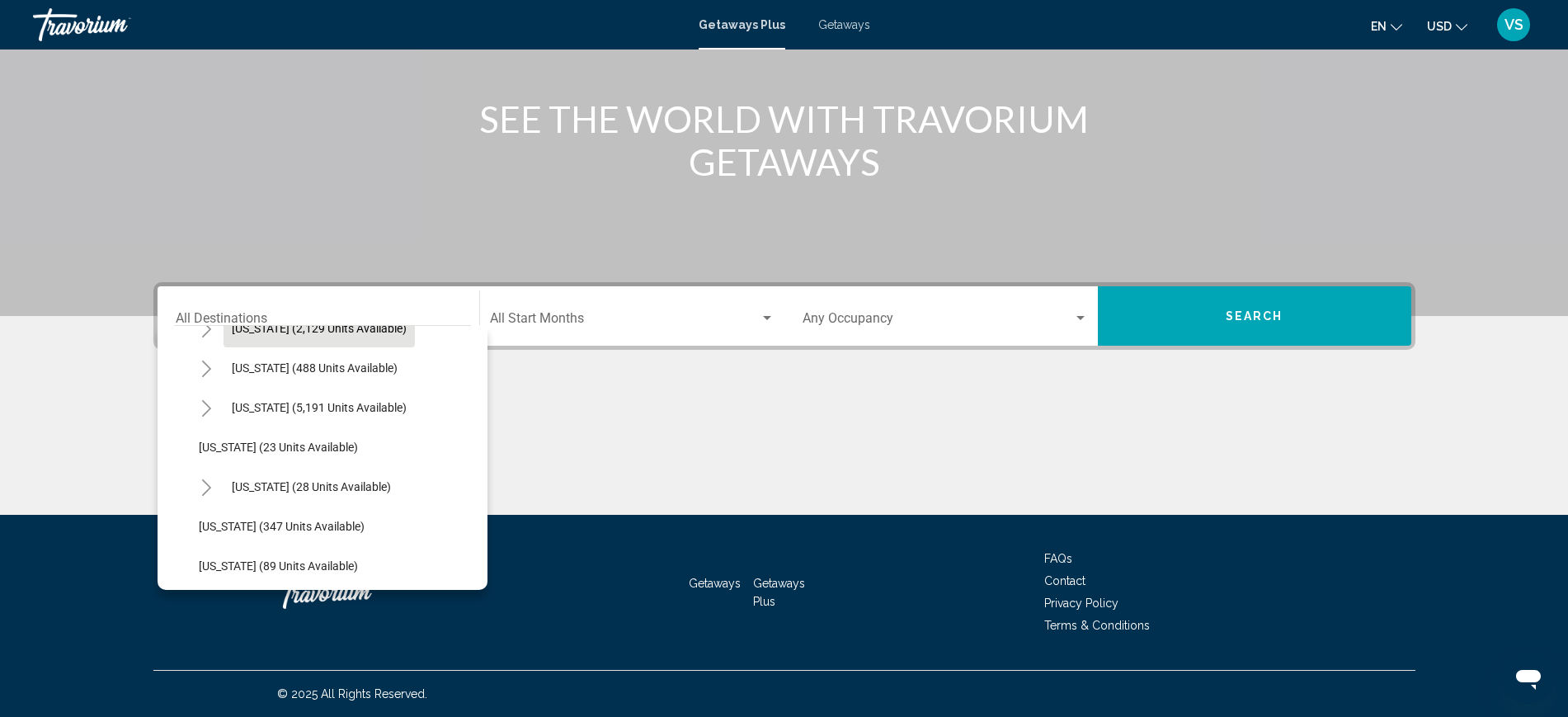
scroll to position [206, 0]
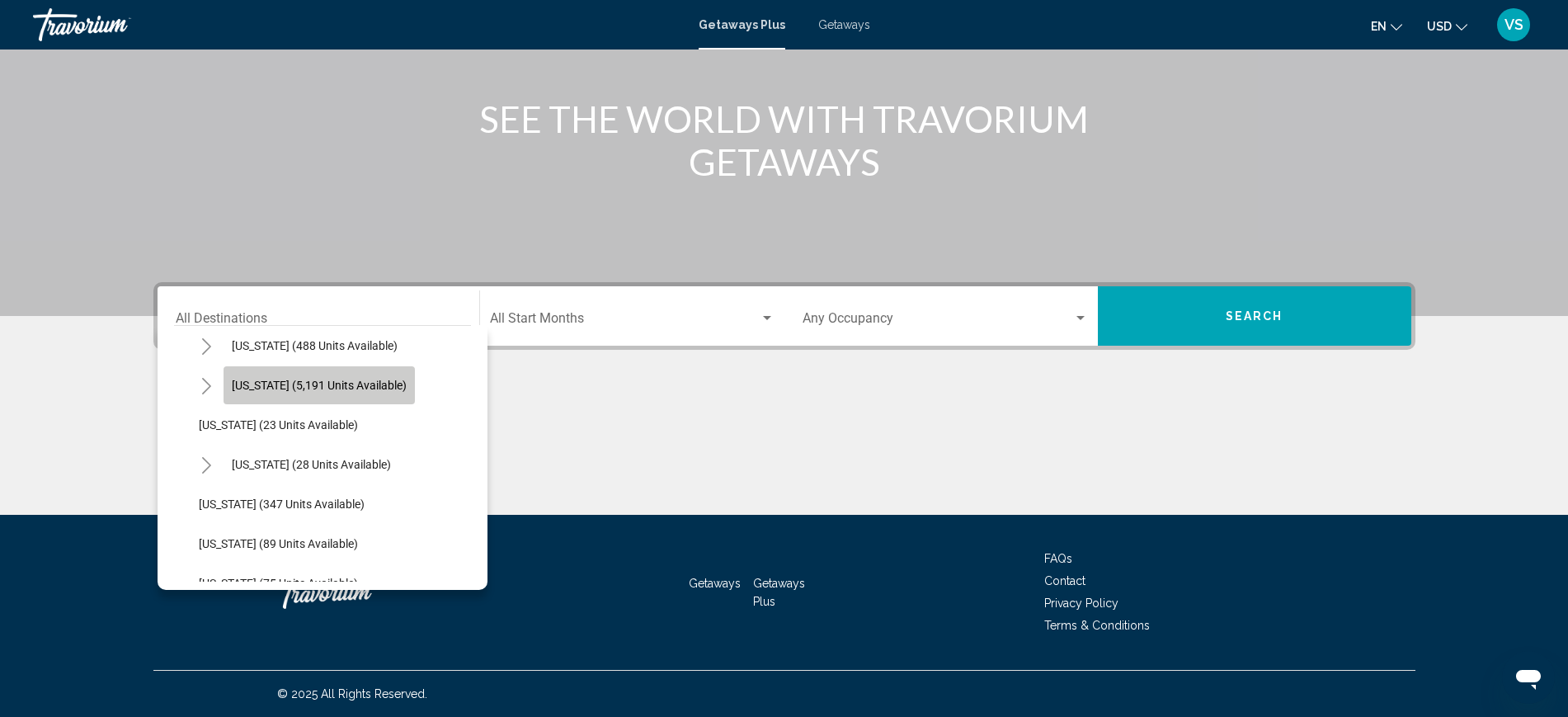
click at [325, 388] on span "[US_STATE] (5,191 units available)" at bounding box center [319, 384] width 175 height 13
type input "**********"
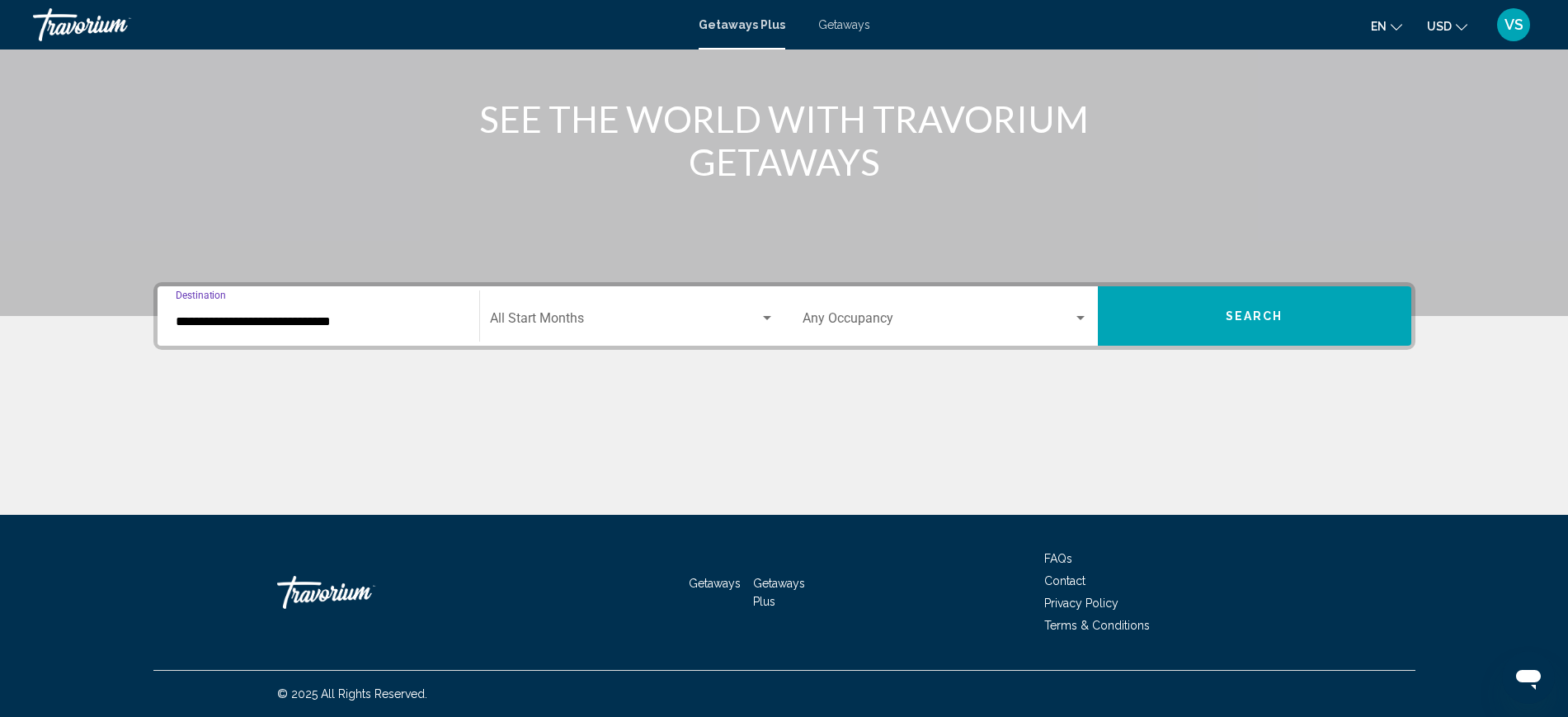
click at [570, 320] on span "Search widget" at bounding box center [625, 321] width 270 height 15
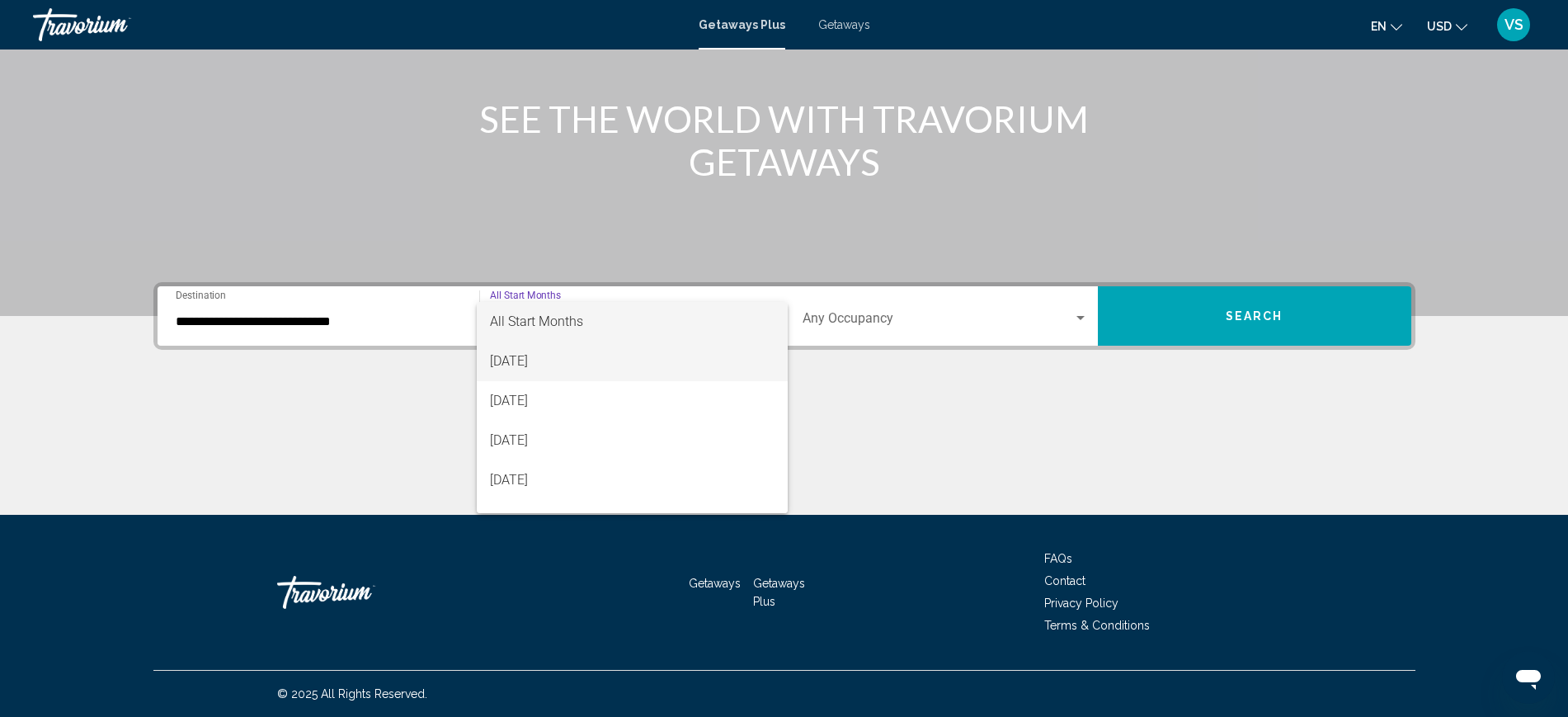
click at [547, 362] on span "[DATE]" at bounding box center [632, 361] width 284 height 39
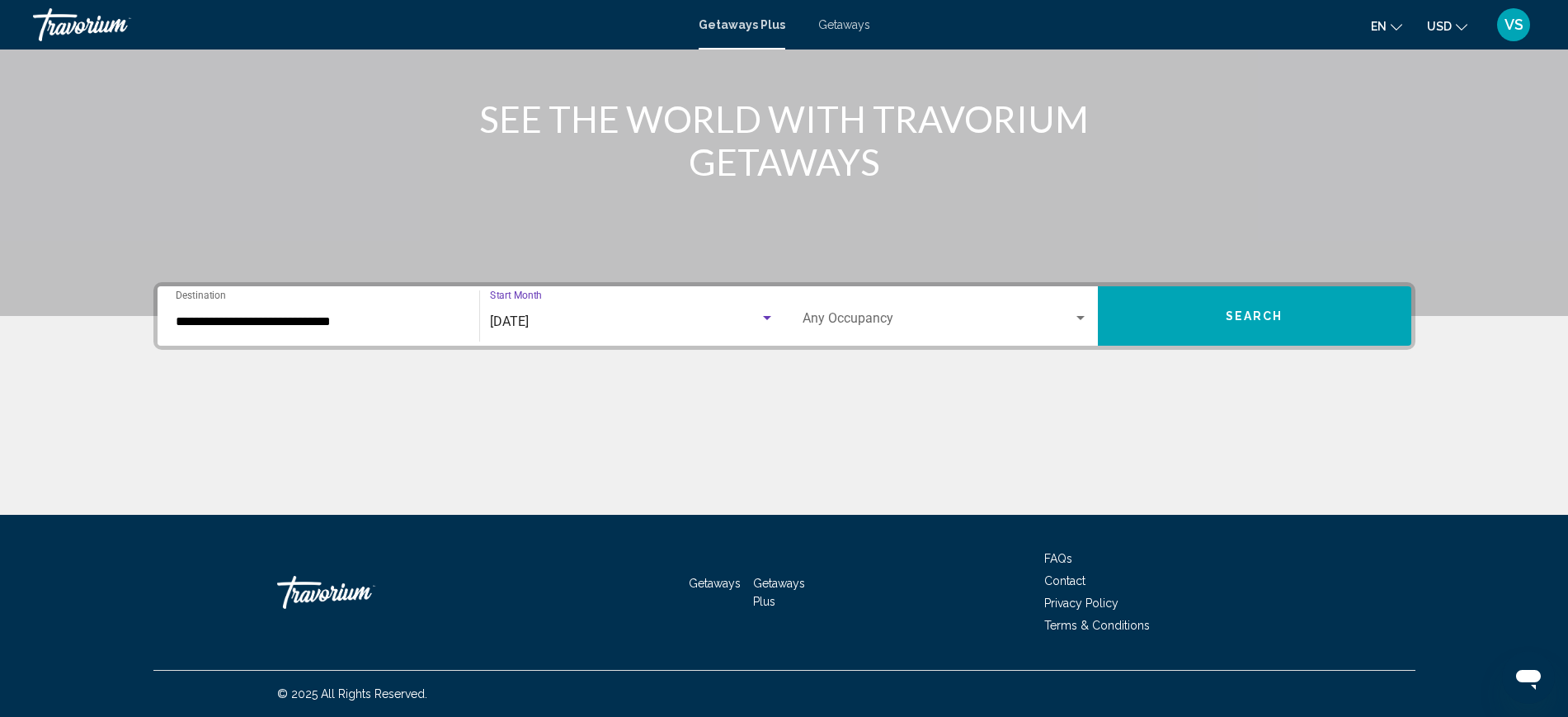
click at [865, 319] on span "Search widget" at bounding box center [937, 321] width 271 height 15
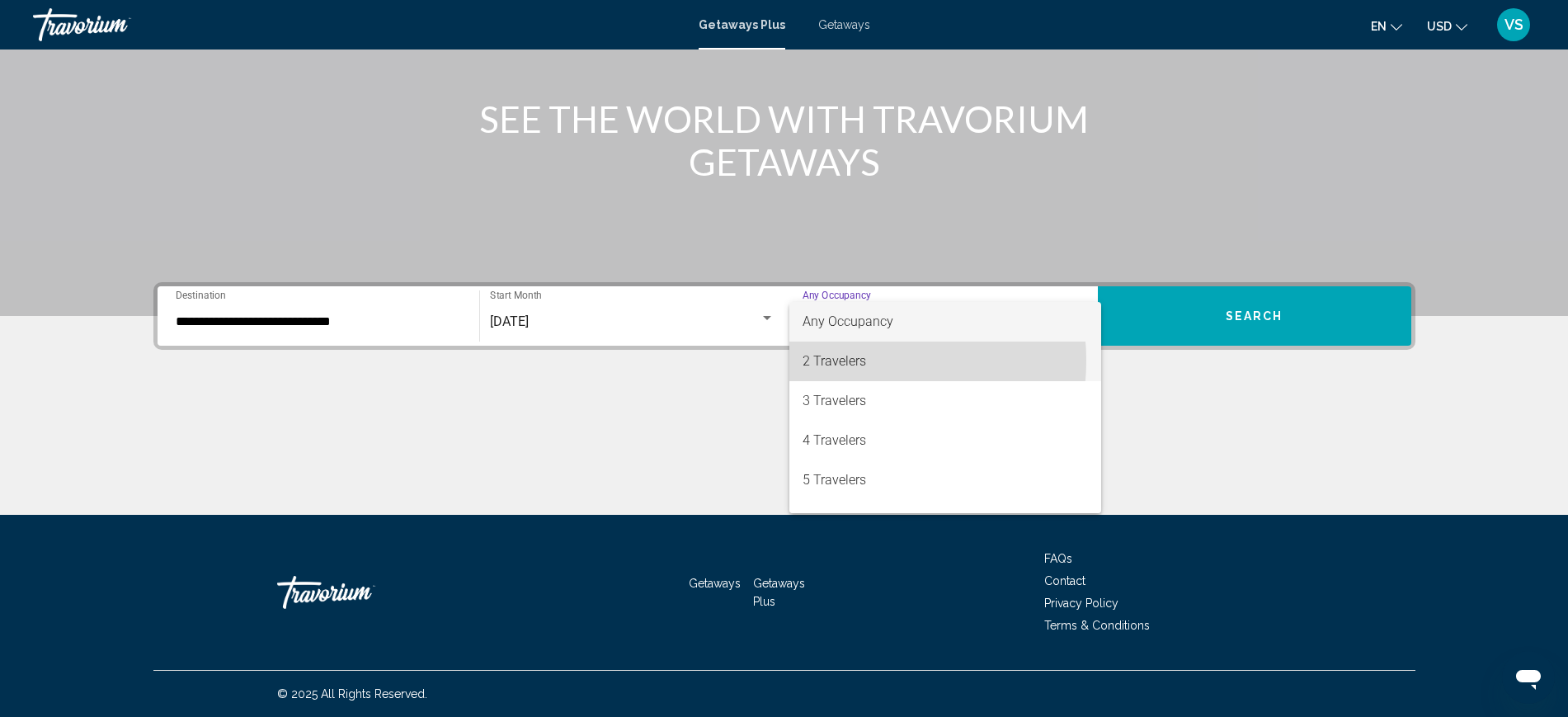
click at [853, 361] on span "2 Travelers" at bounding box center [945, 361] width 285 height 39
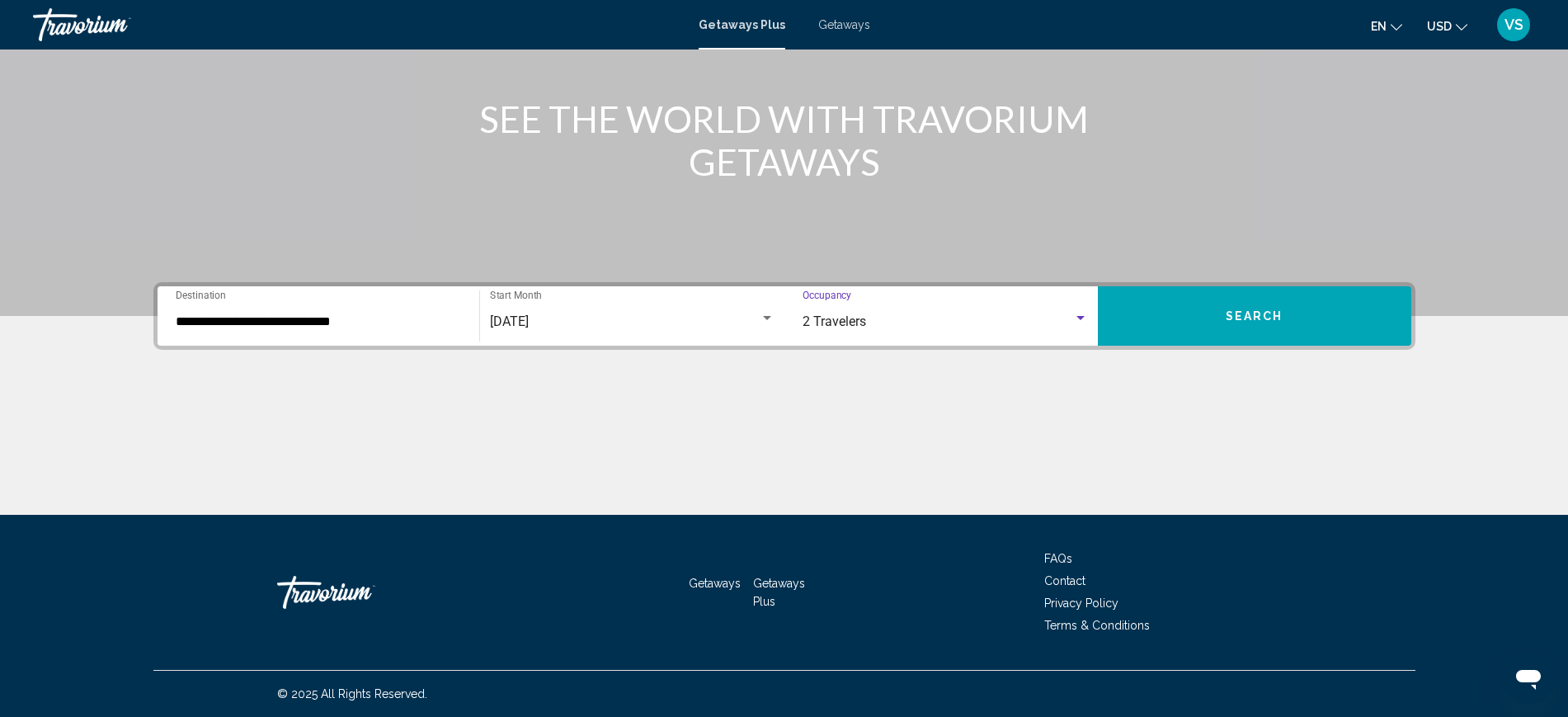
click at [1306, 328] on button "Search" at bounding box center [1254, 316] width 314 height 60
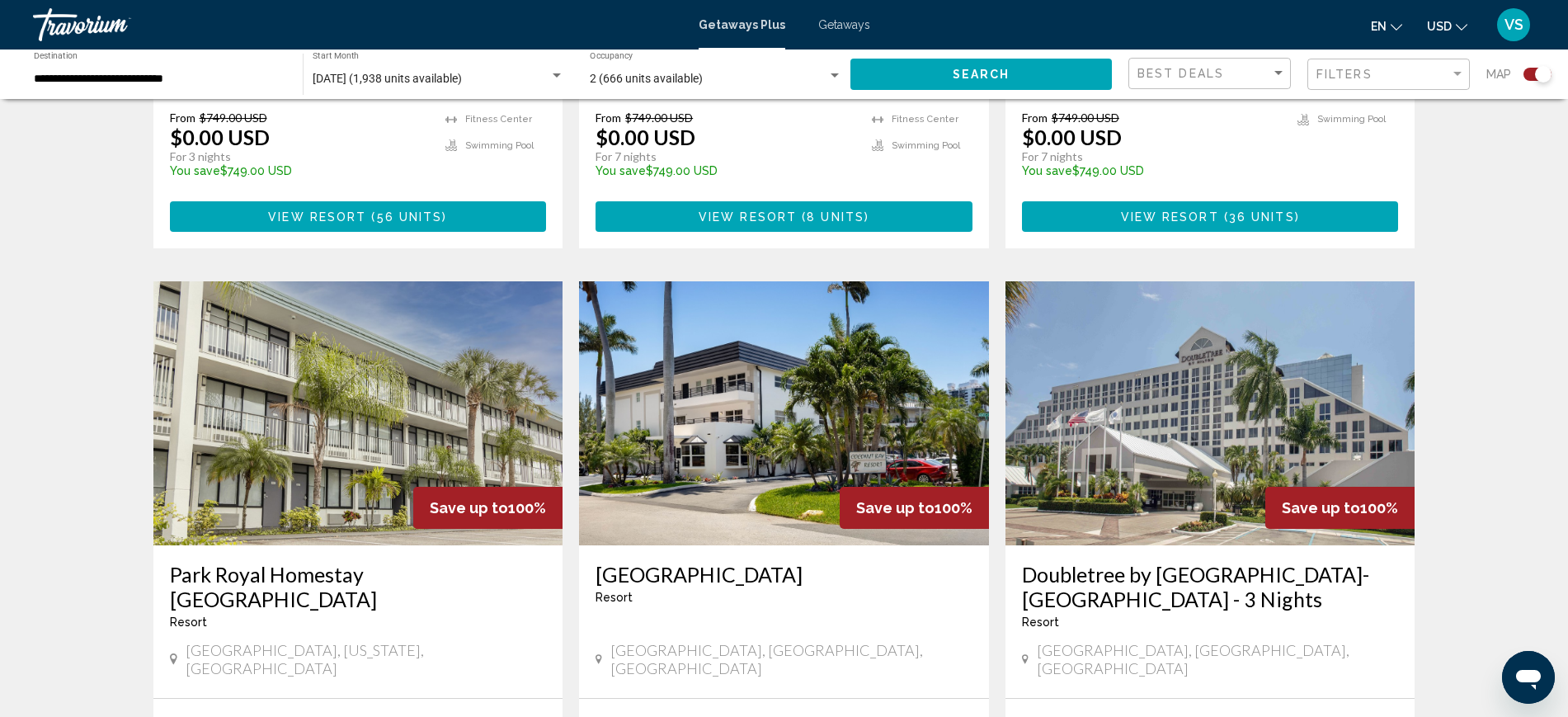
scroll to position [2269, 0]
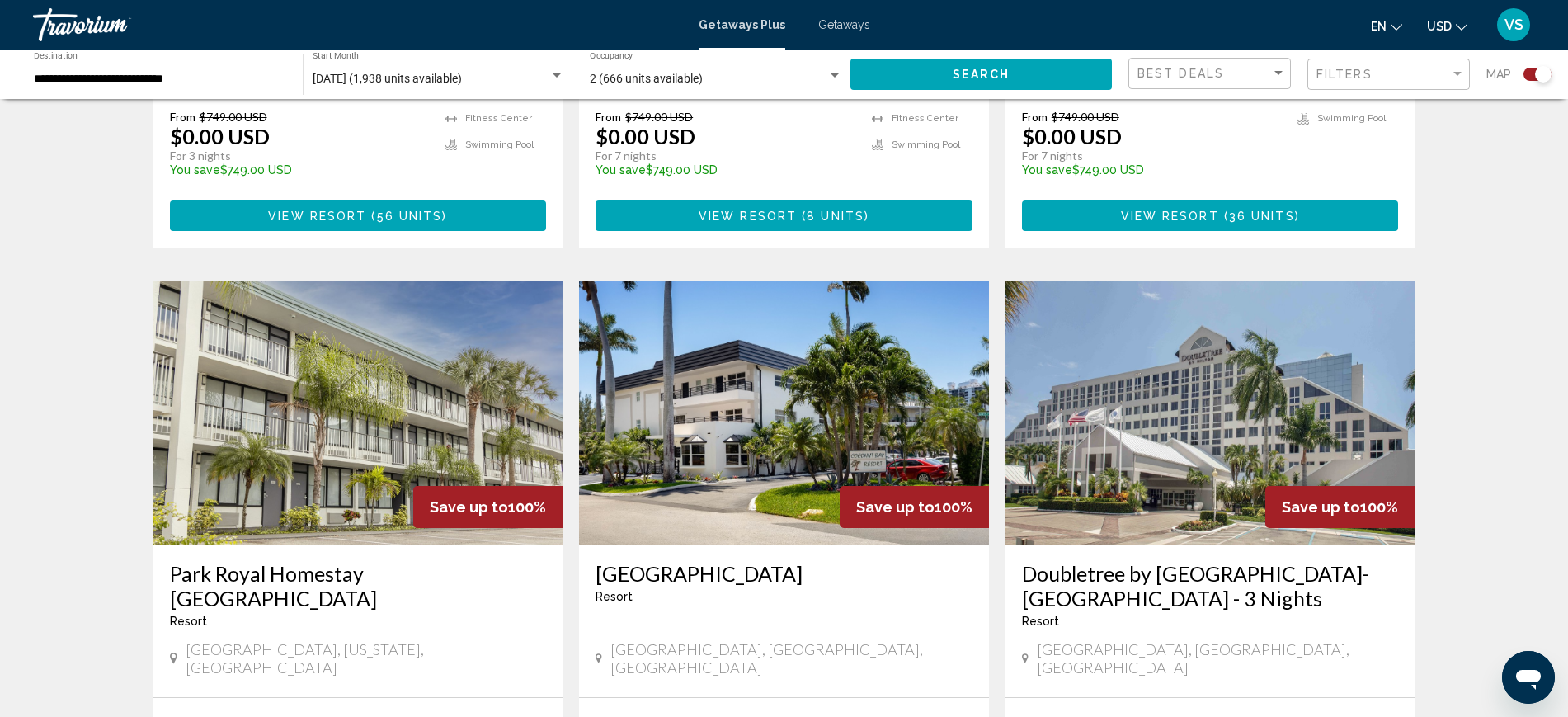
click at [717, 333] on img "Main content" at bounding box center [783, 413] width 410 height 264
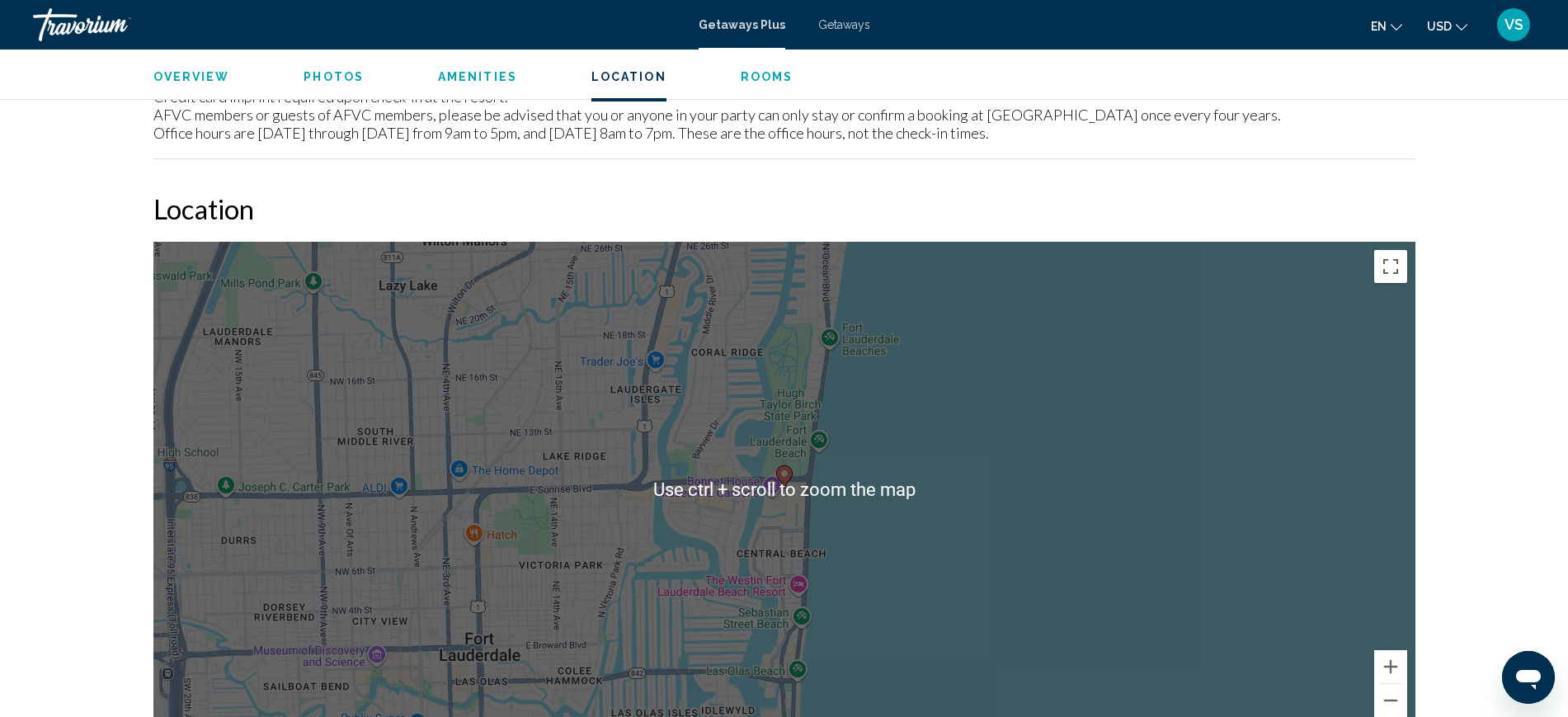
scroll to position [2595, 0]
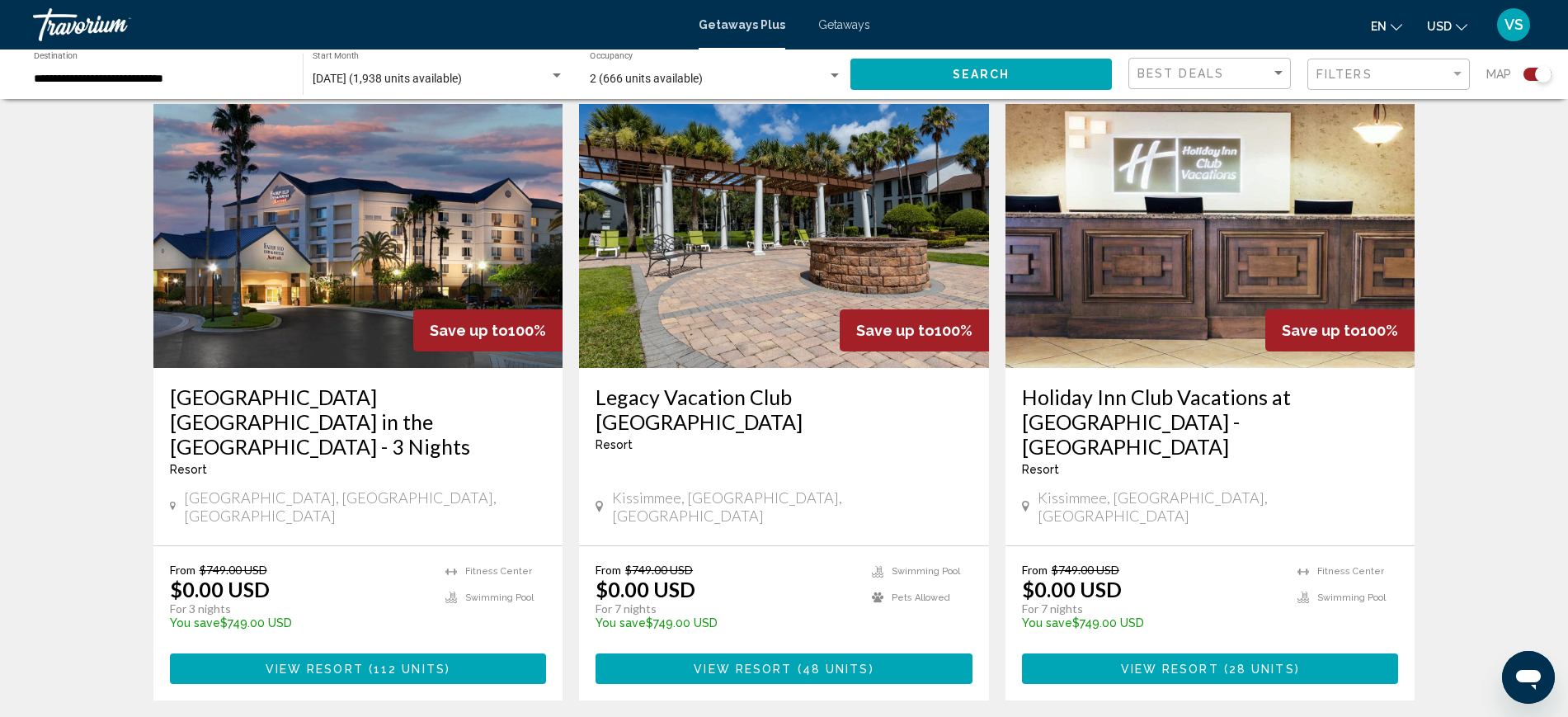
scroll to position [619, 0]
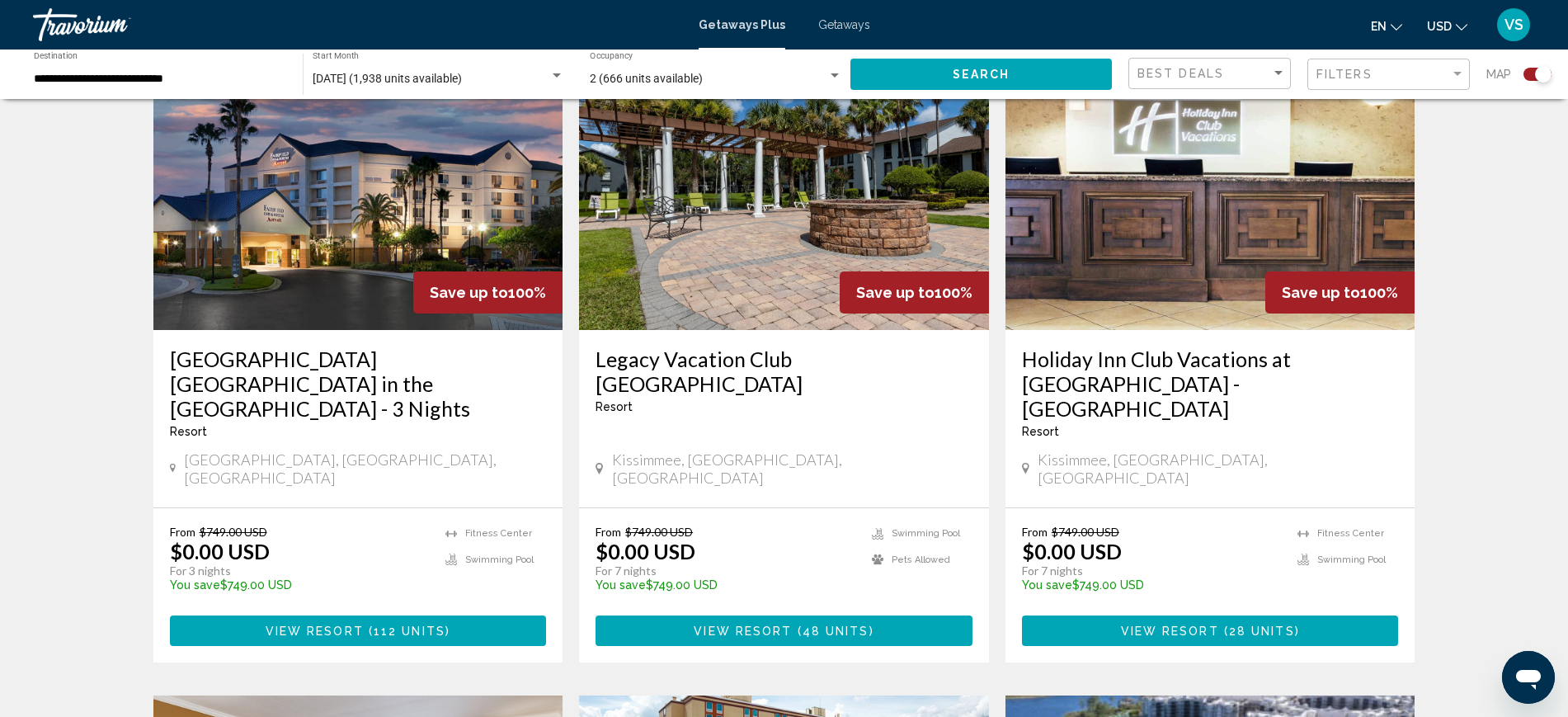
click at [467, 67] on div "September 2025 (1,938 units available) Start Month All Start Months" at bounding box center [438, 74] width 251 height 45
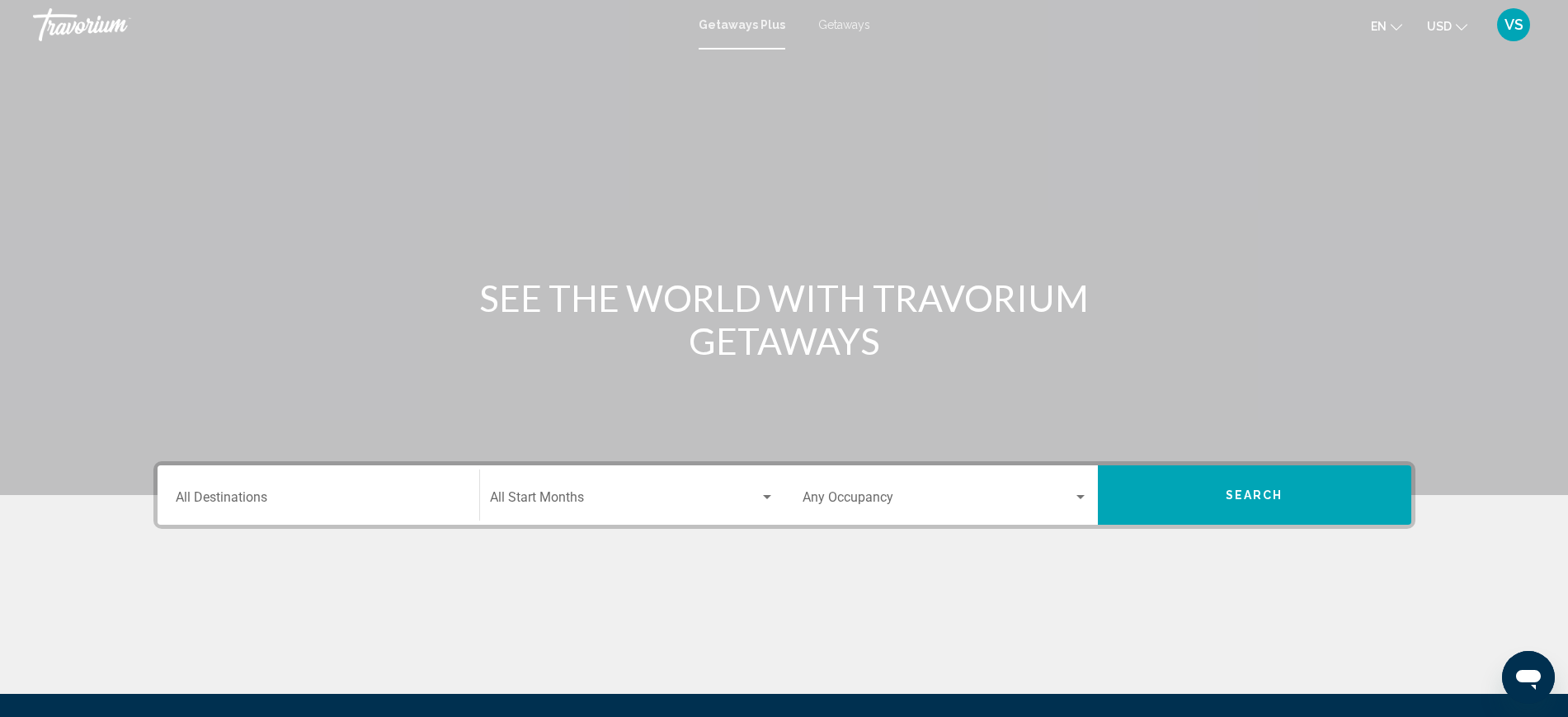
click at [525, 500] on span "Search widget" at bounding box center [625, 501] width 270 height 15
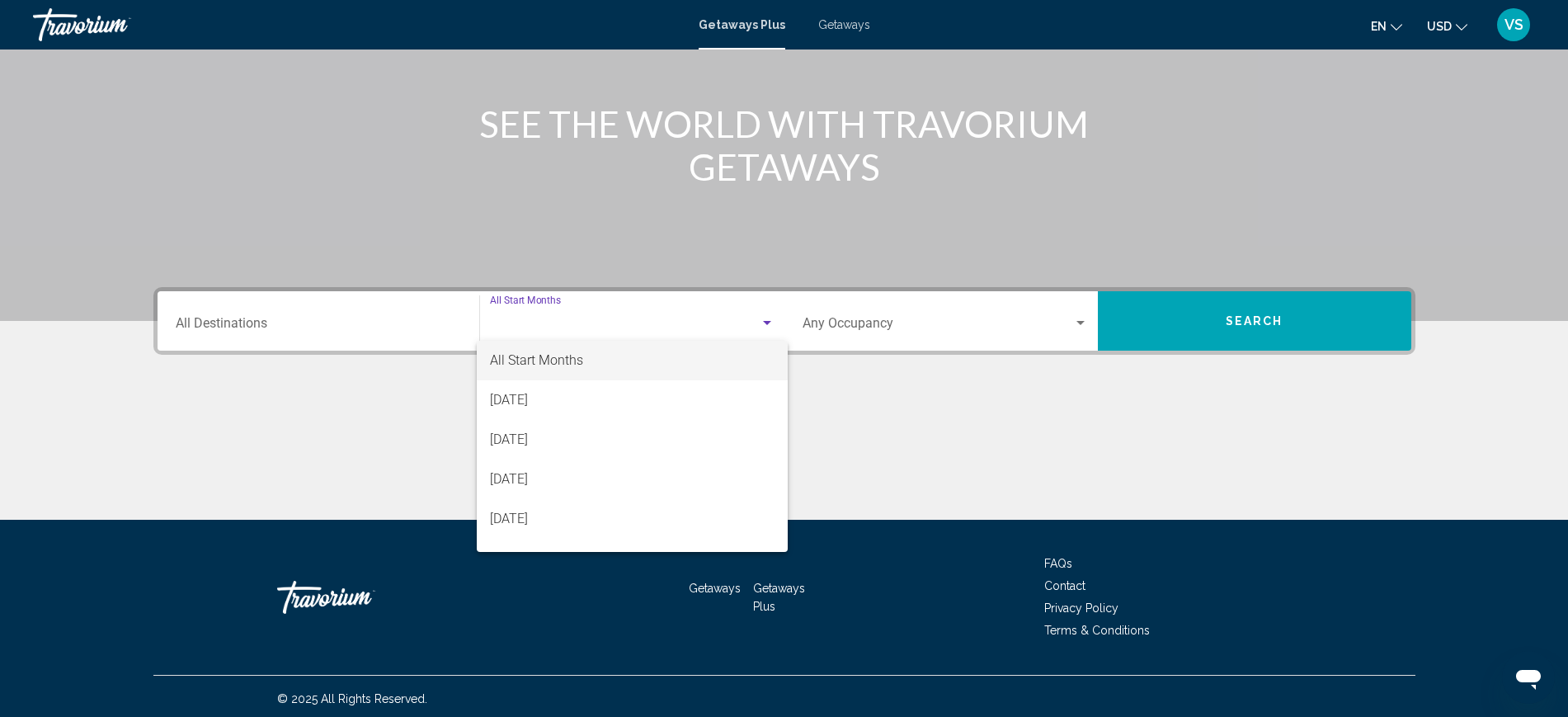
scroll to position [179, 0]
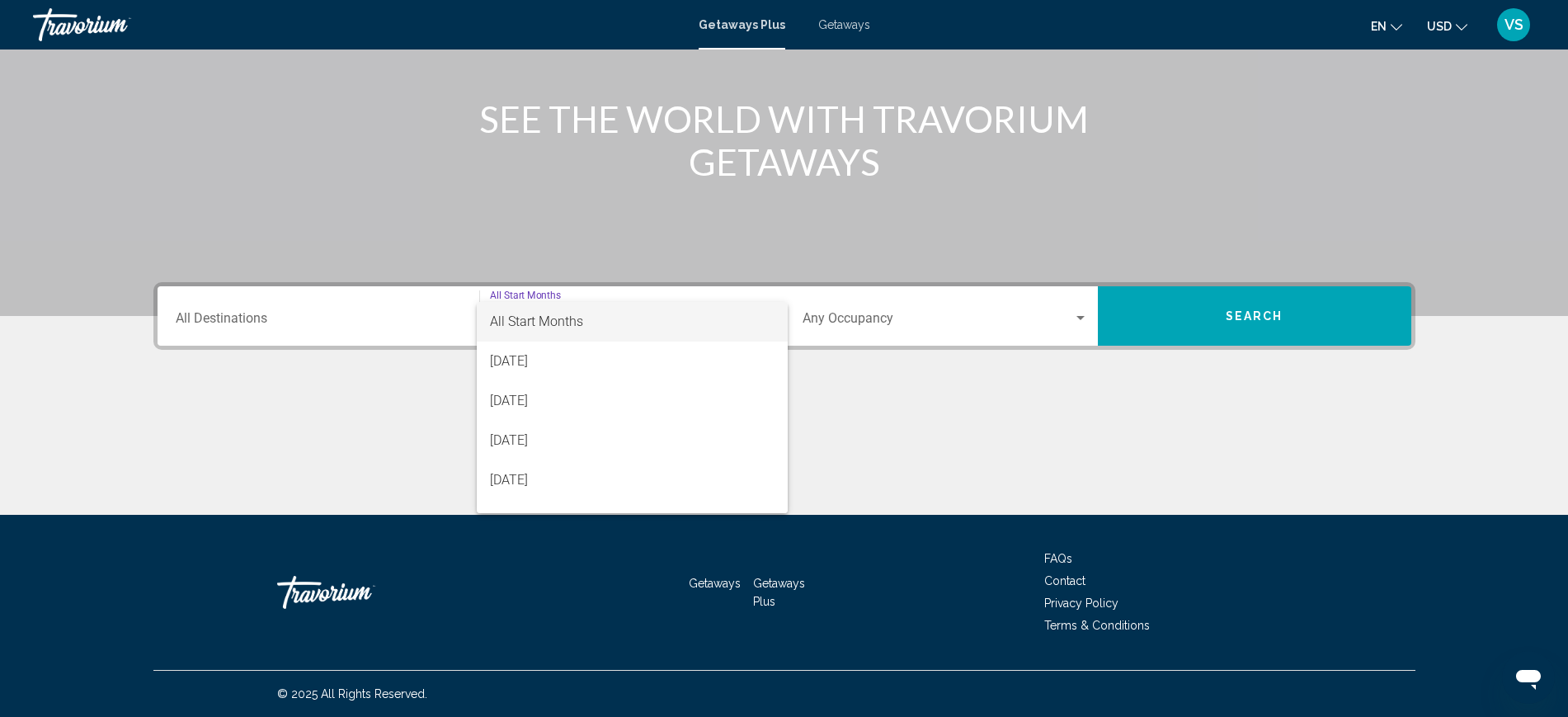
click at [256, 313] on div at bounding box center [784, 358] width 1568 height 717
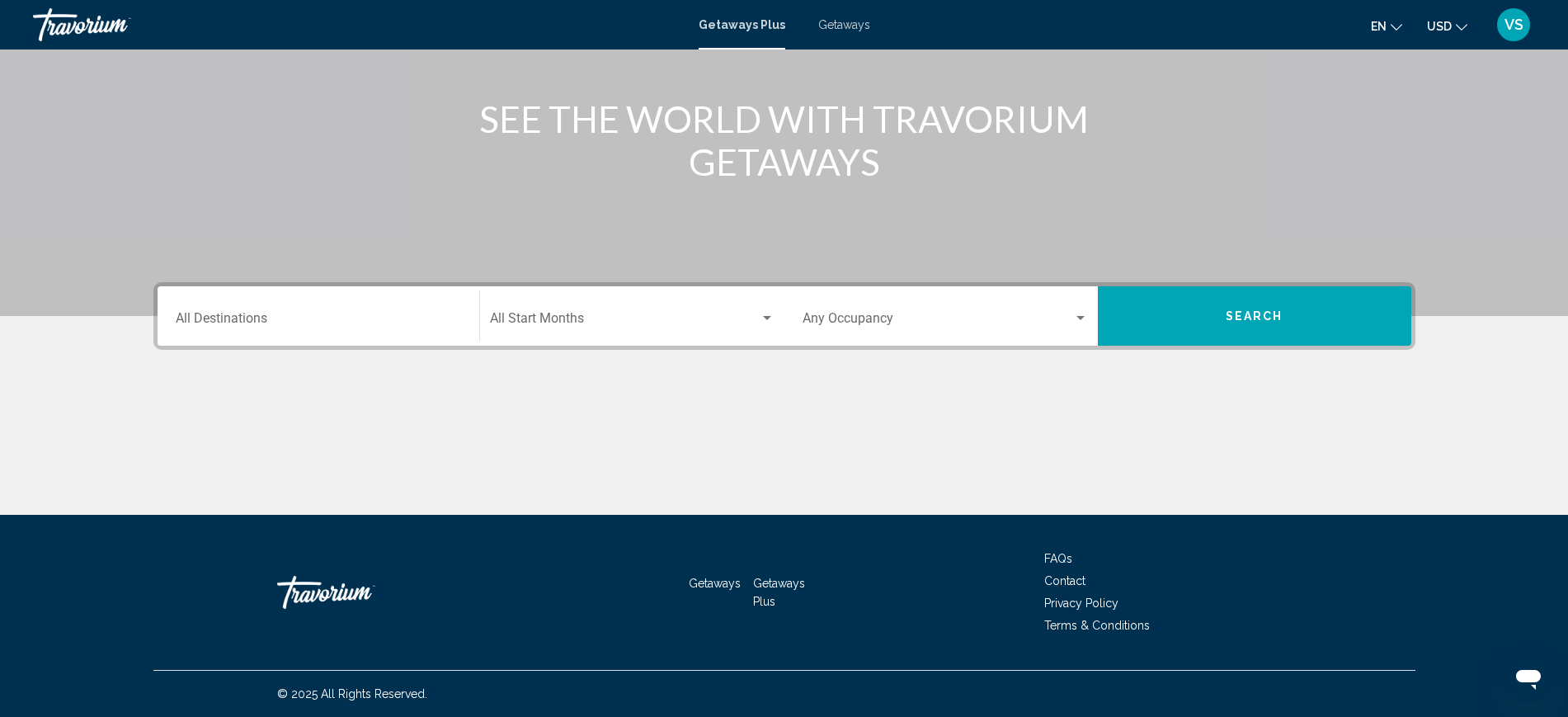
click at [255, 314] on input "Destination All Destinations" at bounding box center [319, 321] width 285 height 15
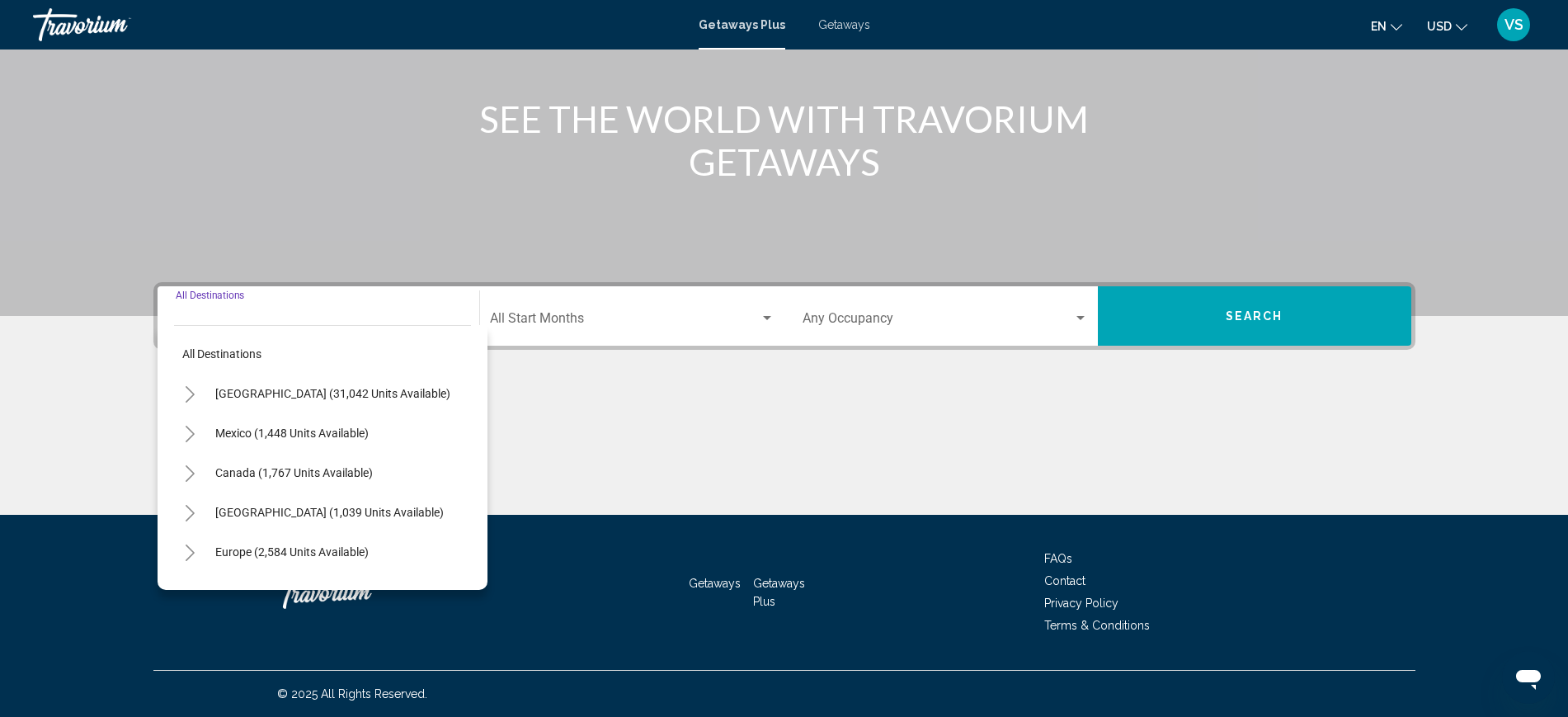
click at [181, 388] on button "Toggle United States (31,042 units available)" at bounding box center [191, 394] width 33 height 33
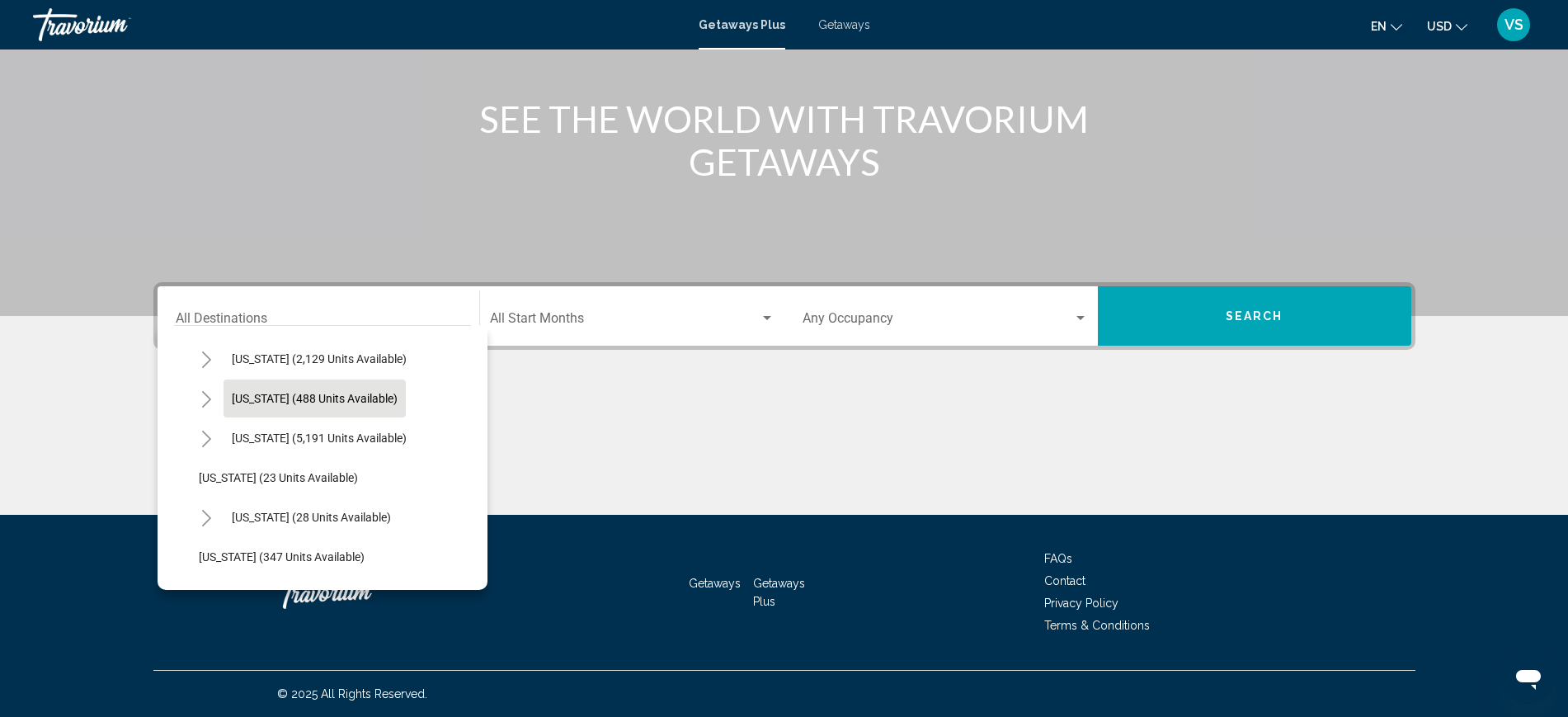
scroll to position [206, 0]
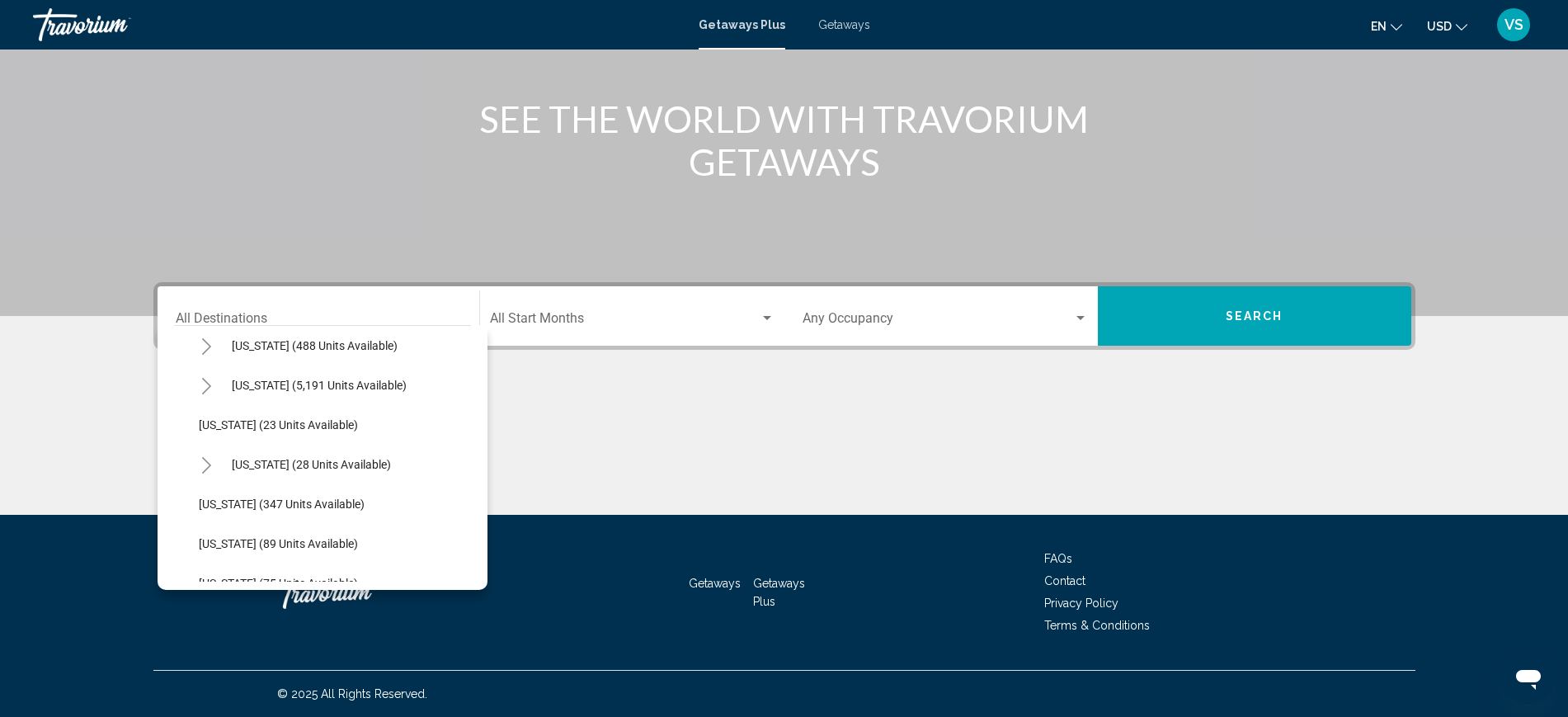
drag, startPoint x: 335, startPoint y: 391, endPoint x: 388, endPoint y: 382, distance: 53.8
click at [335, 389] on span "[US_STATE] (5,191 units available)" at bounding box center [319, 384] width 175 height 13
type input "**********"
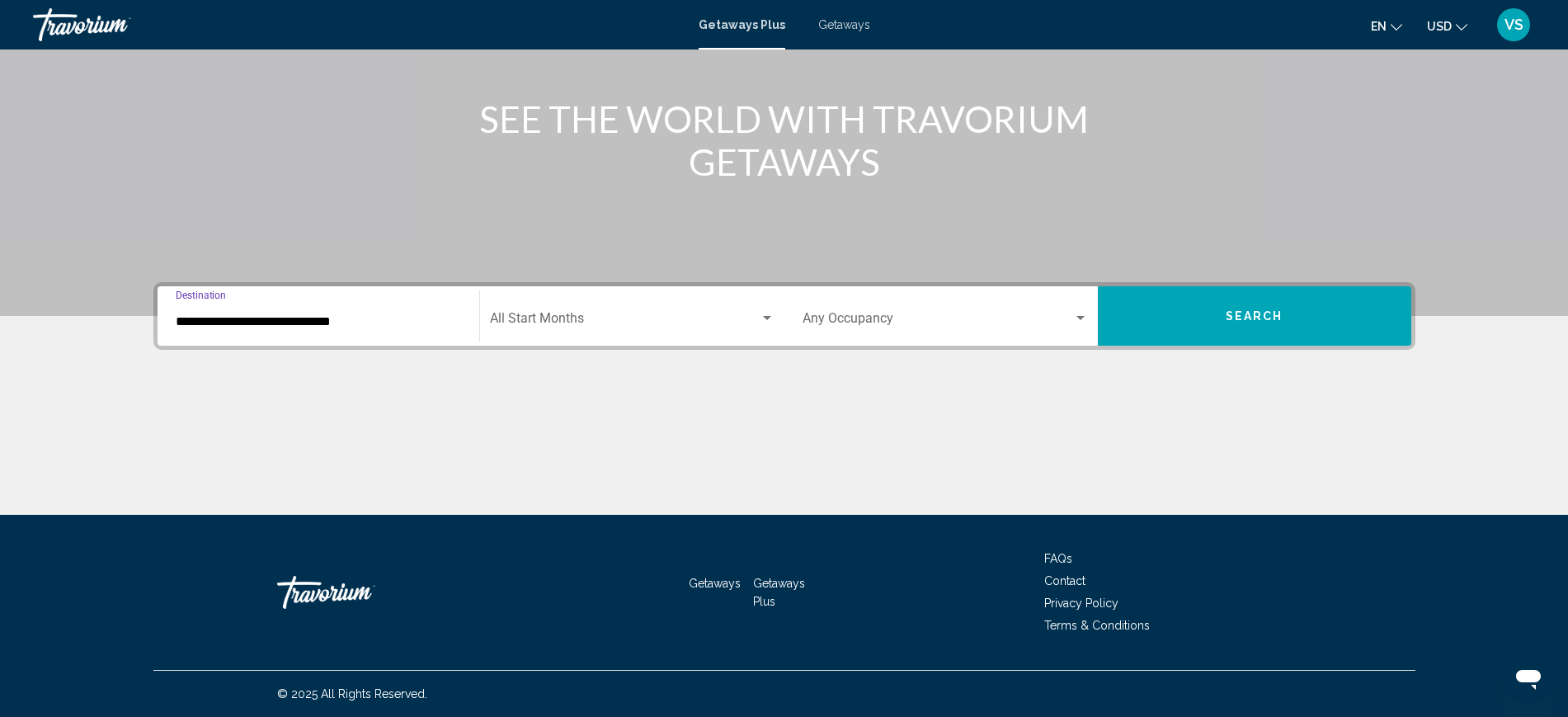
click at [531, 314] on span "Search widget" at bounding box center [625, 321] width 270 height 15
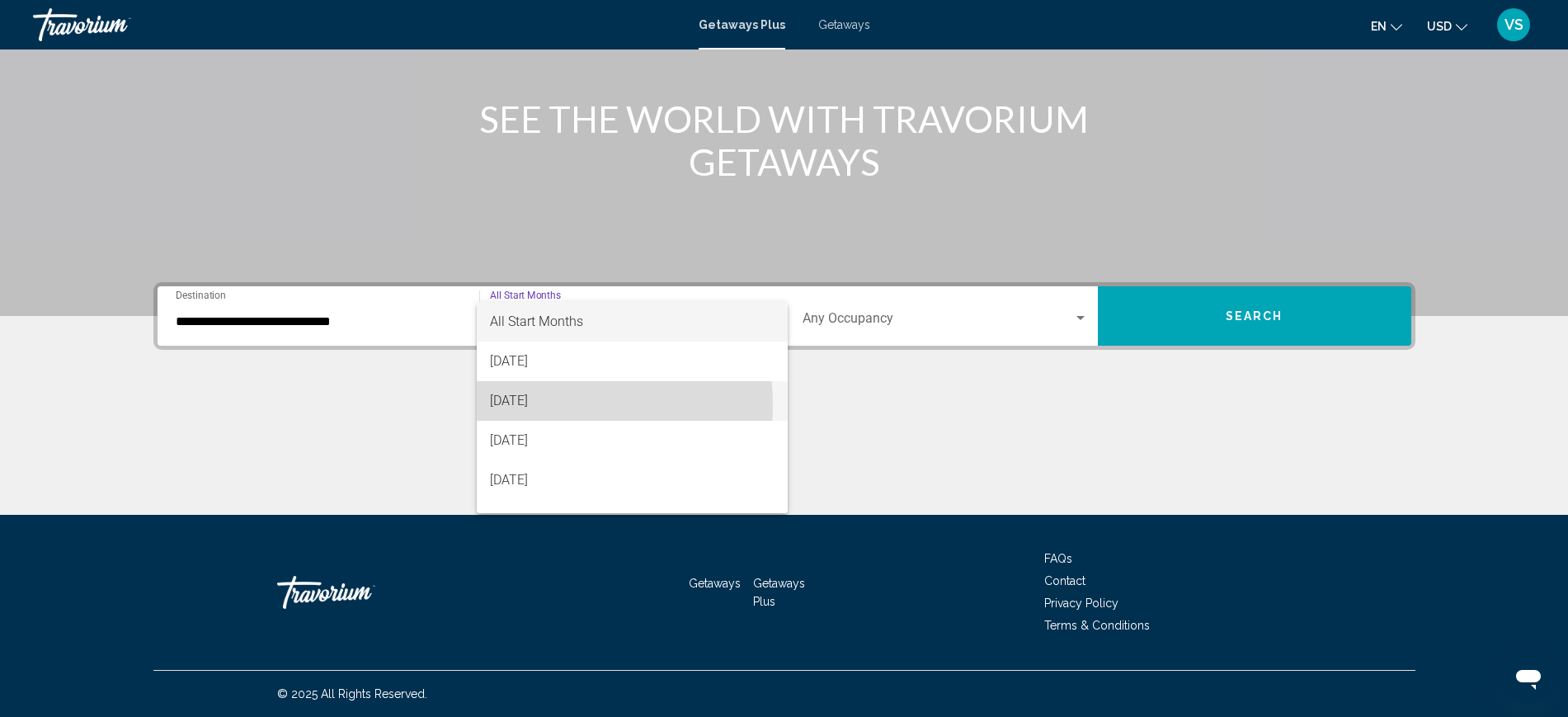
click at [530, 405] on span "[DATE]" at bounding box center [632, 401] width 284 height 39
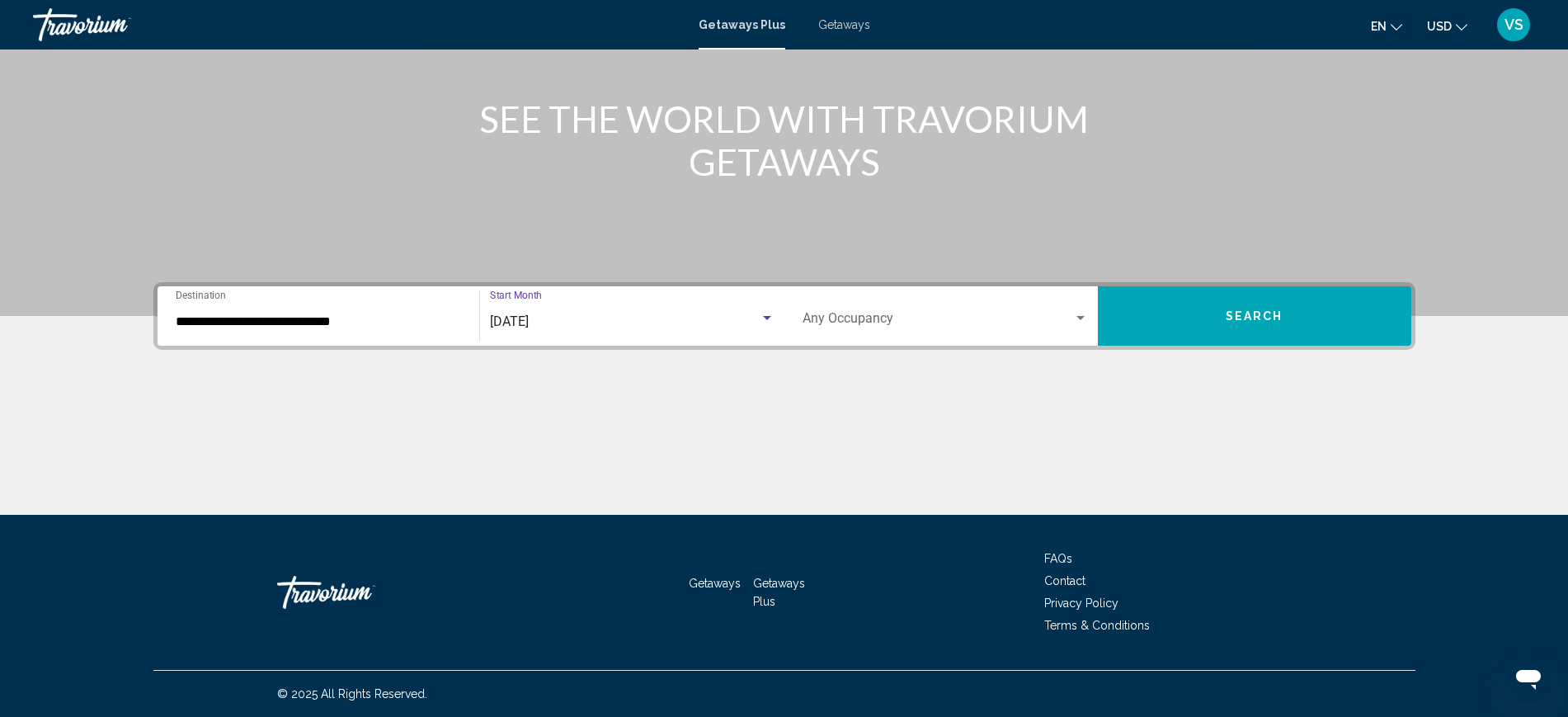
click at [853, 316] on span "Search widget" at bounding box center [937, 321] width 271 height 15
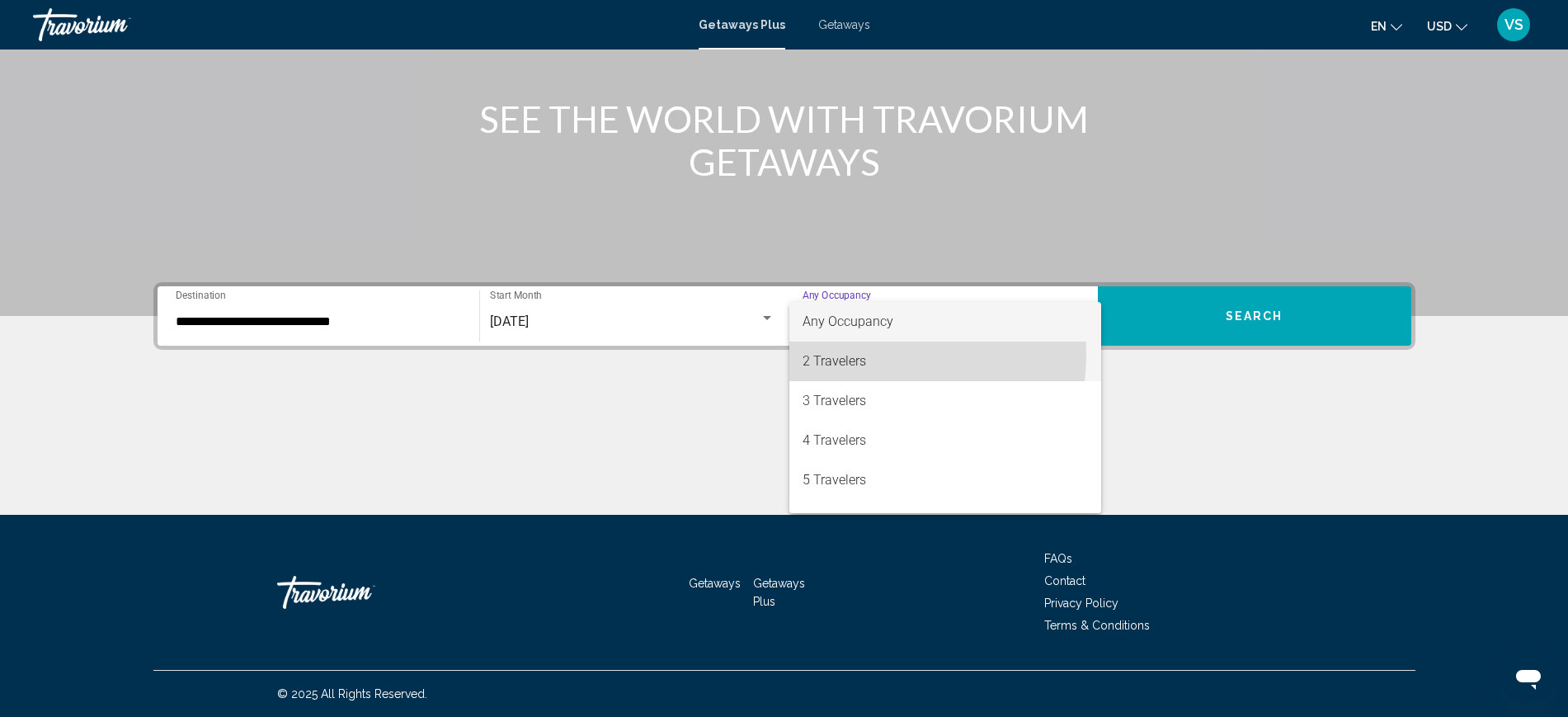
click at [849, 353] on span "2 Travelers" at bounding box center [945, 361] width 285 height 39
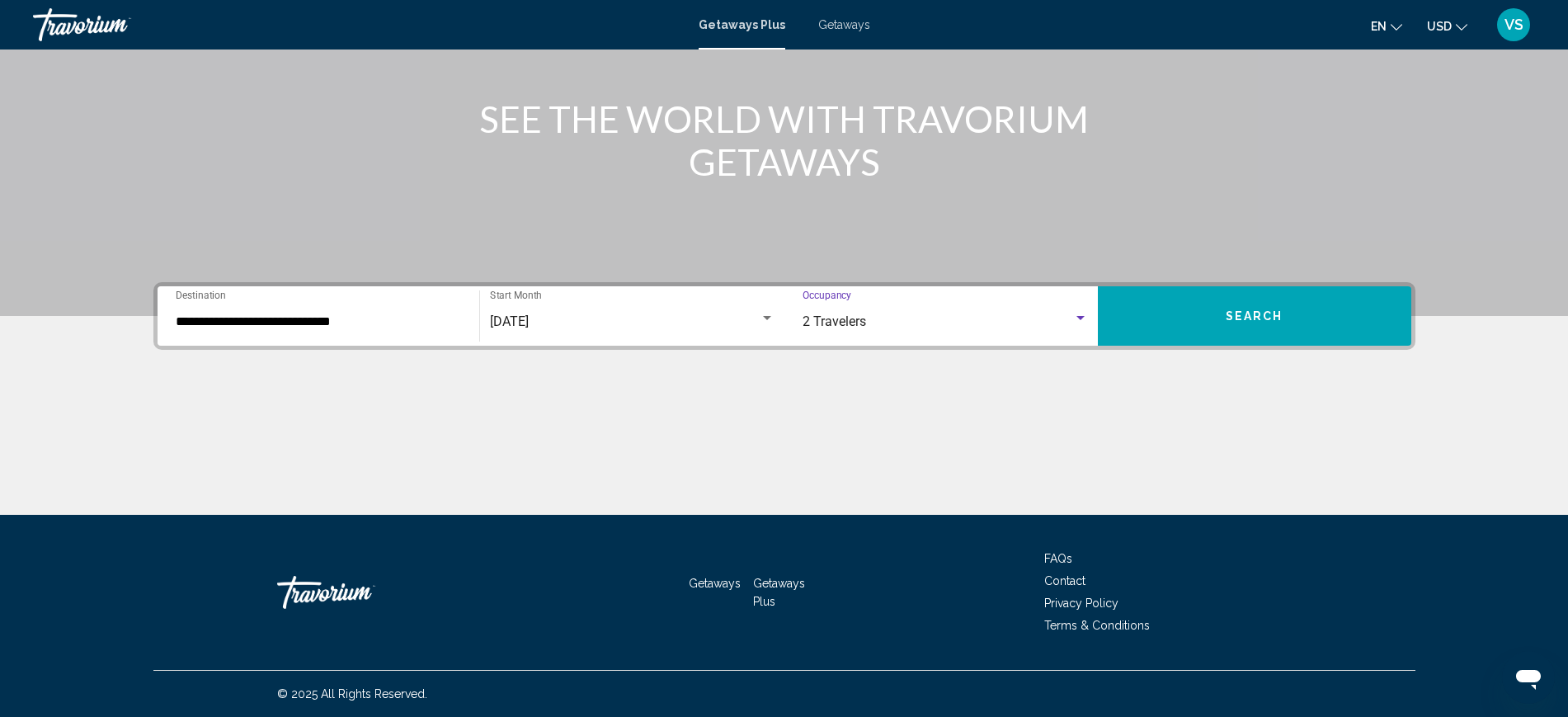
click at [1259, 315] on span "Search" at bounding box center [1254, 316] width 58 height 13
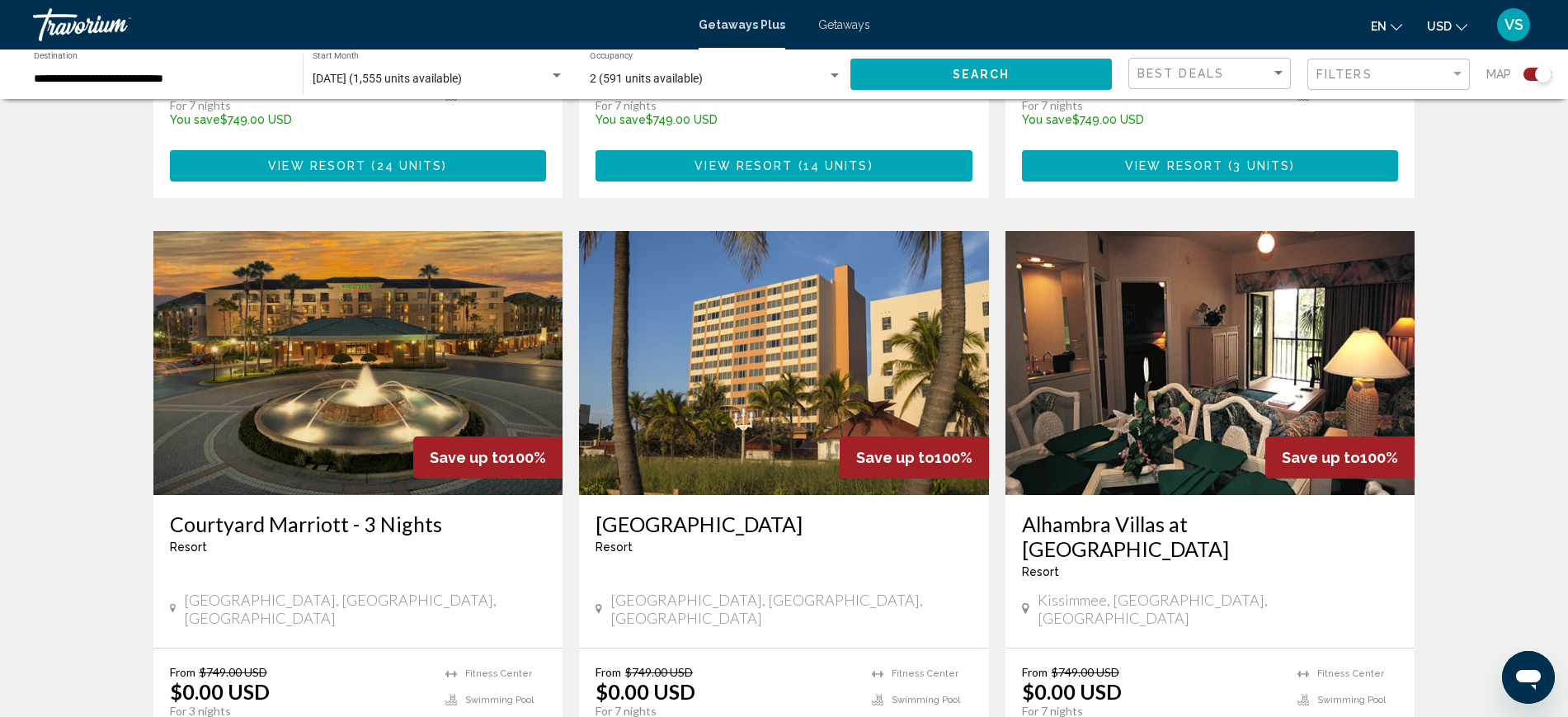
scroll to position [1650, 0]
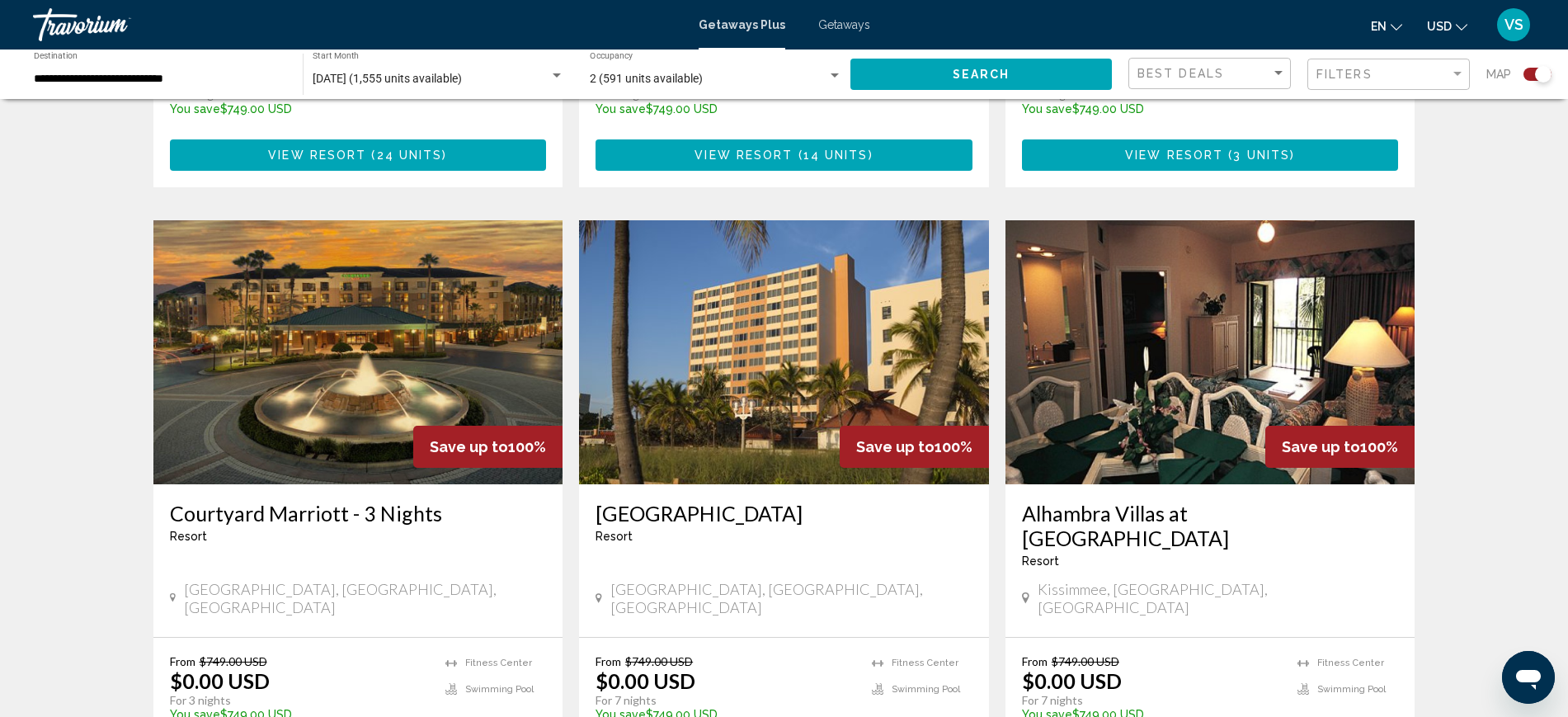
click at [718, 276] on img "Main content" at bounding box center [783, 352] width 410 height 264
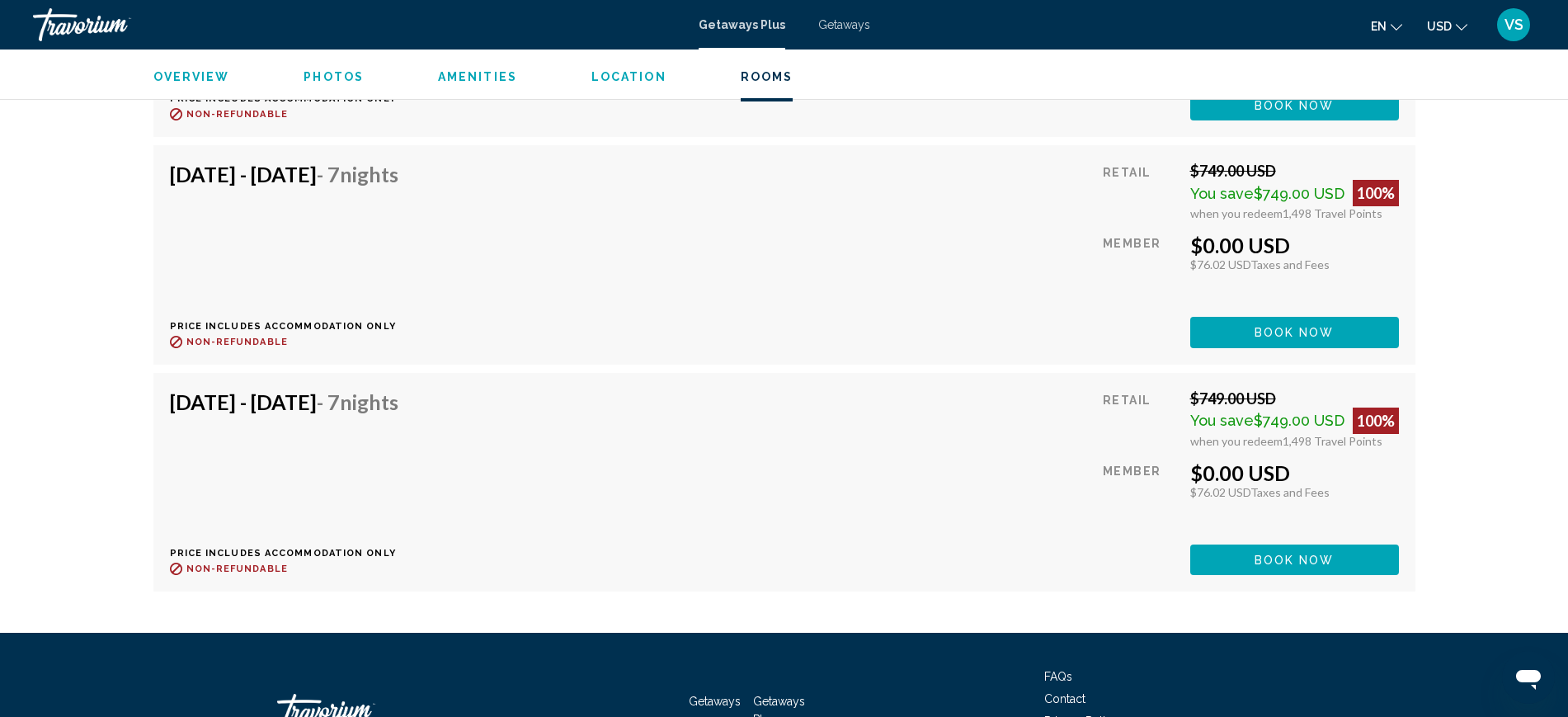
scroll to position [3710, 0]
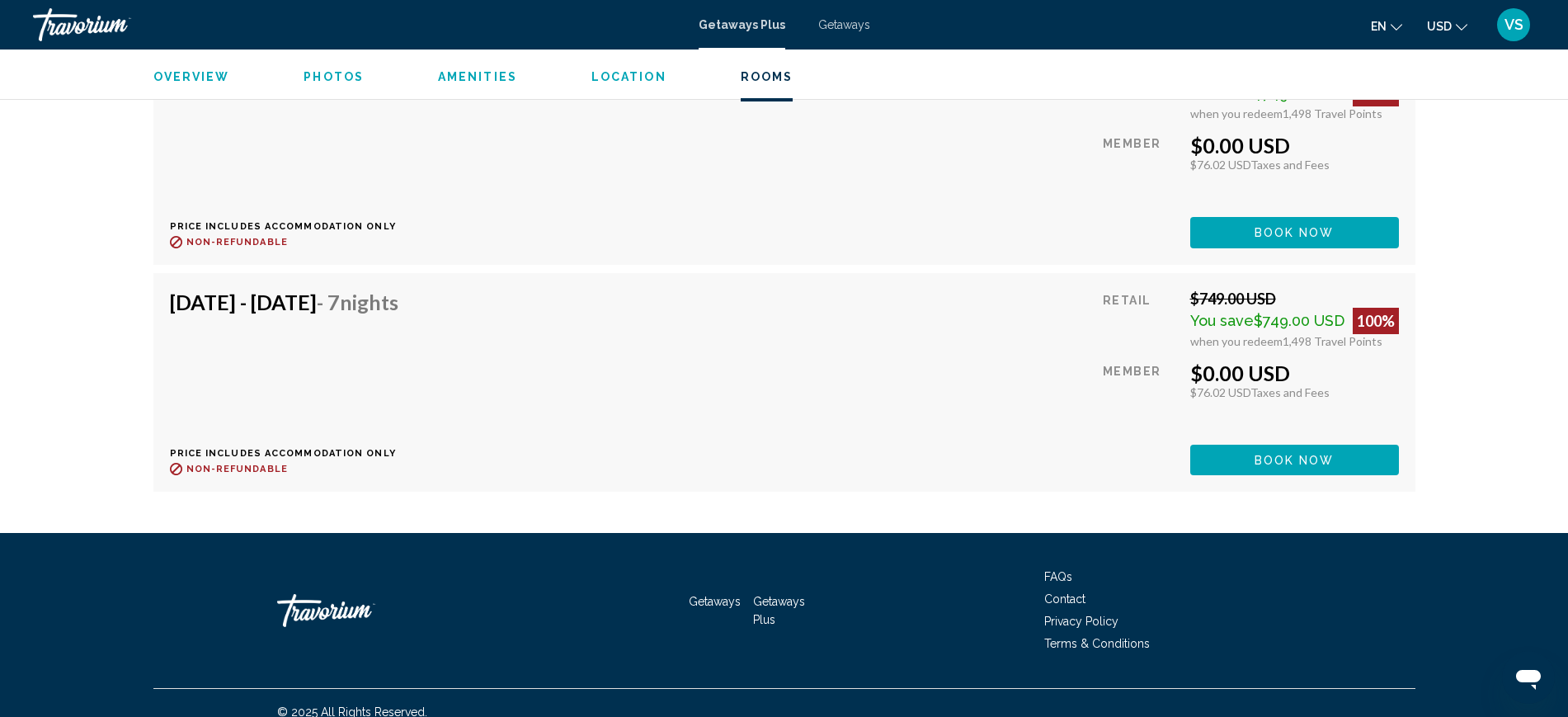
click at [725, 469] on div "Oct 25, 2025 - Nov 1, 2025 - 7 Nights Price includes accommodation only Refunda…" at bounding box center [784, 382] width 1262 height 219
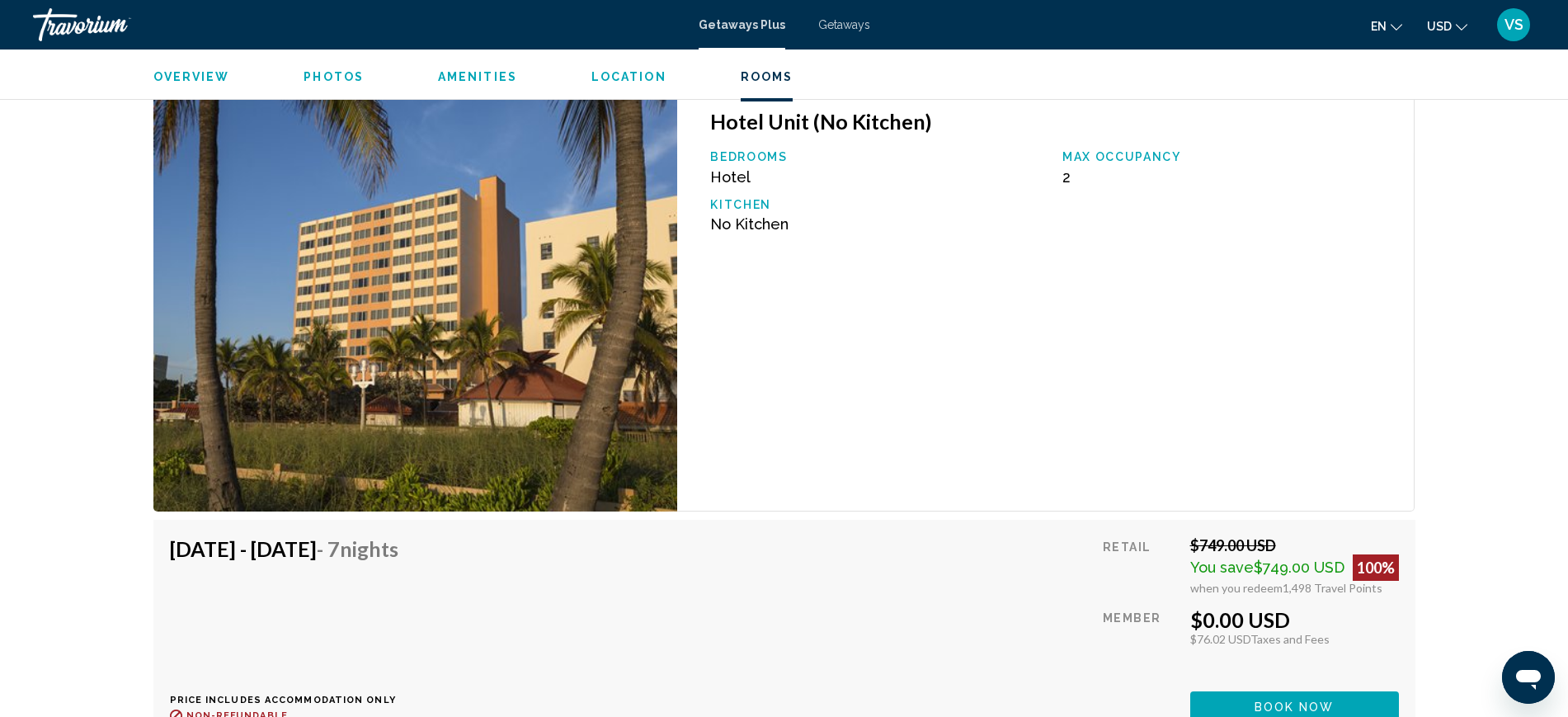
scroll to position [2473, 0]
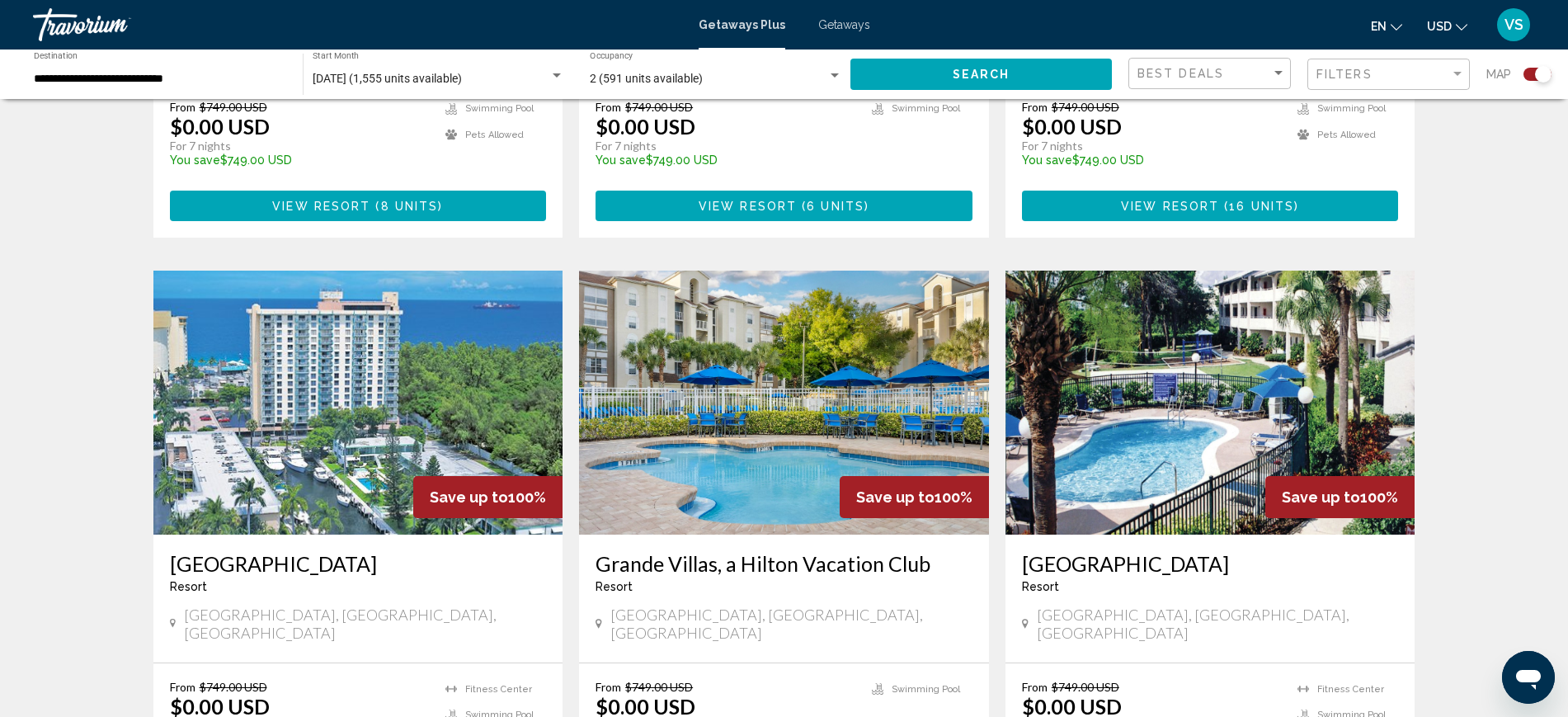
scroll to position [1032, 0]
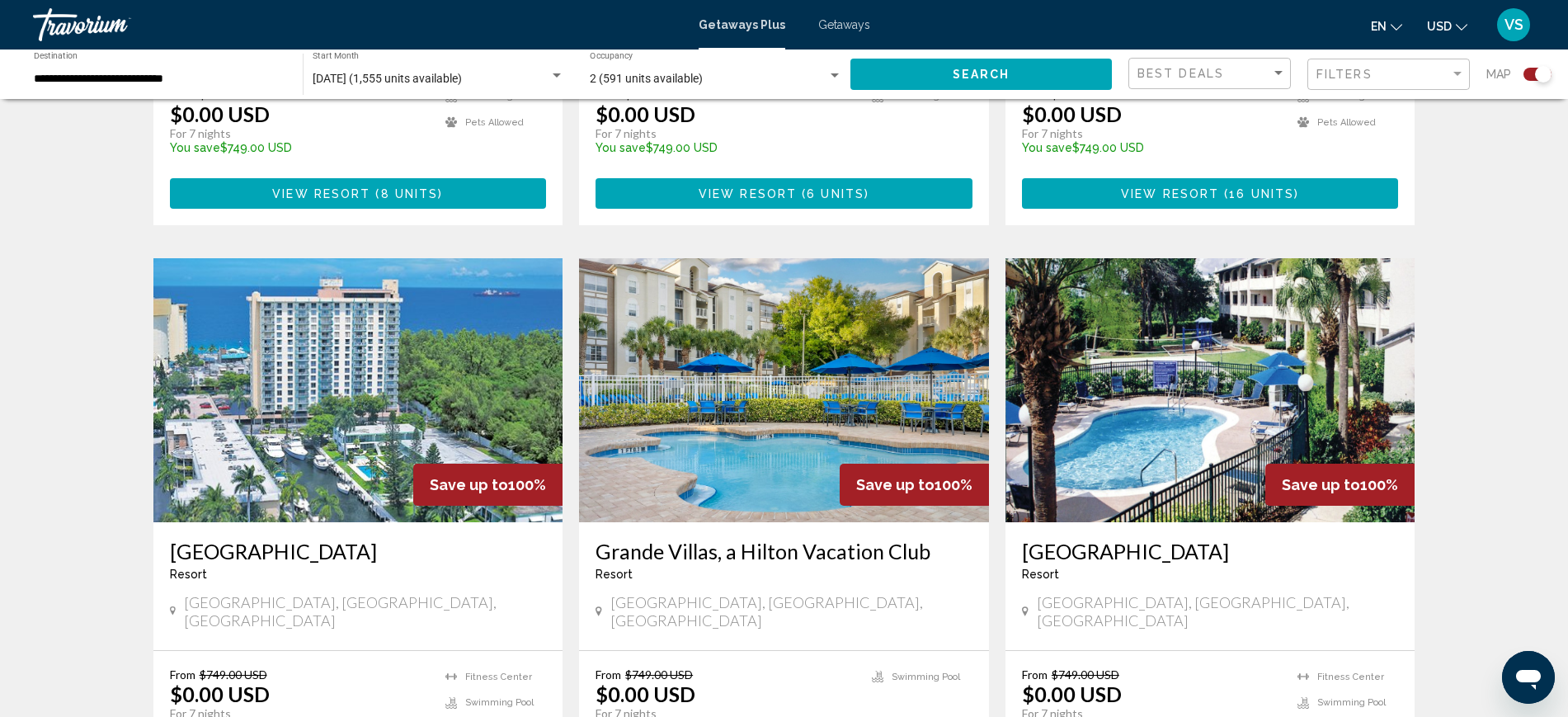
click at [313, 393] on img "Main content" at bounding box center [358, 390] width 410 height 264
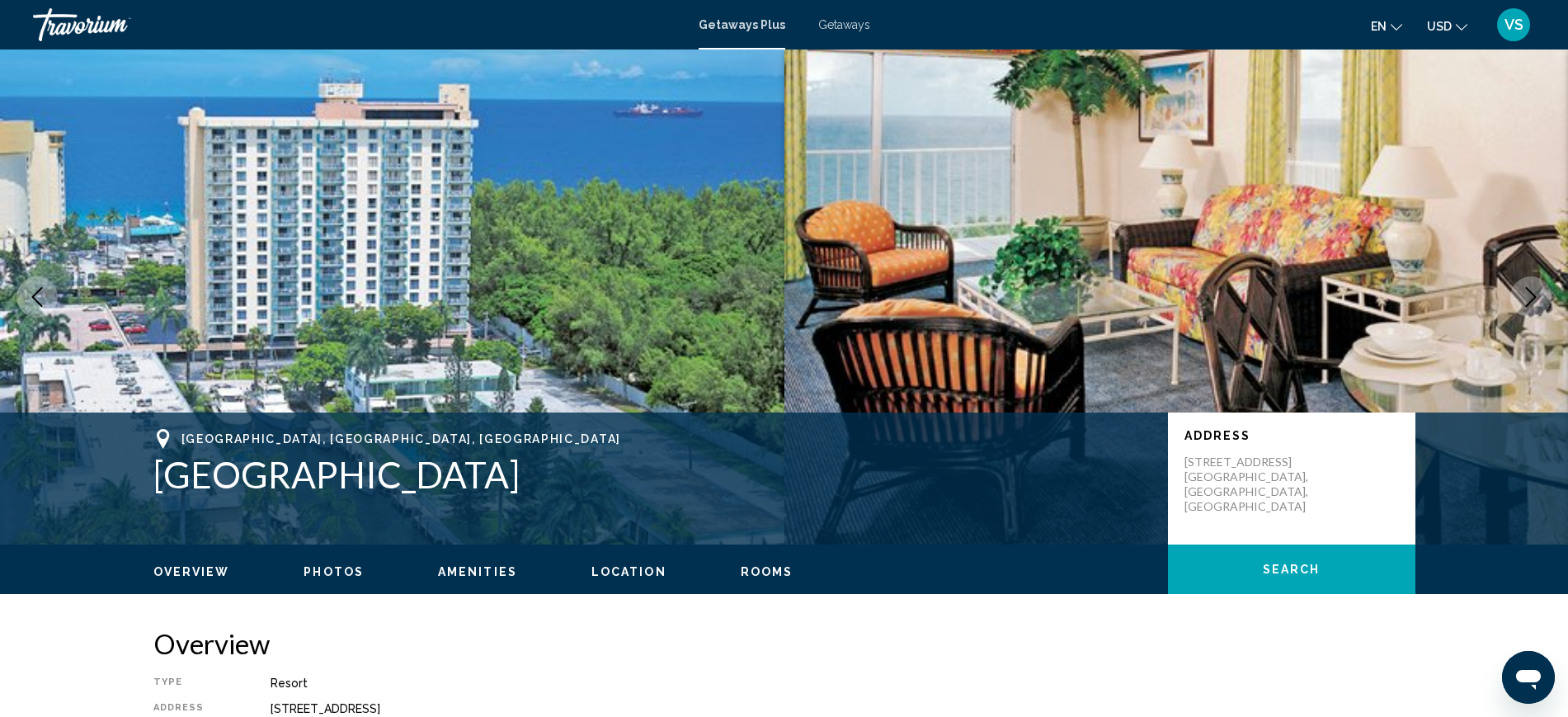
click at [1534, 299] on icon "Next image" at bounding box center [1531, 297] width 20 height 20
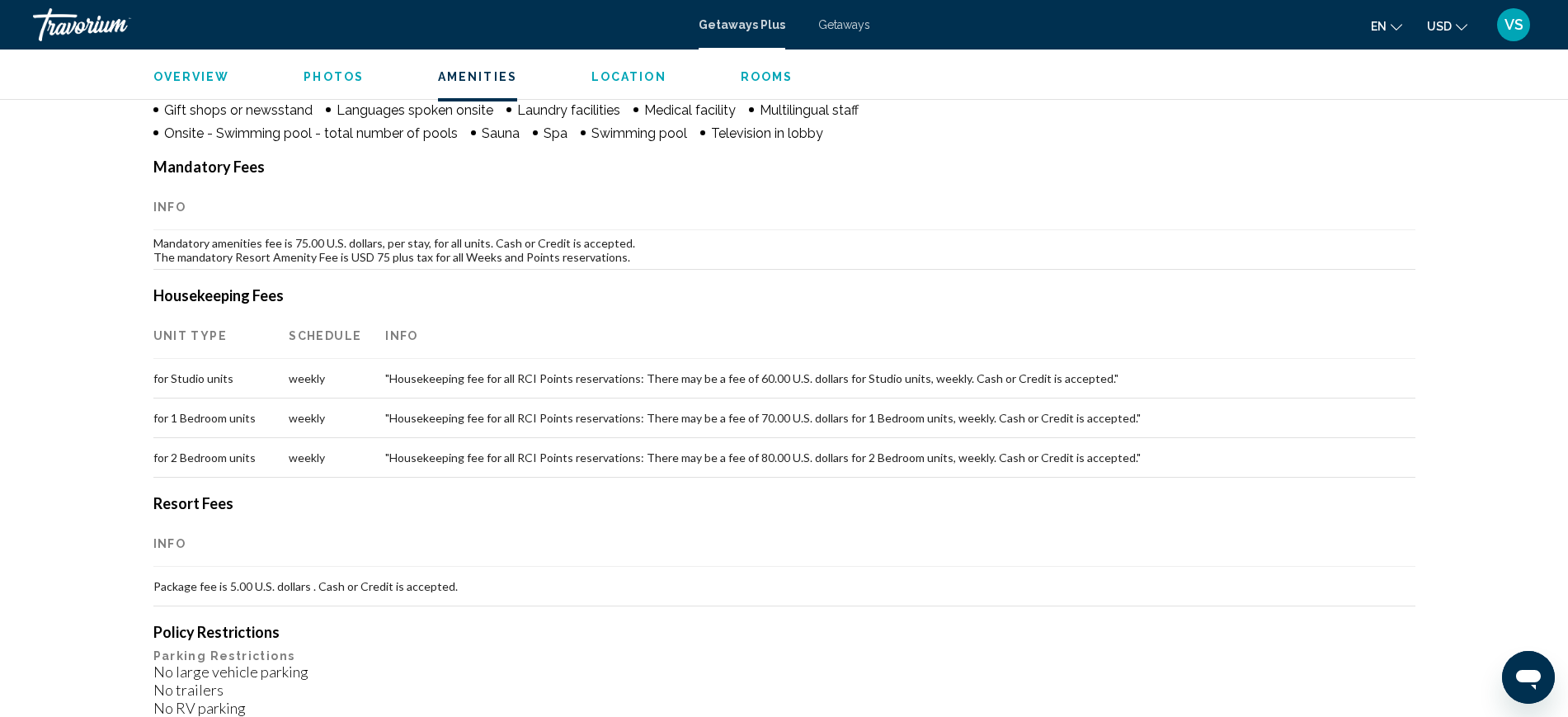
scroll to position [1444, 0]
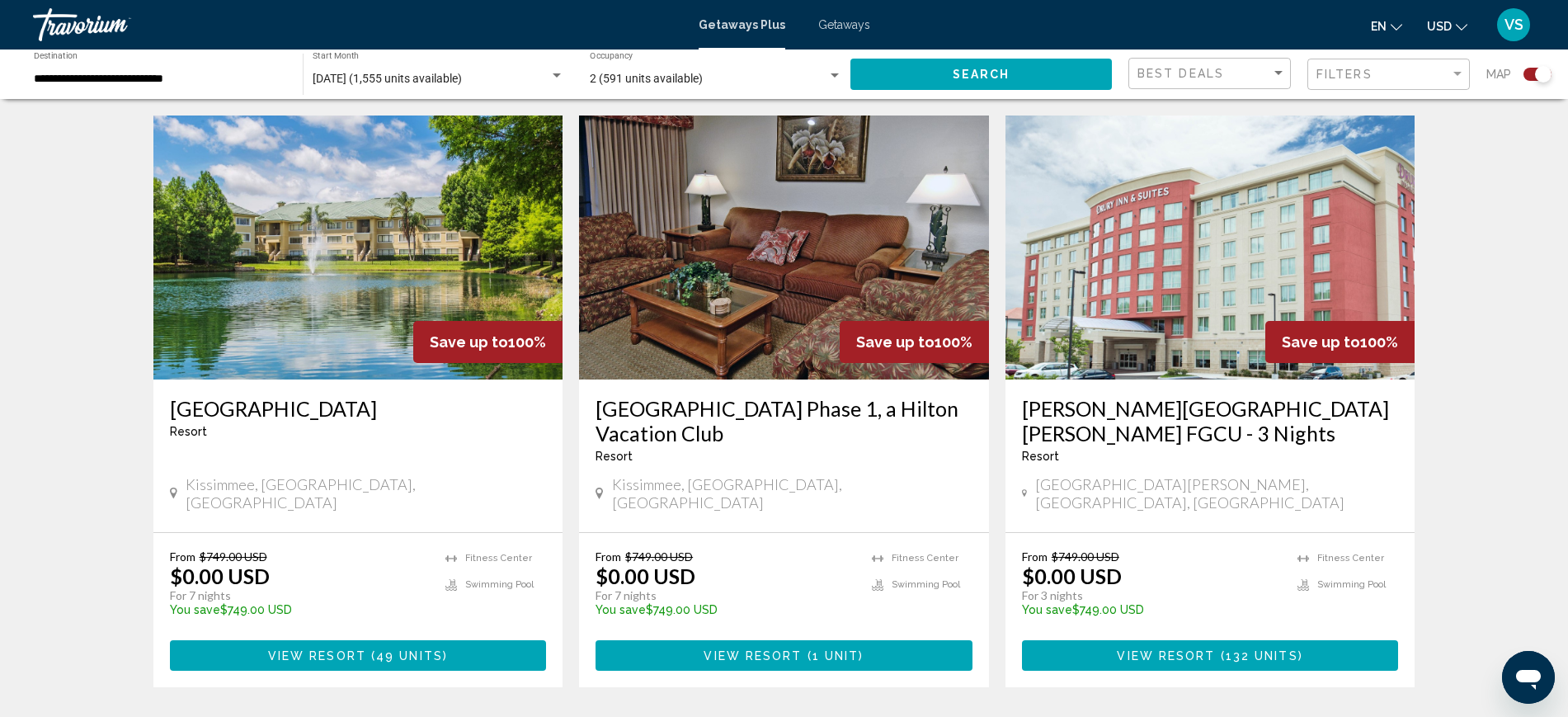
scroll to position [2373, 0]
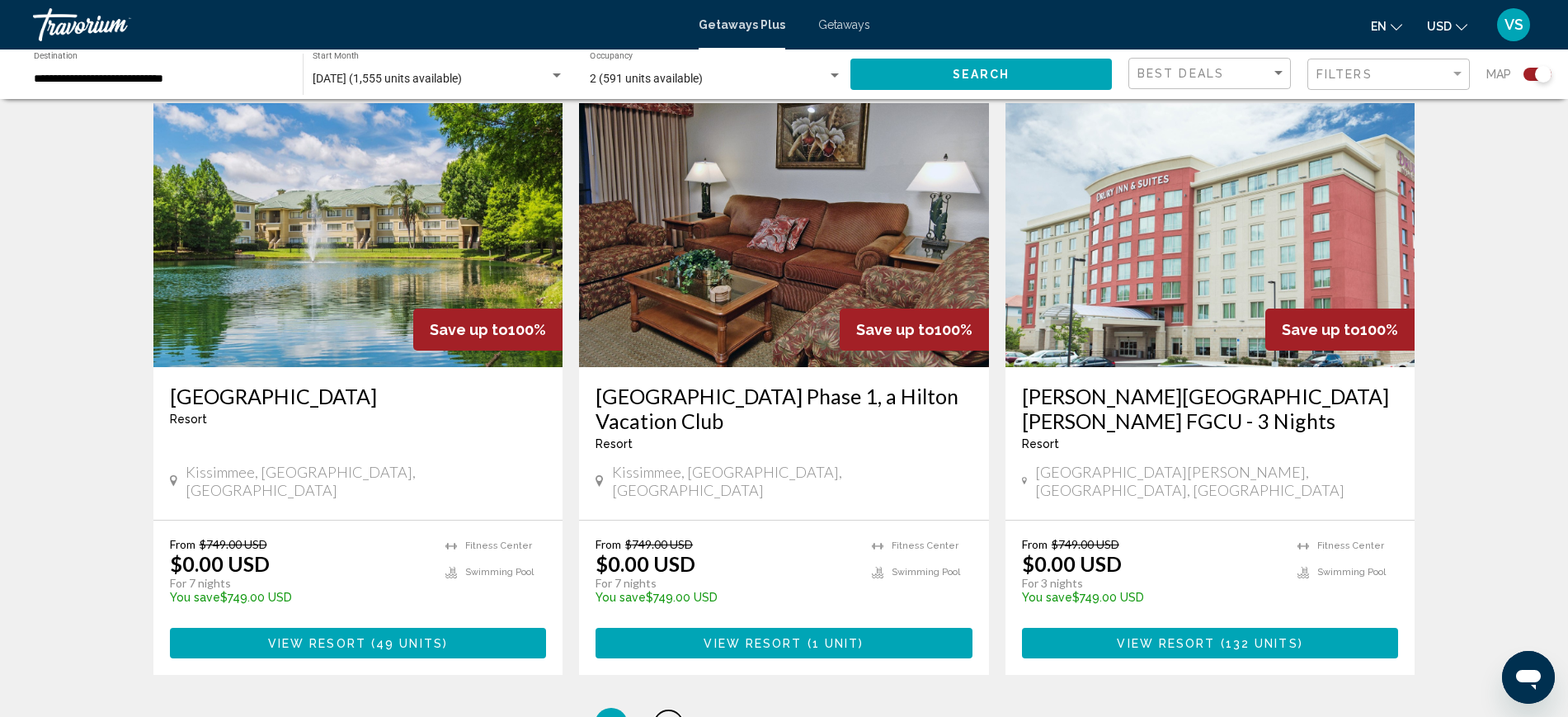
click at [667, 715] on span "2" at bounding box center [669, 724] width 8 height 19
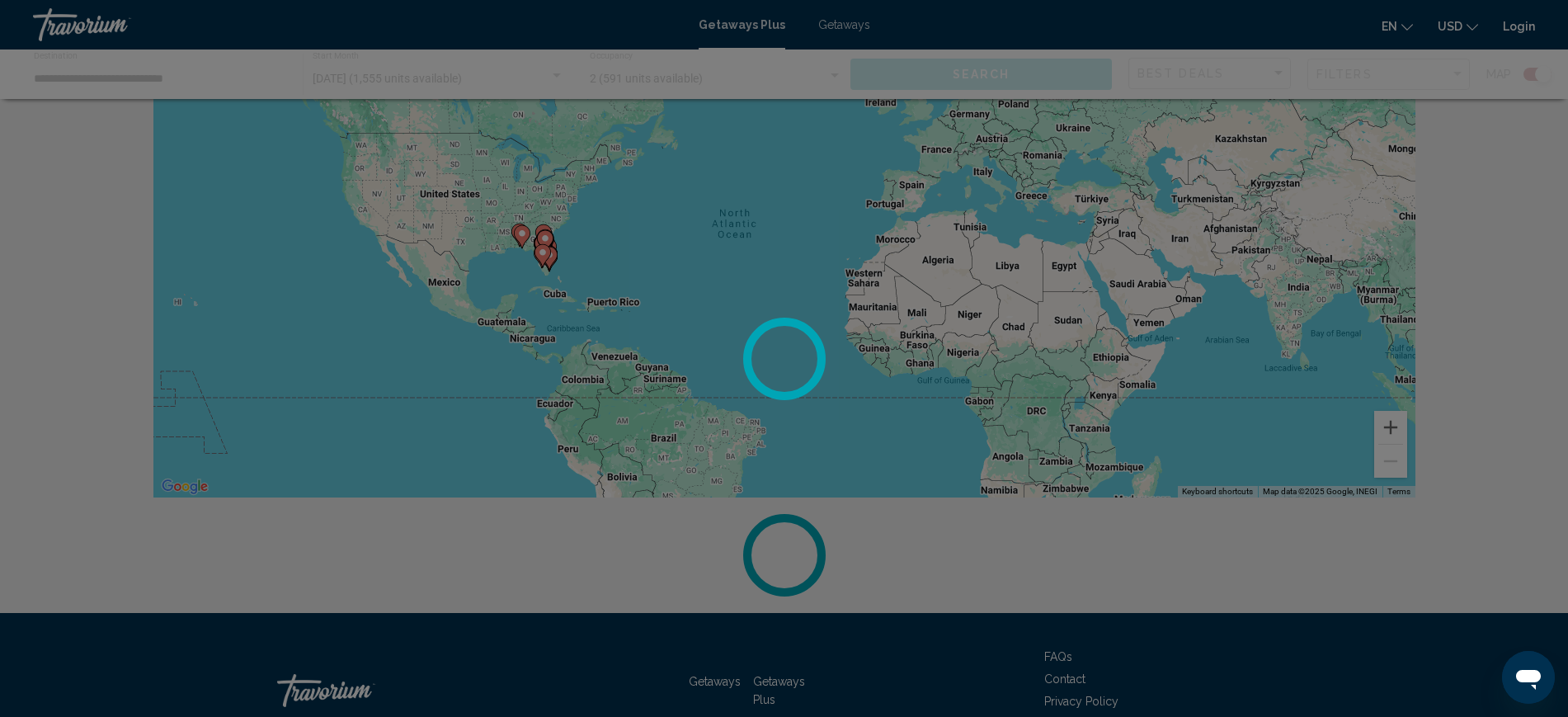
scroll to position [211, 0]
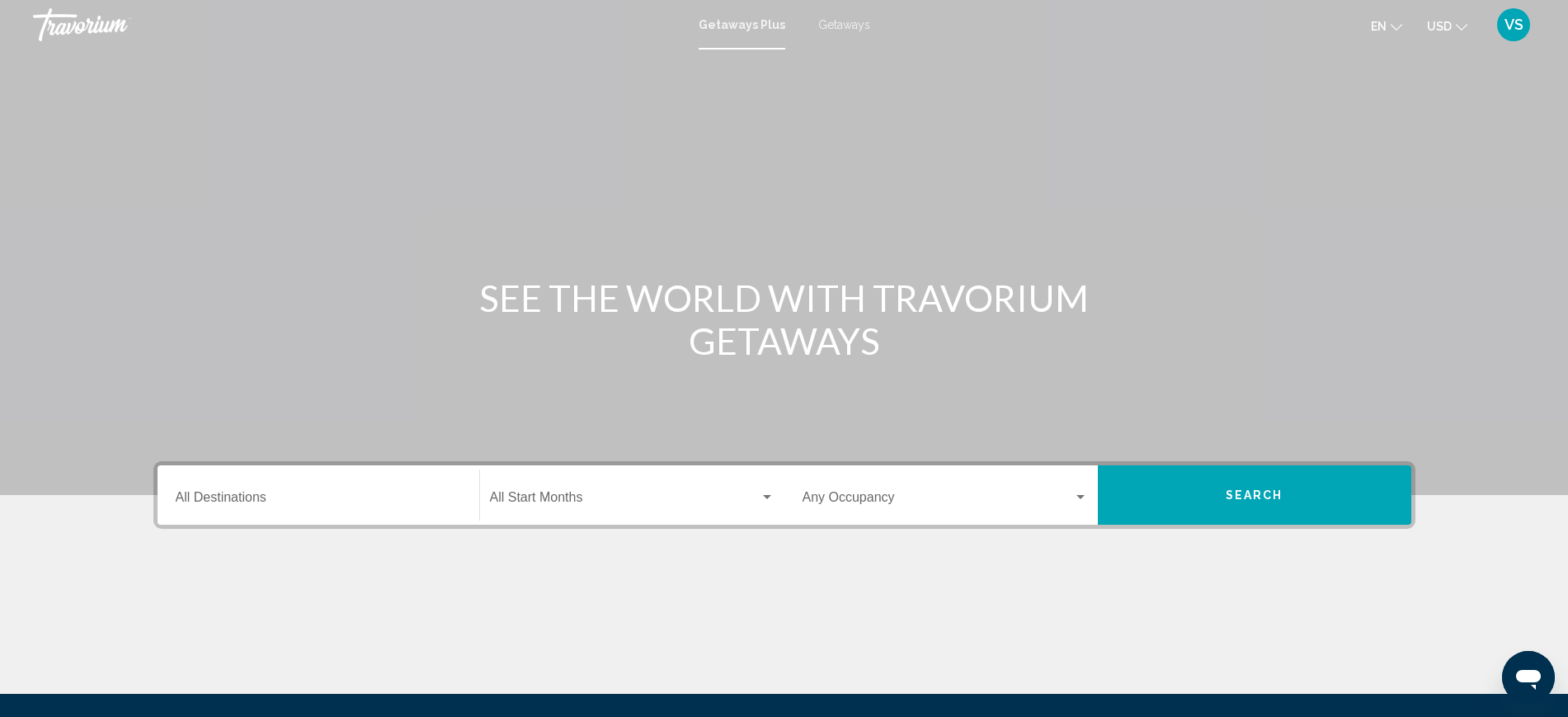
click at [836, 23] on span "Getaways" at bounding box center [844, 24] width 52 height 13
click at [260, 510] on div "Destination All Destinations" at bounding box center [319, 495] width 285 height 52
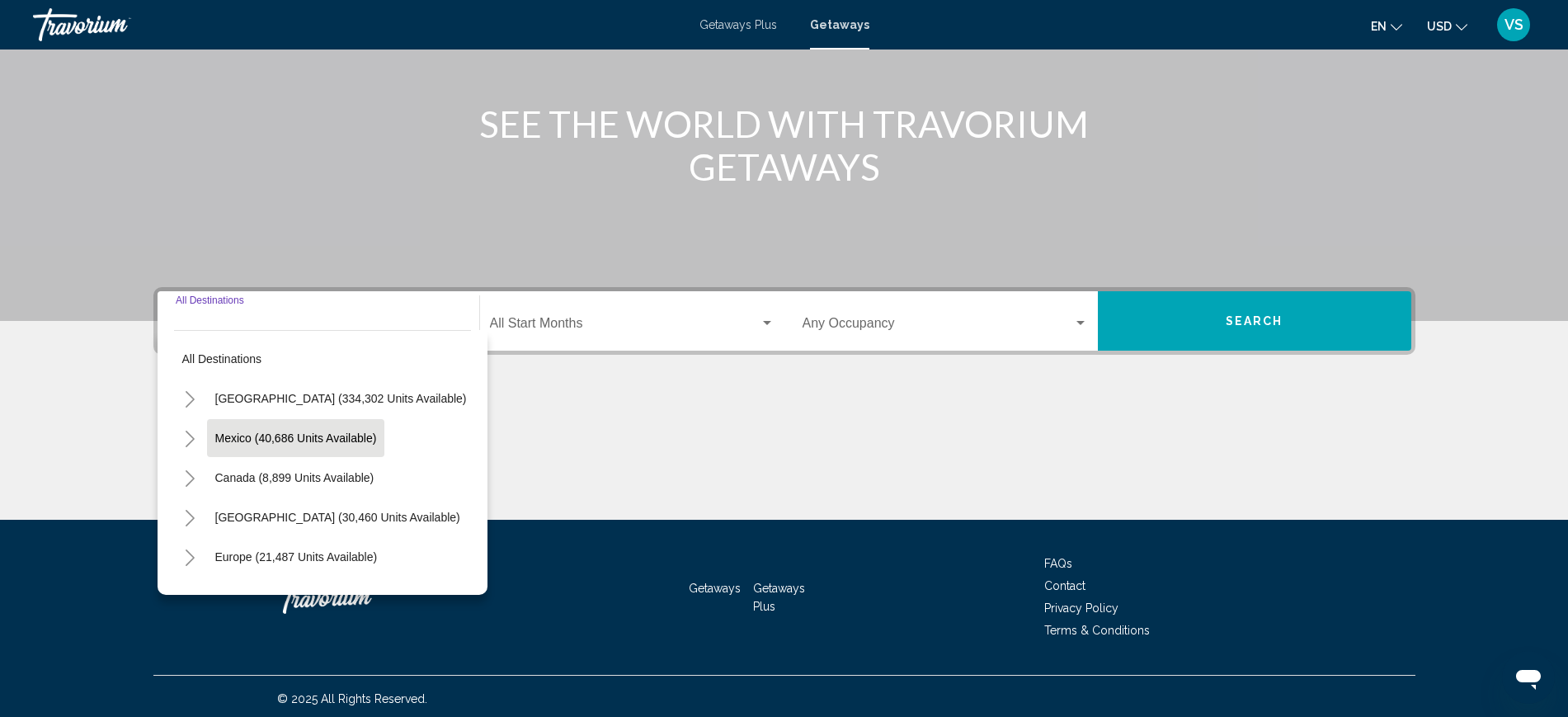
scroll to position [179, 0]
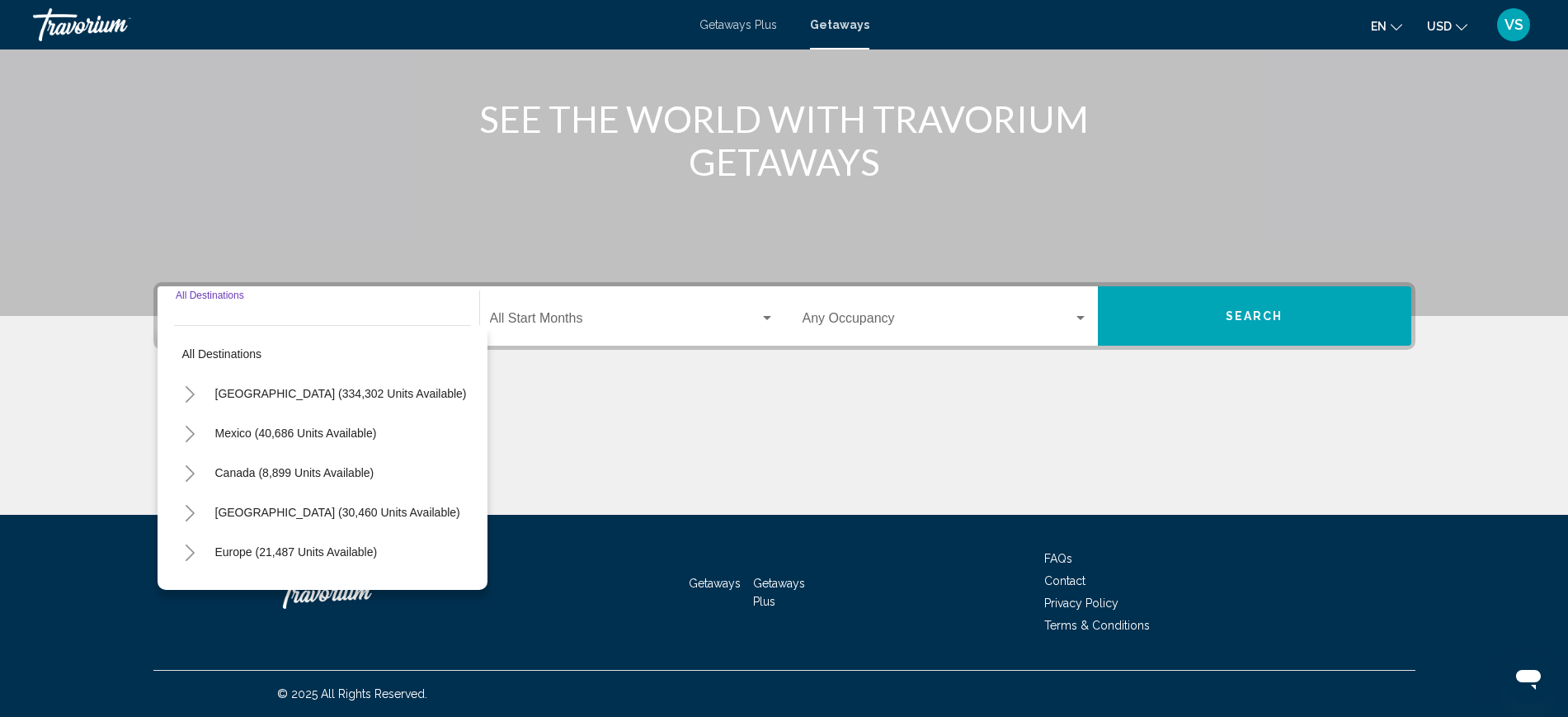
click at [191, 388] on icon "Toggle United States (334,302 units available)" at bounding box center [190, 394] width 13 height 17
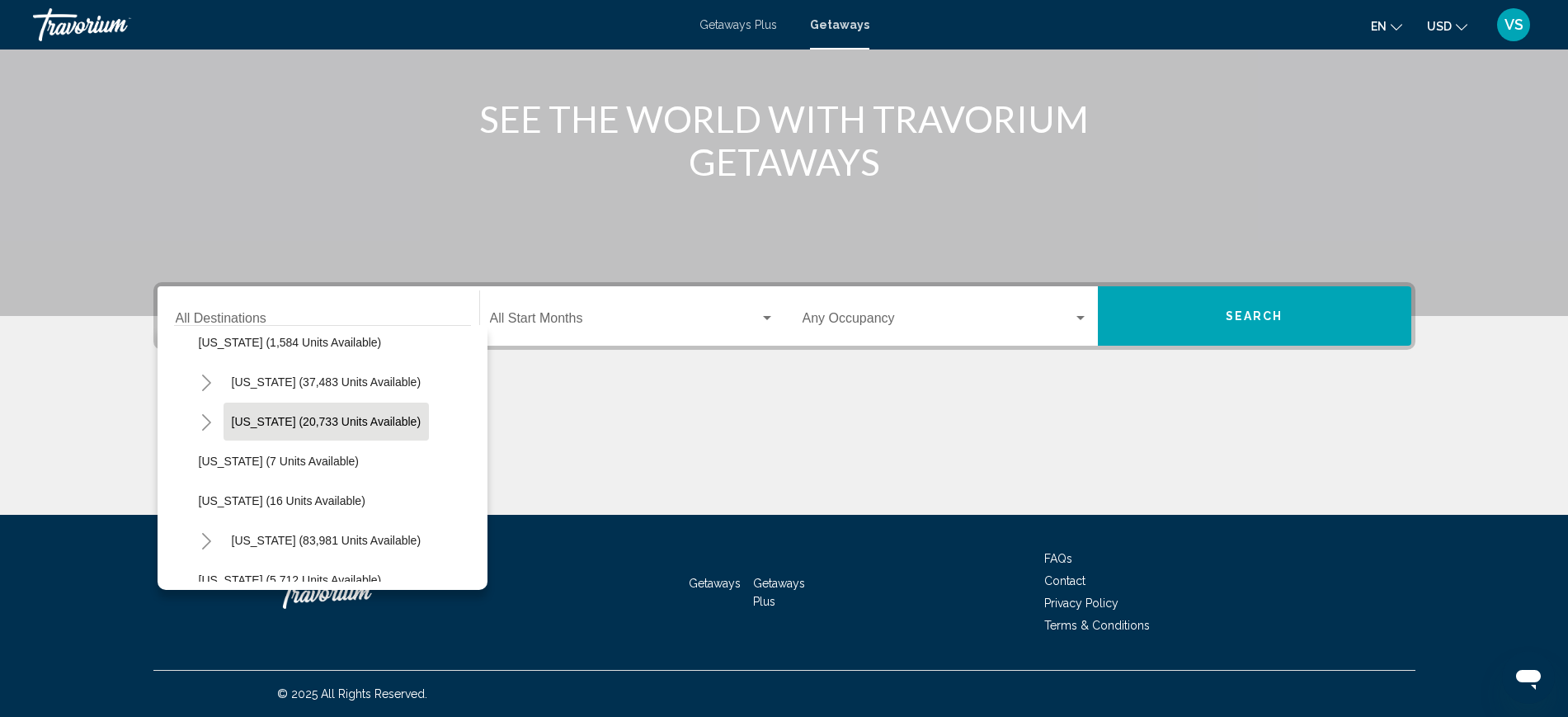
scroll to position [206, 0]
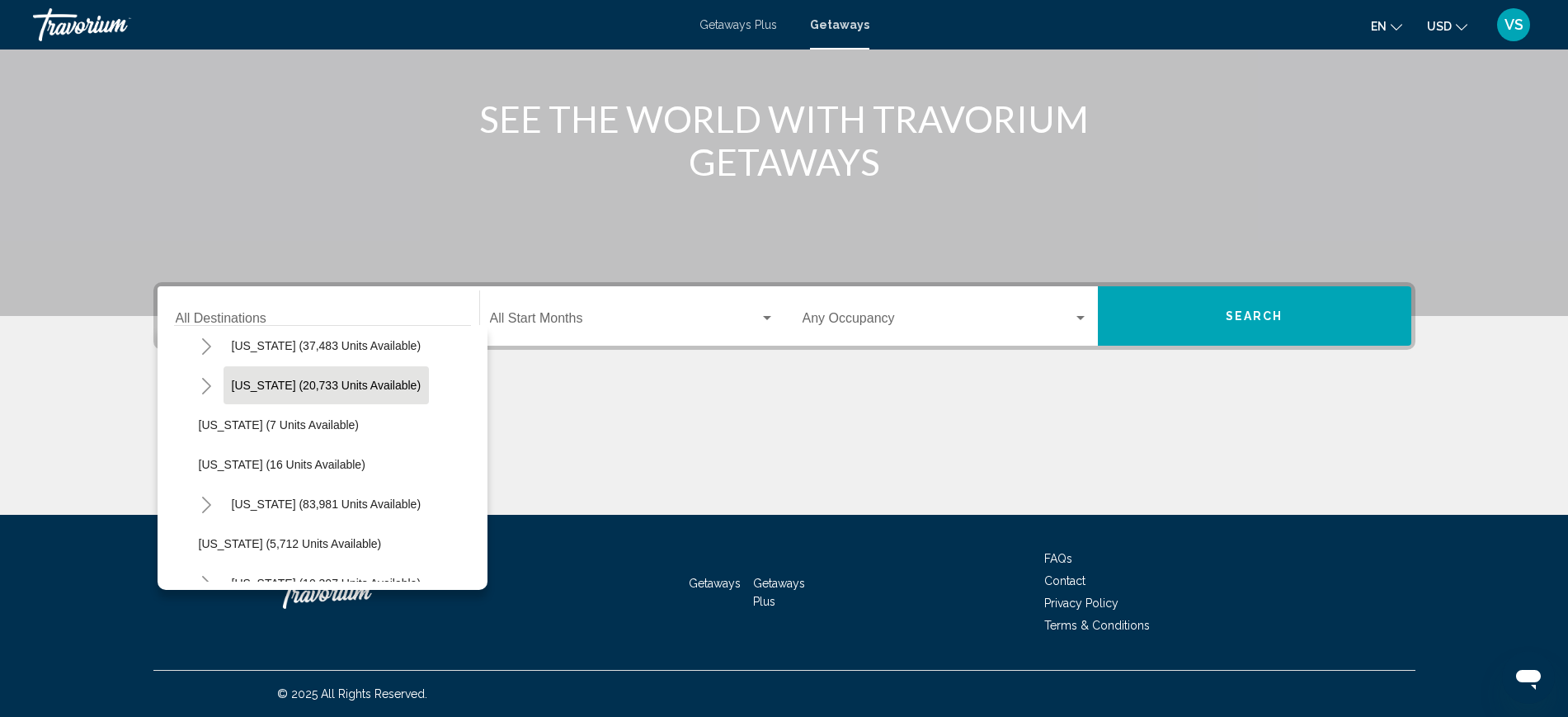
click at [291, 500] on span "Florida (83,981 units available)" at bounding box center [327, 504] width 190 height 13
type input "**********"
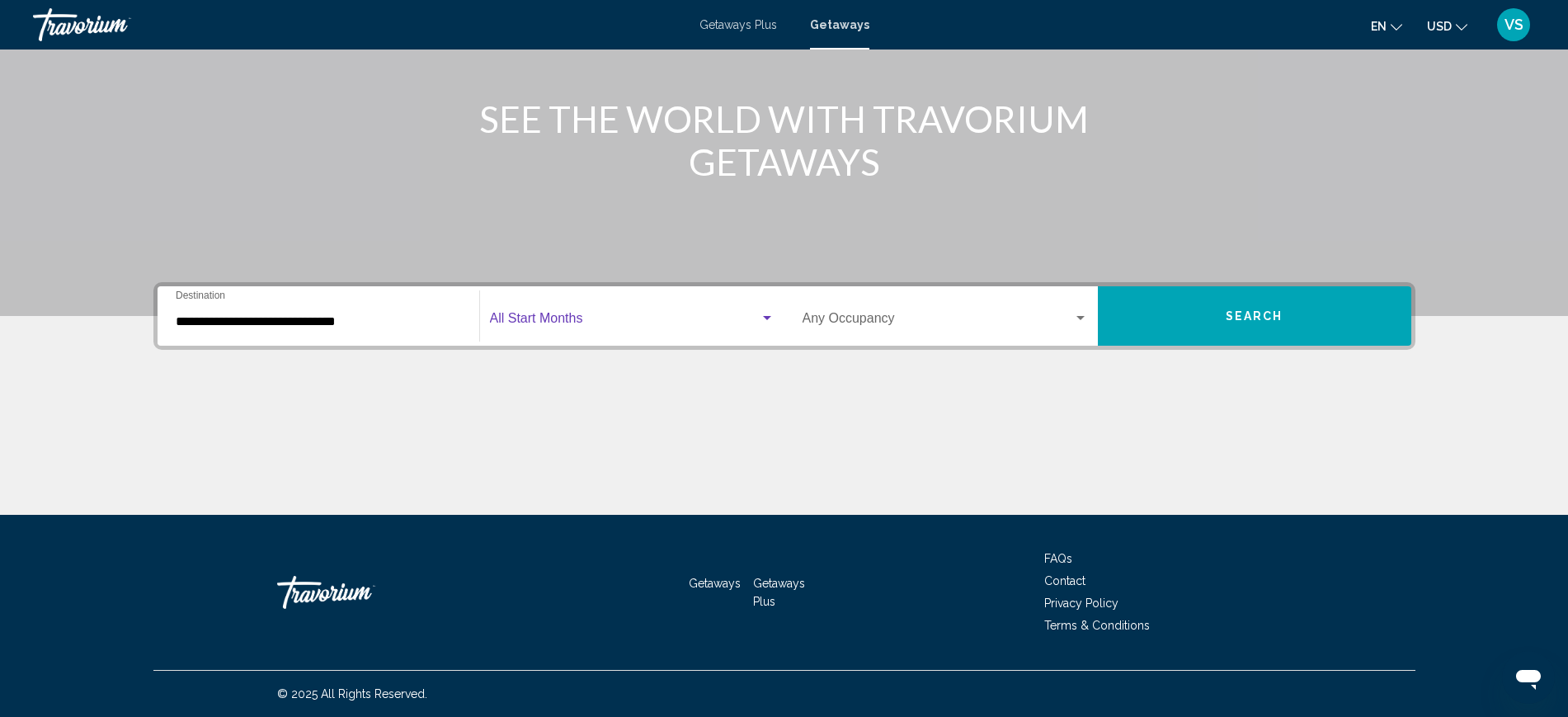
click at [584, 319] on span "Search widget" at bounding box center [625, 321] width 270 height 15
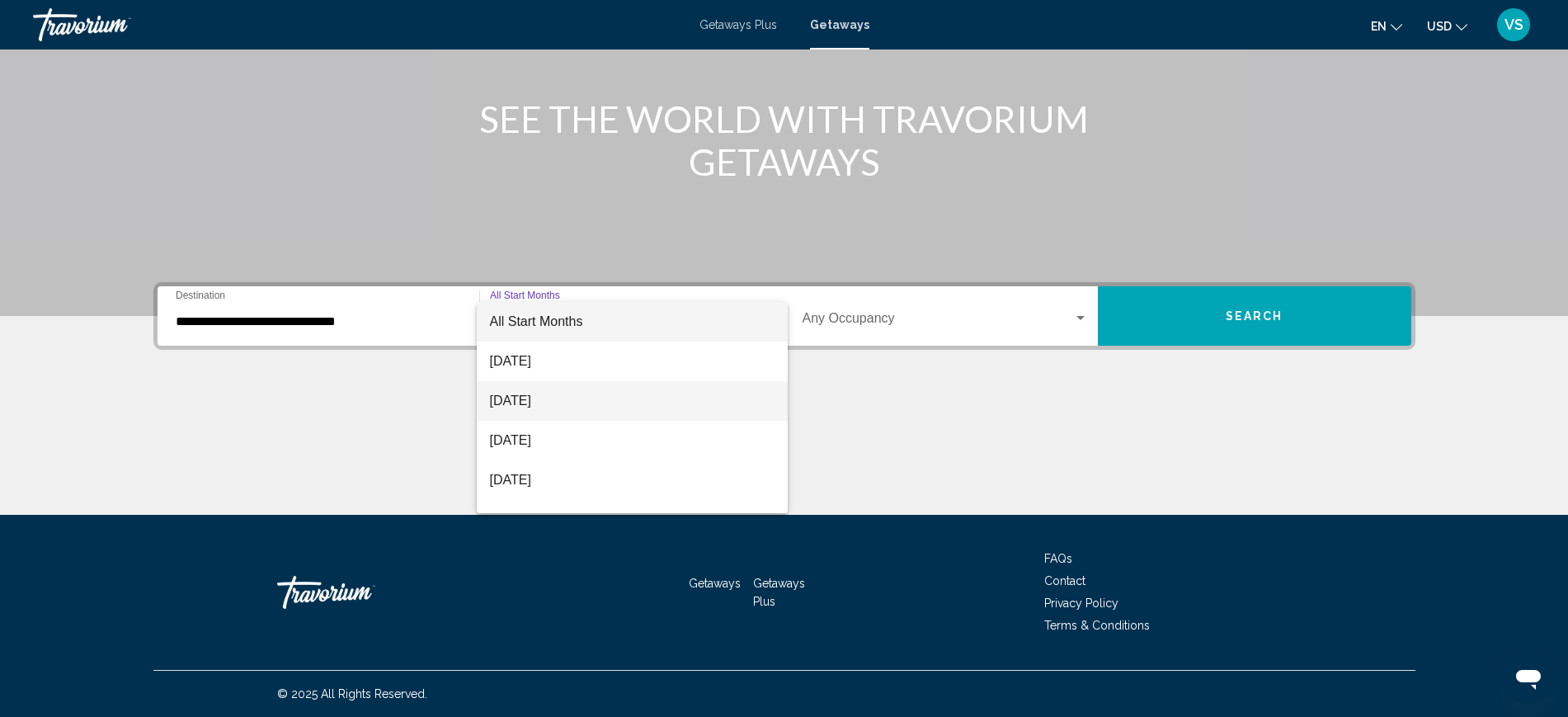
click at [546, 403] on span "[DATE]" at bounding box center [632, 401] width 284 height 39
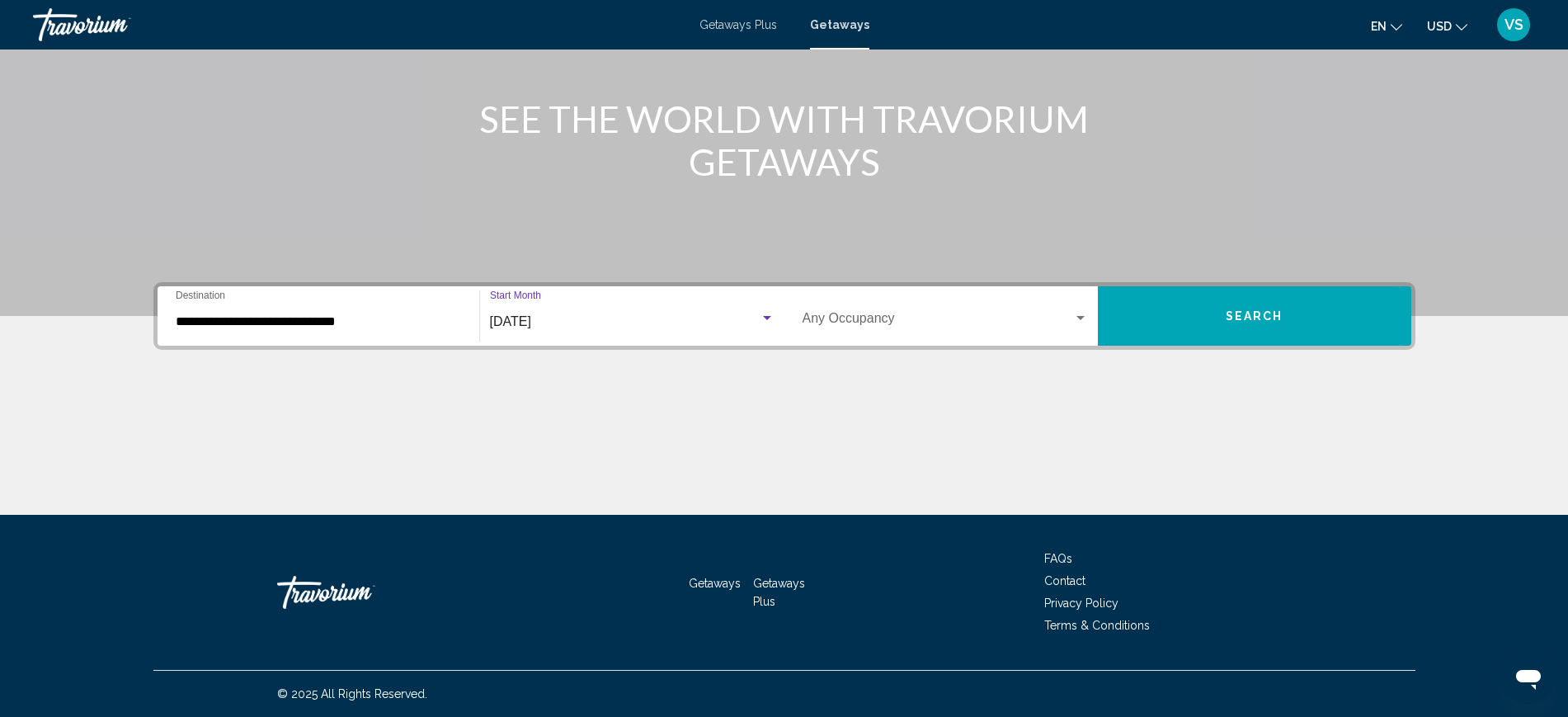
click at [827, 314] on span "Search widget" at bounding box center [937, 321] width 271 height 15
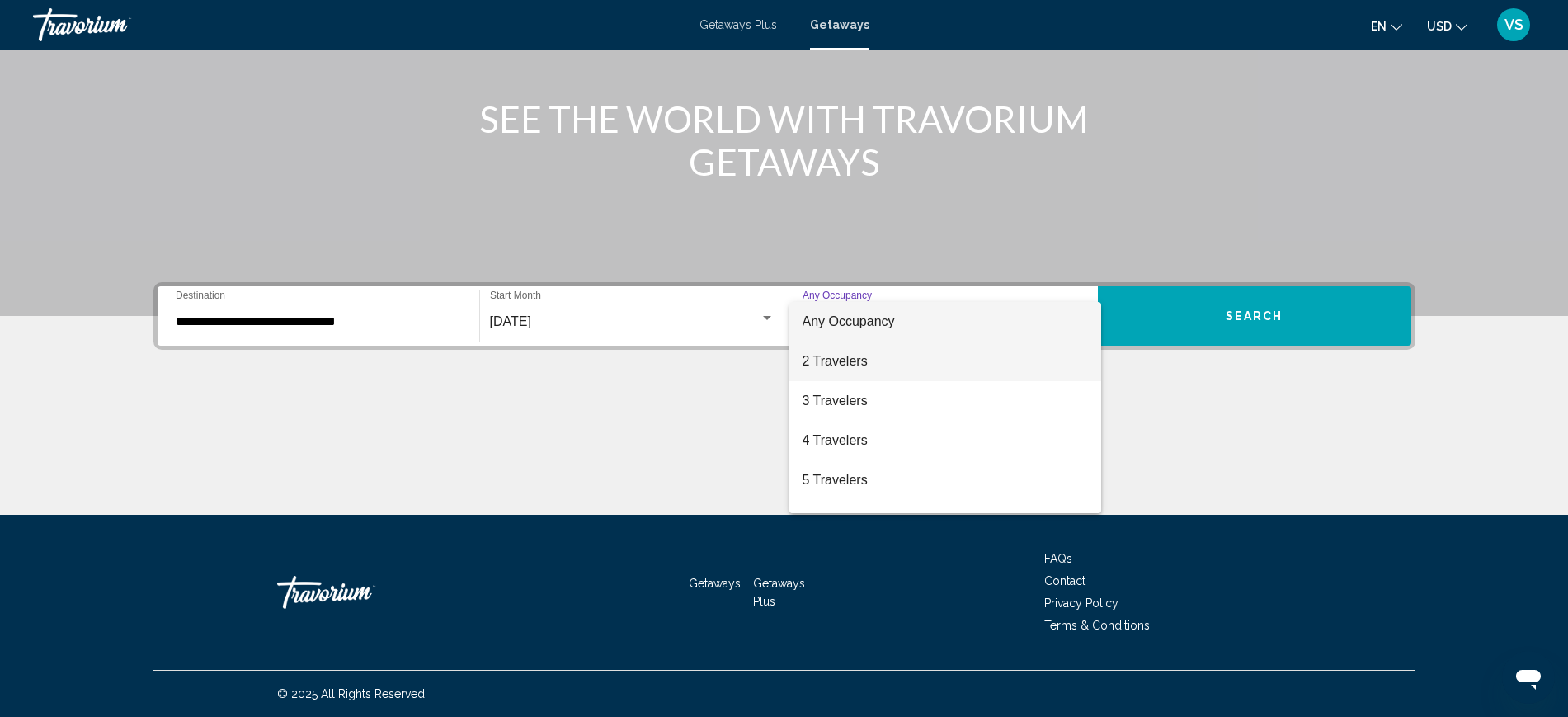
click at [853, 358] on span "2 Travelers" at bounding box center [945, 361] width 285 height 39
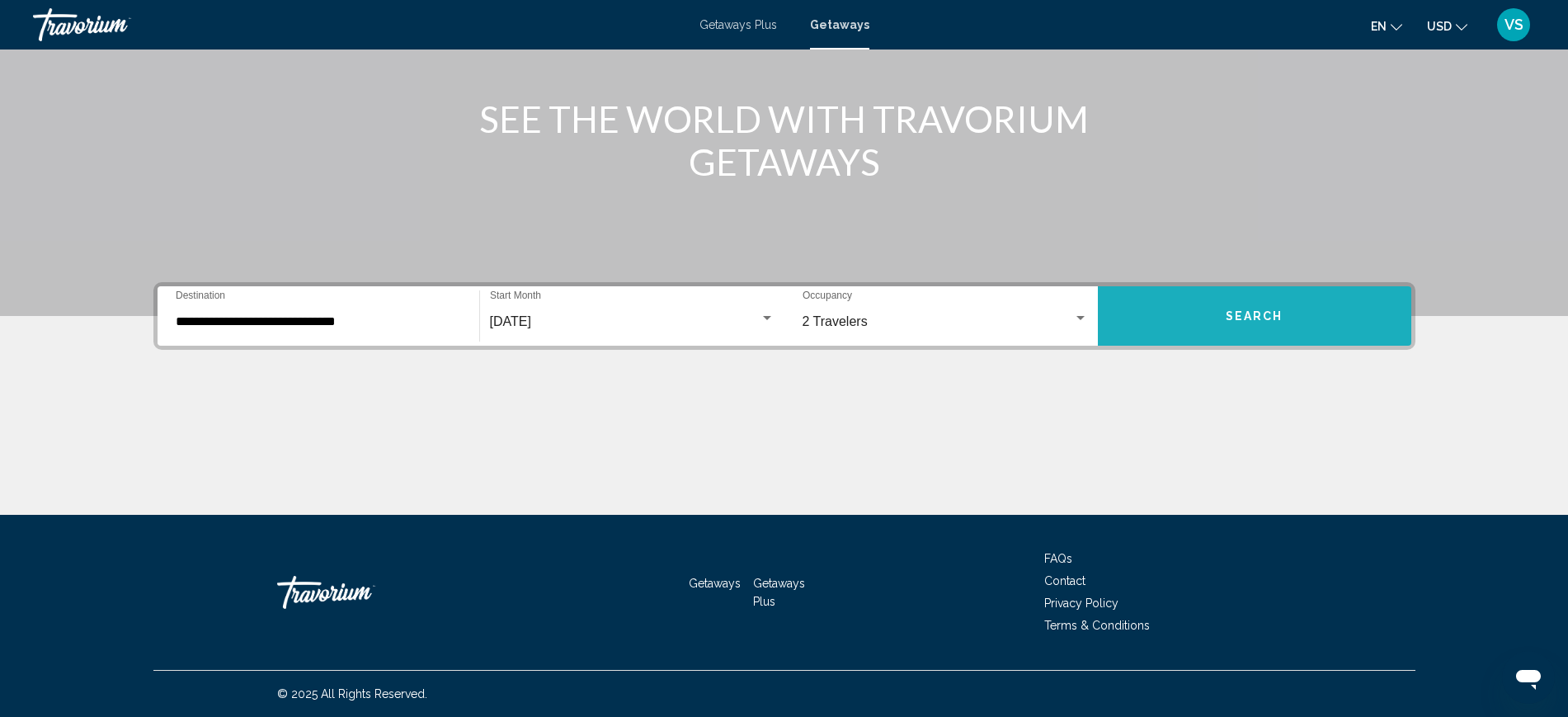
click at [1268, 324] on button "Search" at bounding box center [1254, 316] width 314 height 60
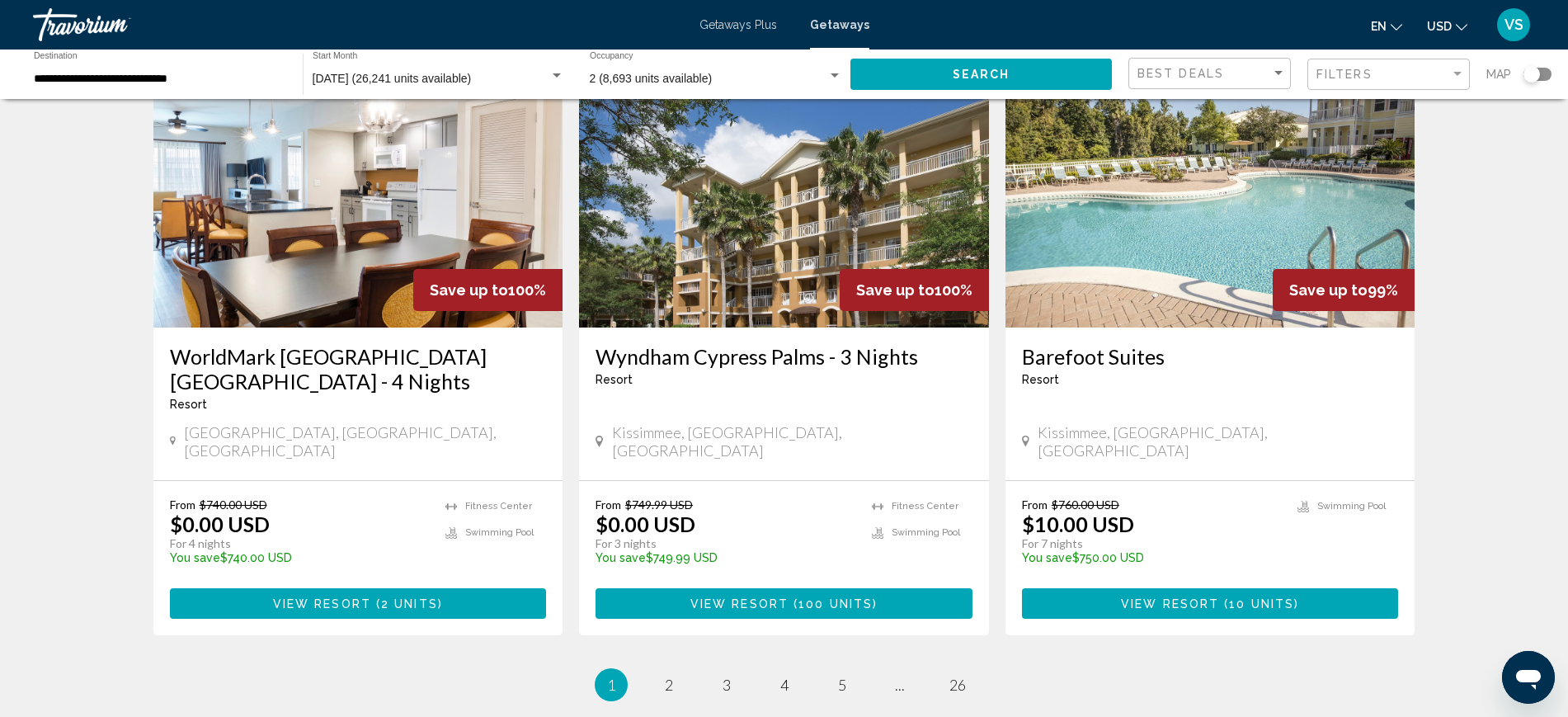
scroll to position [2023, 0]
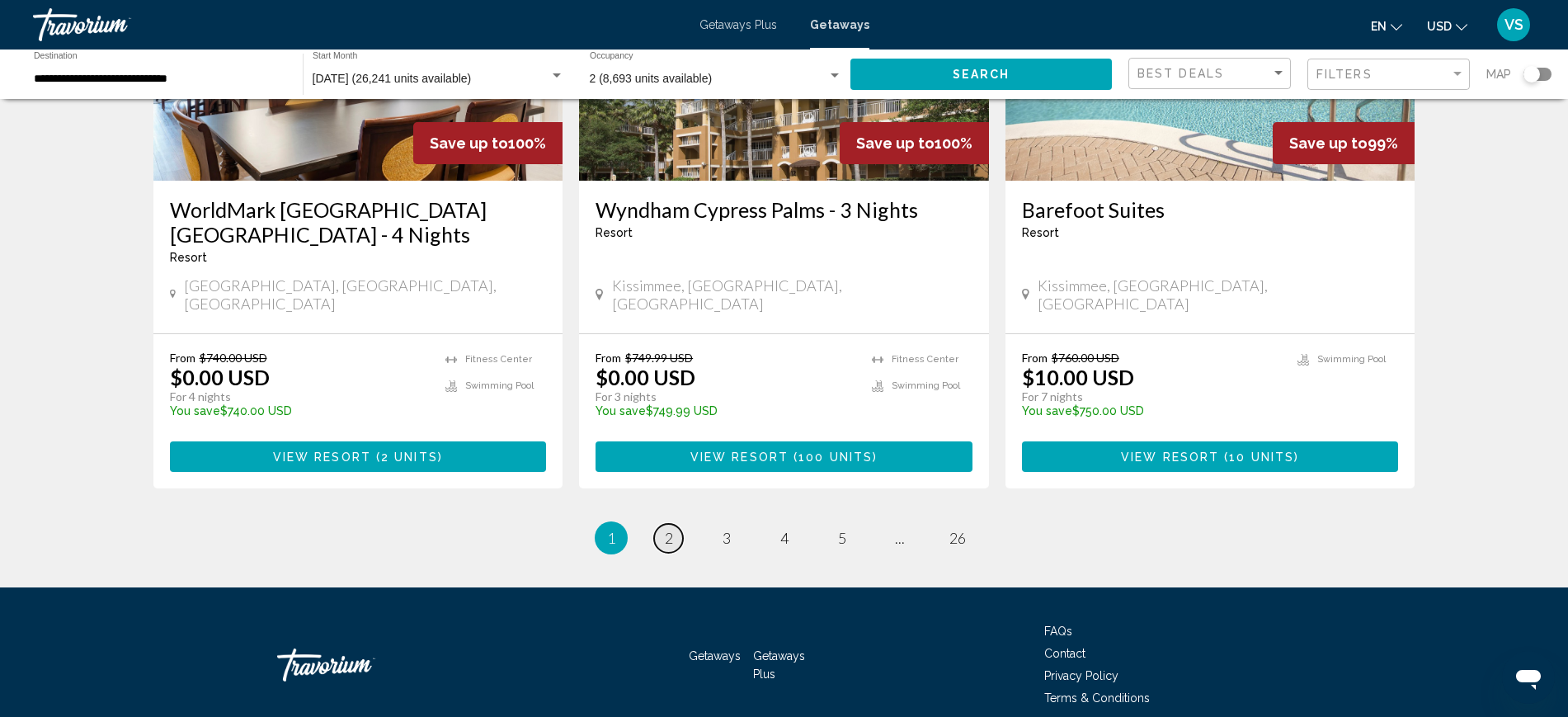
click at [670, 529] on span "2" at bounding box center [669, 538] width 8 height 19
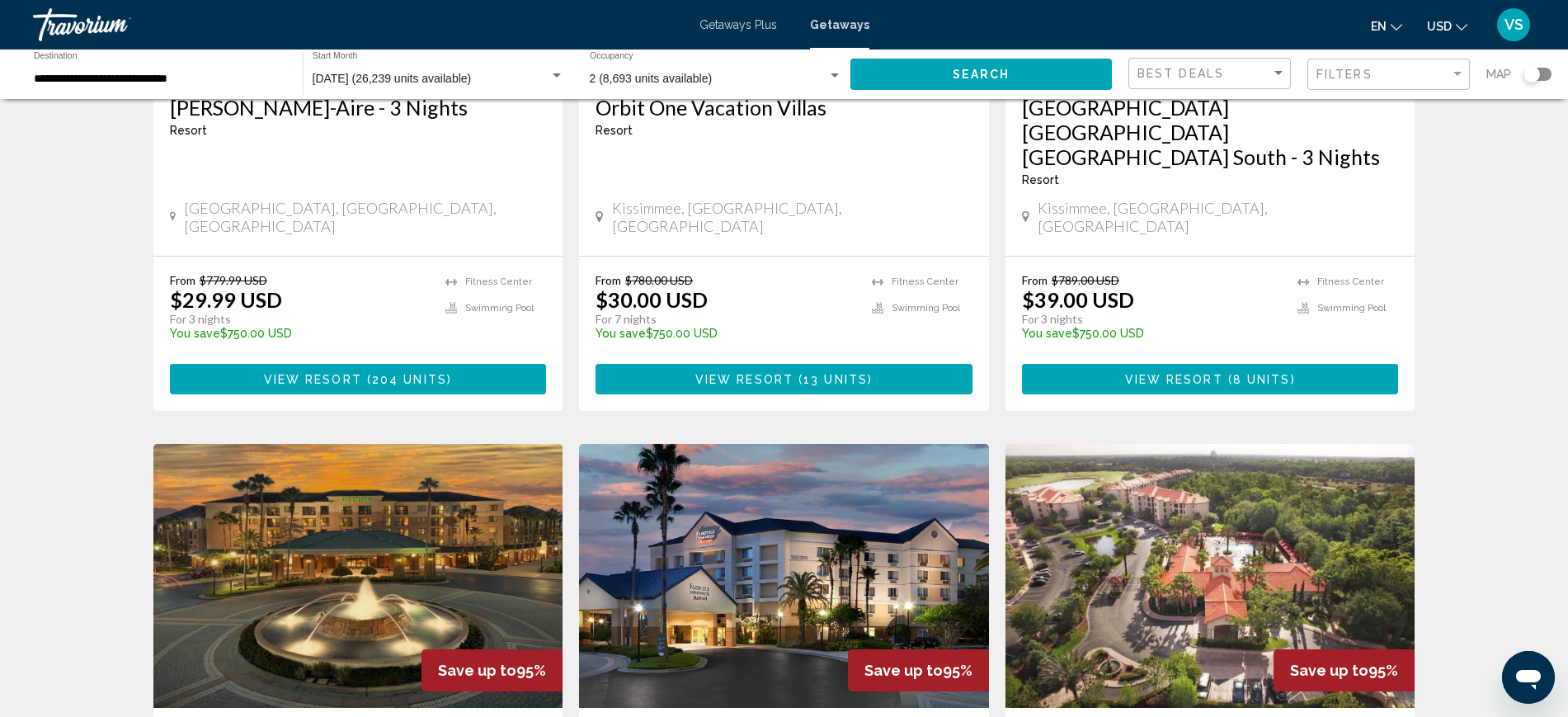
scroll to position [103, 0]
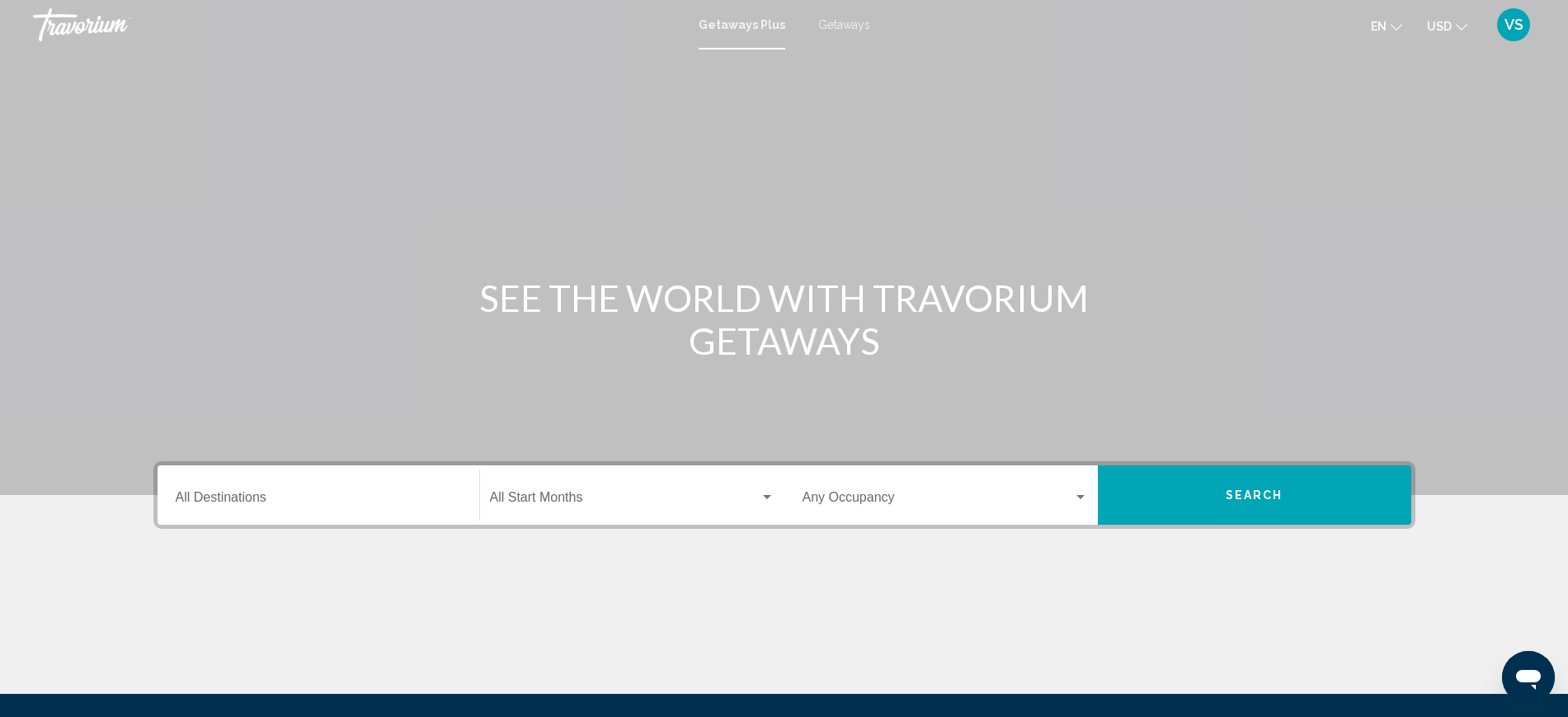
click at [243, 491] on div "Destination All Destinations" at bounding box center [319, 495] width 285 height 52
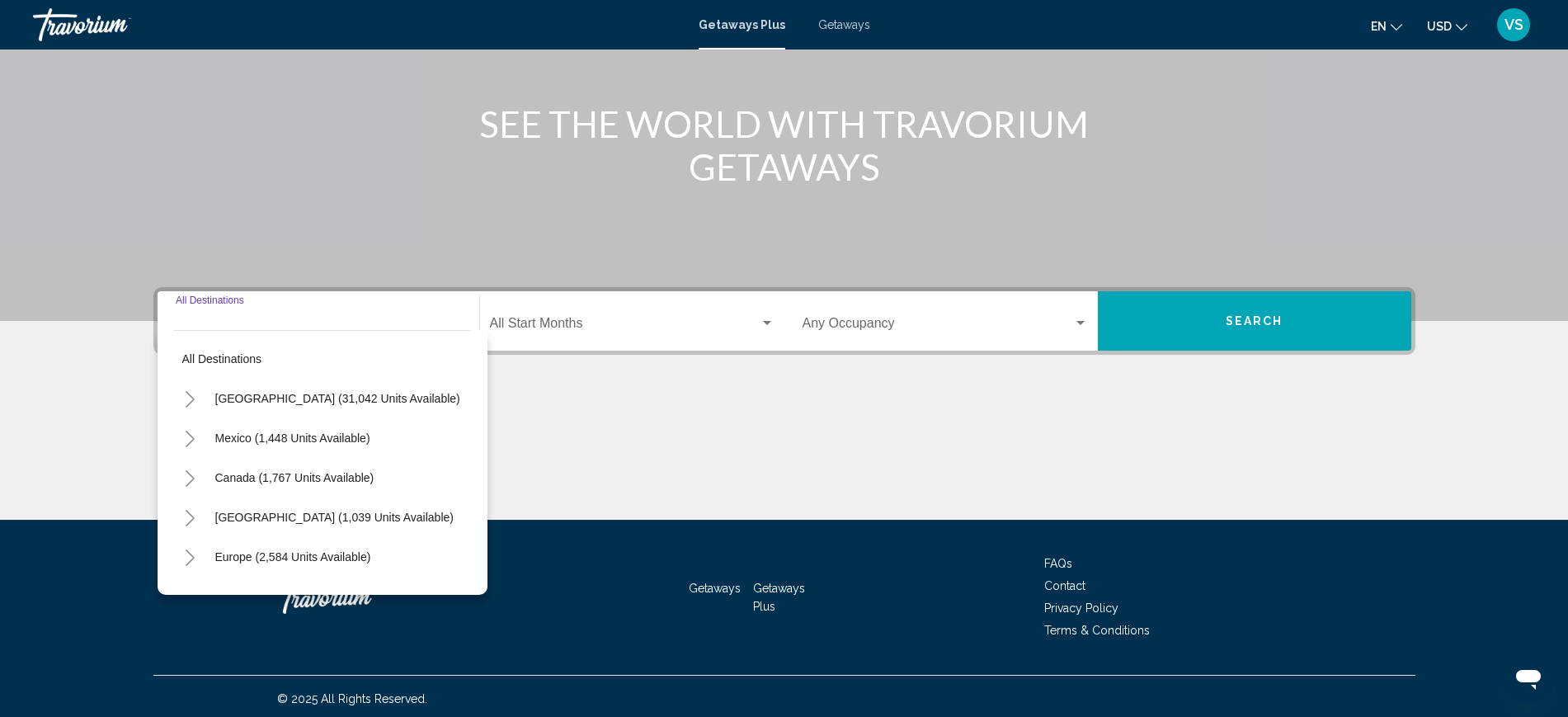
scroll to position [179, 0]
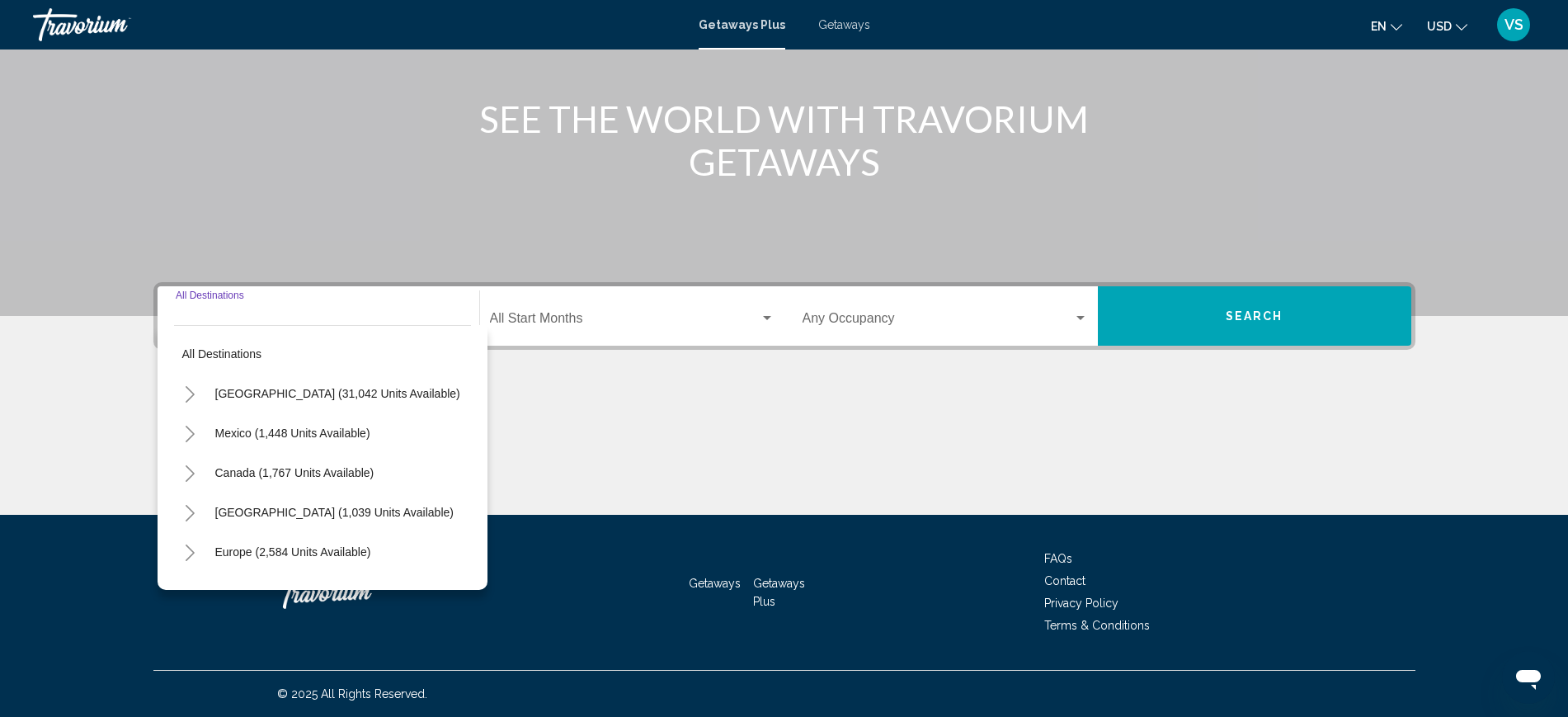
click at [181, 391] on button "Toggle United States (31,042 units available)" at bounding box center [191, 394] width 33 height 33
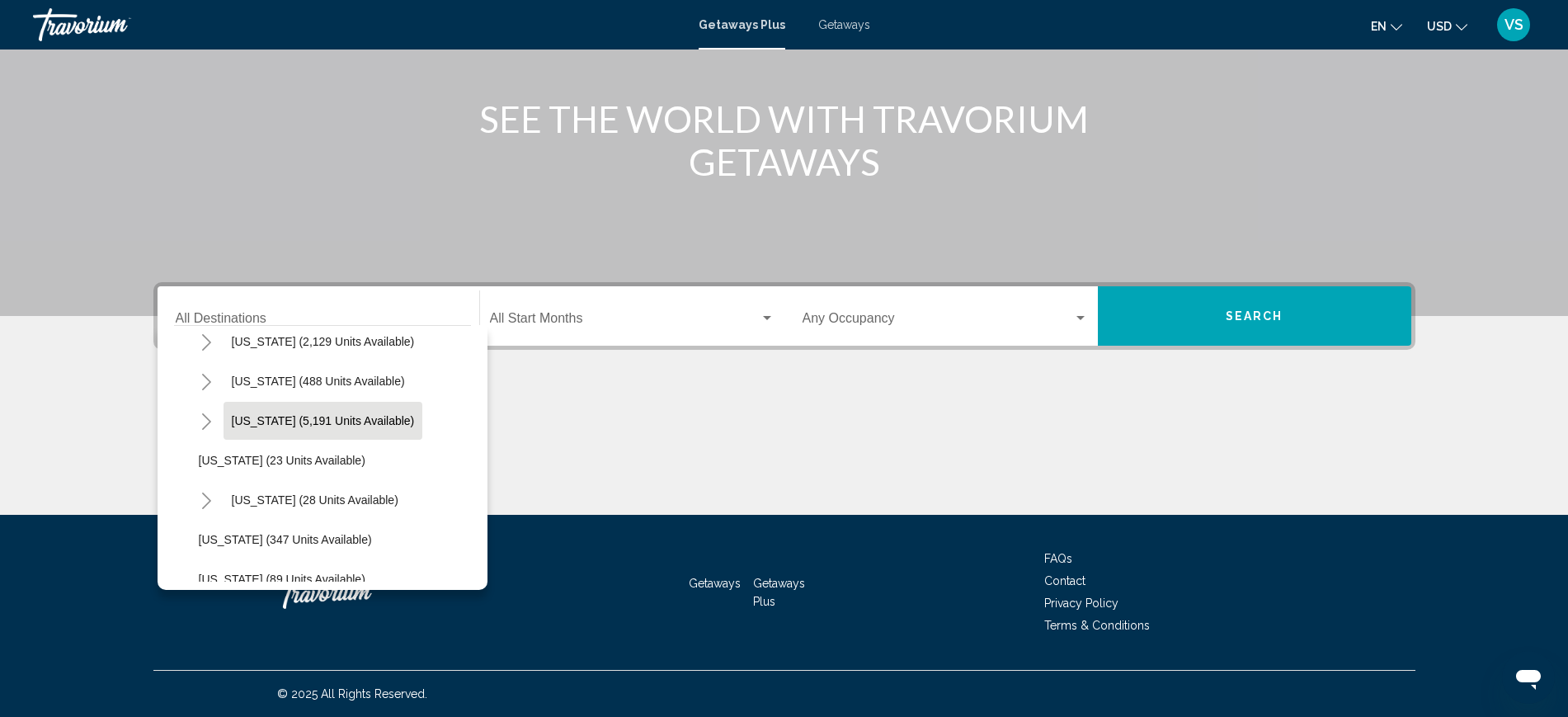
scroll to position [206, 0]
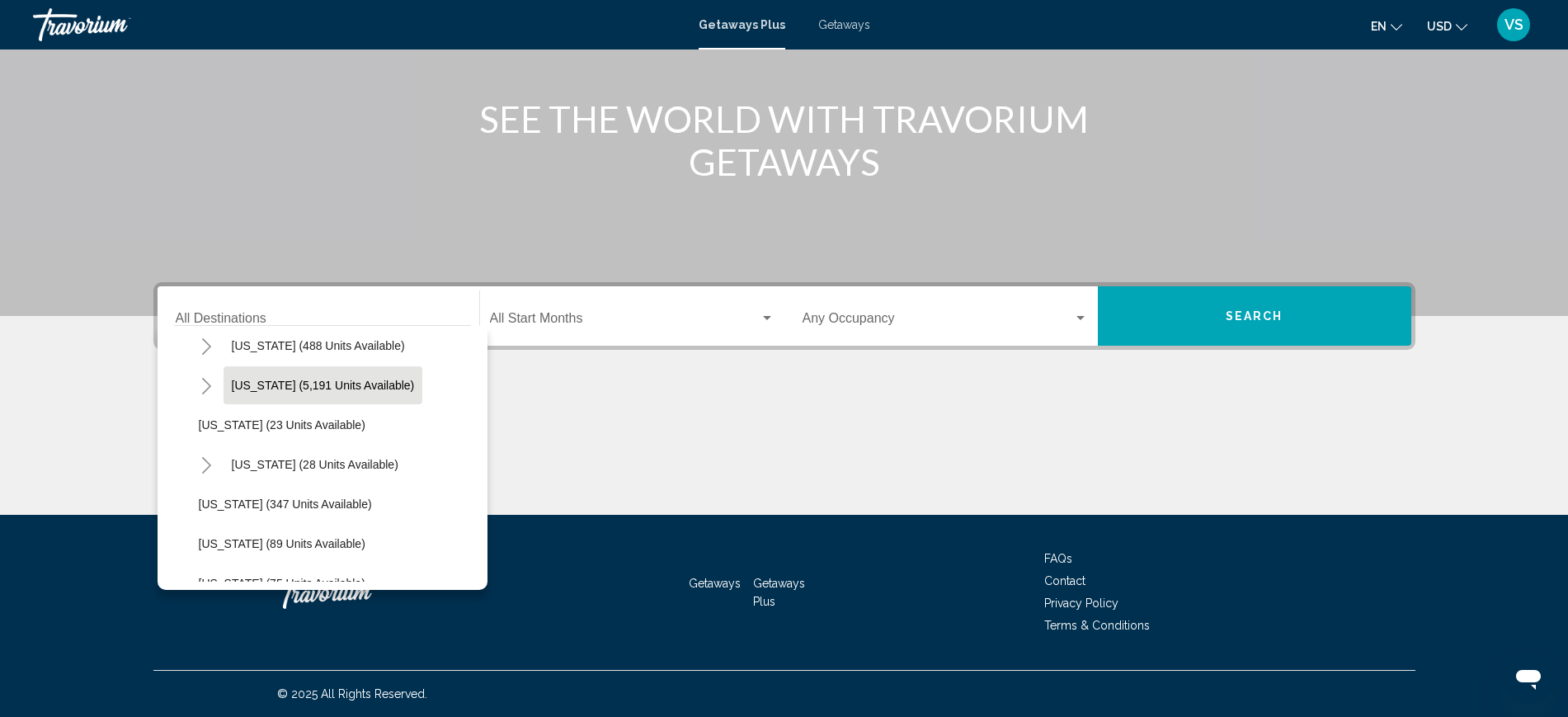
click at [277, 393] on button "[US_STATE] (5,191 units available)" at bounding box center [324, 385] width 199 height 38
type input "**********"
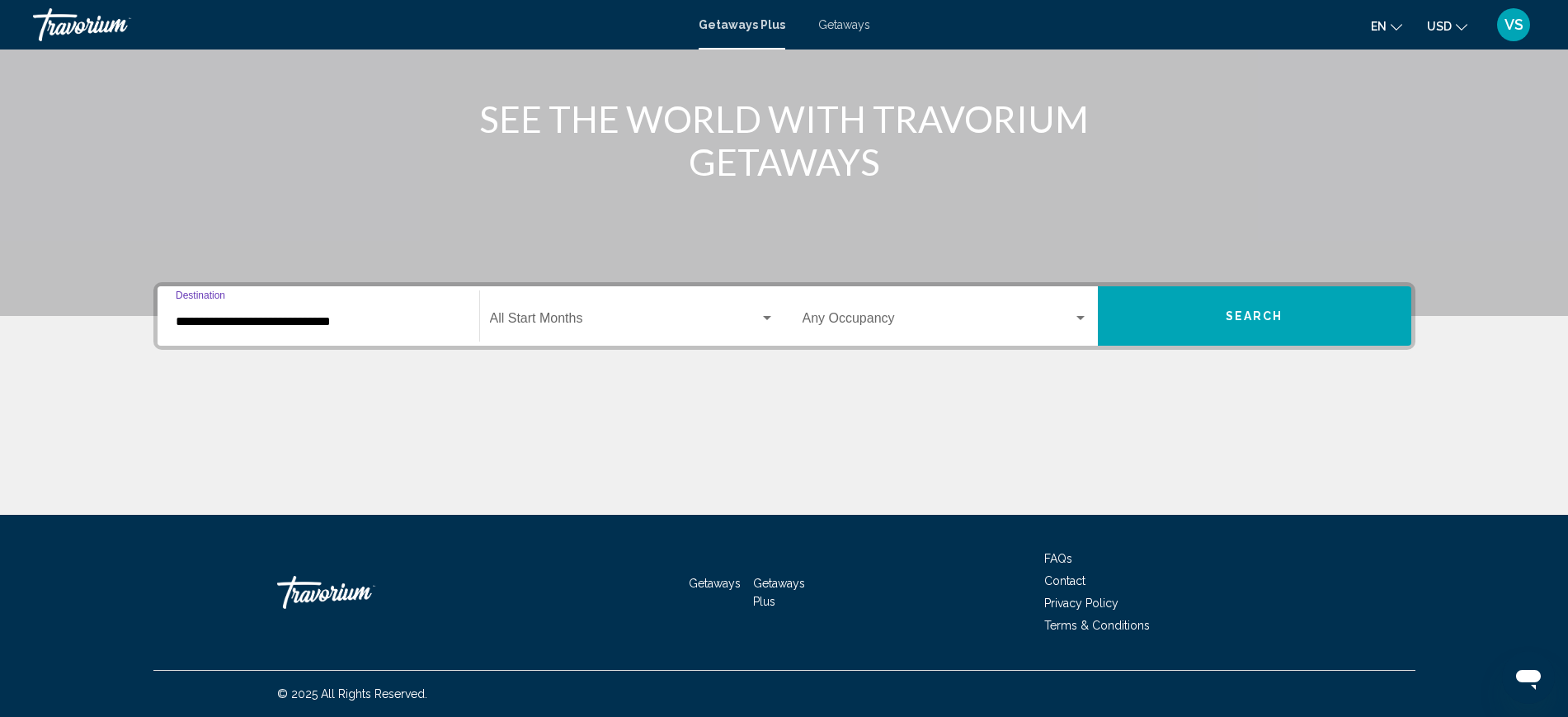
click at [581, 314] on span "Search widget" at bounding box center [625, 321] width 270 height 15
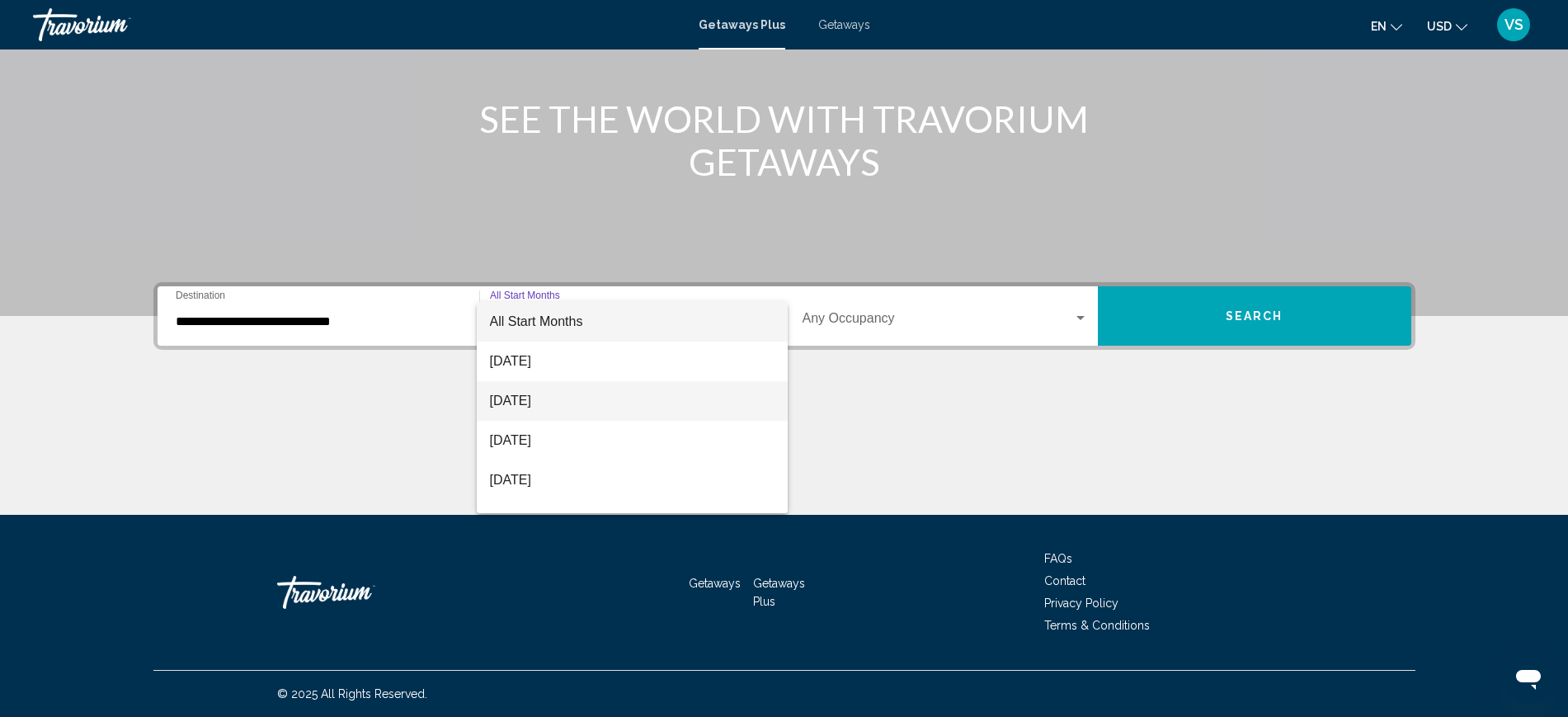
click at [535, 397] on span "[DATE]" at bounding box center [632, 401] width 284 height 39
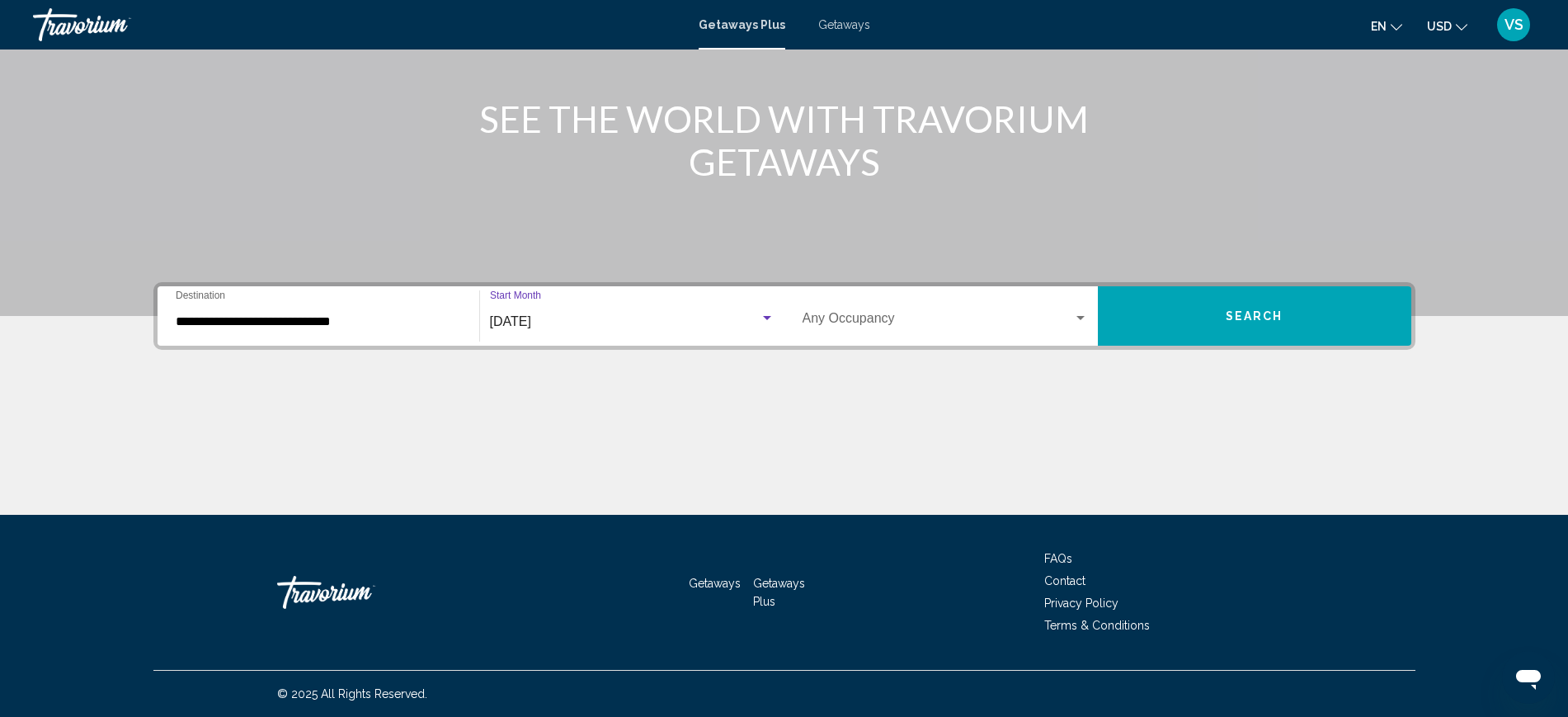
click at [859, 318] on span "Search widget" at bounding box center [937, 321] width 271 height 15
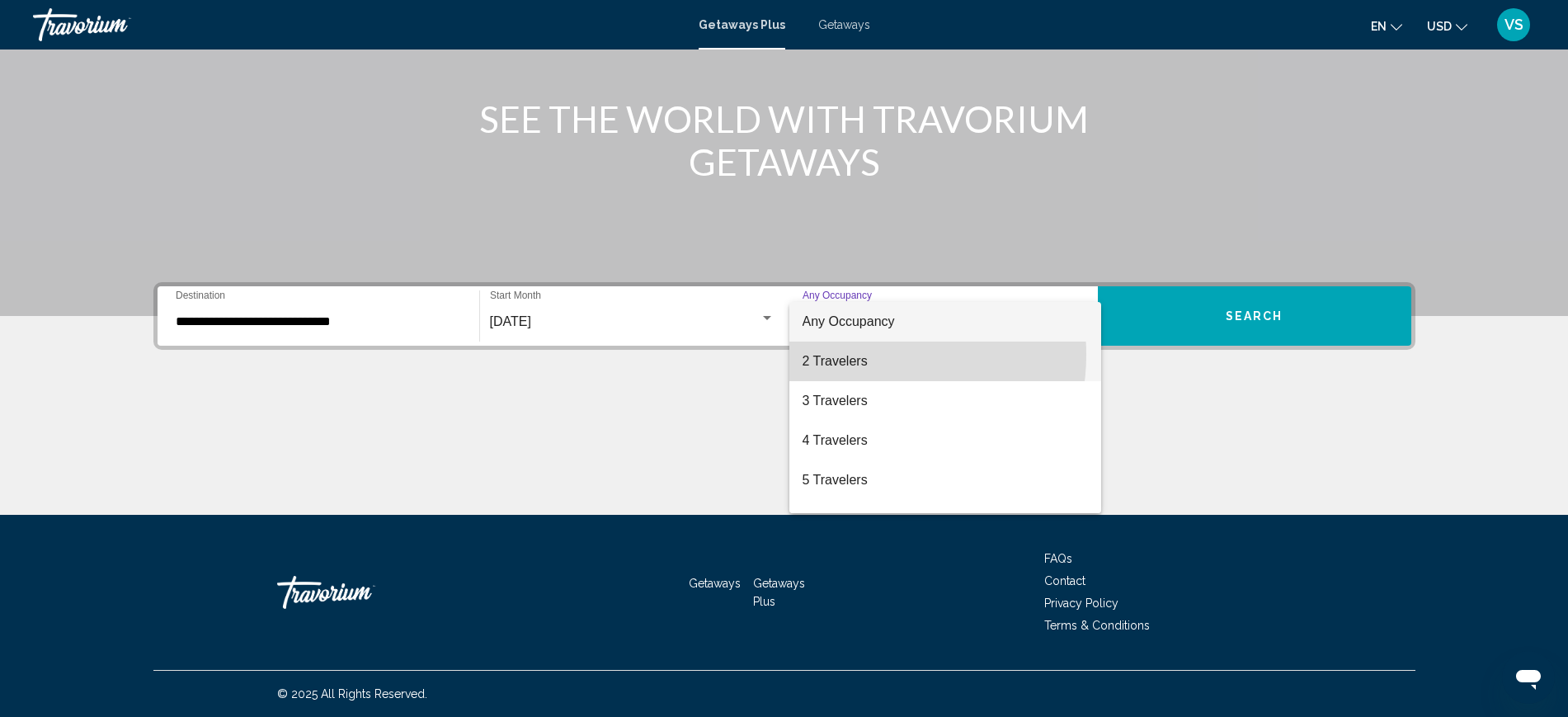
click at [864, 355] on span "2 Travelers" at bounding box center [945, 361] width 285 height 39
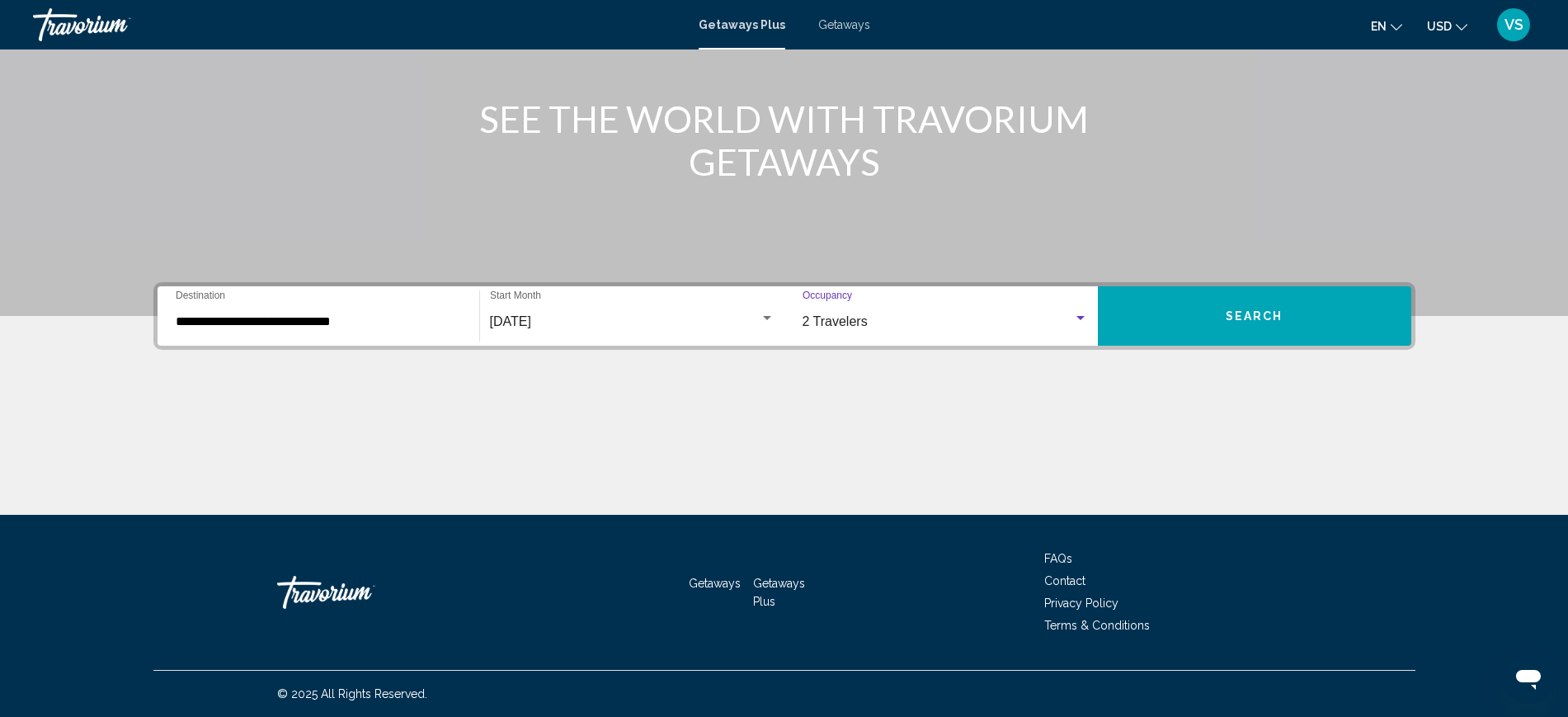
click at [1232, 314] on span "Search" at bounding box center [1254, 316] width 58 height 13
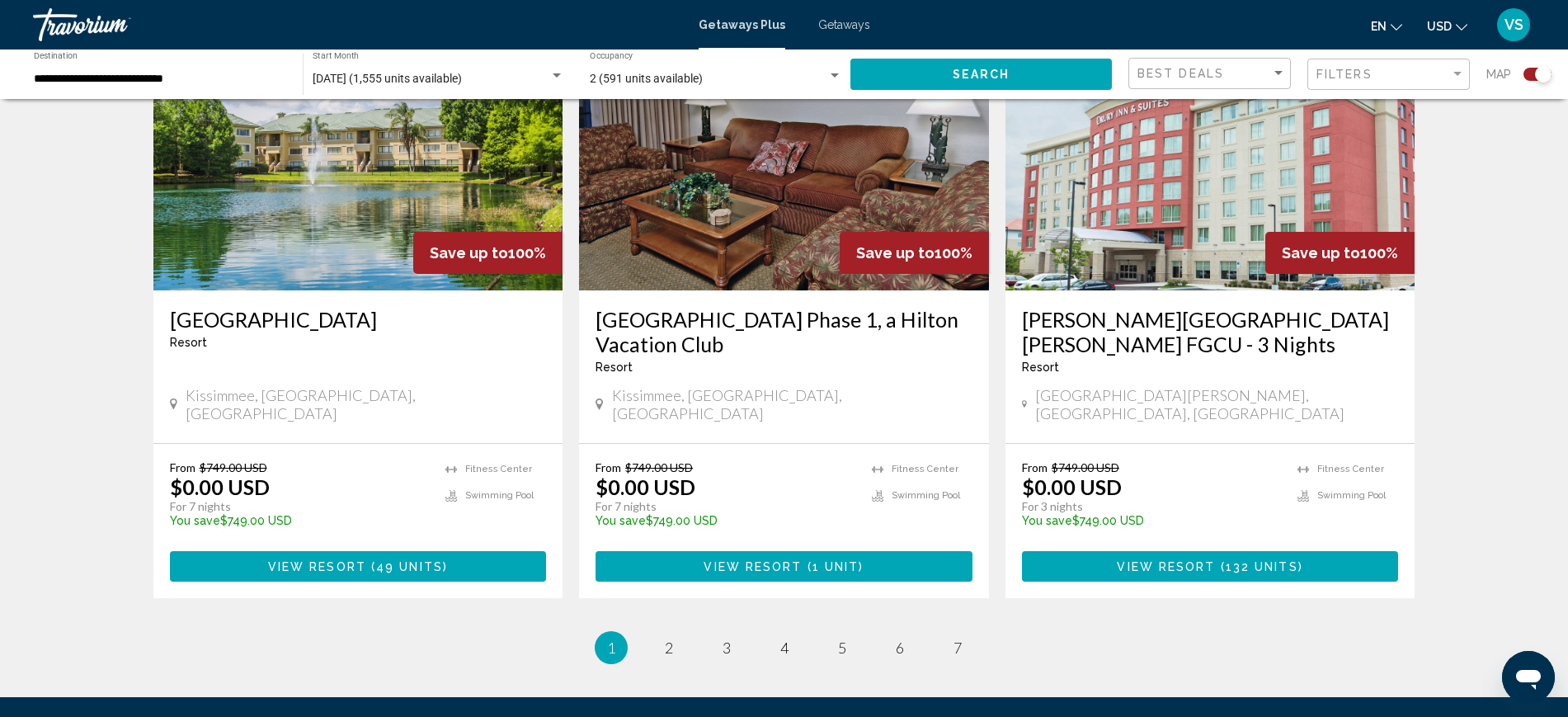
scroll to position [2510, 0]
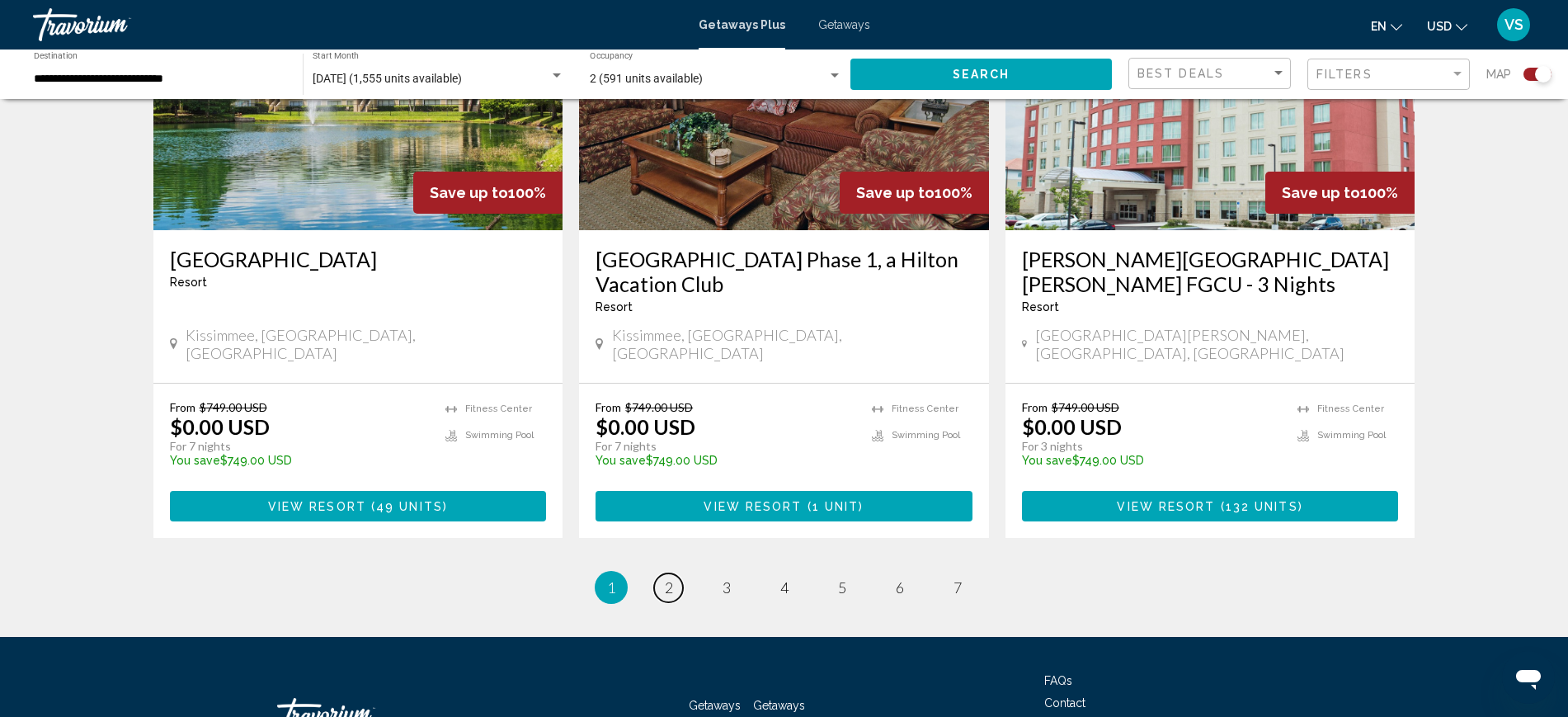
click at [668, 578] on span "2" at bounding box center [669, 587] width 8 height 19
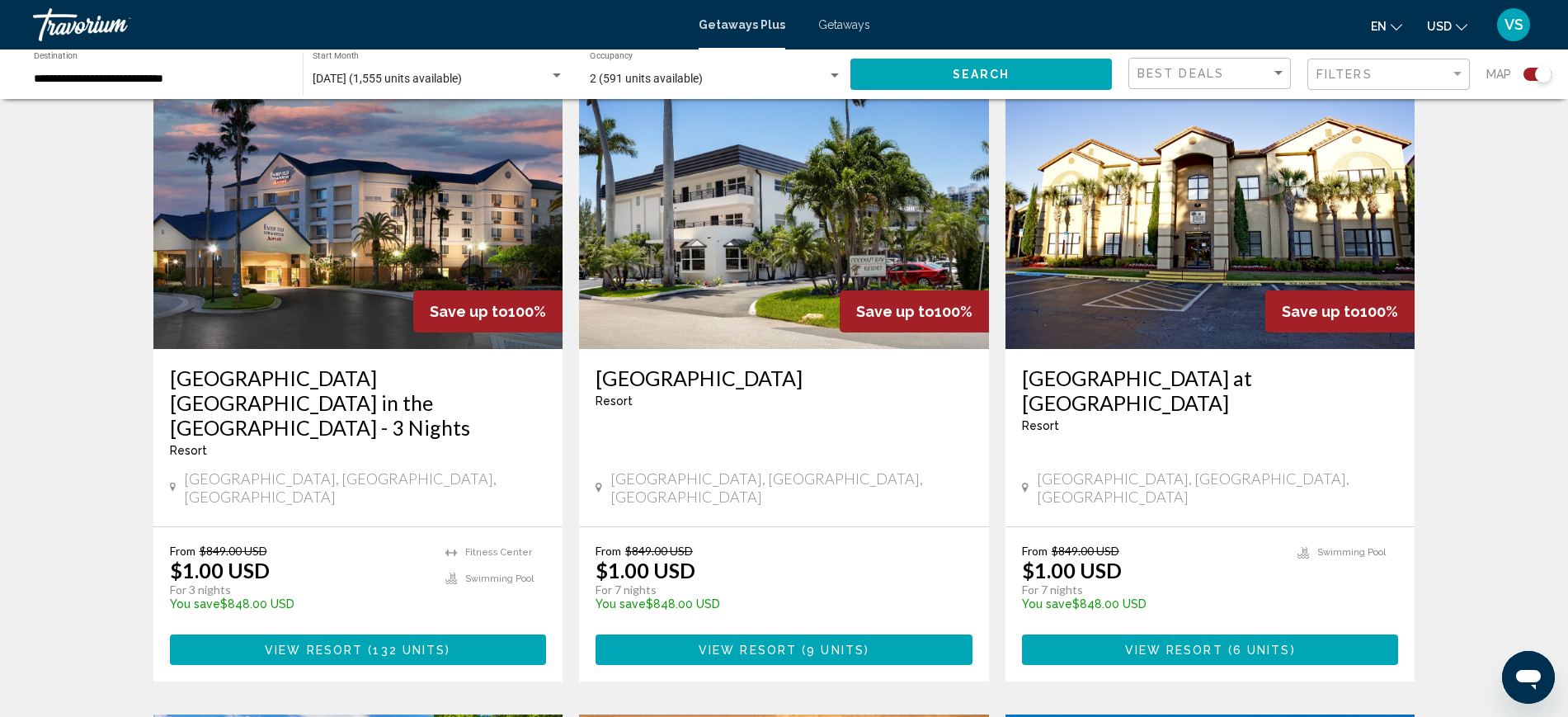
scroll to position [619, 0]
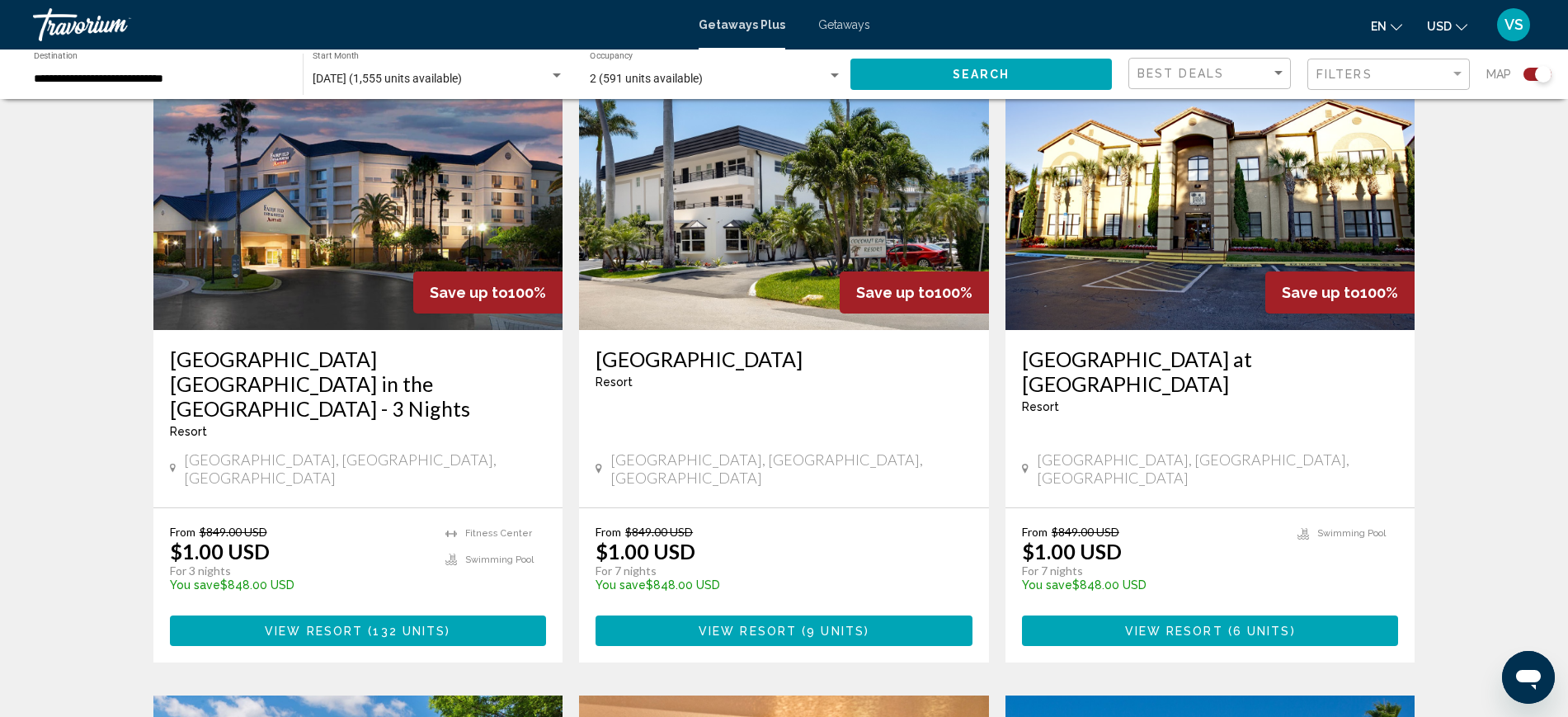
click at [745, 209] on img "Main content" at bounding box center [783, 198] width 410 height 264
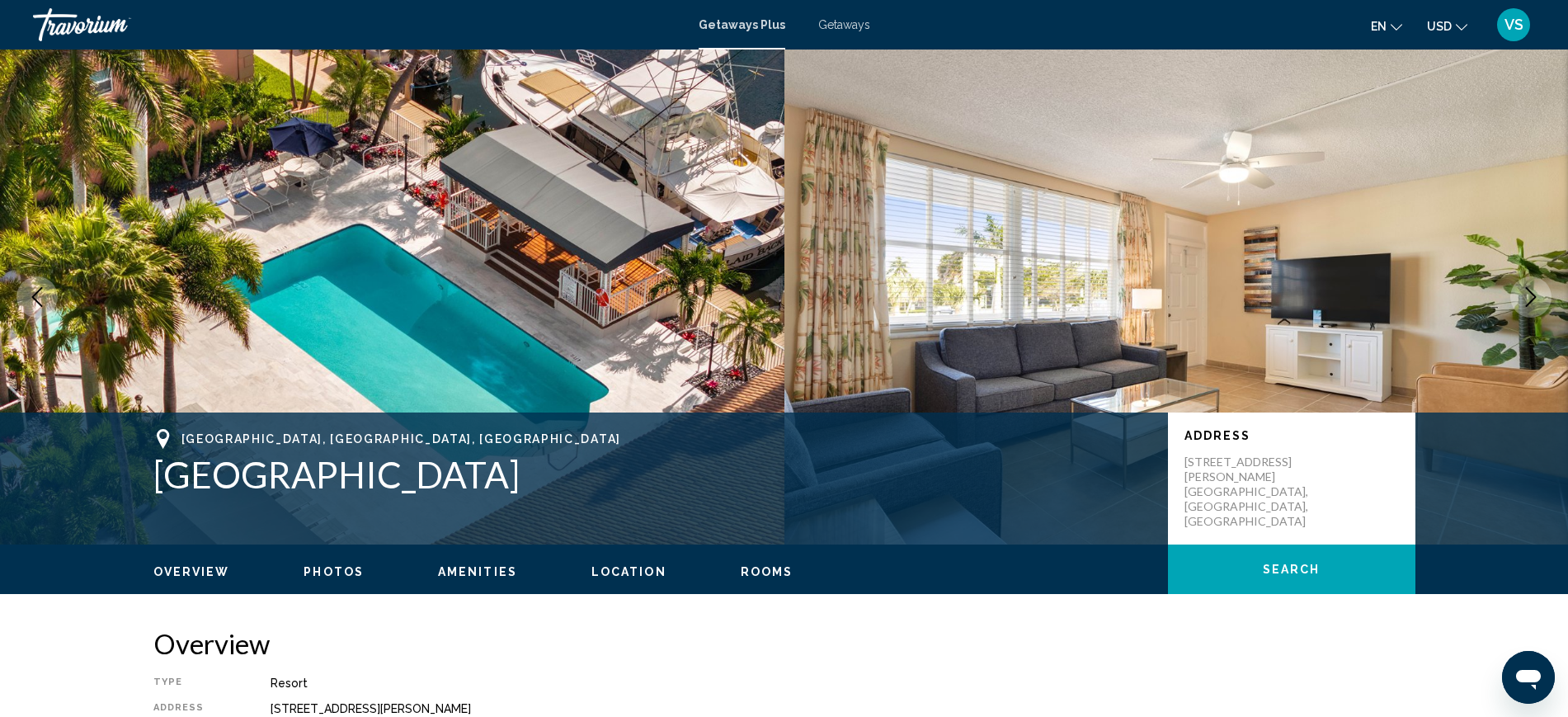
click at [1535, 299] on icon "Next image" at bounding box center [1531, 297] width 20 height 20
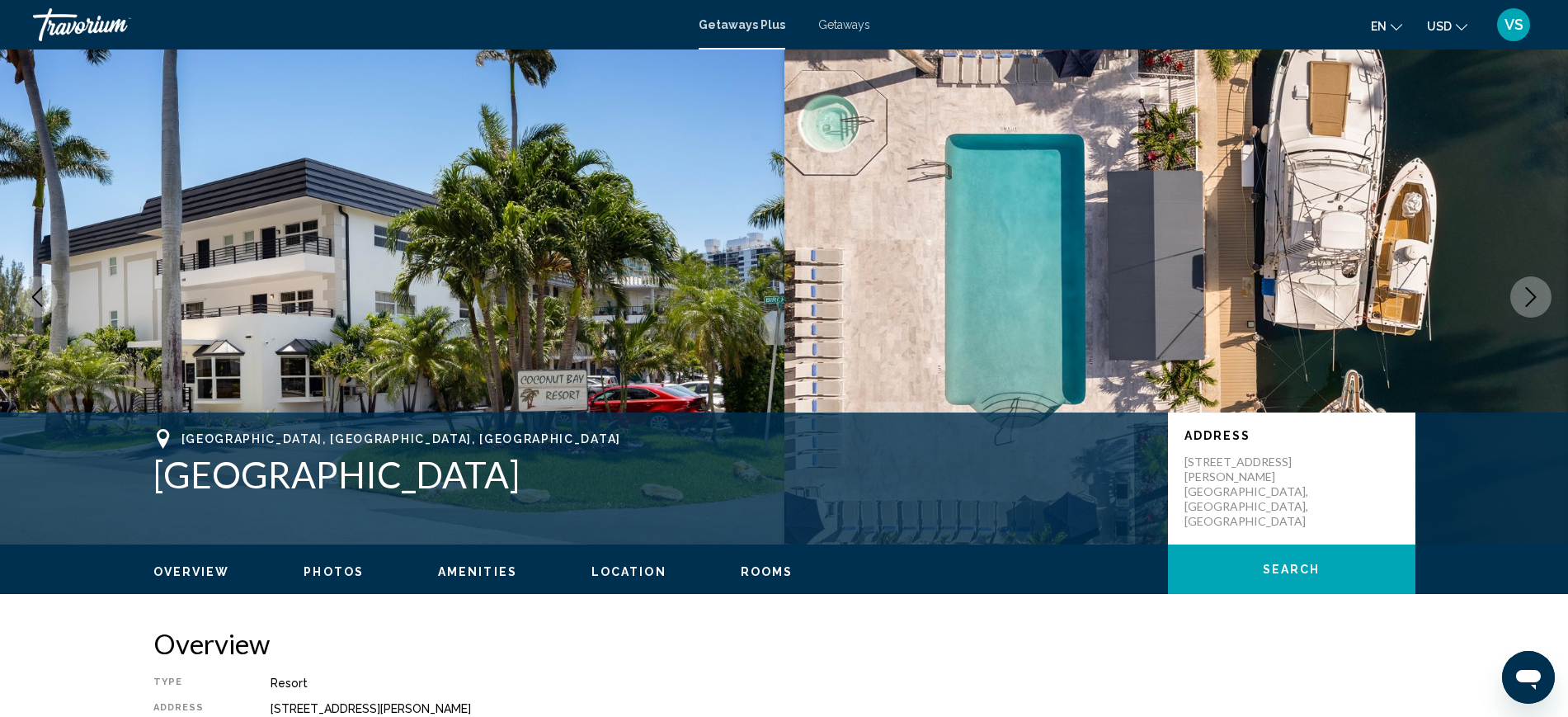
click at [1535, 299] on icon "Next image" at bounding box center [1531, 297] width 20 height 20
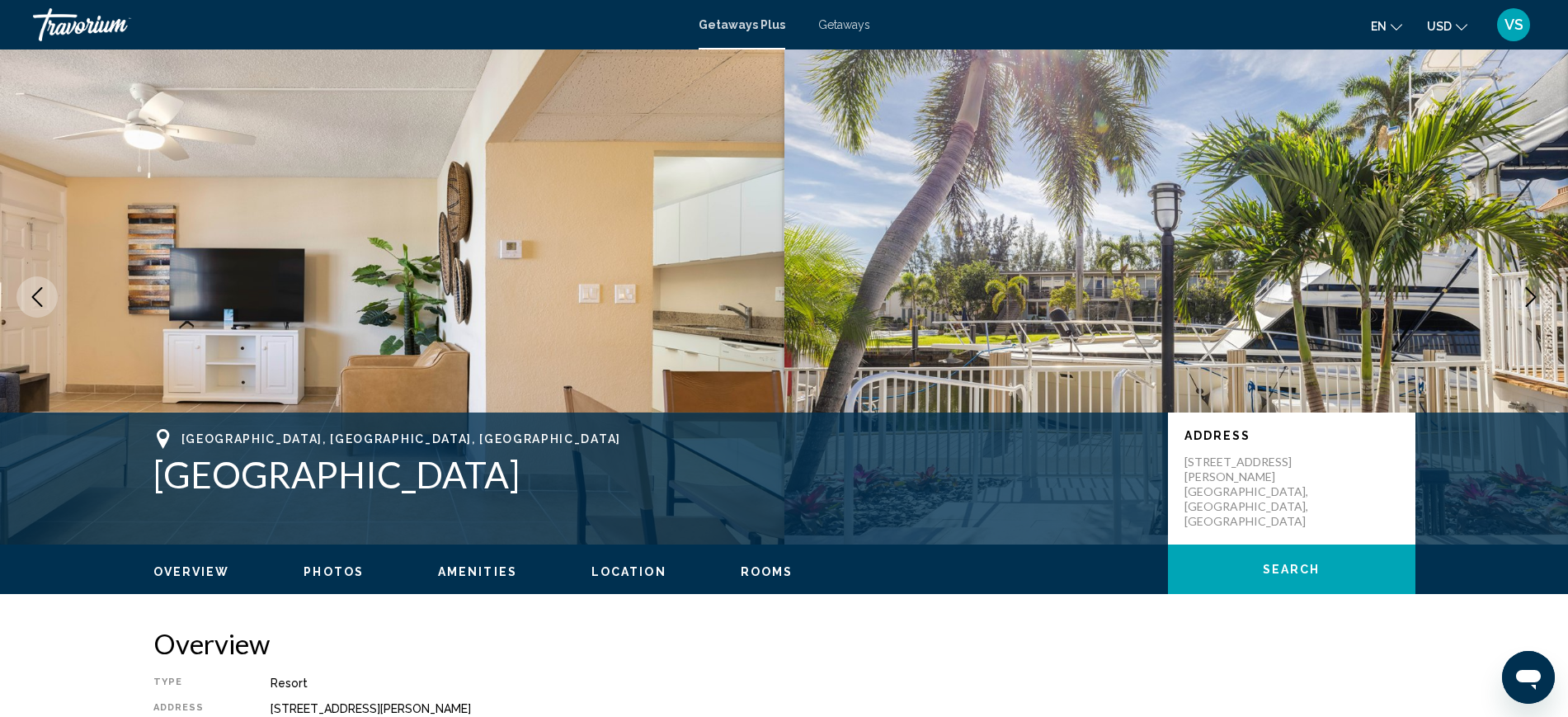
click at [1535, 299] on icon "Next image" at bounding box center [1531, 297] width 20 height 20
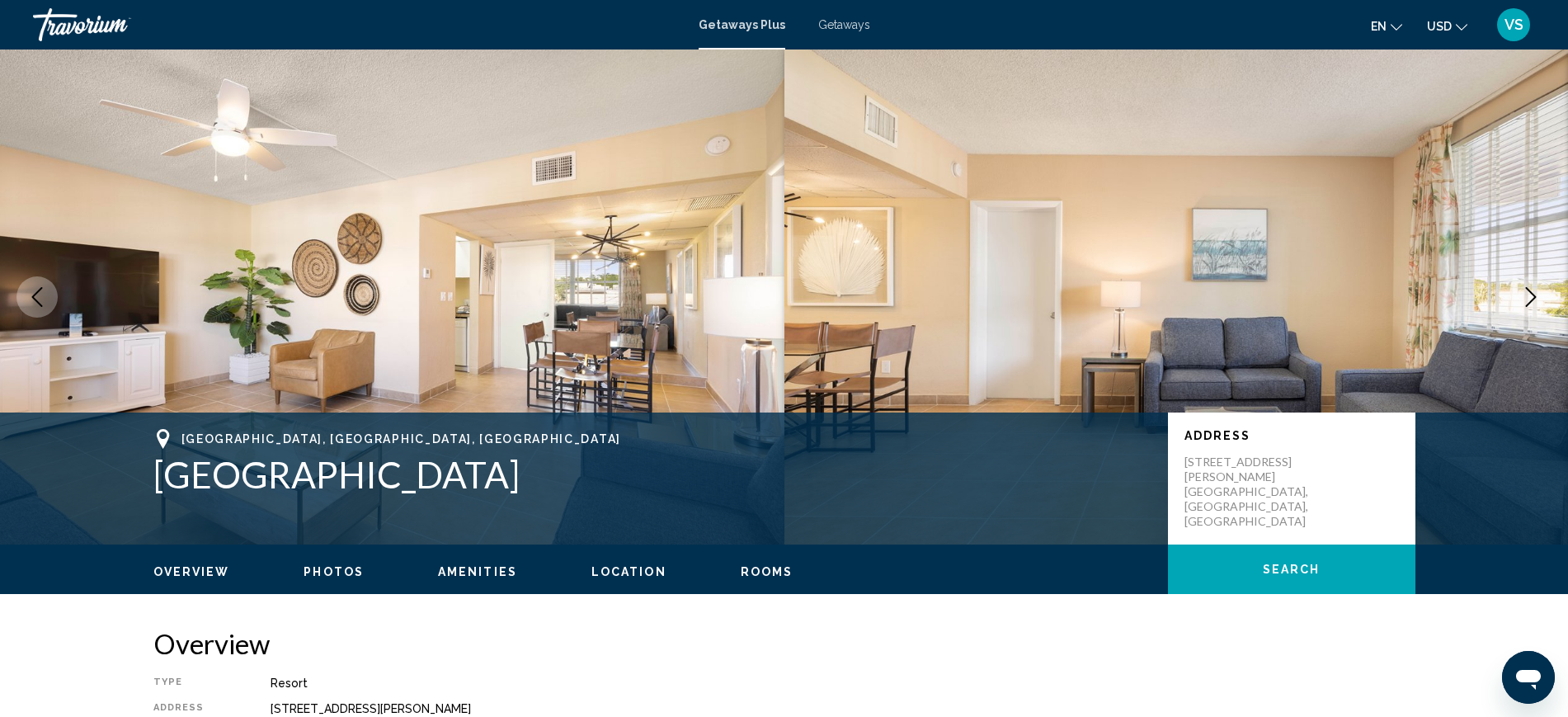
click at [1535, 299] on icon "Next image" at bounding box center [1531, 297] width 20 height 20
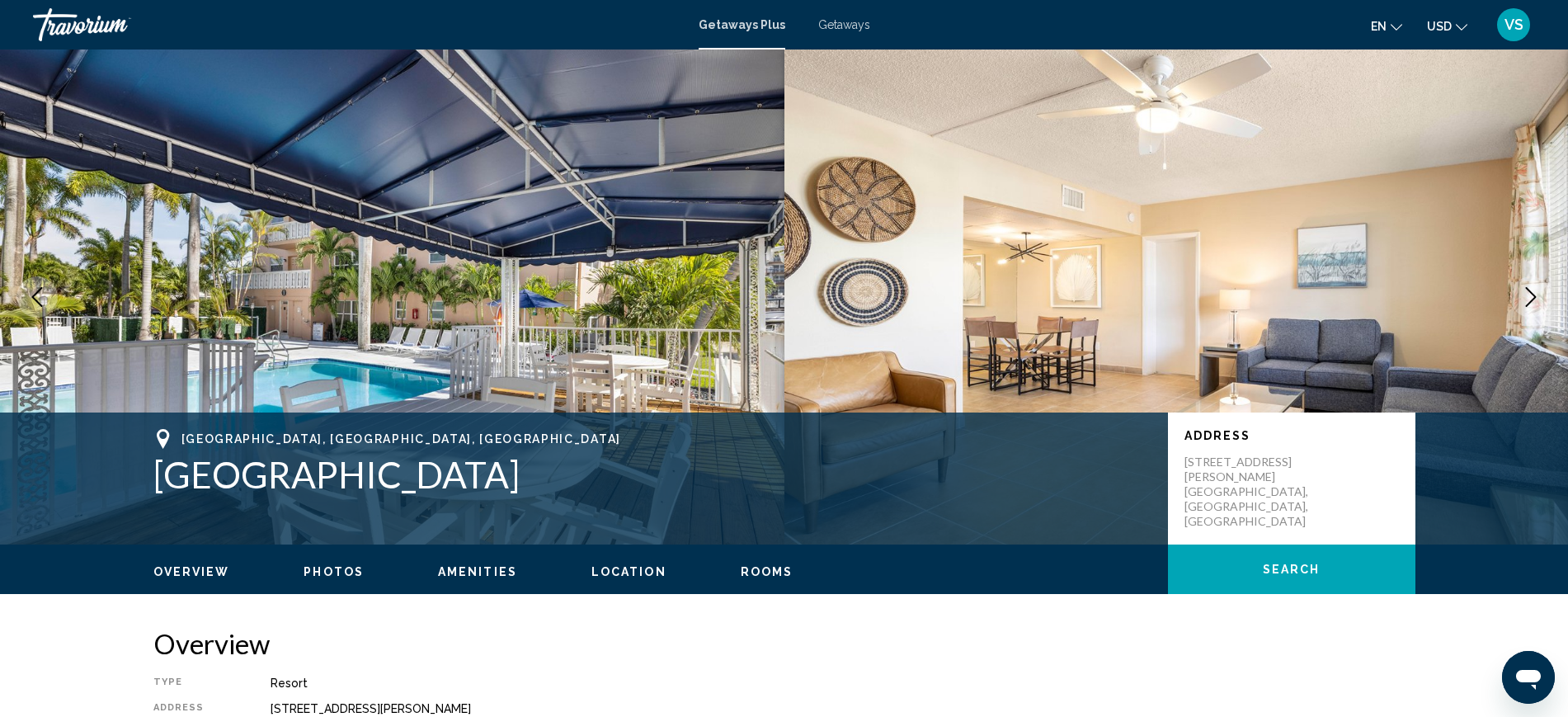
click at [1535, 299] on icon "Next image" at bounding box center [1531, 297] width 20 height 20
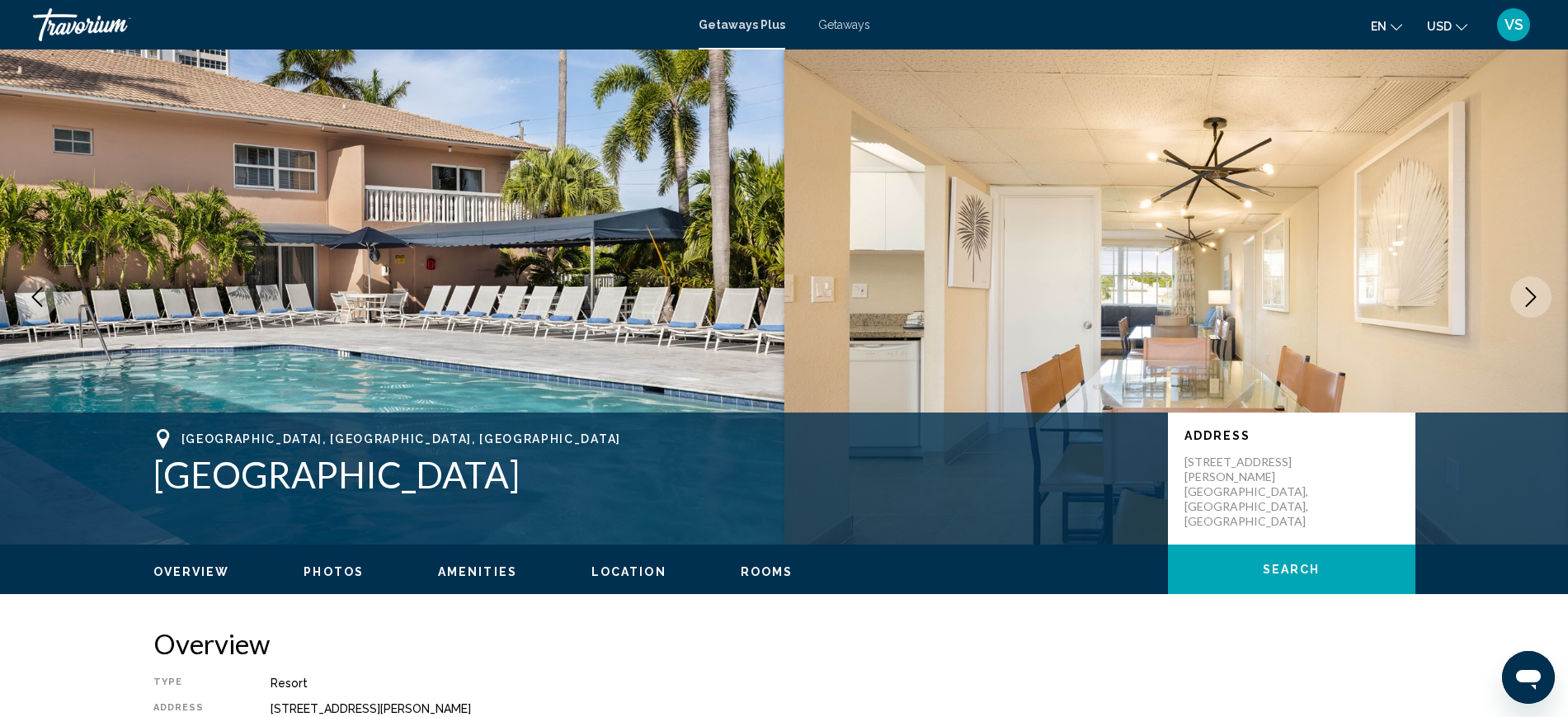
click at [1535, 299] on icon "Next image" at bounding box center [1531, 297] width 20 height 20
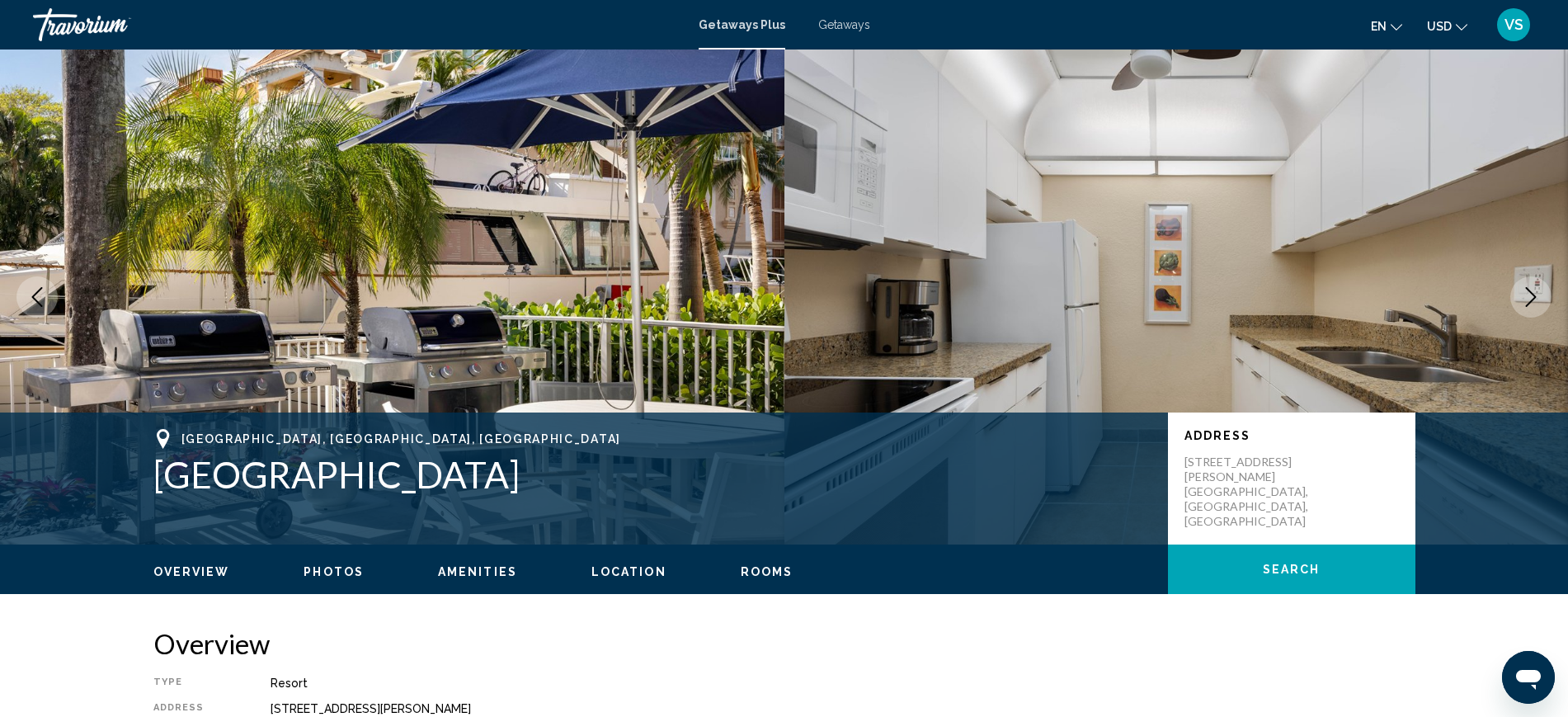
click at [1535, 299] on icon "Next image" at bounding box center [1531, 297] width 20 height 20
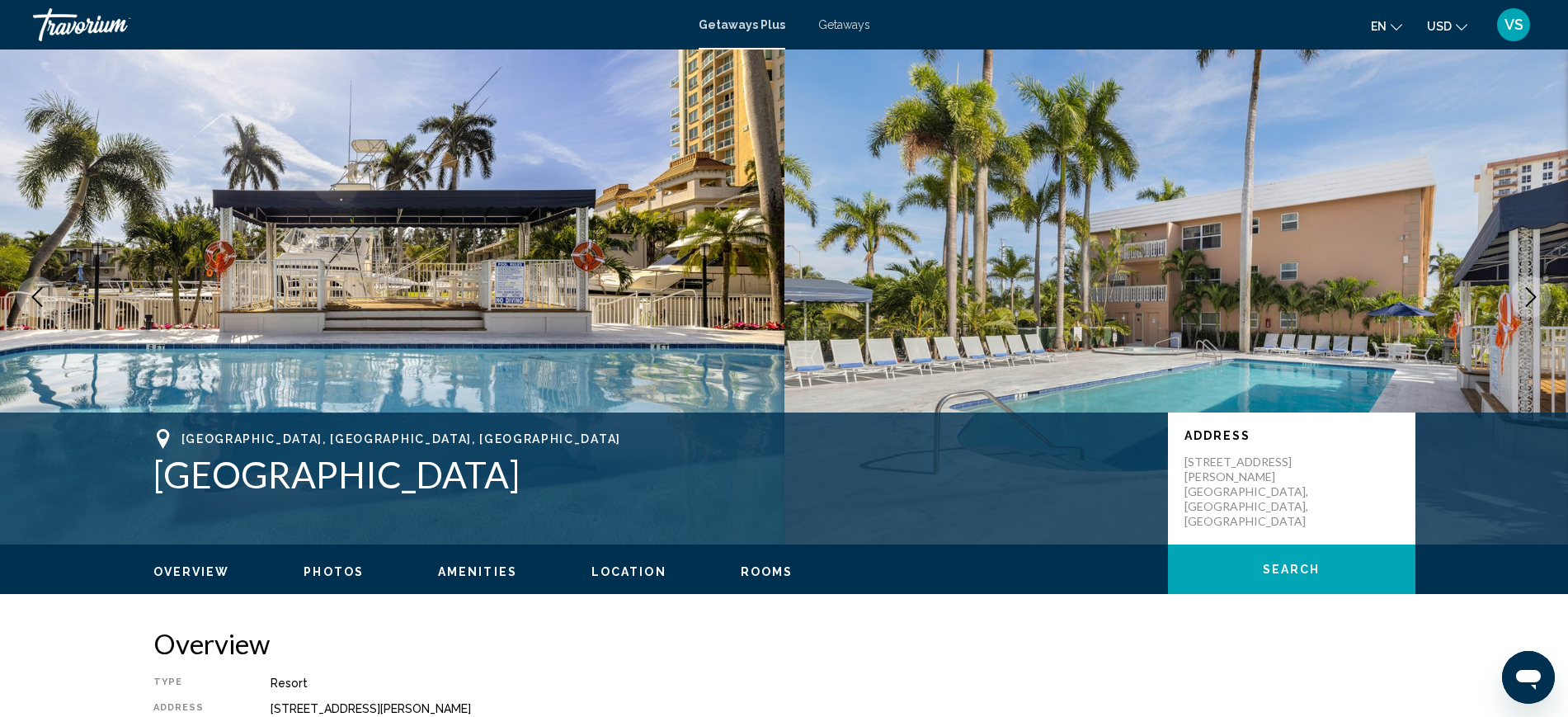
click at [1535, 299] on icon "Next image" at bounding box center [1531, 297] width 20 height 20
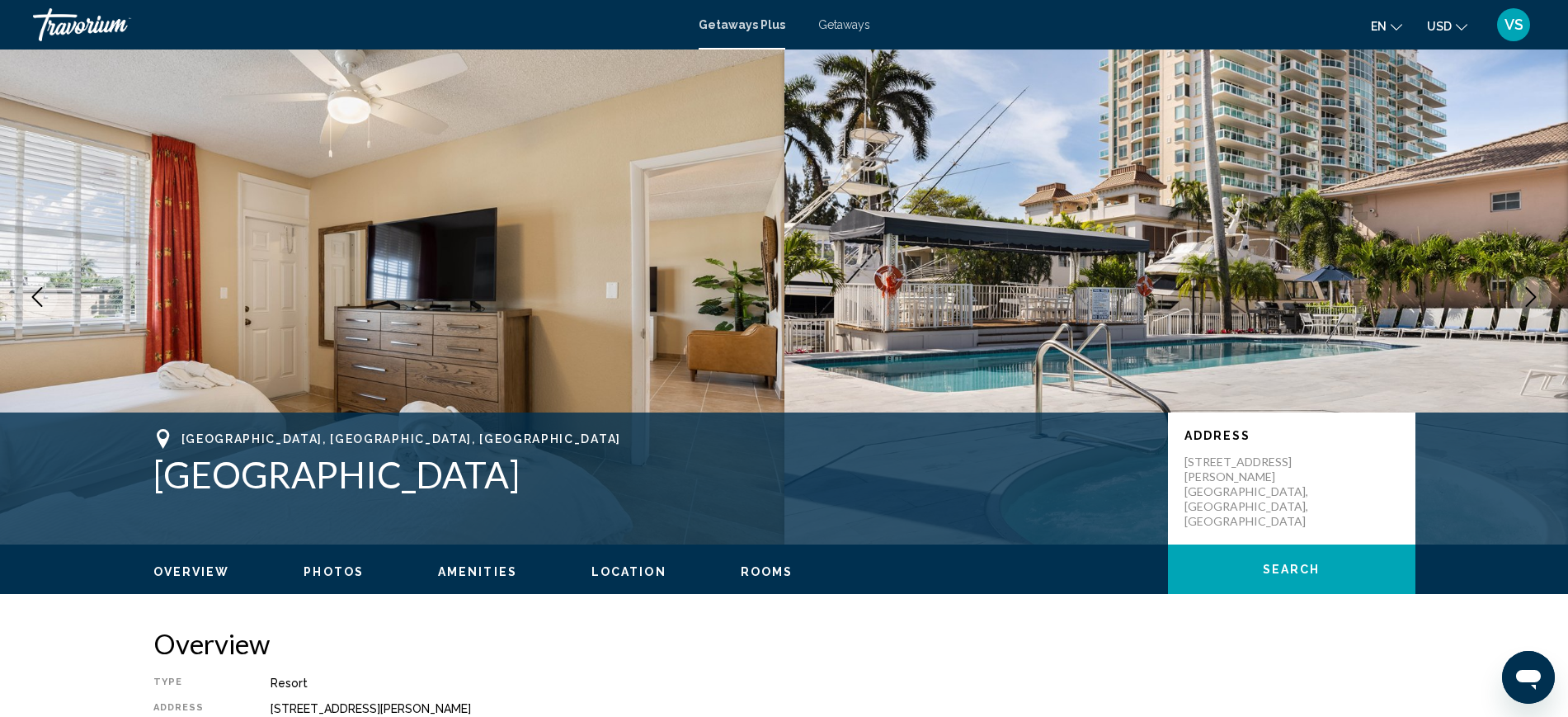
click at [1535, 299] on icon "Next image" at bounding box center [1531, 297] width 20 height 20
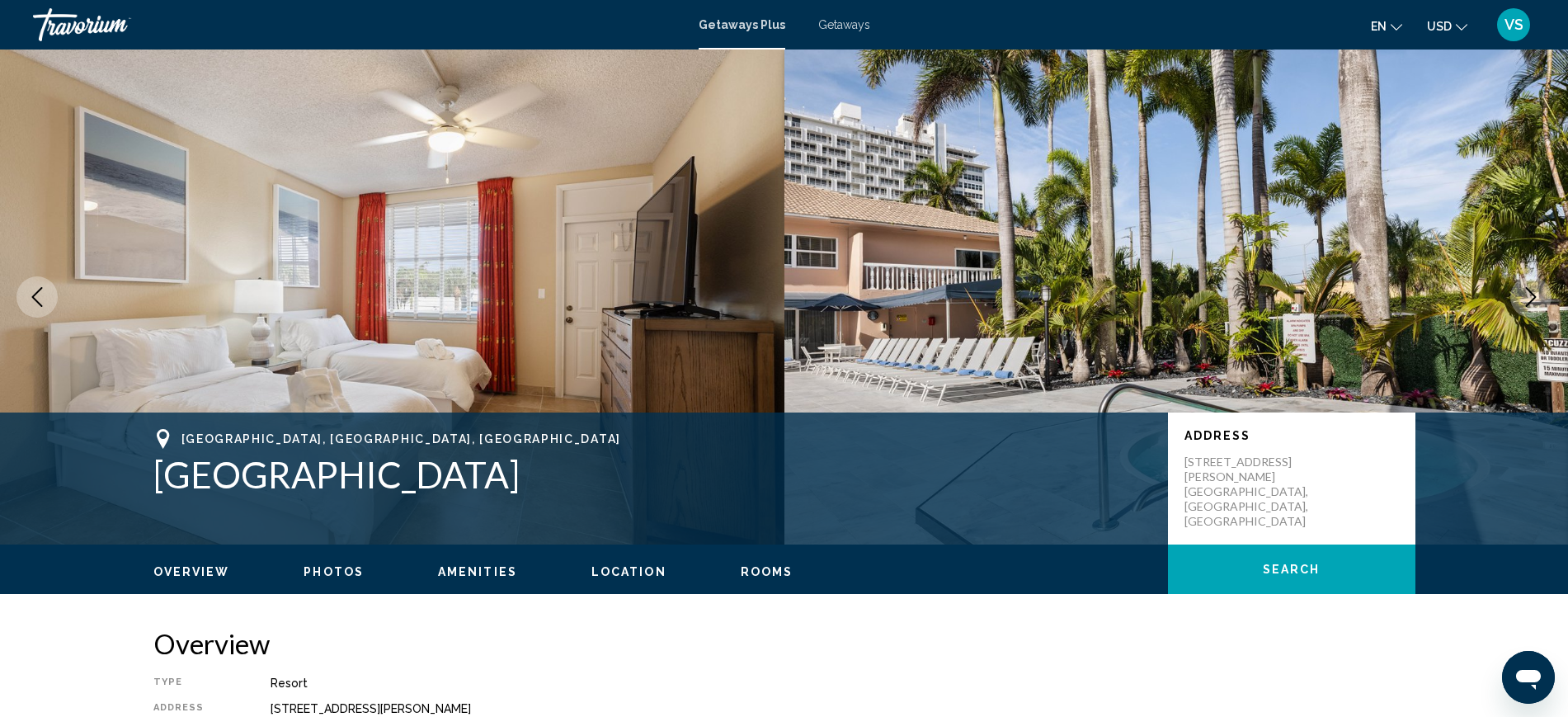
click at [1535, 299] on icon "Next image" at bounding box center [1531, 297] width 20 height 20
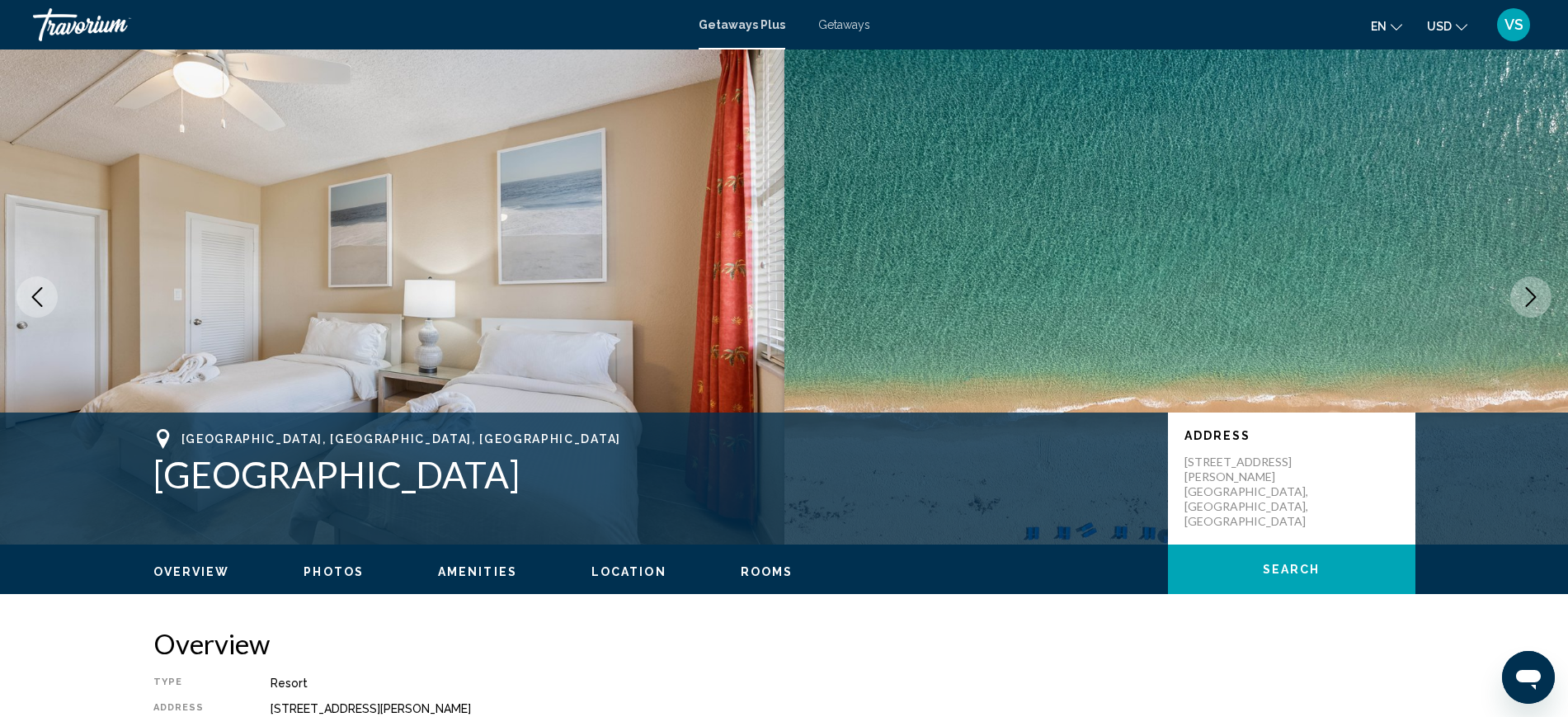
click at [1535, 299] on icon "Next image" at bounding box center [1531, 297] width 20 height 20
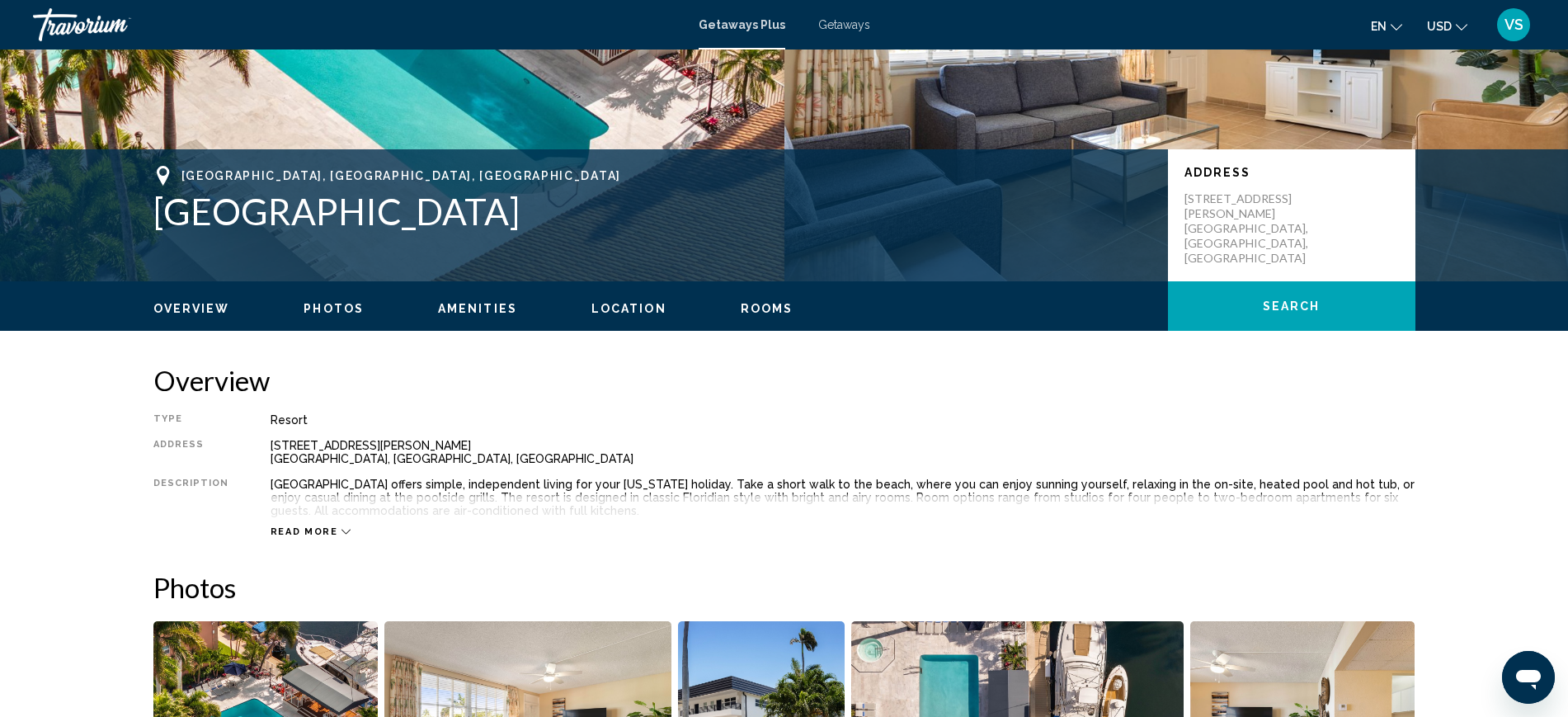
scroll to position [515, 0]
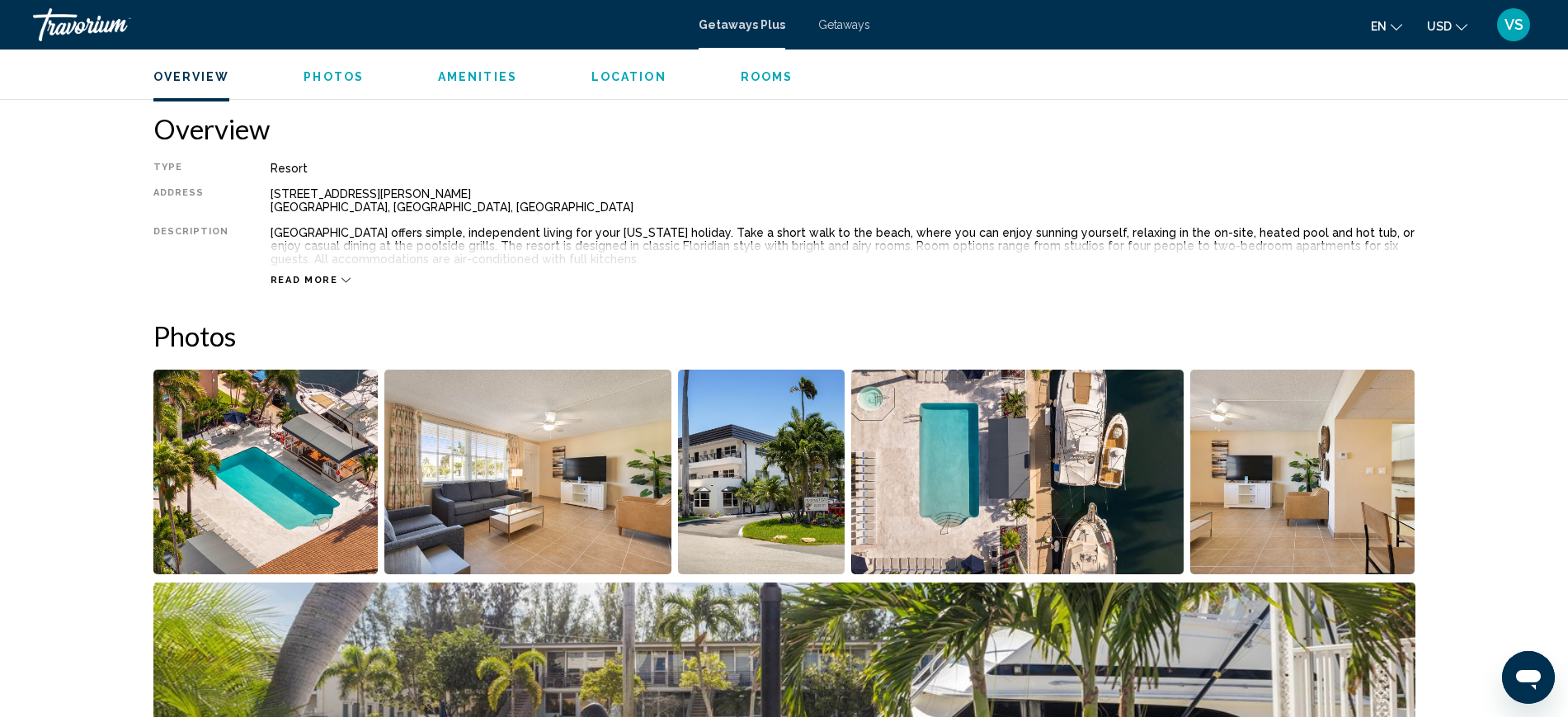
click at [305, 276] on span "Read more" at bounding box center [304, 280] width 67 height 11
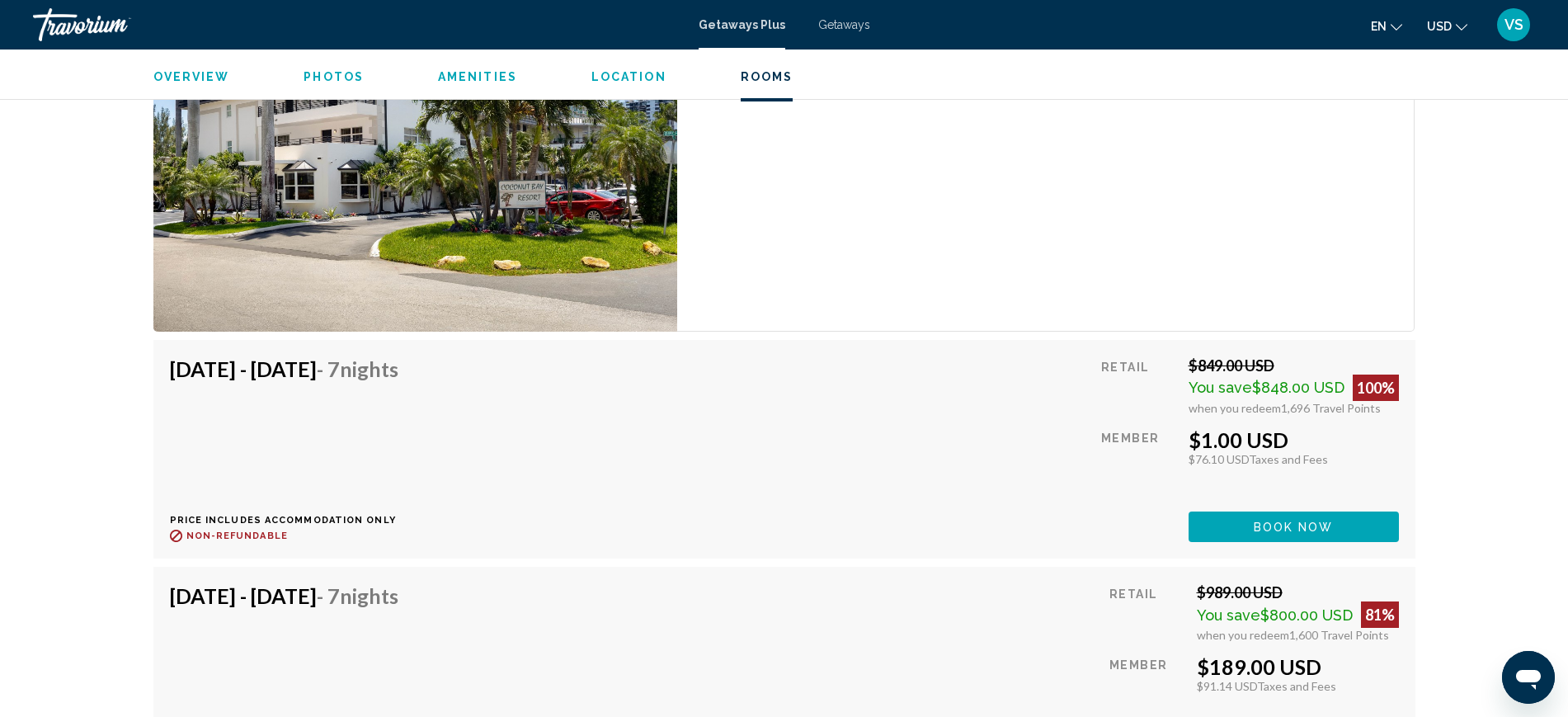
scroll to position [5158, 0]
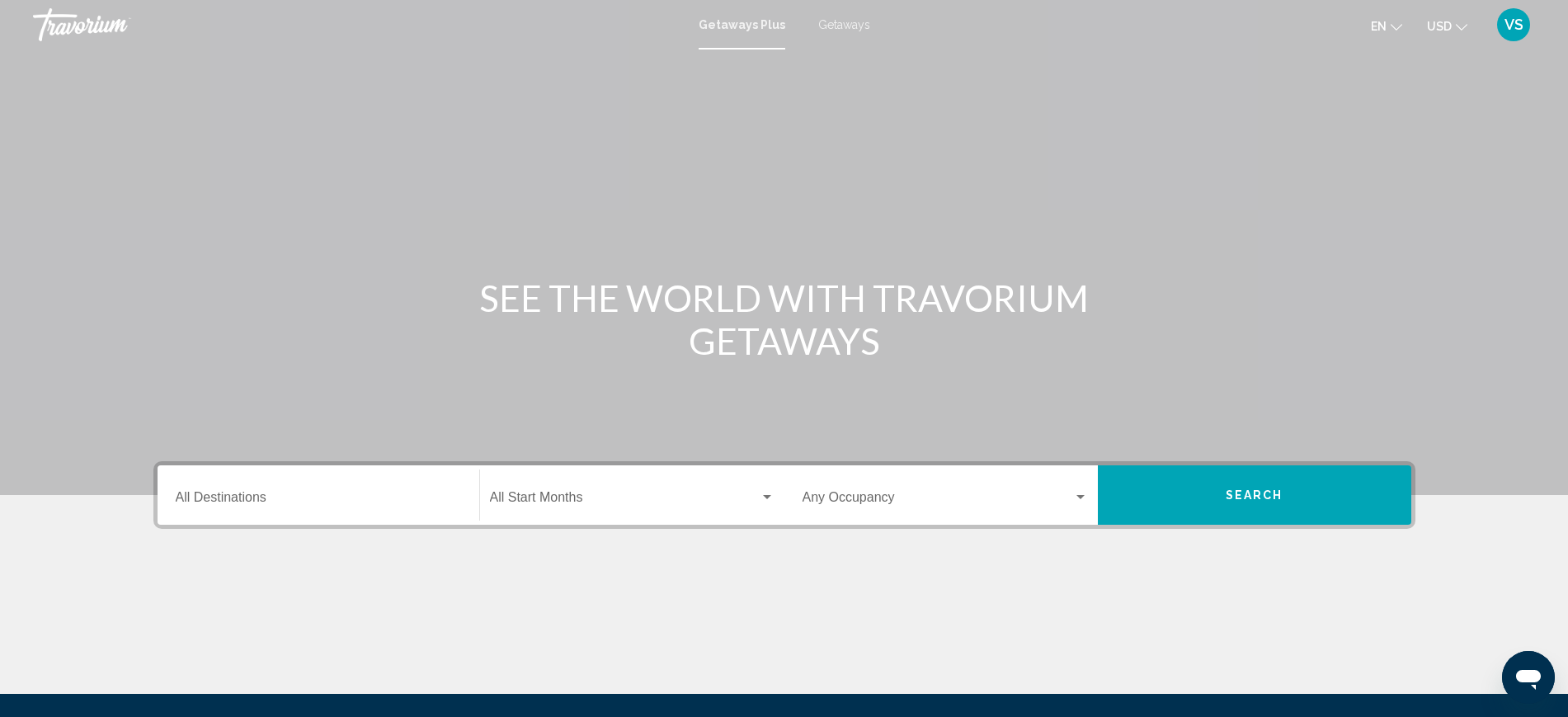
click at [231, 495] on input "Destination All Destinations" at bounding box center [319, 501] width 285 height 15
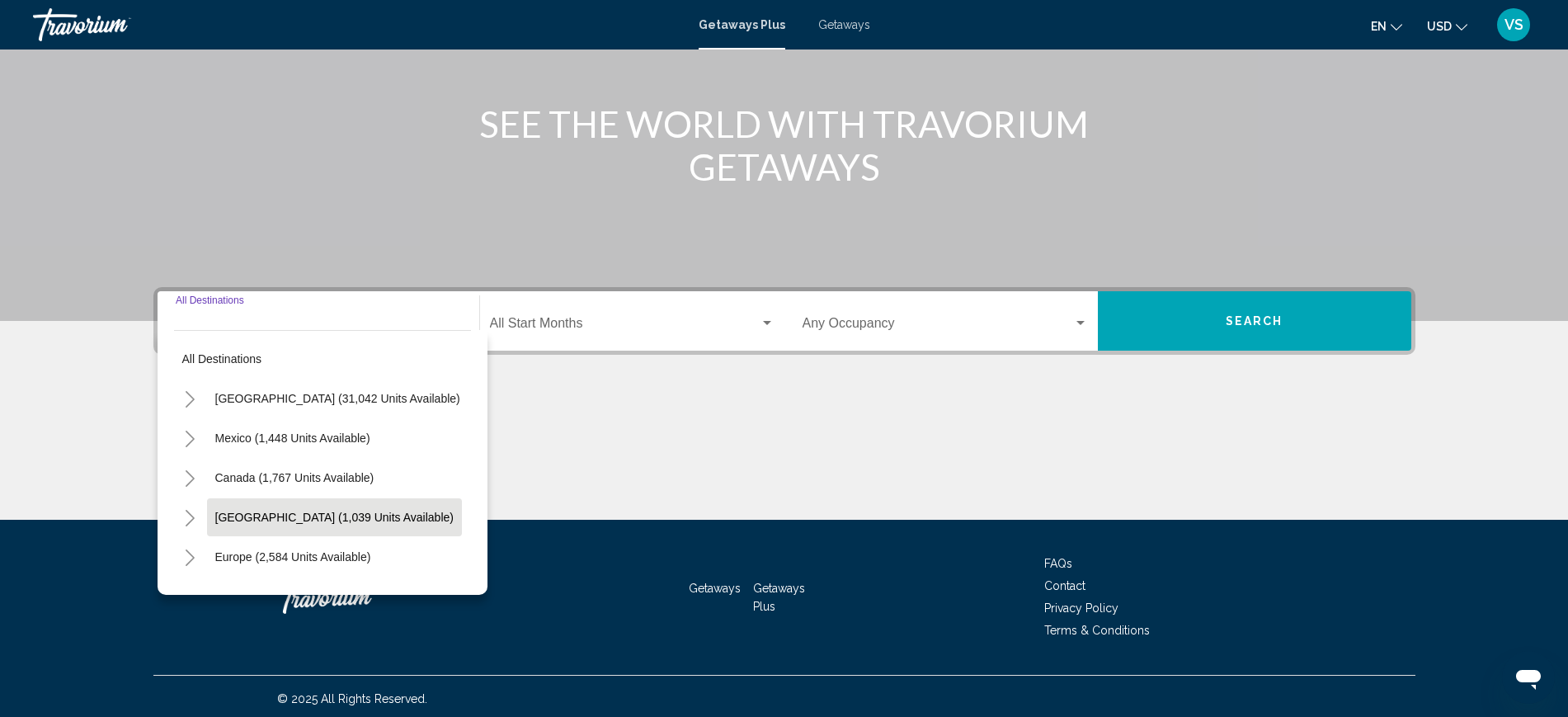
scroll to position [179, 0]
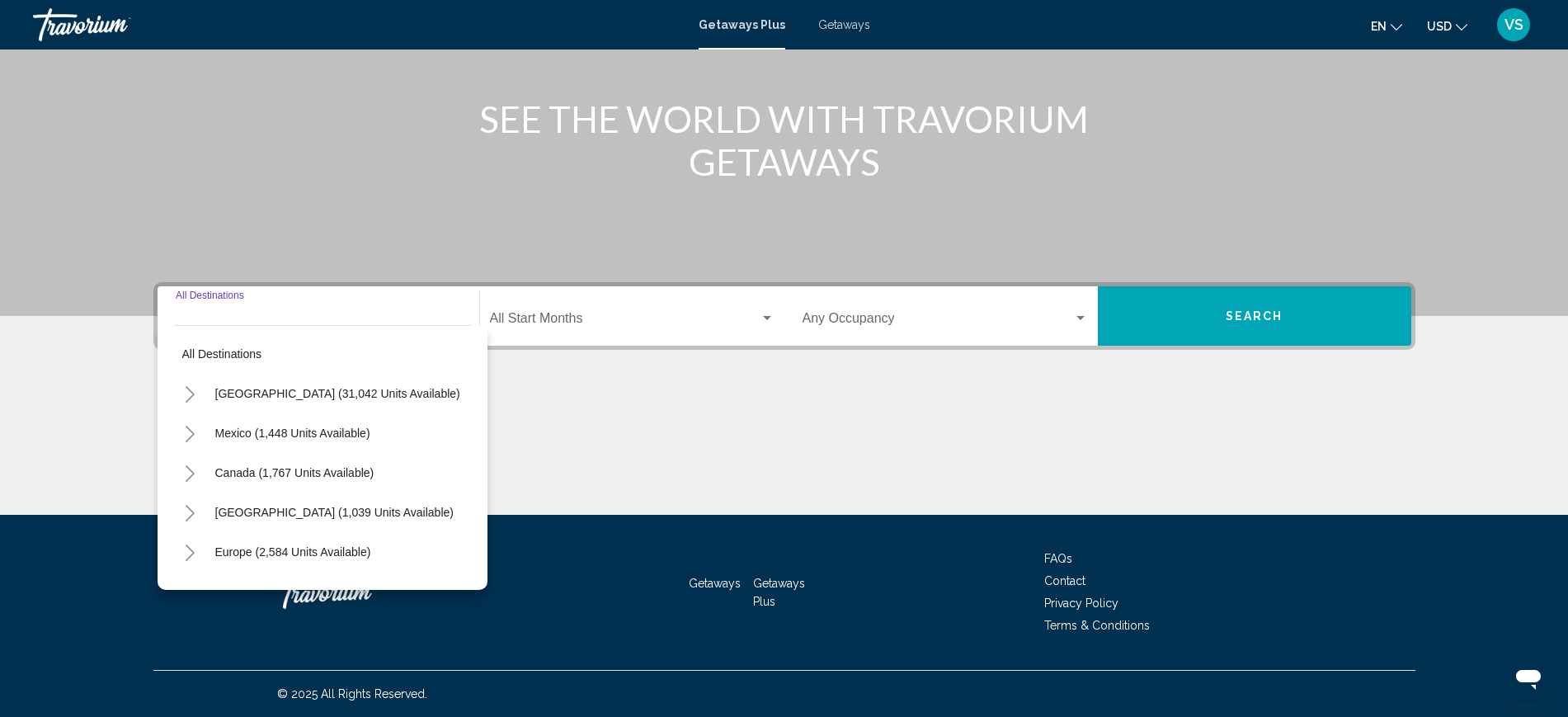
click at [188, 392] on icon "Toggle United States (31,042 units available)" at bounding box center [190, 394] width 13 height 17
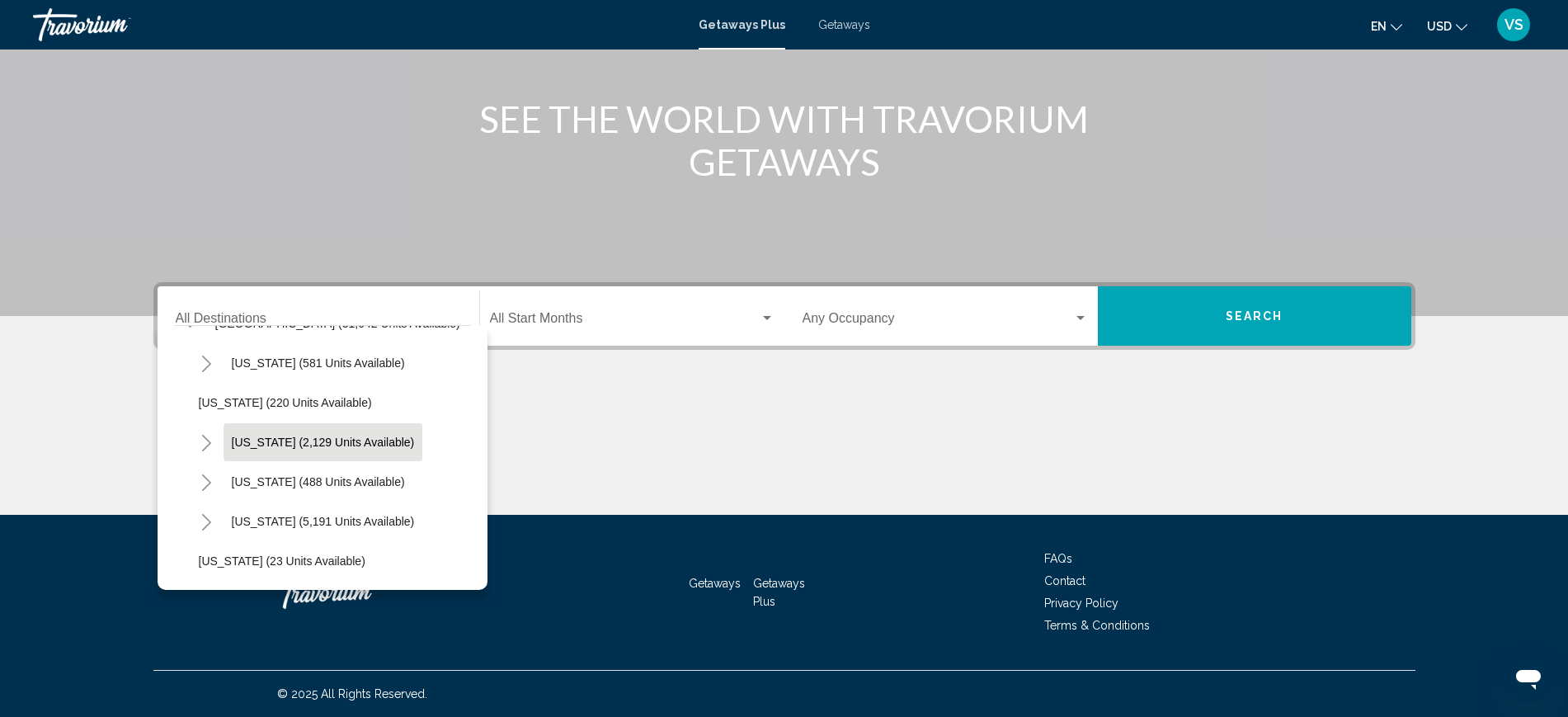
scroll to position [103, 0]
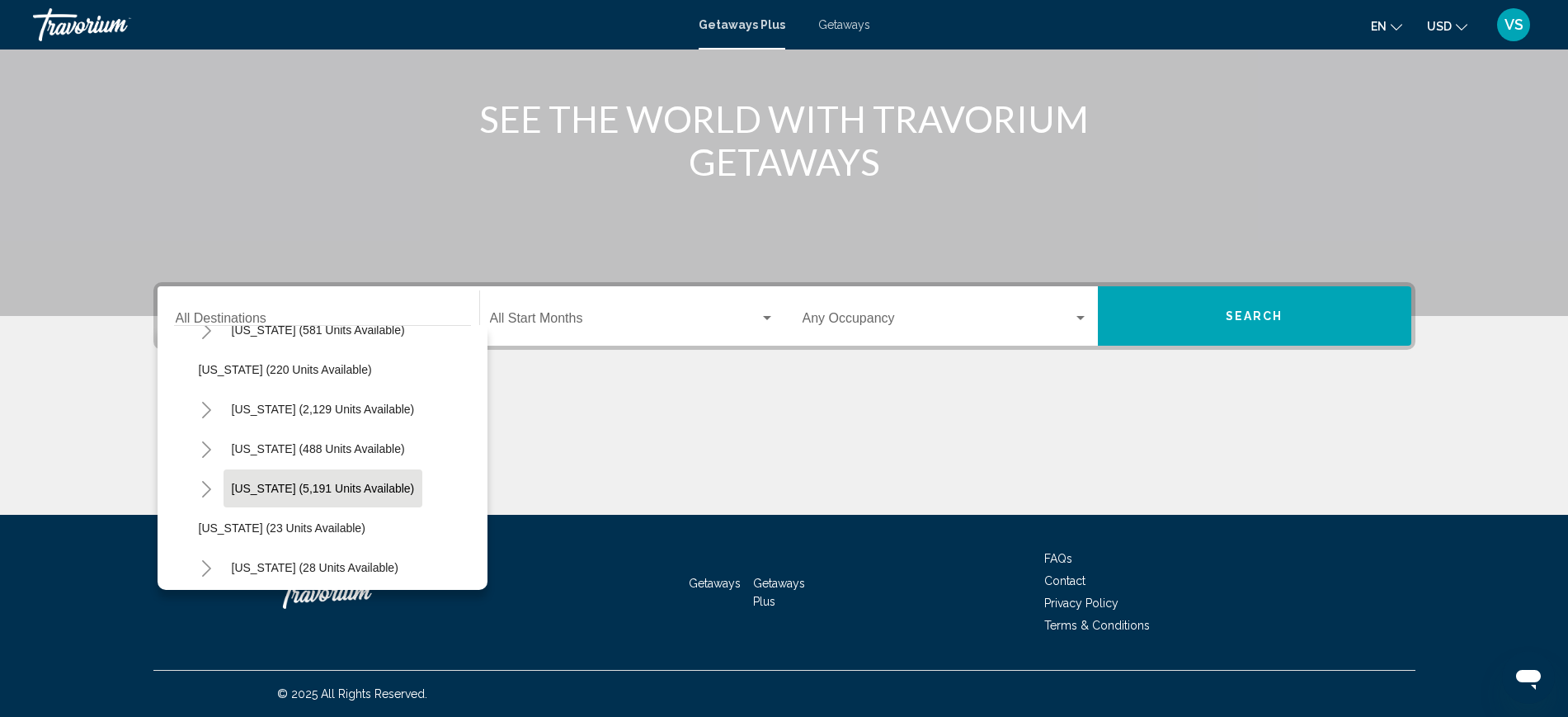
click at [282, 490] on span "[US_STATE] (5,191 units available)" at bounding box center [323, 488] width 183 height 13
type input "**********"
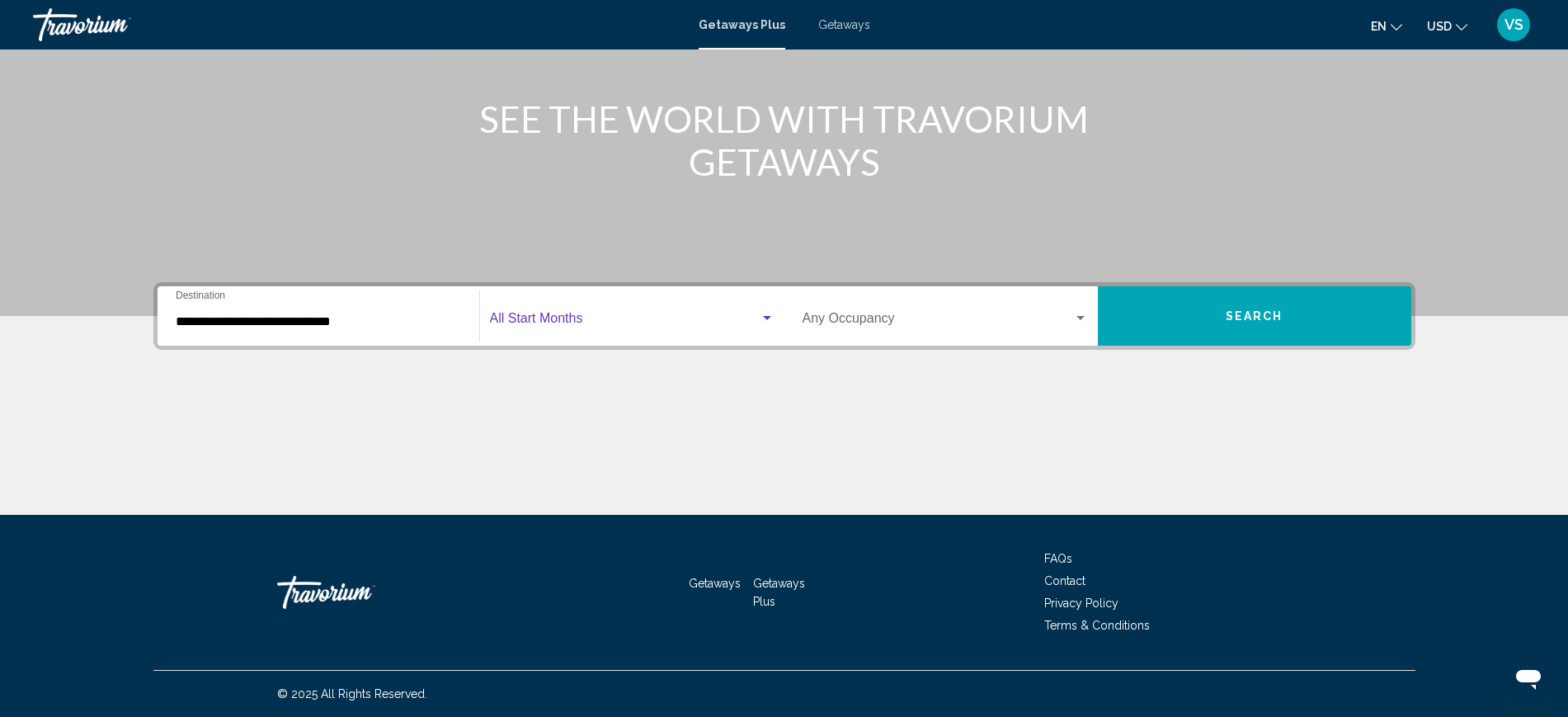
click at [519, 316] on span "Search widget" at bounding box center [625, 321] width 270 height 15
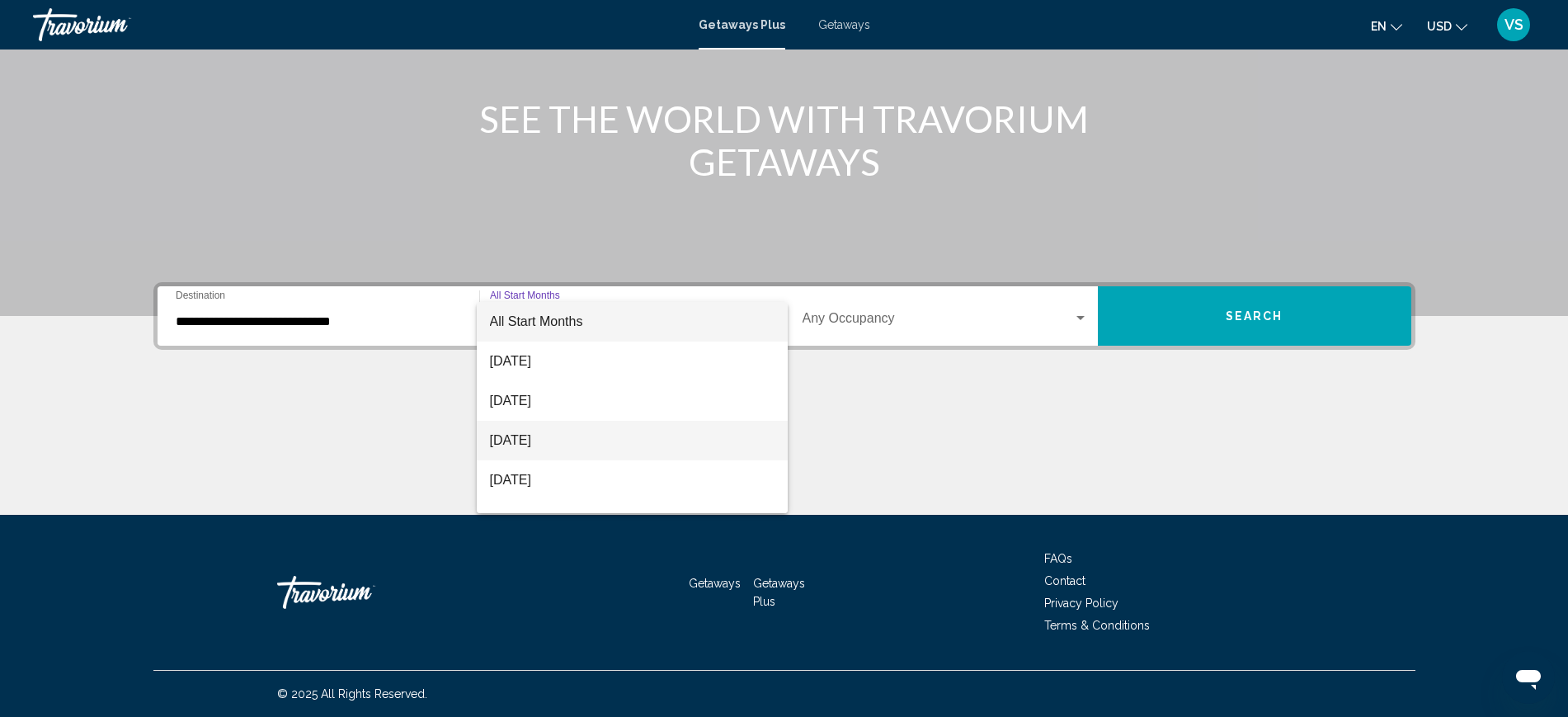
click at [529, 438] on span "[DATE]" at bounding box center [632, 440] width 284 height 39
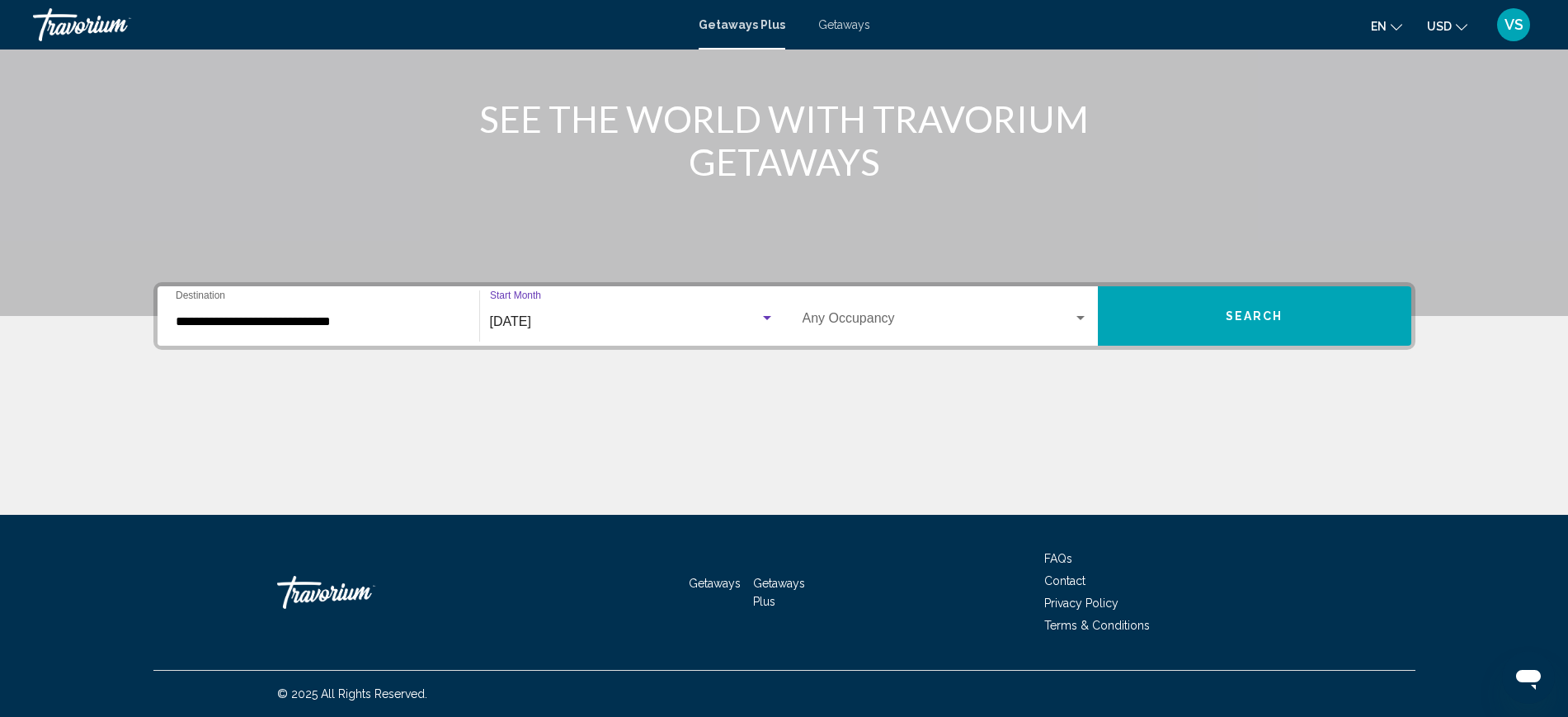
click at [835, 320] on span "Search widget" at bounding box center [937, 321] width 271 height 15
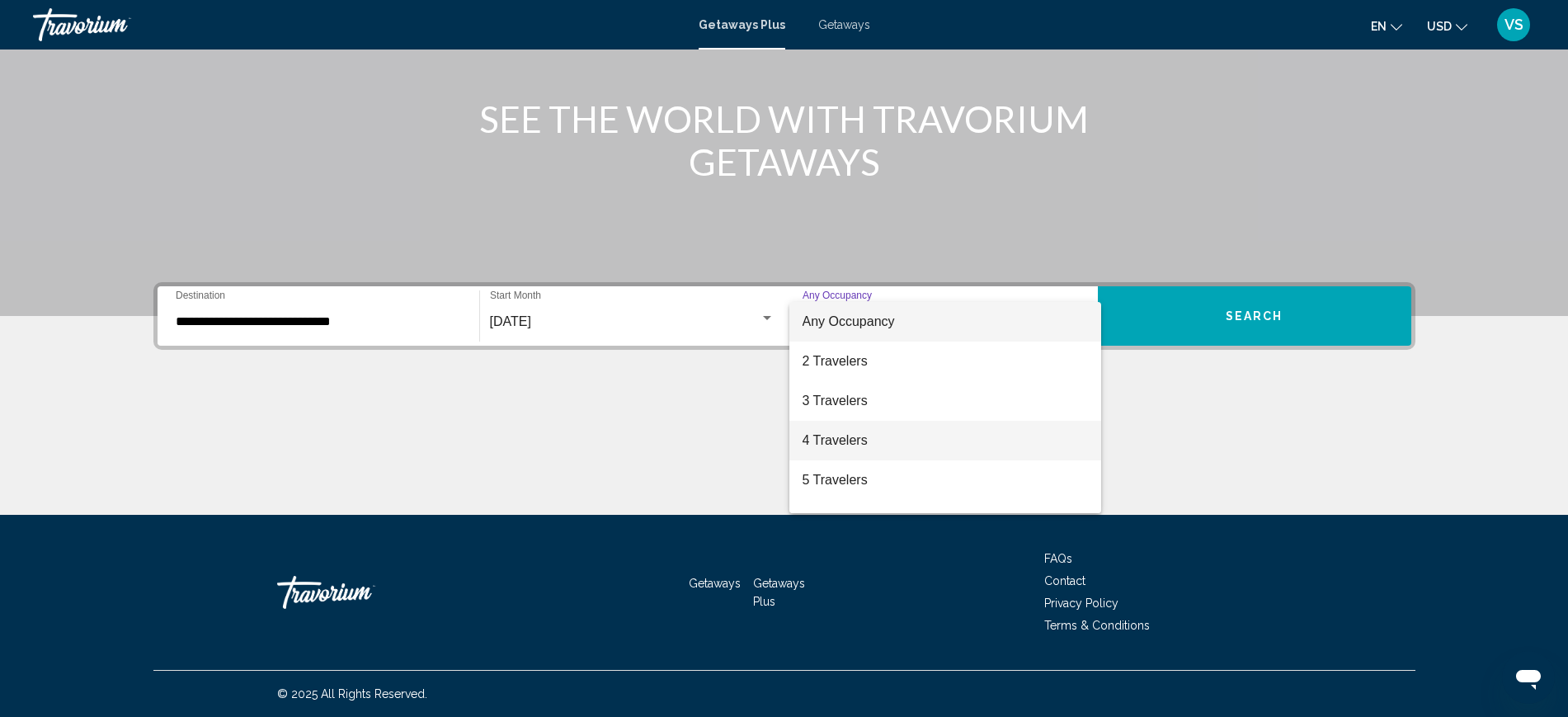
click at [845, 435] on span "4 Travelers" at bounding box center [945, 440] width 285 height 39
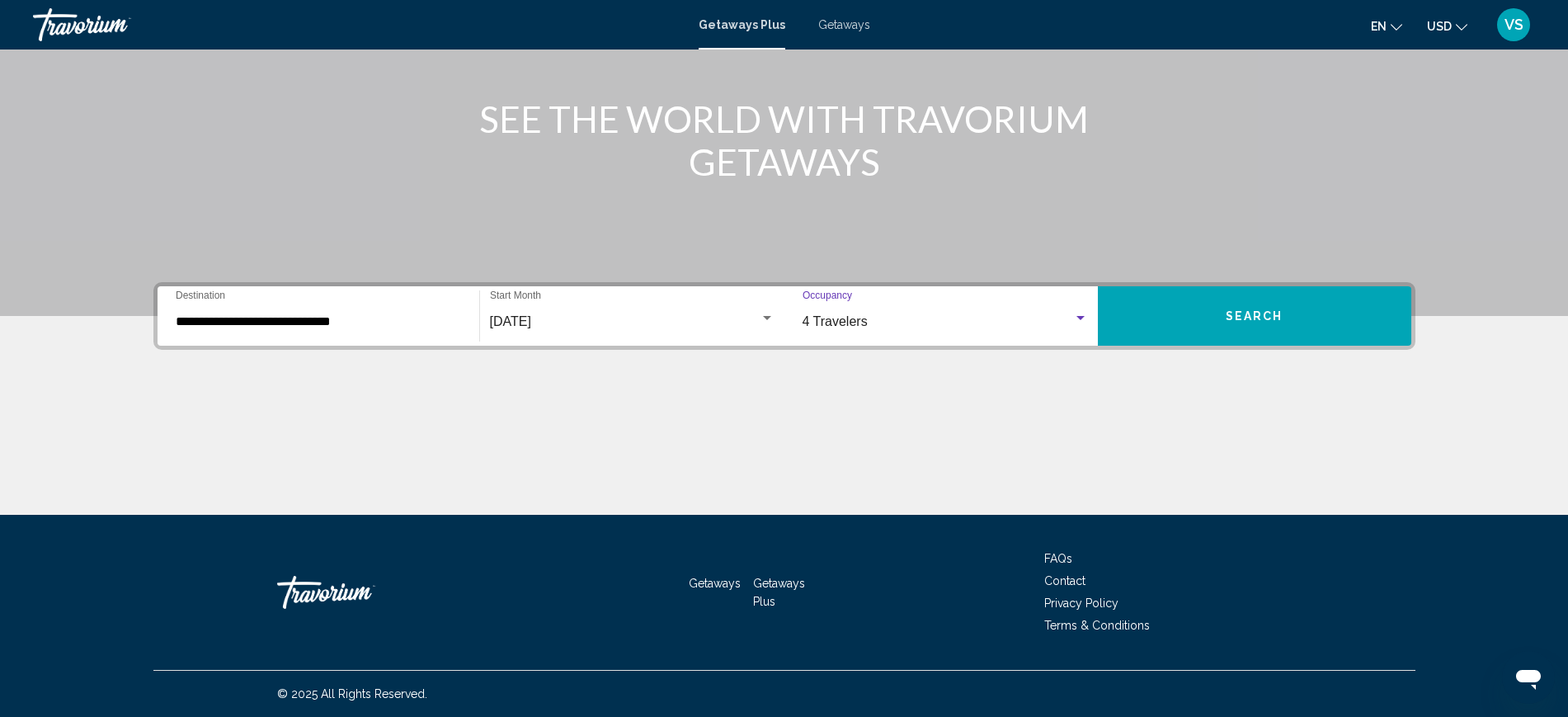
click at [1223, 320] on button "Search" at bounding box center [1254, 316] width 314 height 60
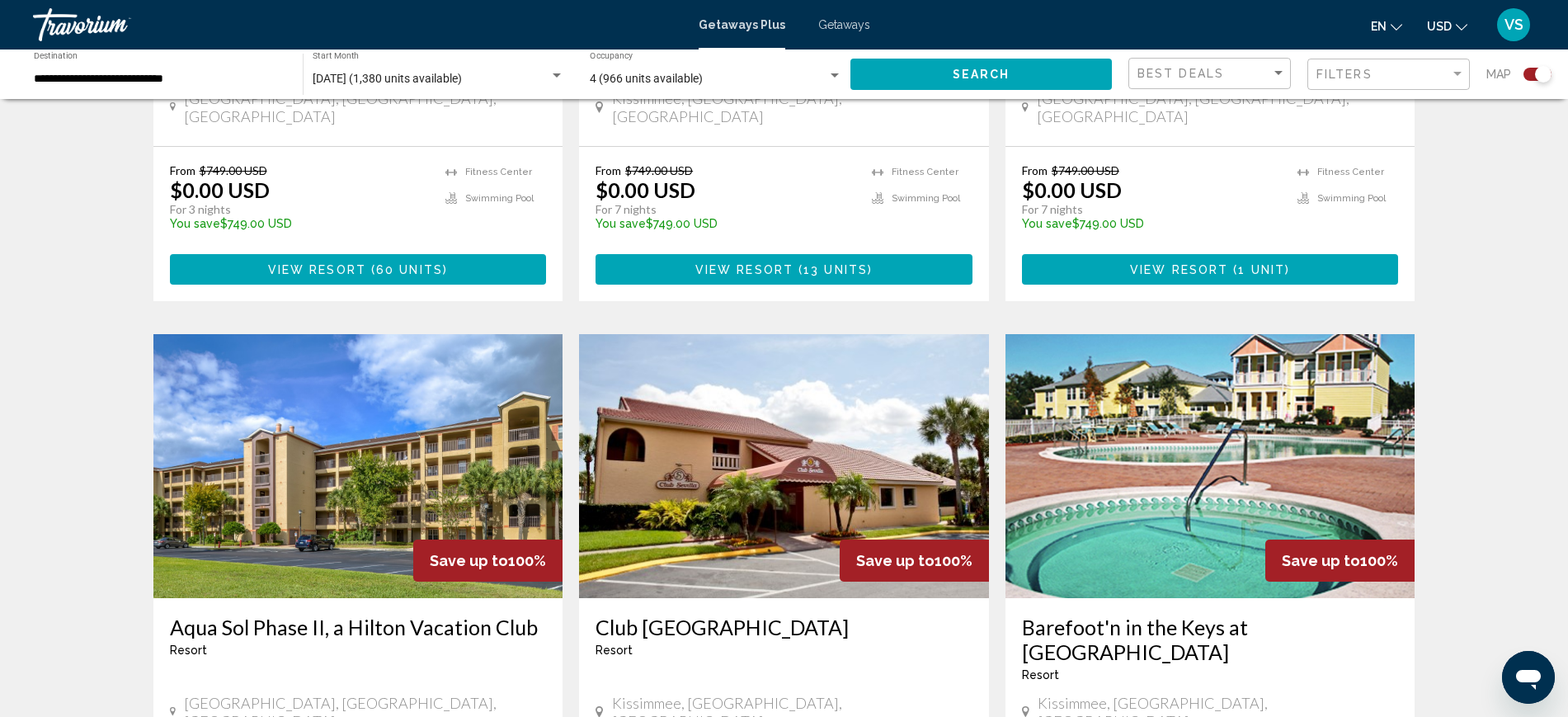
scroll to position [2476, 0]
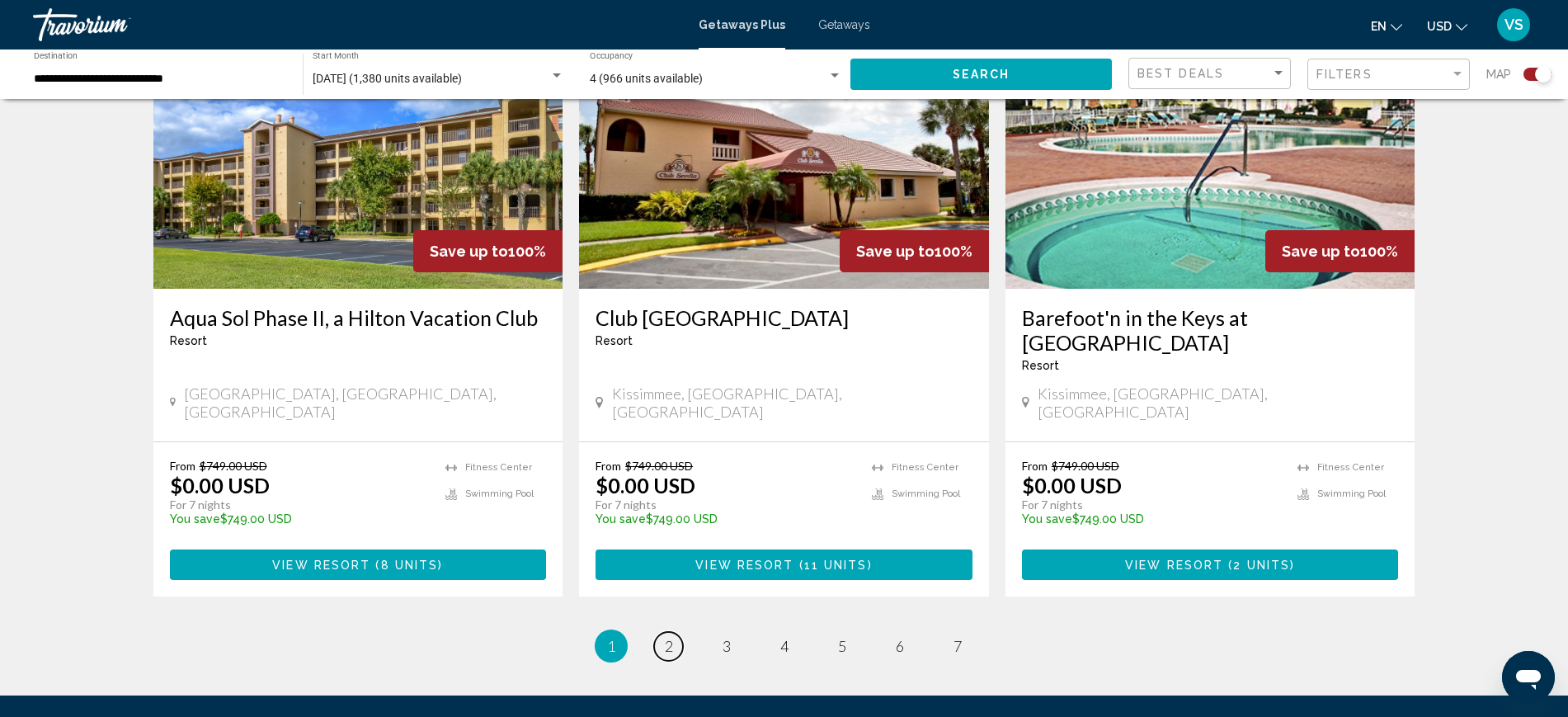
click at [666, 637] on span "2" at bounding box center [669, 646] width 8 height 19
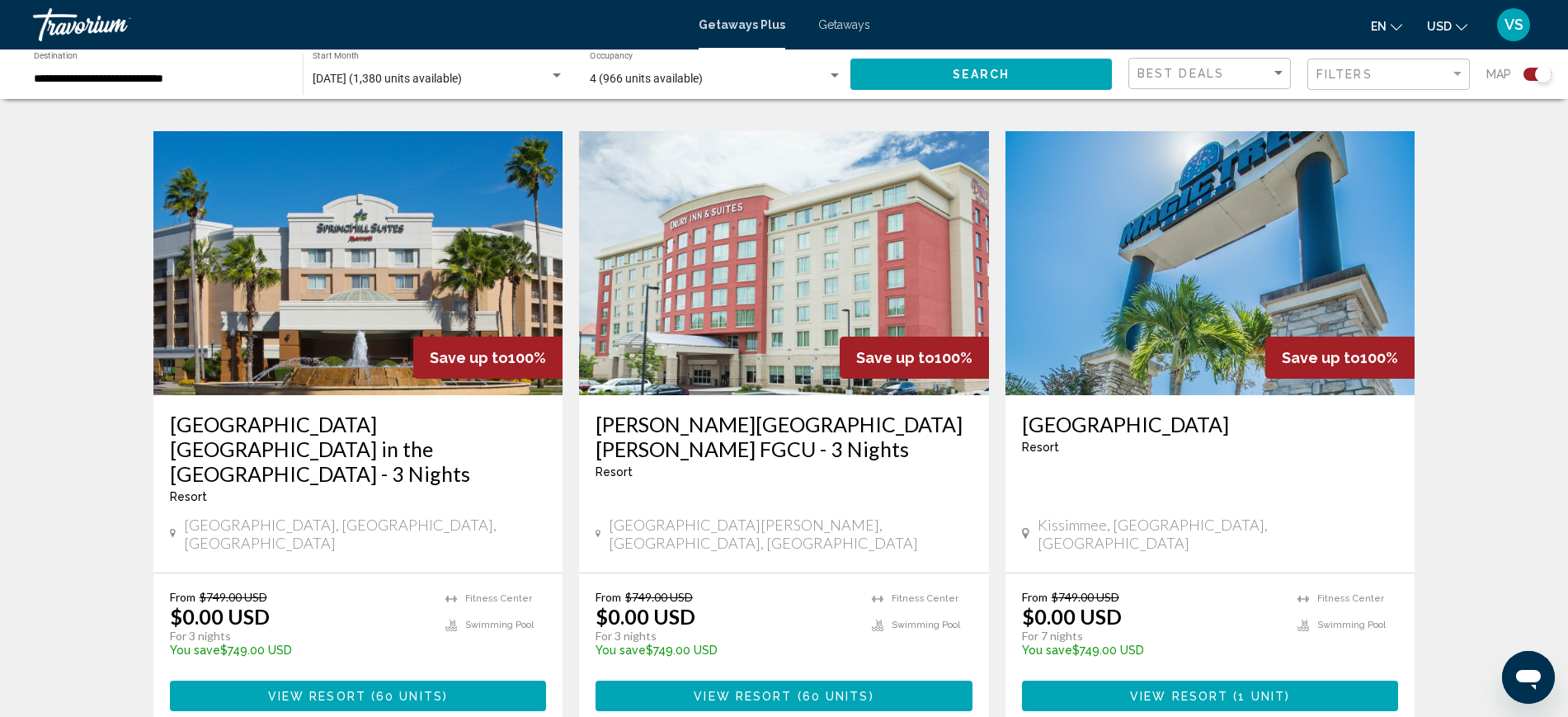
scroll to position [2373, 0]
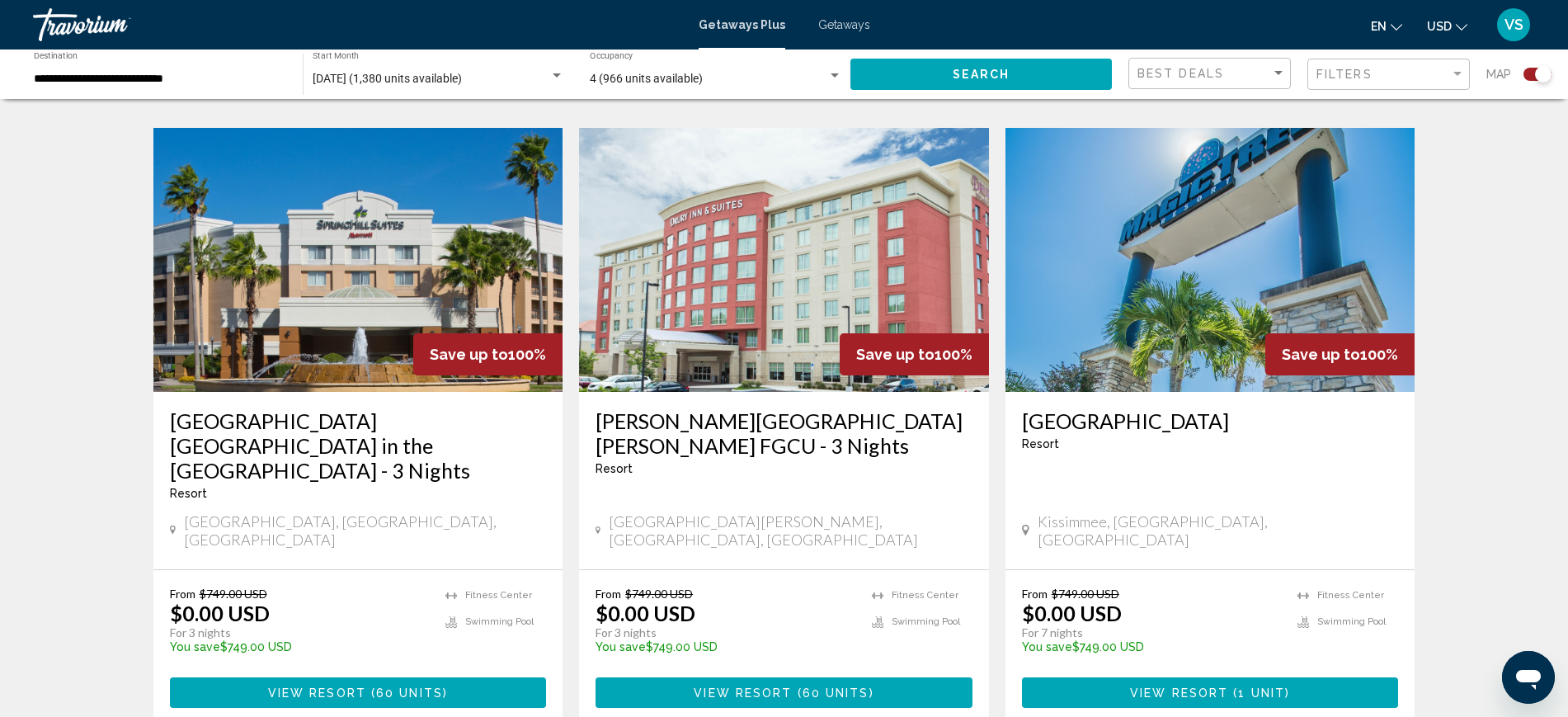
drag, startPoint x: 727, startPoint y: 647, endPoint x: 741, endPoint y: 657, distance: 17.2
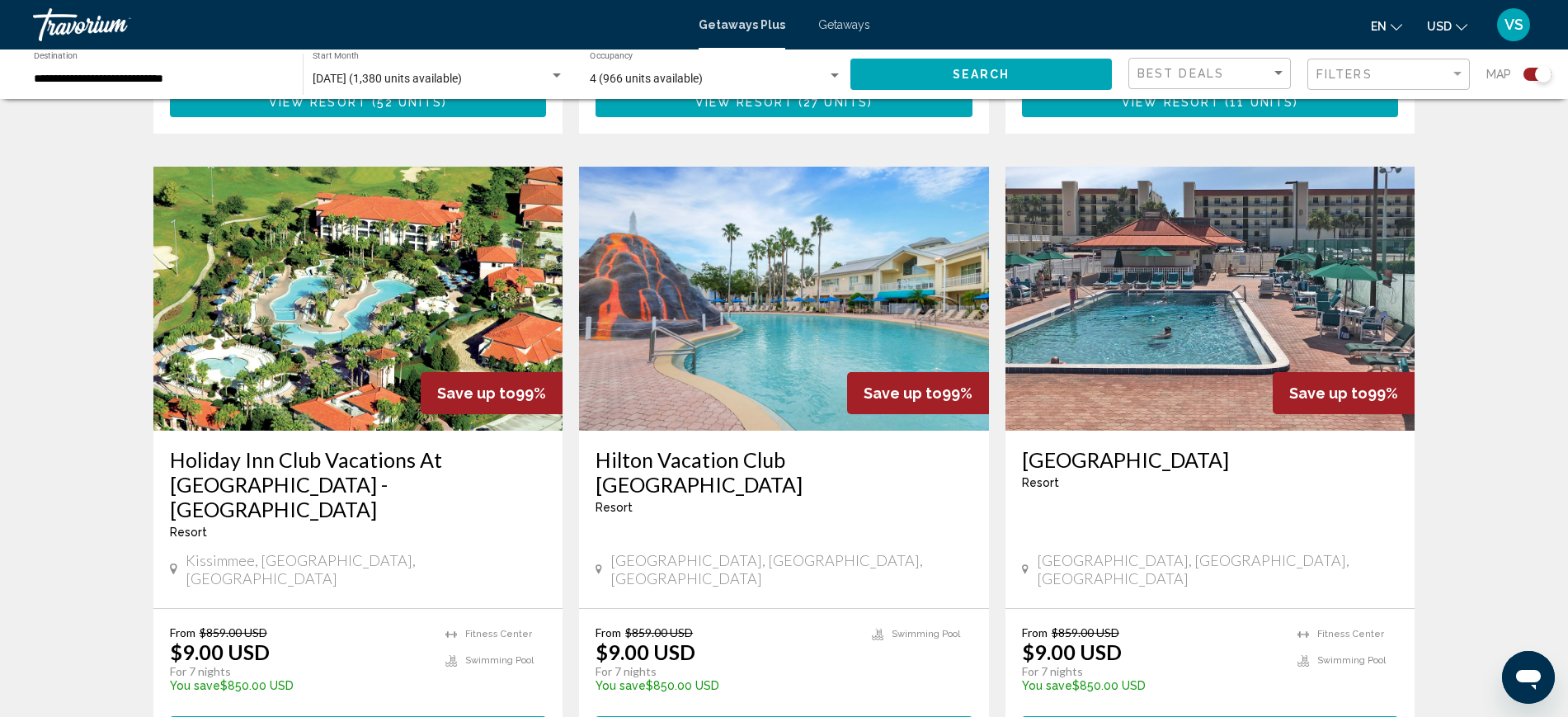
scroll to position [2559, 0]
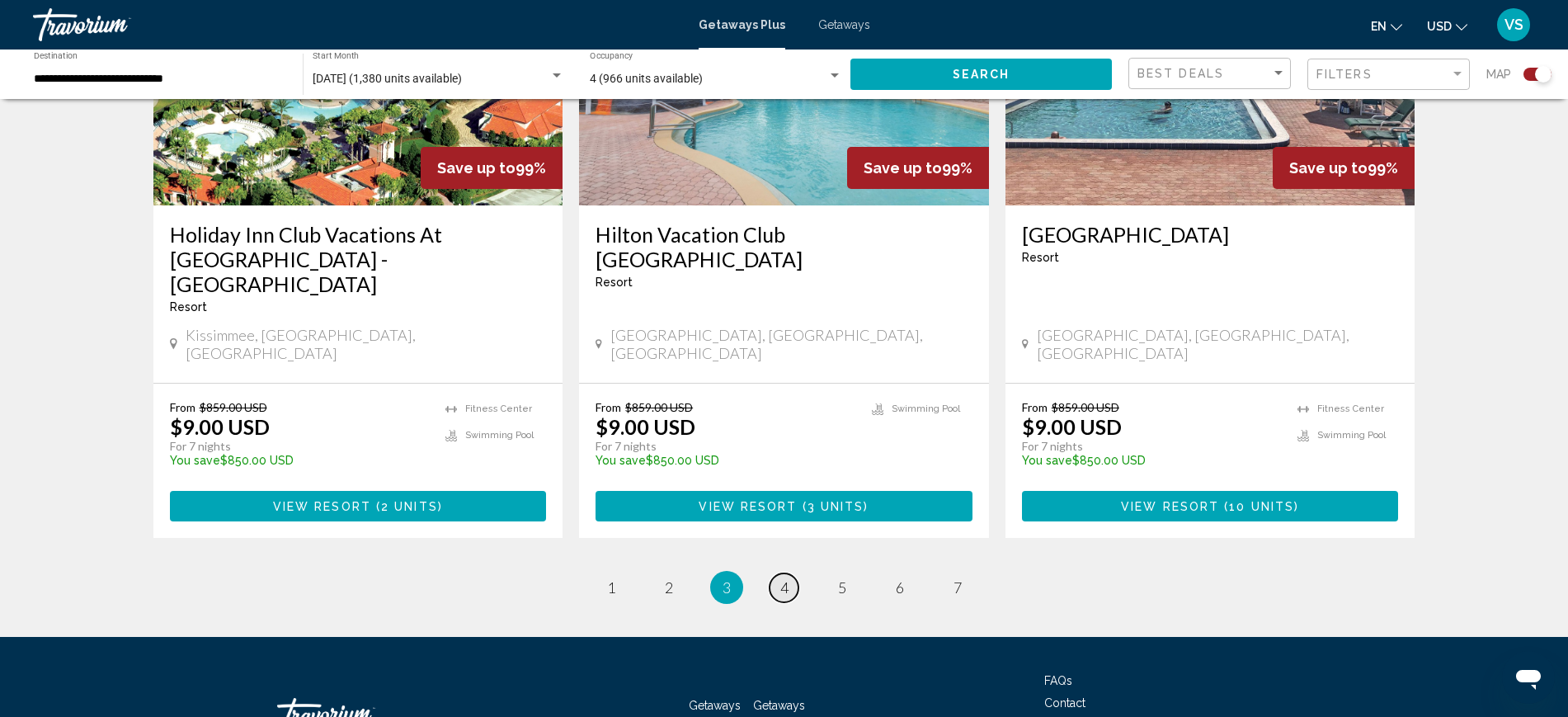
click at [788, 578] on span "4" at bounding box center [784, 587] width 8 height 19
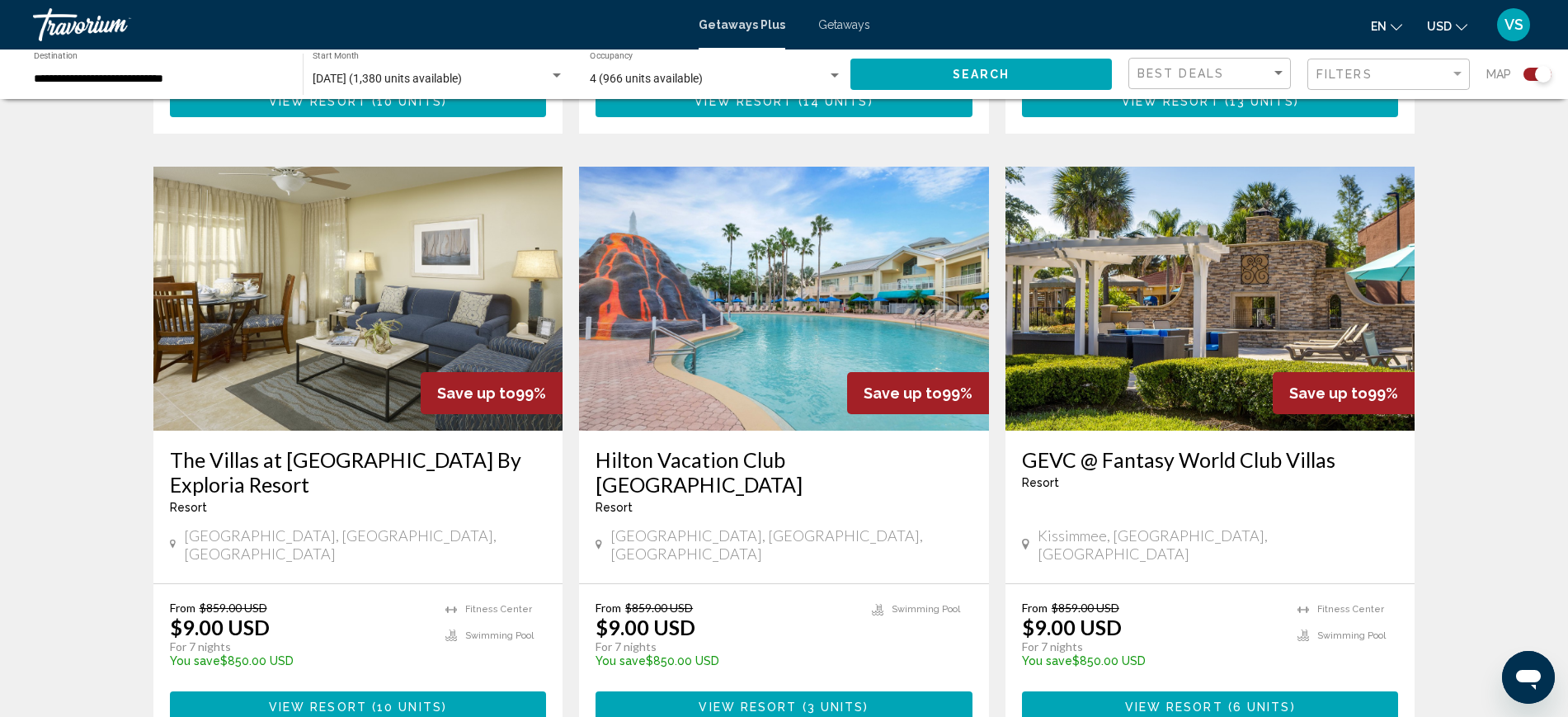
scroll to position [2373, 0]
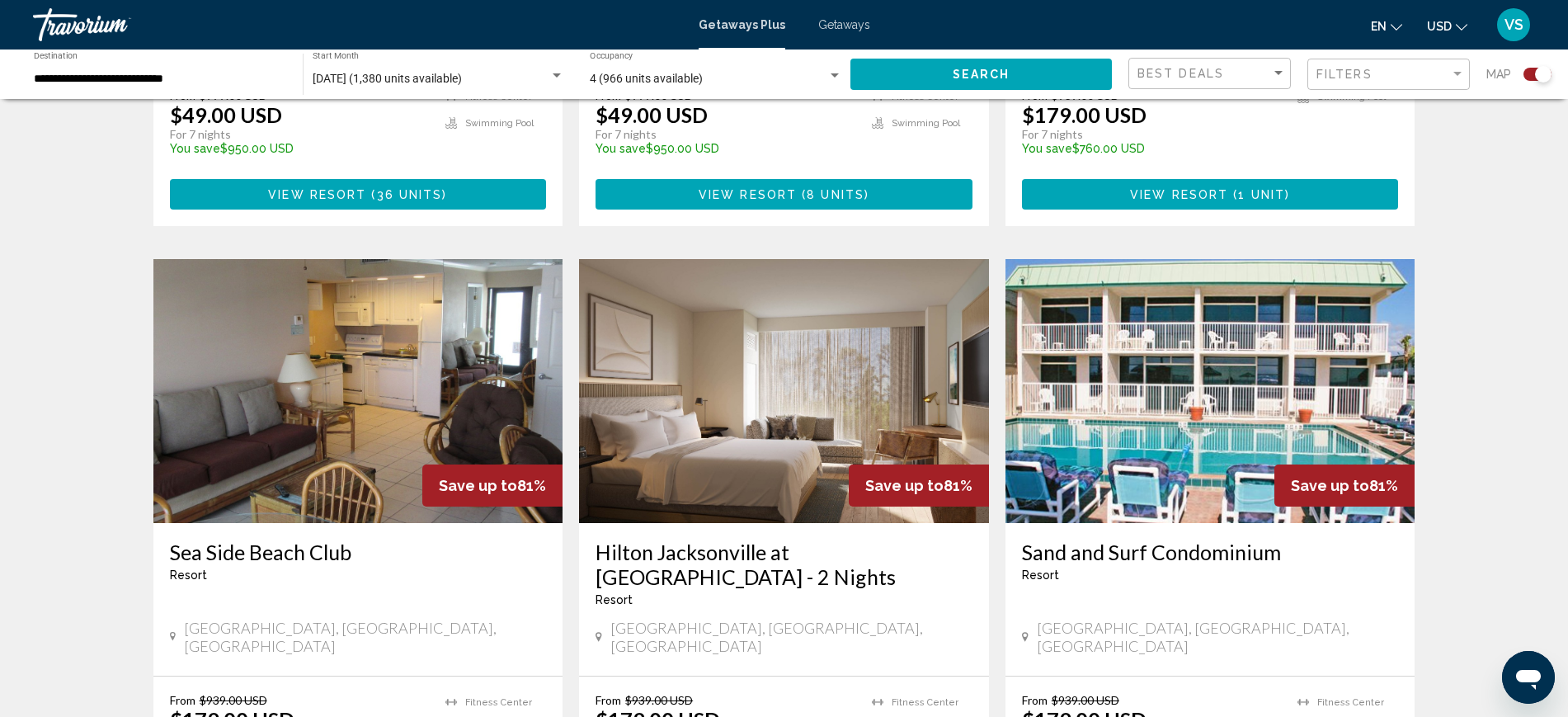
scroll to position [1032, 0]
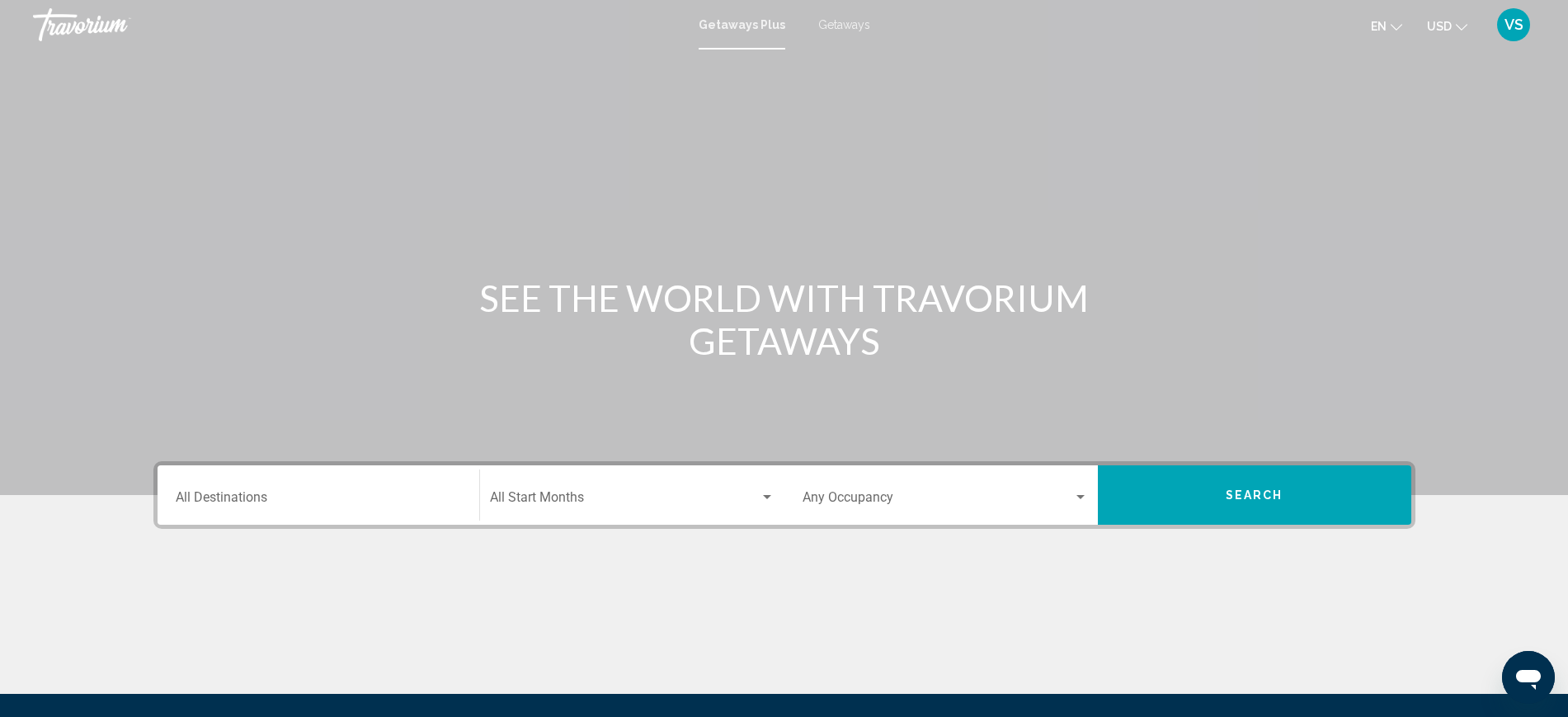
click at [235, 514] on div "Destination All Destinations" at bounding box center [319, 495] width 285 height 52
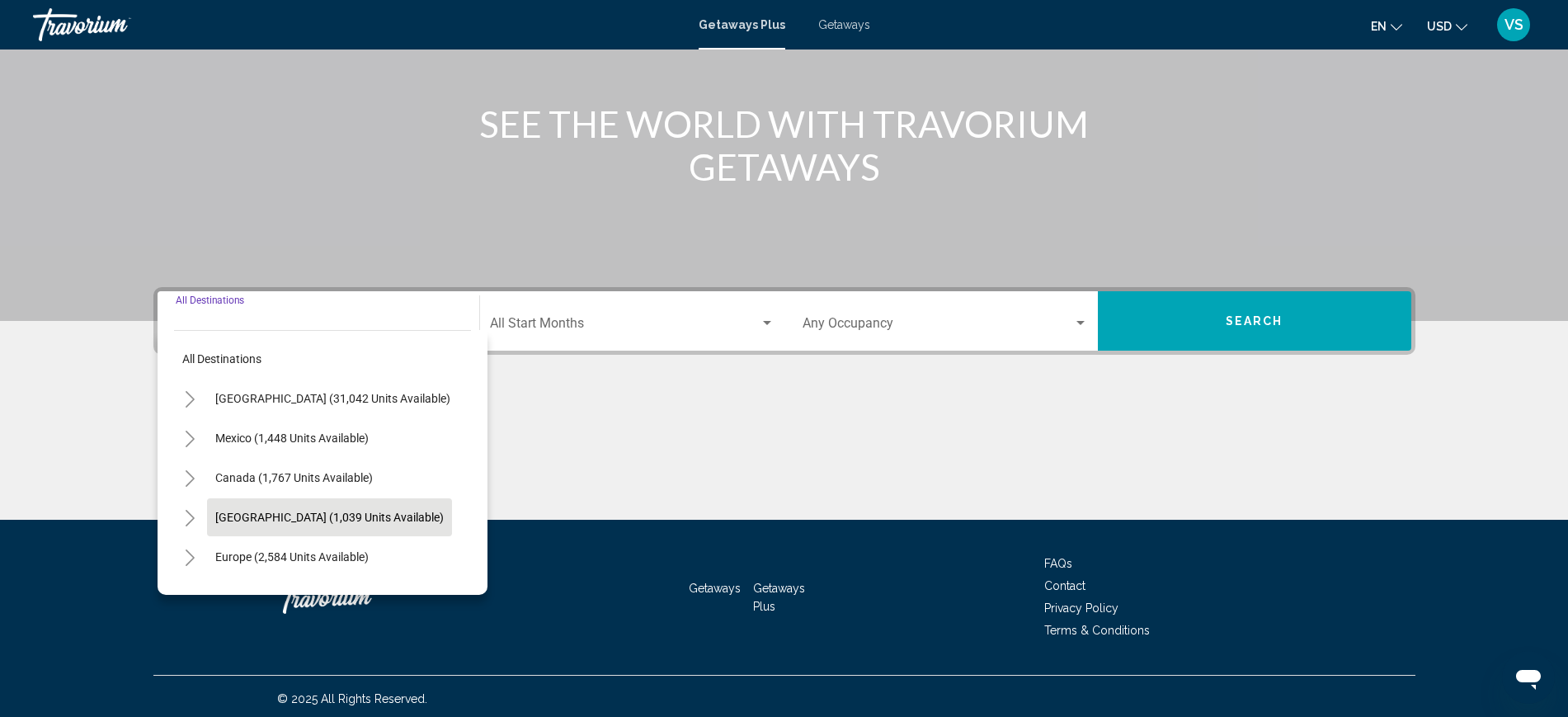
scroll to position [179, 0]
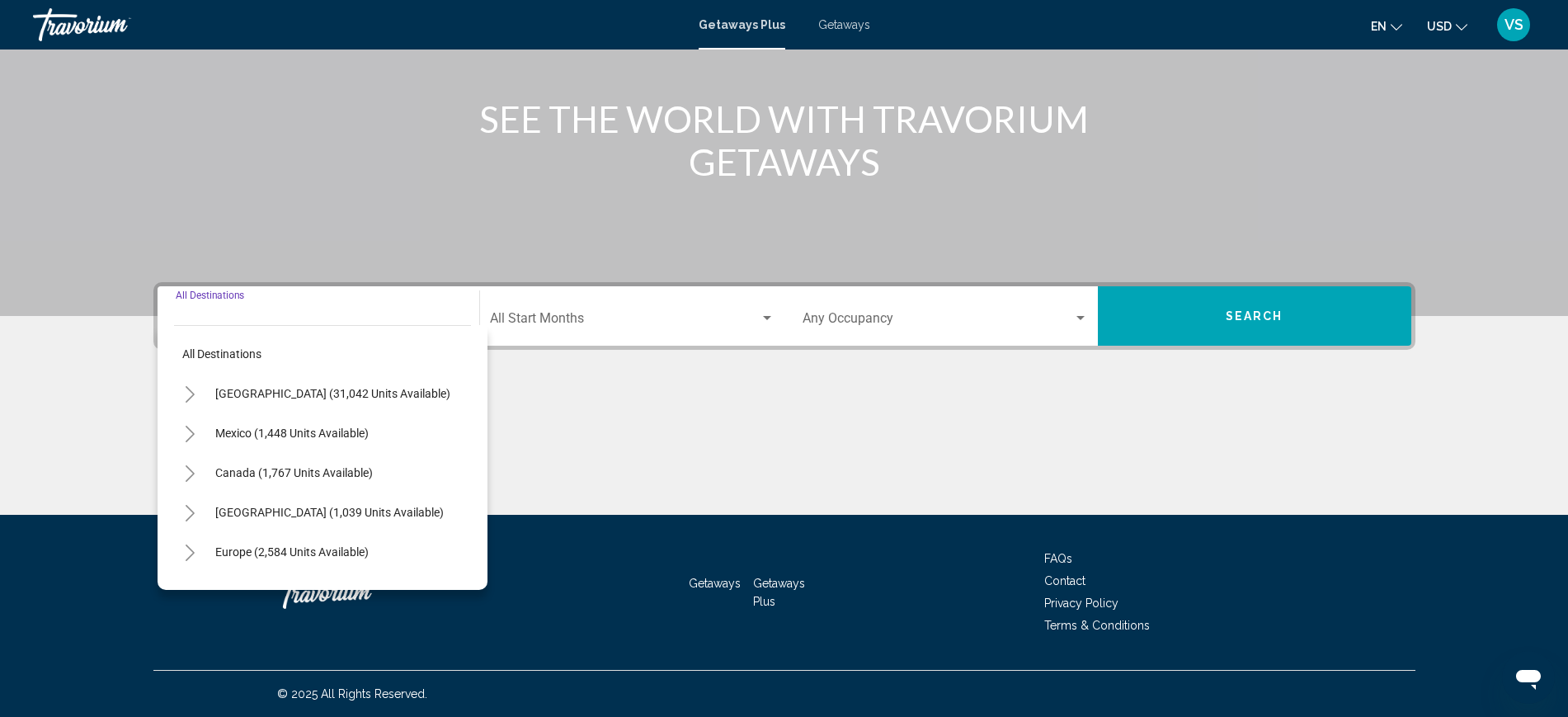
click at [193, 388] on icon "Toggle United States (31,042 units available)" at bounding box center [190, 394] width 13 height 17
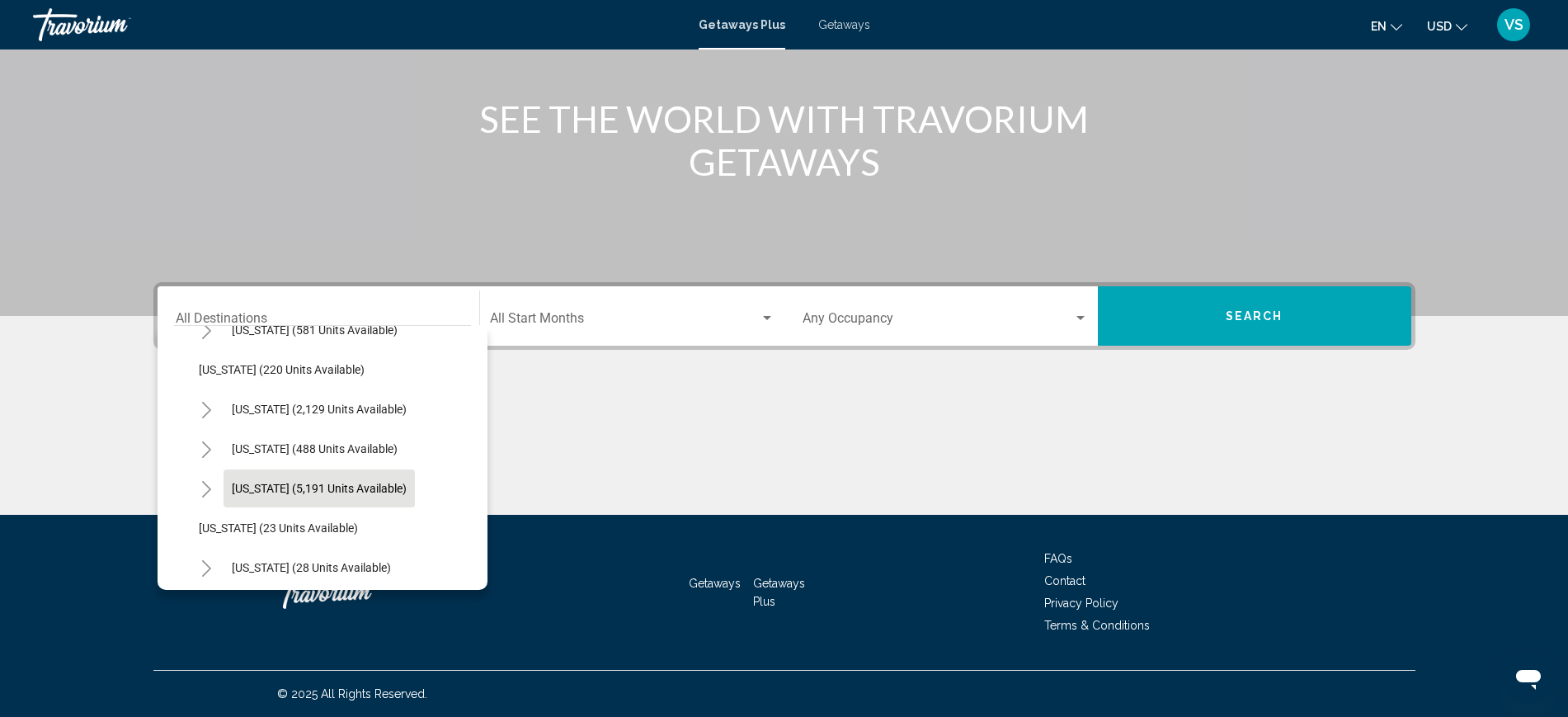
click at [282, 479] on button "[US_STATE] (5,191 units available)" at bounding box center [320, 488] width 192 height 38
type input "**********"
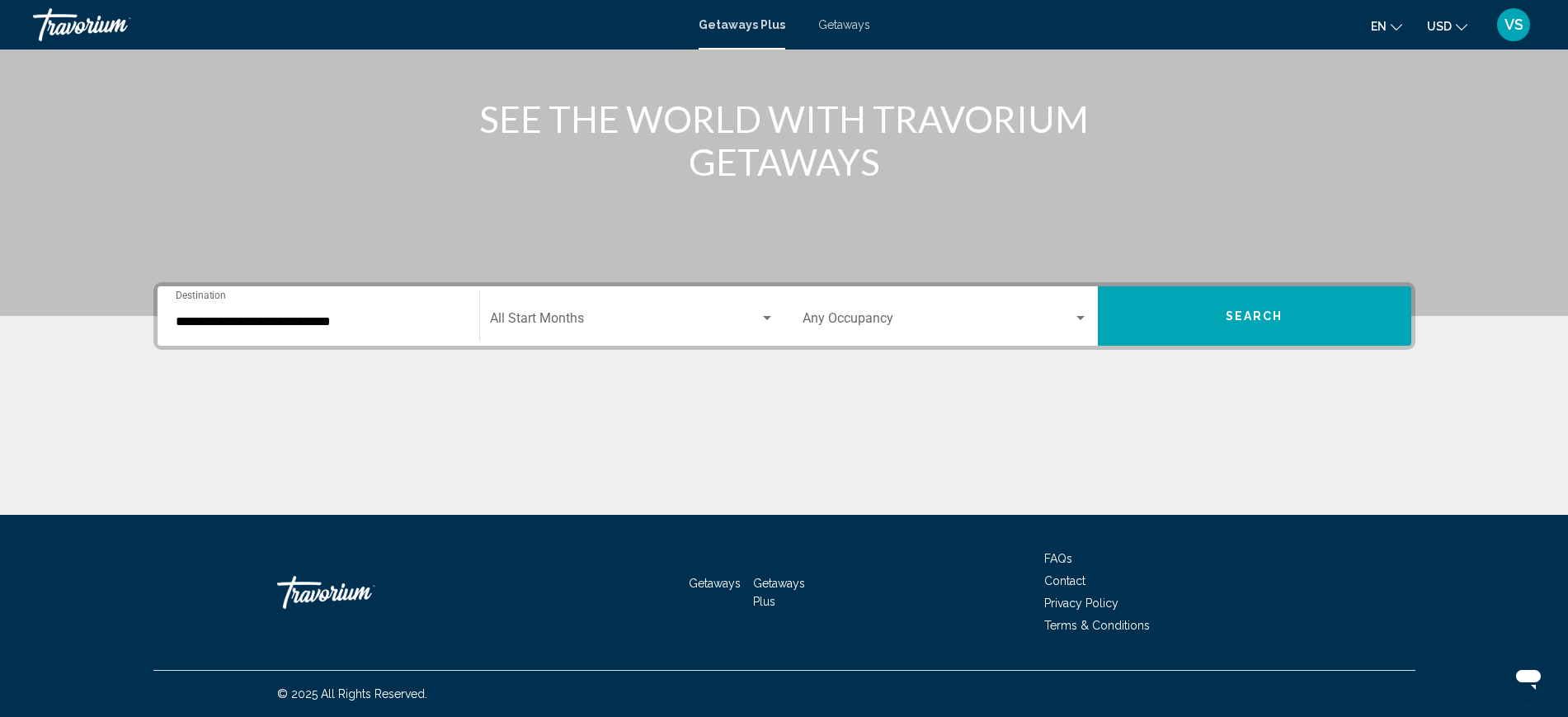
click at [541, 309] on div "Start Month All Start Months" at bounding box center [632, 316] width 284 height 52
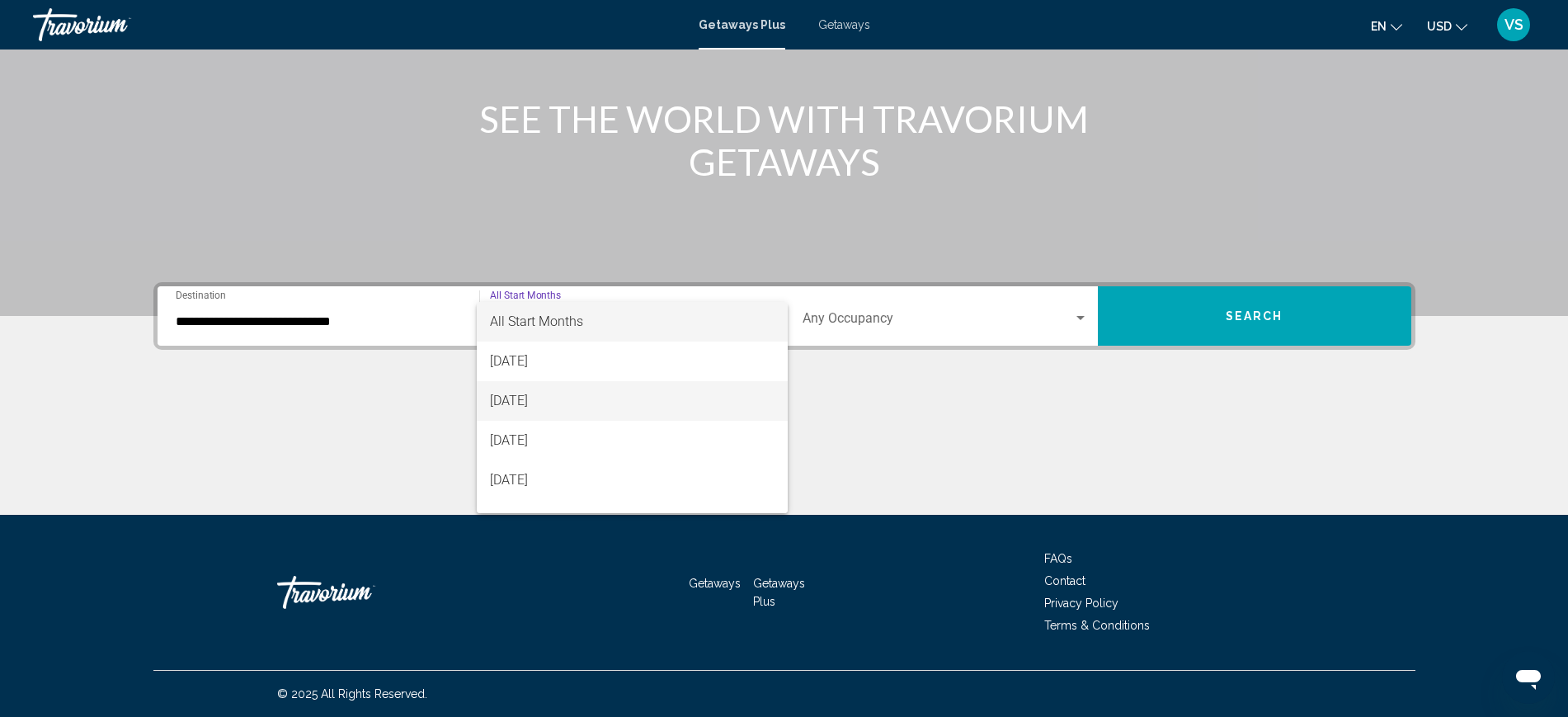
click at [548, 398] on span "[DATE]" at bounding box center [632, 401] width 284 height 39
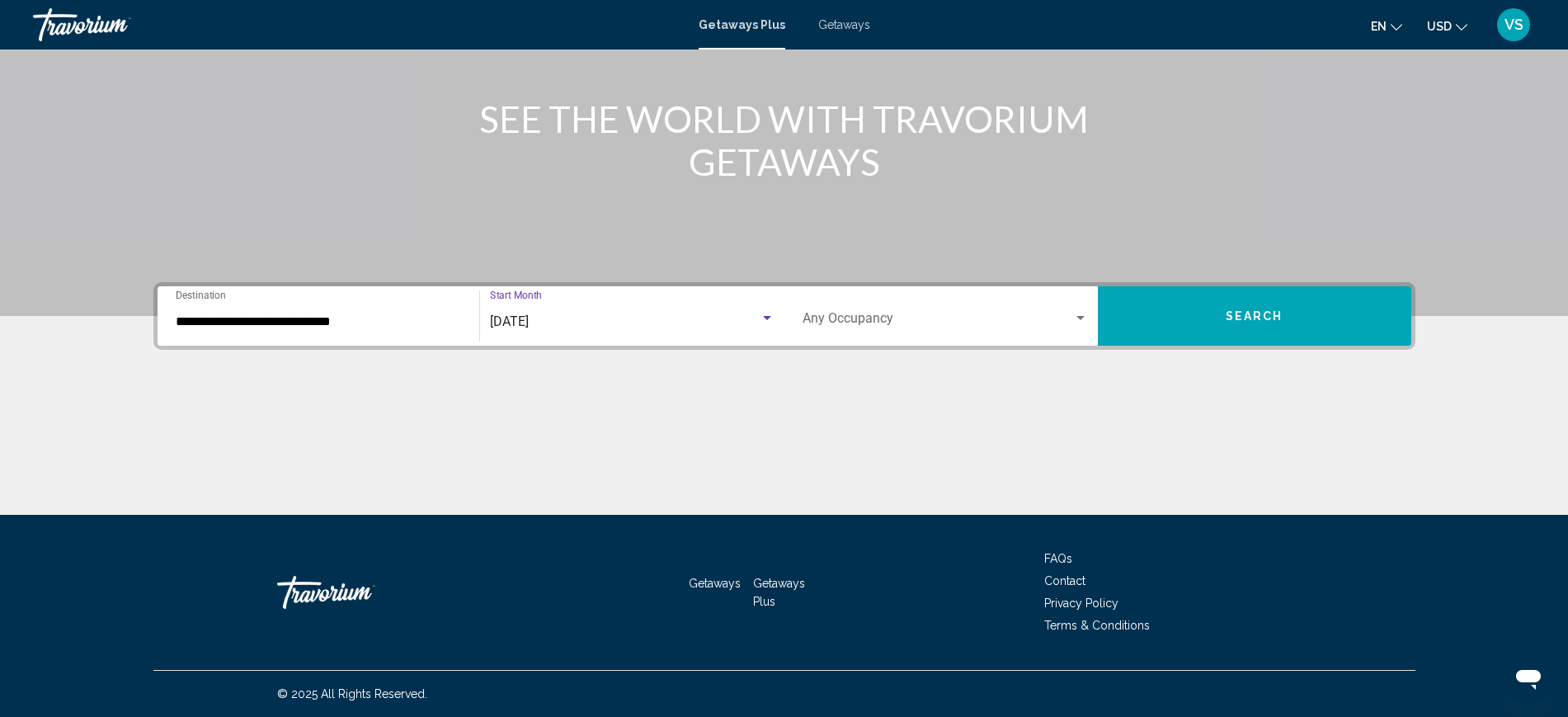
click at [945, 324] on span "Search widget" at bounding box center [937, 321] width 271 height 15
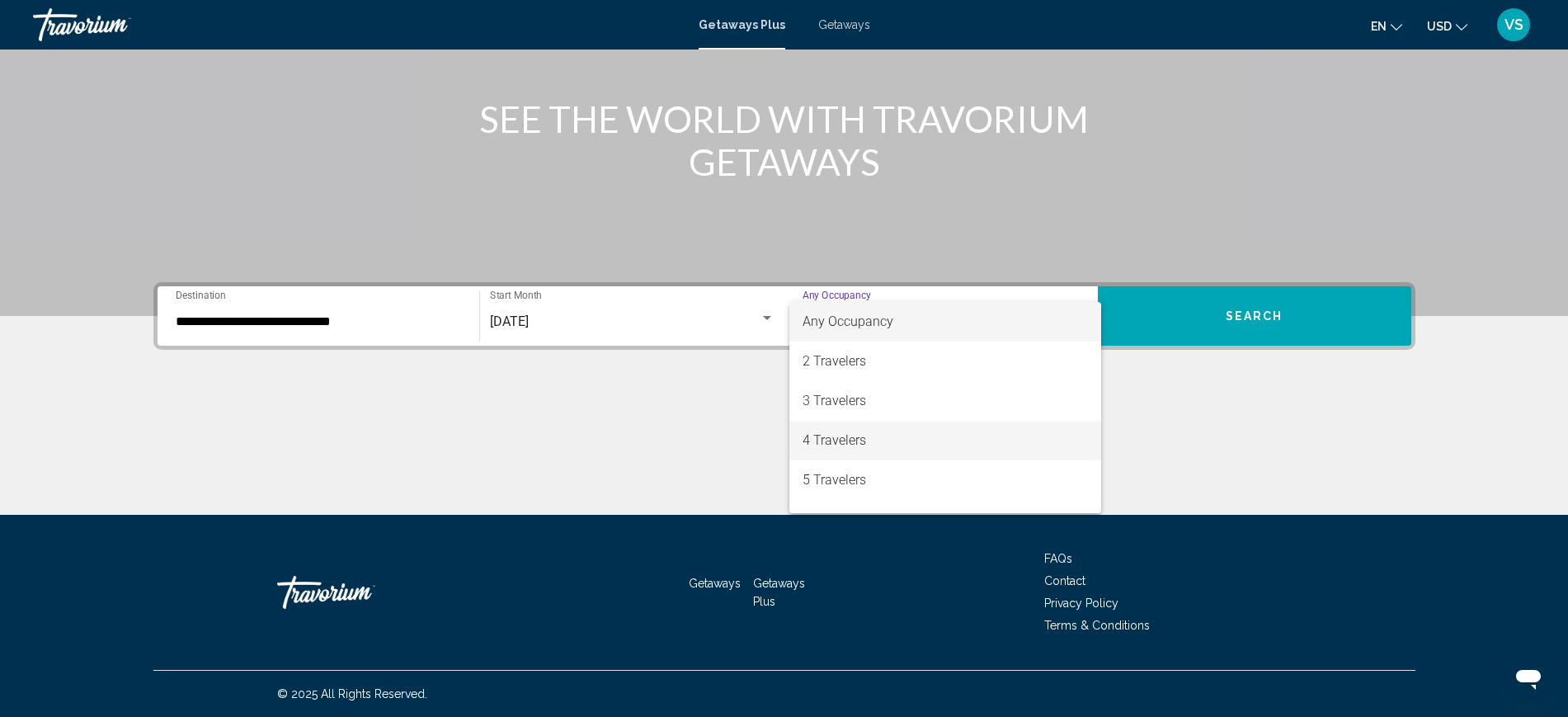
click at [882, 435] on span "4 Travelers" at bounding box center [945, 440] width 285 height 39
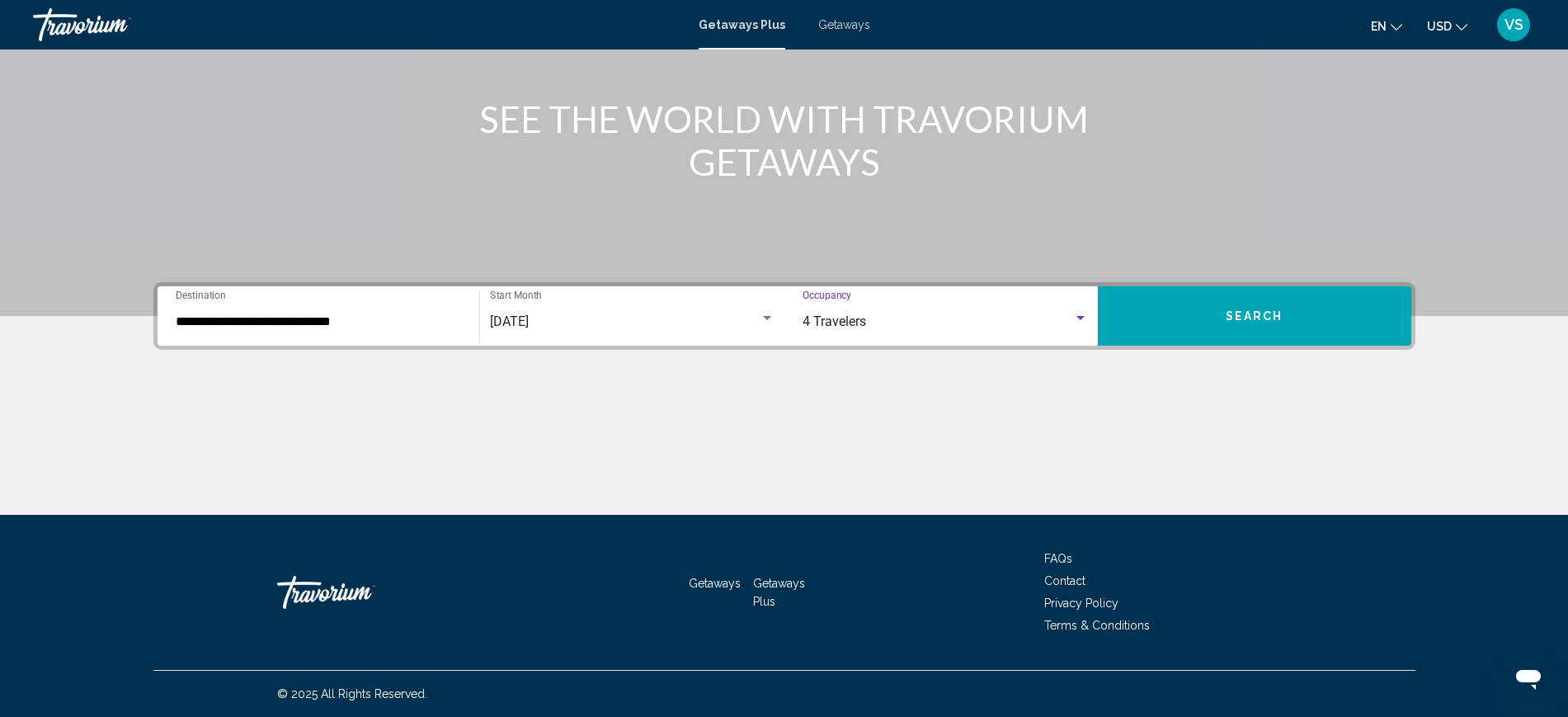
click at [1276, 316] on span "Search" at bounding box center [1254, 316] width 58 height 13
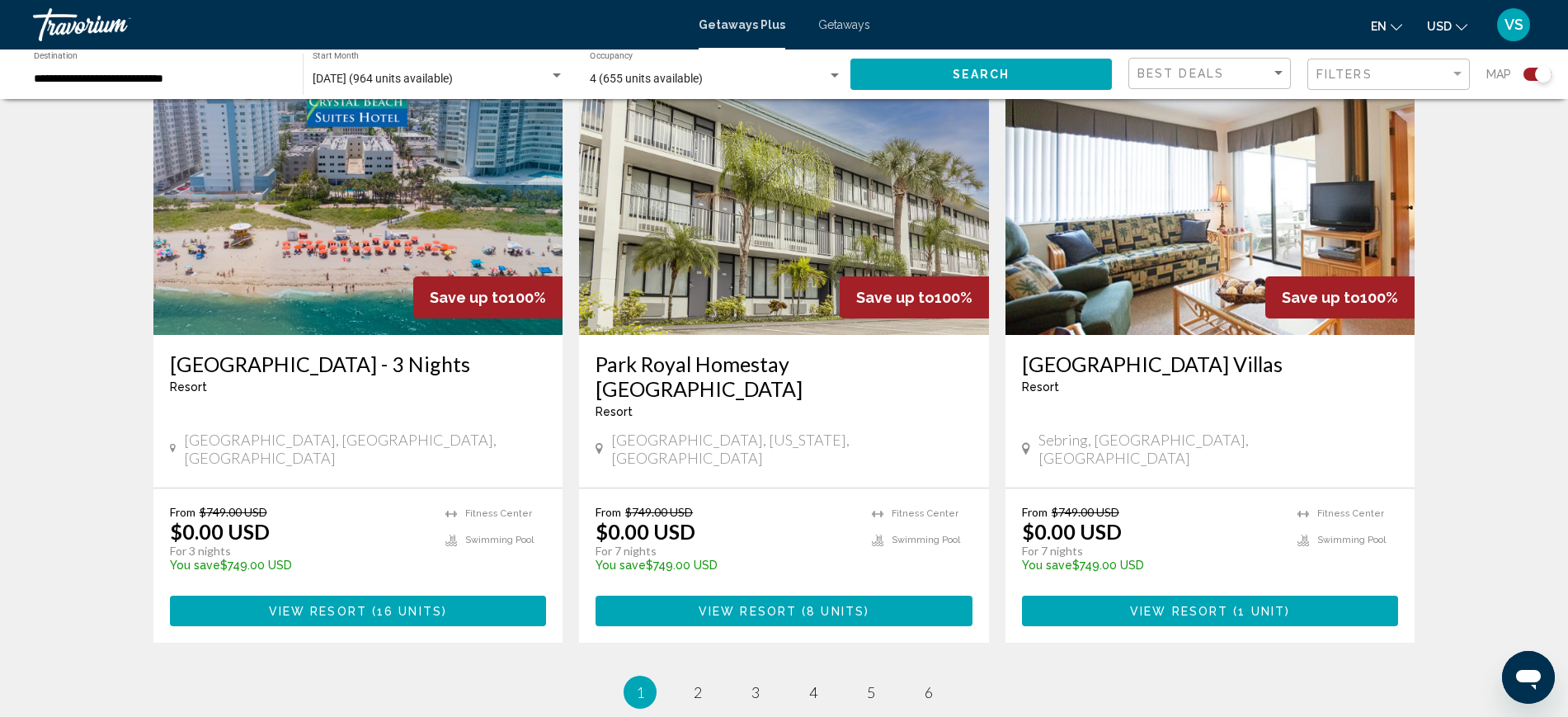
scroll to position [2476, 0]
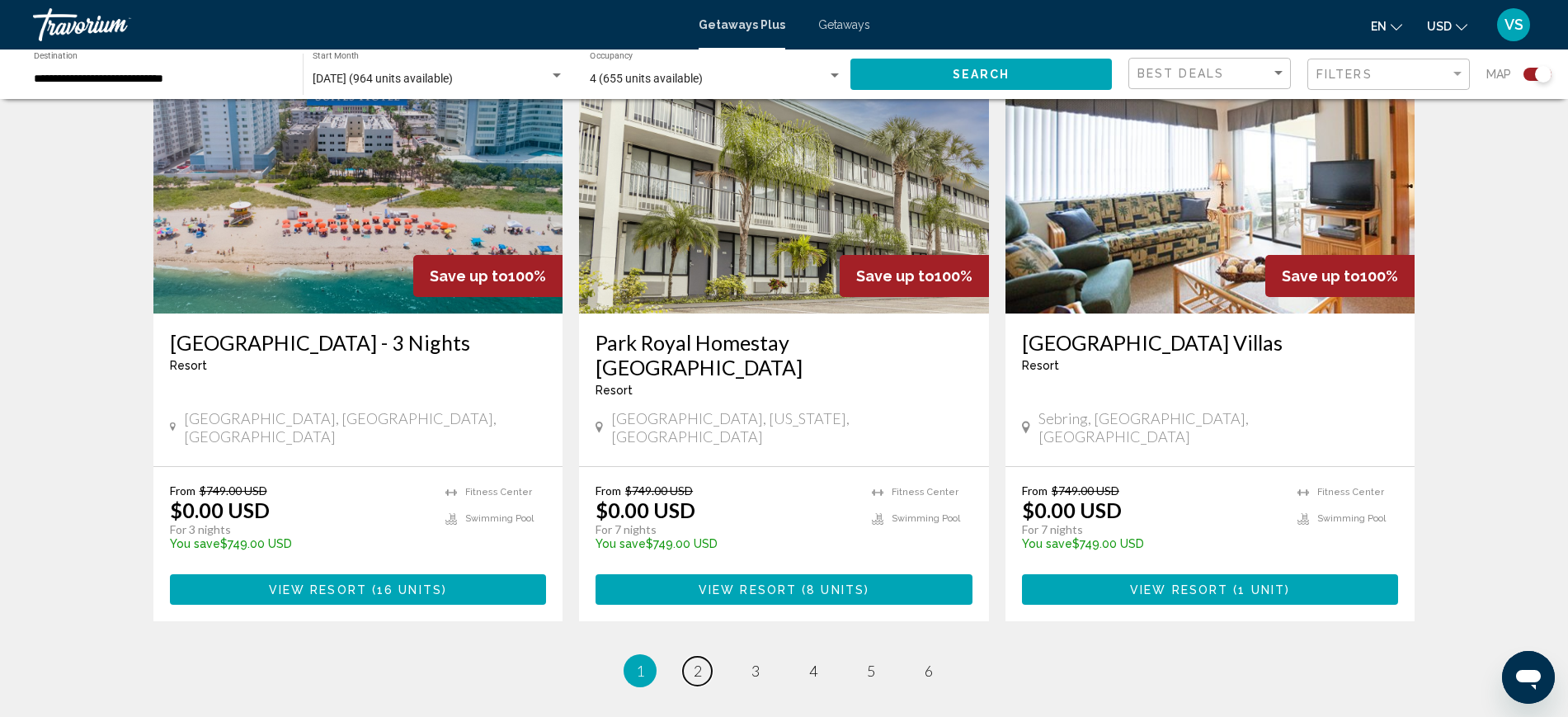
click at [699, 662] on span "2" at bounding box center [698, 671] width 8 height 19
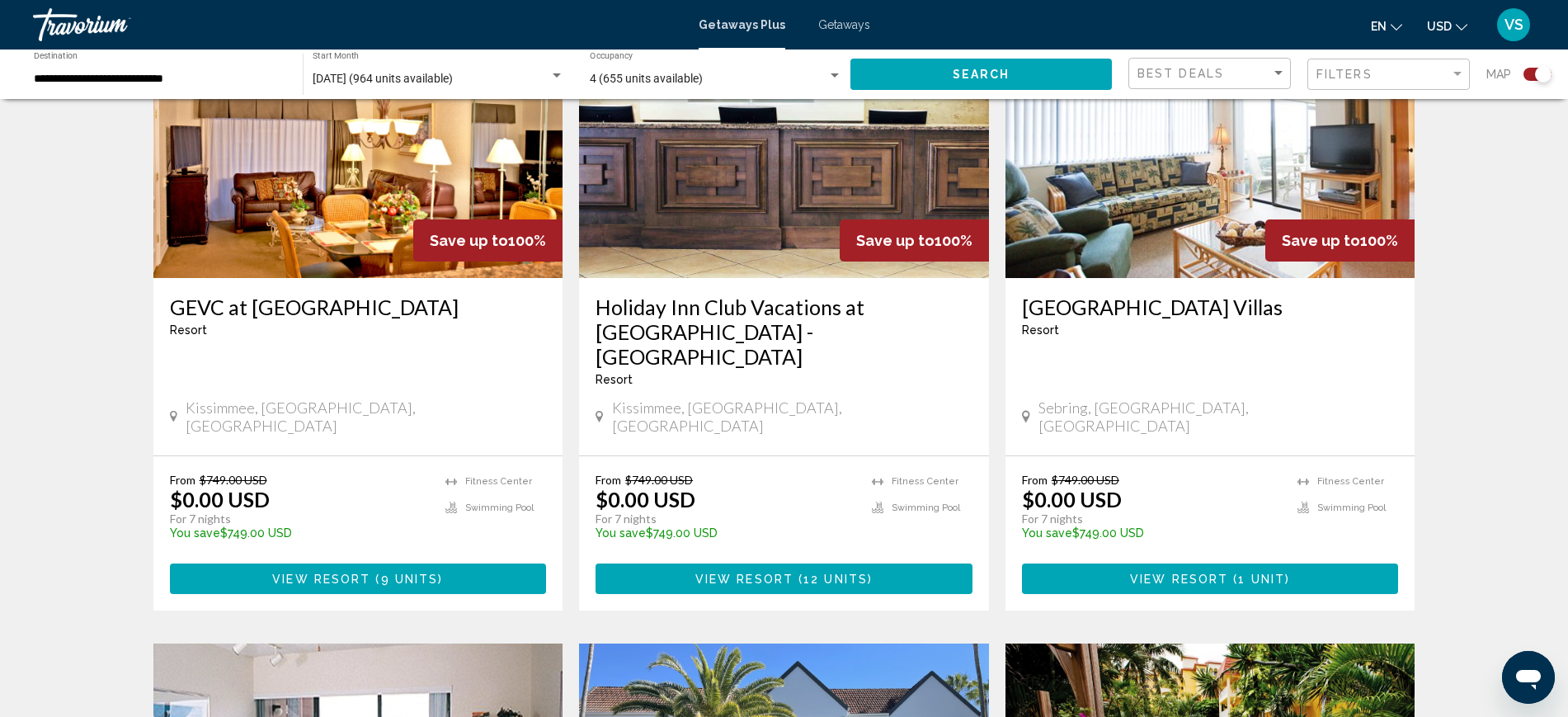
scroll to position [2167, 0]
